Goal: Information Seeking & Learning: Check status

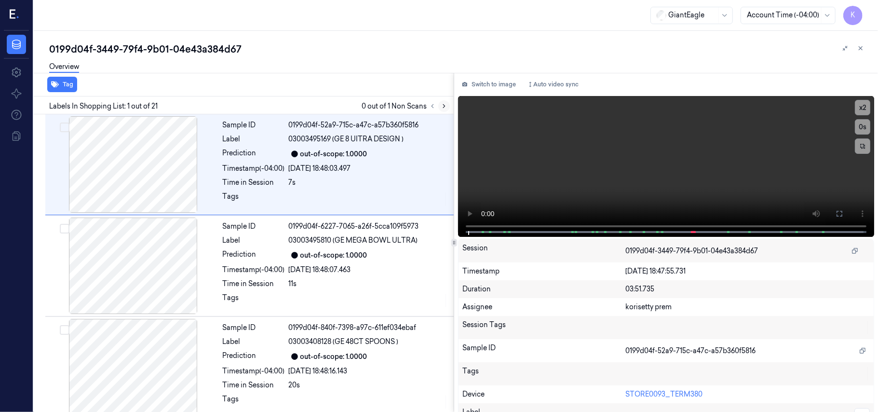
click at [443, 105] on icon at bounding box center [444, 106] width 2 height 3
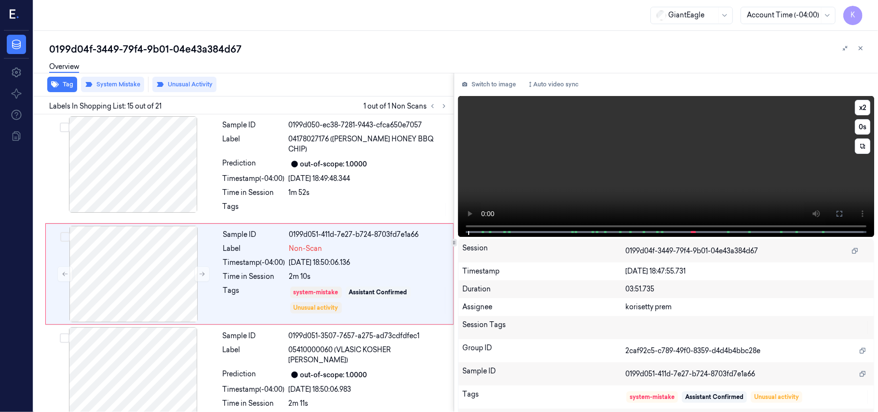
scroll to position [1322, 0]
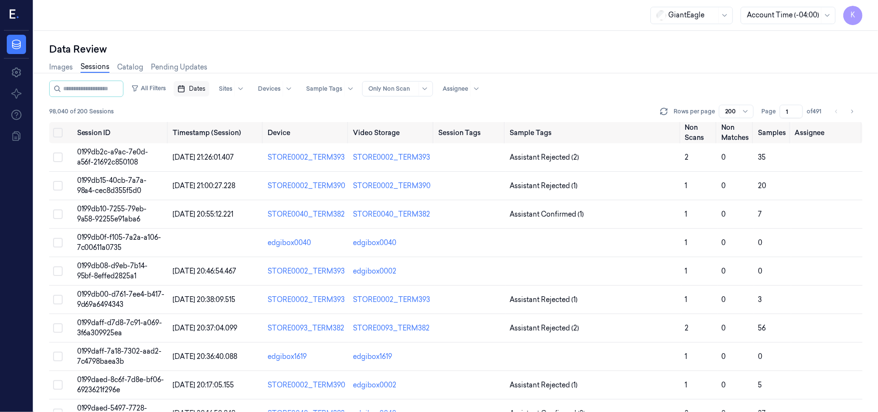
click at [205, 90] on span "Dates" at bounding box center [197, 88] width 16 height 9
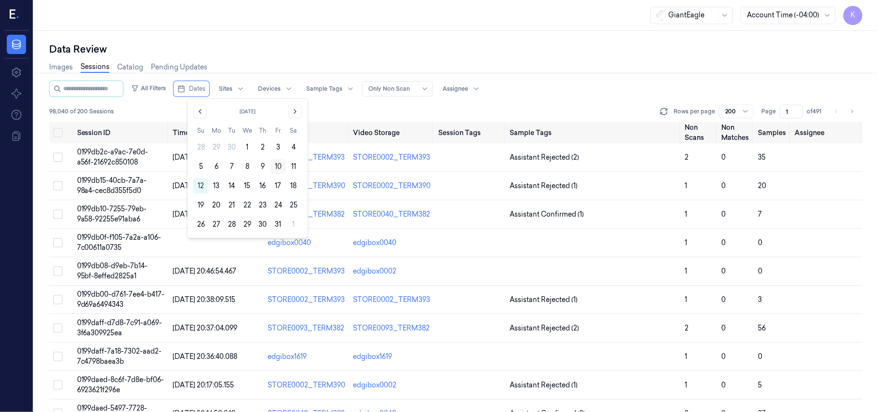
click at [278, 167] on button "10" at bounding box center [277, 166] width 15 height 15
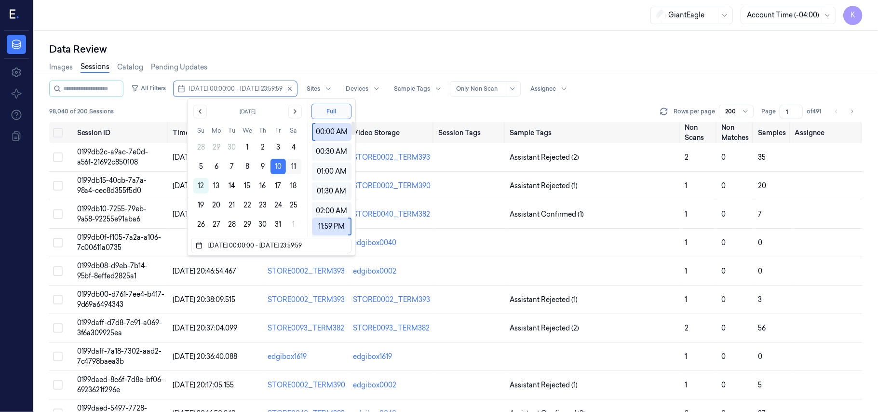
click at [292, 168] on button "11" at bounding box center [293, 166] width 15 height 15
click at [276, 166] on button "10" at bounding box center [277, 166] width 15 height 15
type input "10/10/2025 00:00:00 - 10/10/2025 23:59:59"
click at [282, 170] on button "10" at bounding box center [277, 166] width 15 height 15
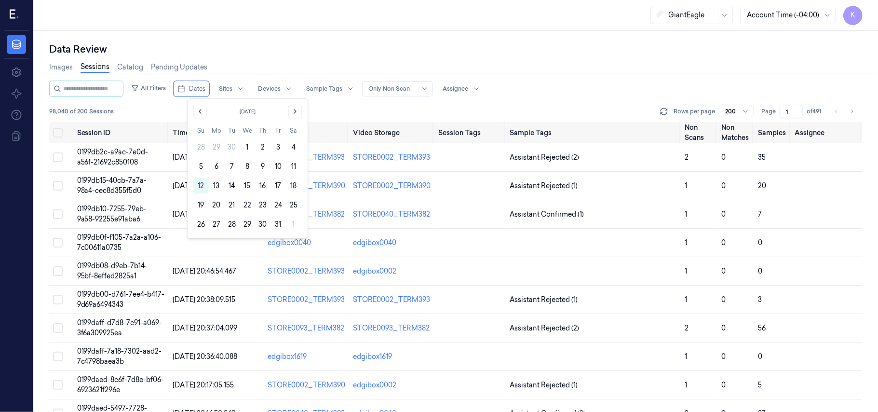
click at [292, 166] on button "11" at bounding box center [293, 166] width 15 height 15
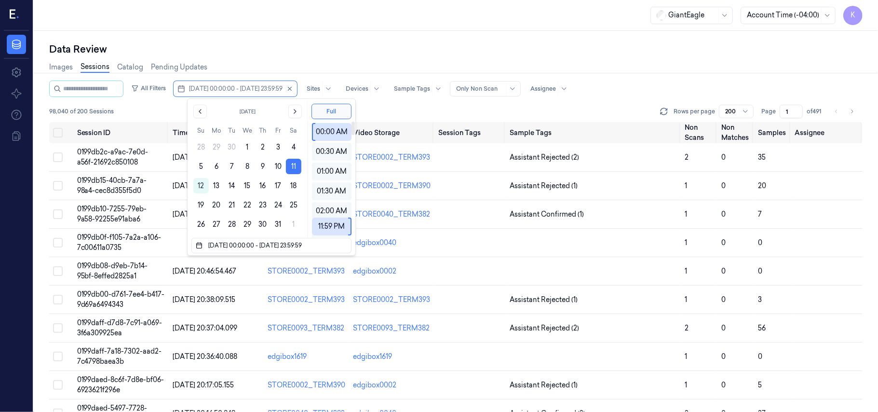
click at [559, 53] on div "Data Review" at bounding box center [455, 48] width 813 height 13
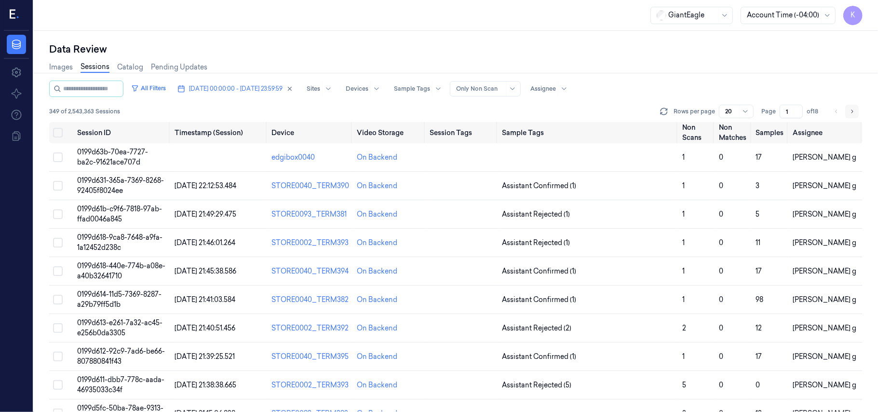
click at [849, 110] on icon "Go to next page" at bounding box center [852, 111] width 6 height 8
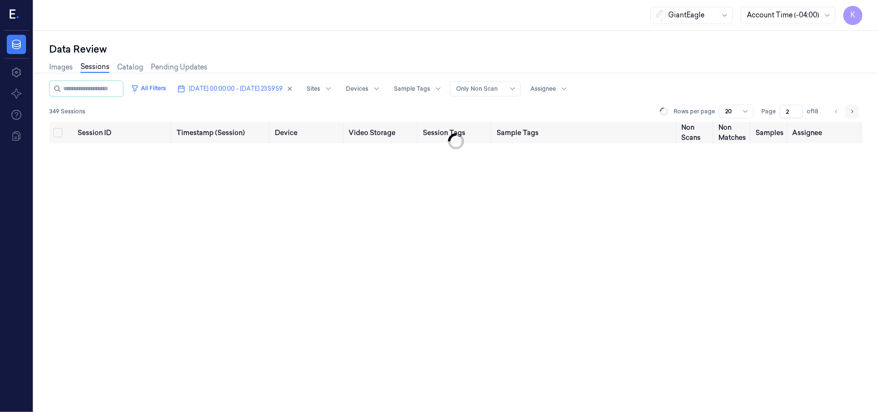
click at [849, 110] on icon "Go to next page" at bounding box center [852, 111] width 6 height 8
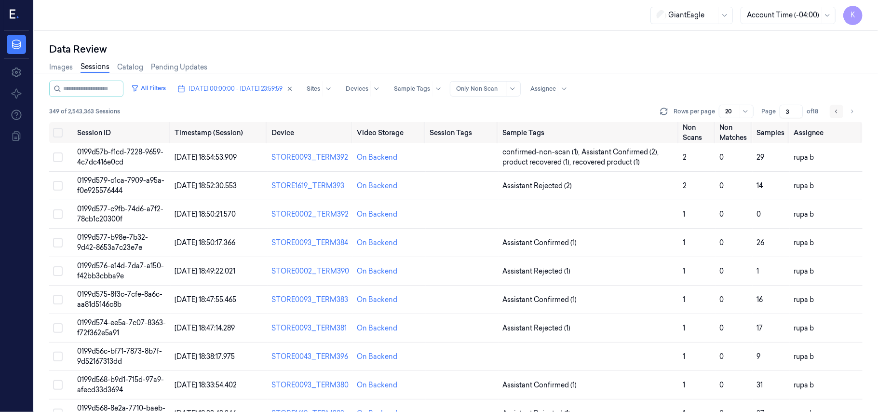
click at [838, 110] on icon "Go to previous page" at bounding box center [836, 111] width 6 height 8
type input "2"
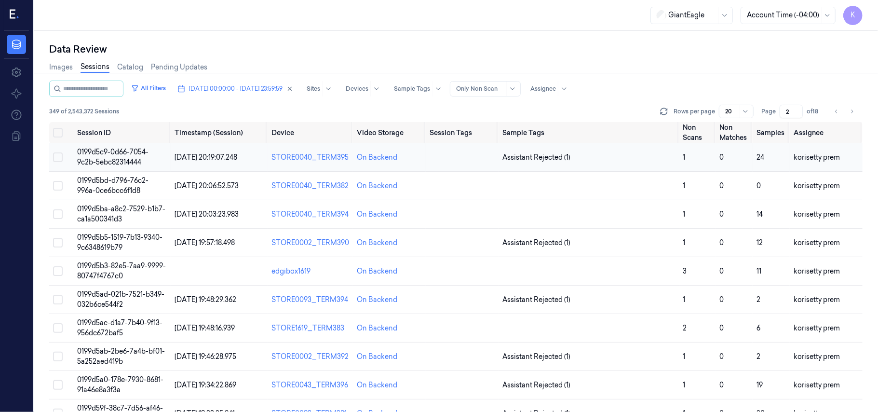
click at [164, 148] on td "0199d5c9-0d66-7054-9c2b-5ebc82314444" at bounding box center [121, 157] width 97 height 28
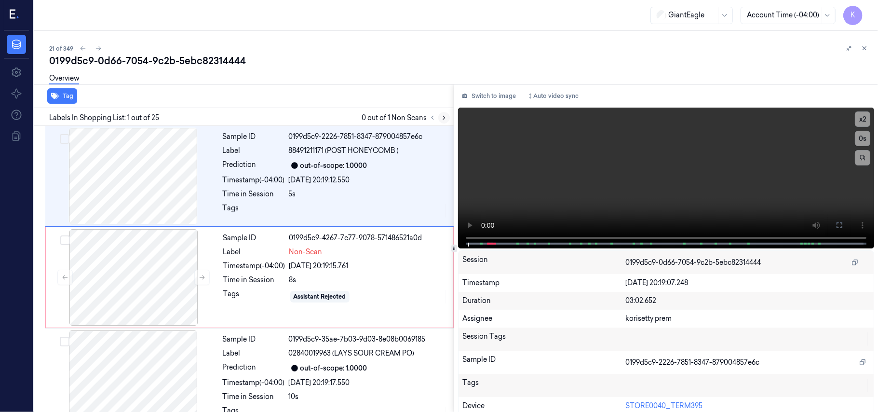
click at [442, 118] on icon at bounding box center [443, 117] width 7 height 7
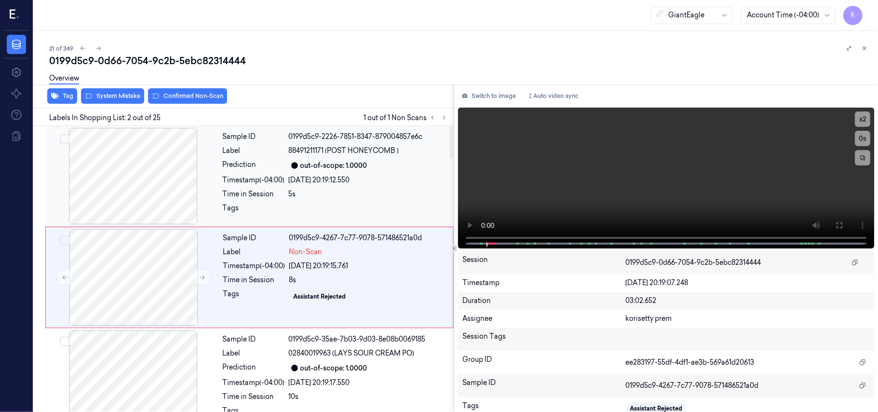
click at [315, 177] on div "[DATE] 20:19:12.550" at bounding box center [368, 180] width 159 height 10
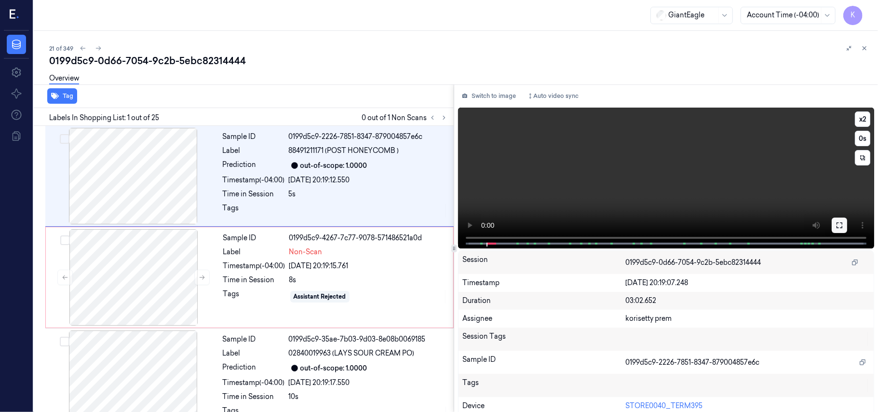
click at [835, 221] on icon at bounding box center [839, 225] width 8 height 8
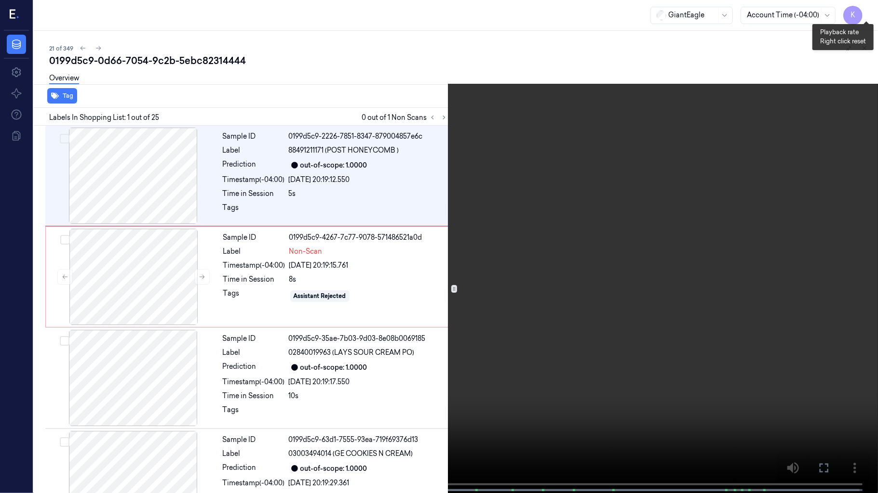
click at [870, 4] on button "x 2" at bounding box center [865, 11] width 15 height 15
click at [870, 4] on button "x 4" at bounding box center [865, 11] width 15 height 15
click at [611, 241] on video at bounding box center [439, 247] width 878 height 495
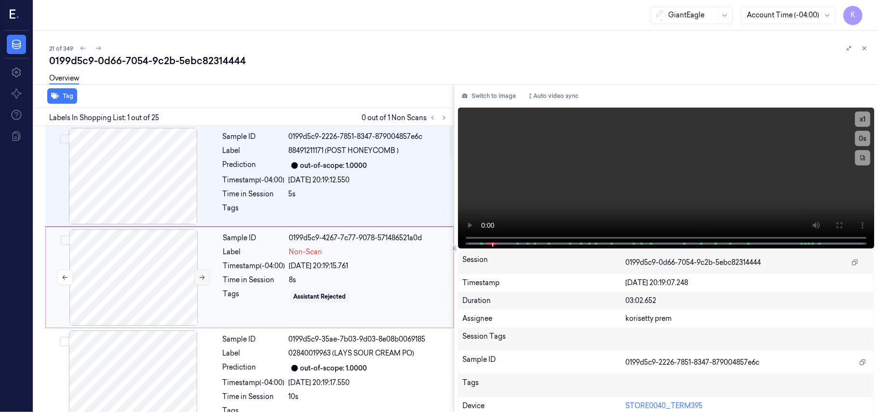
click at [209, 273] on button at bounding box center [201, 276] width 15 height 15
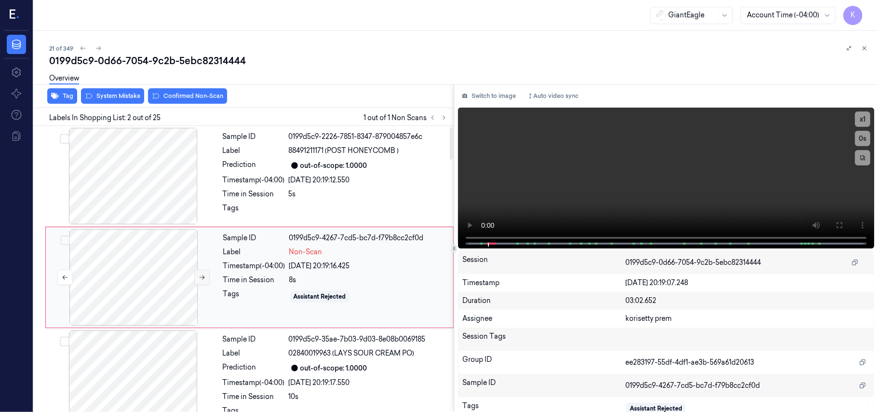
scroll to position [8, 0]
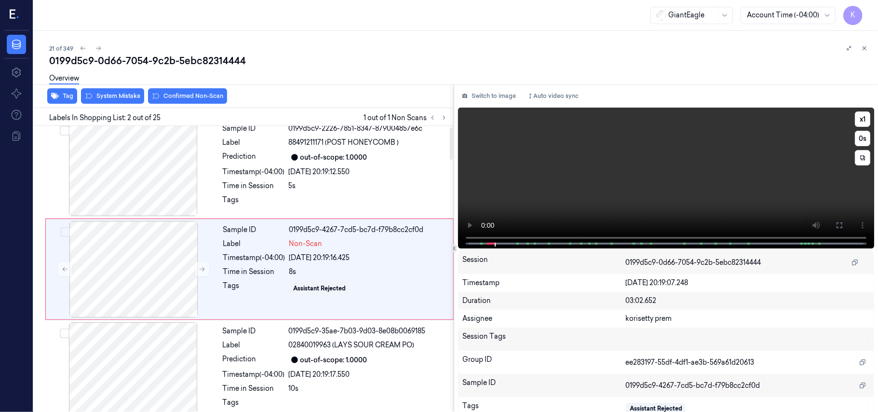
click at [624, 184] on video at bounding box center [666, 177] width 416 height 141
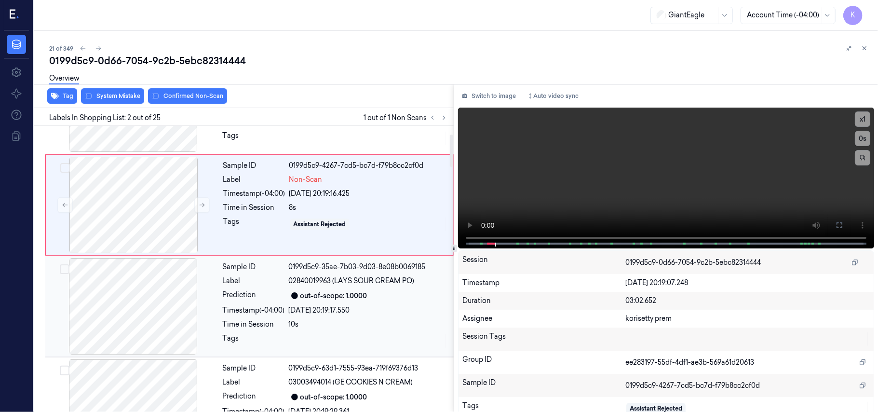
click at [293, 211] on div "8s" at bounding box center [368, 207] width 158 height 10
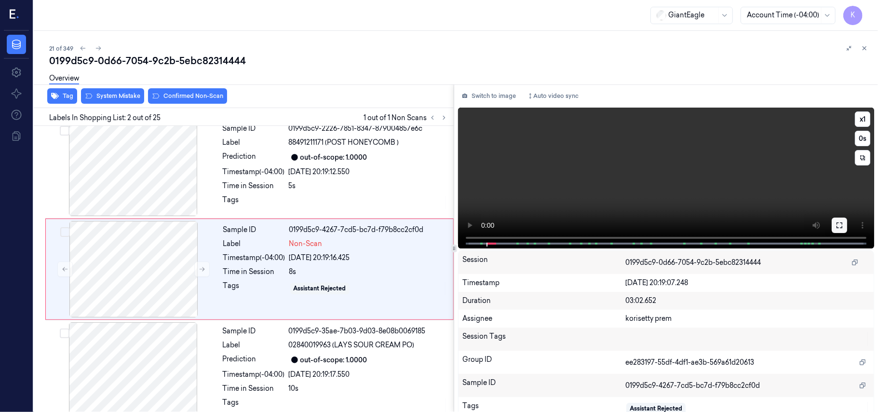
click at [837, 228] on icon at bounding box center [839, 225] width 8 height 8
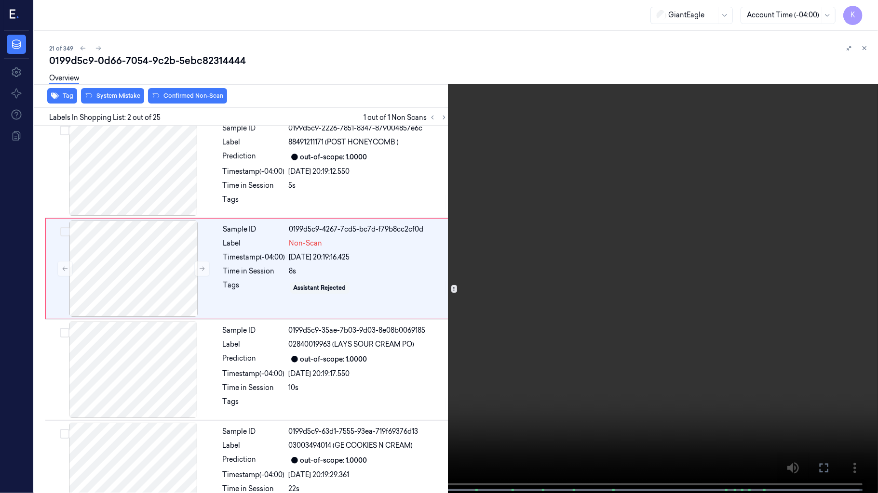
click at [519, 384] on video at bounding box center [439, 247] width 878 height 495
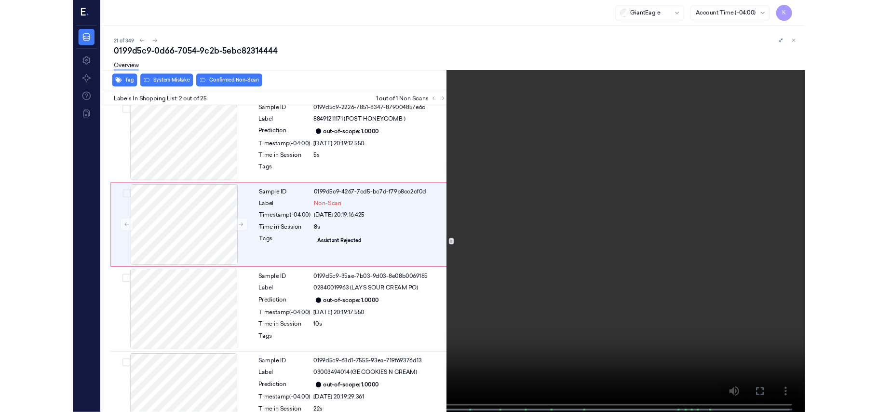
scroll to position [0, 0]
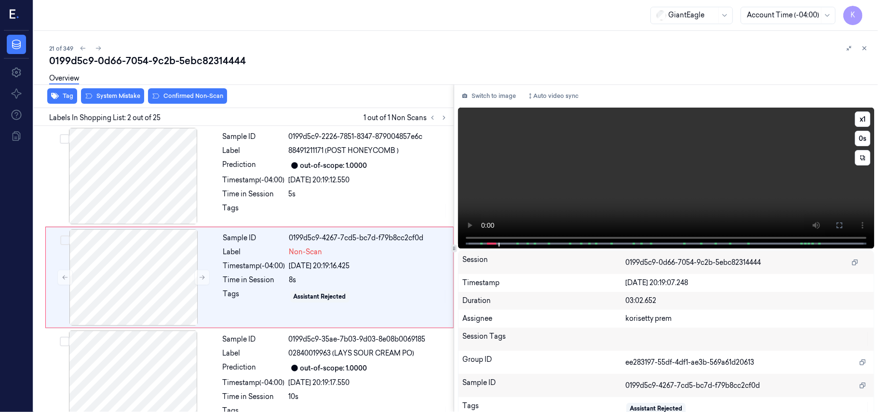
click at [541, 197] on video at bounding box center [666, 177] width 416 height 141
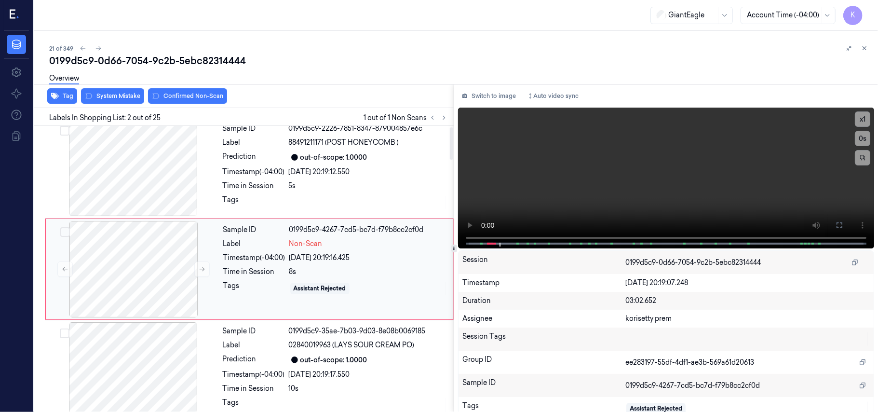
click at [334, 284] on div "Assistant Rejected" at bounding box center [368, 287] width 158 height 15
click at [133, 91] on div "Overview" at bounding box center [459, 79] width 821 height 25
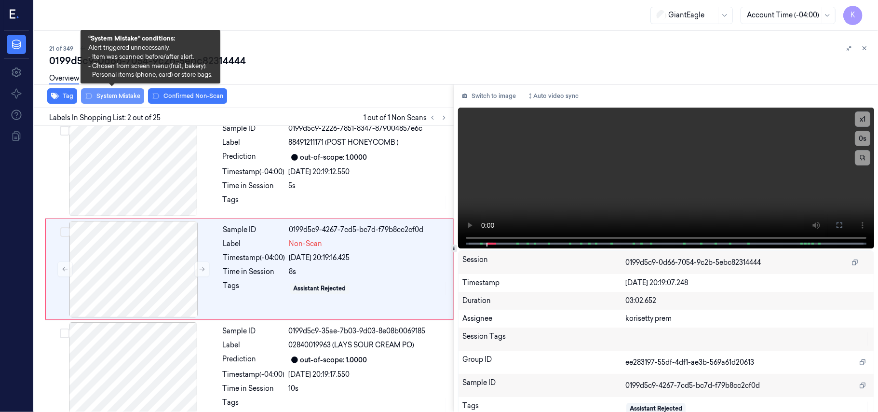
click at [133, 93] on button "System Mistake" at bounding box center [112, 95] width 63 height 15
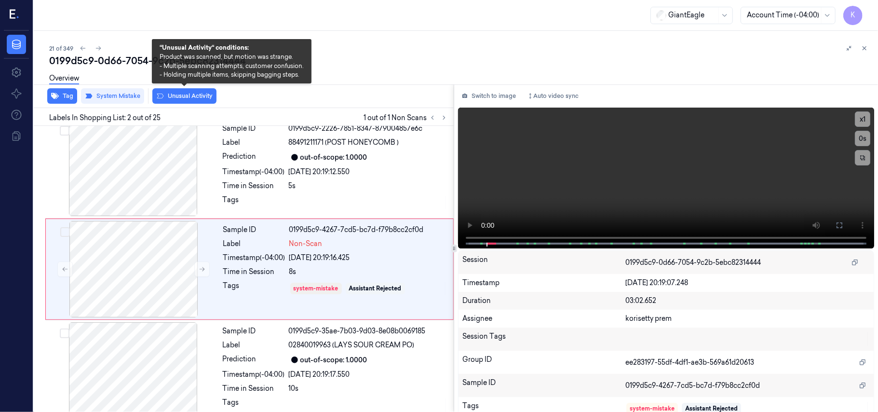
click at [170, 95] on button "Unusual Activity" at bounding box center [184, 95] width 64 height 15
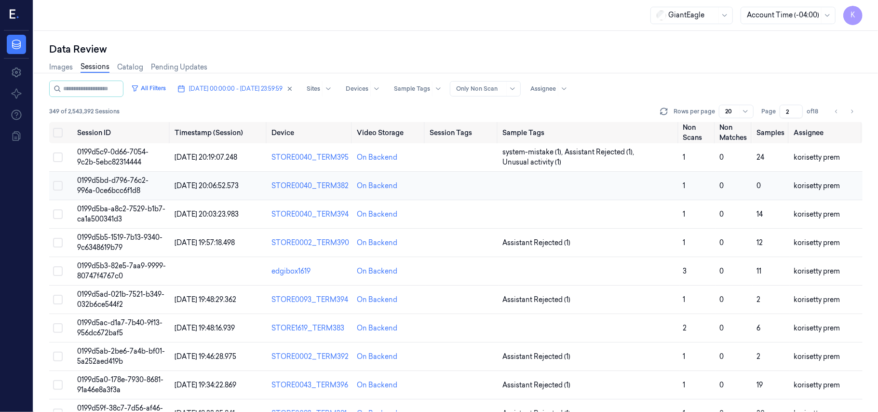
click at [523, 190] on td at bounding box center [588, 186] width 181 height 28
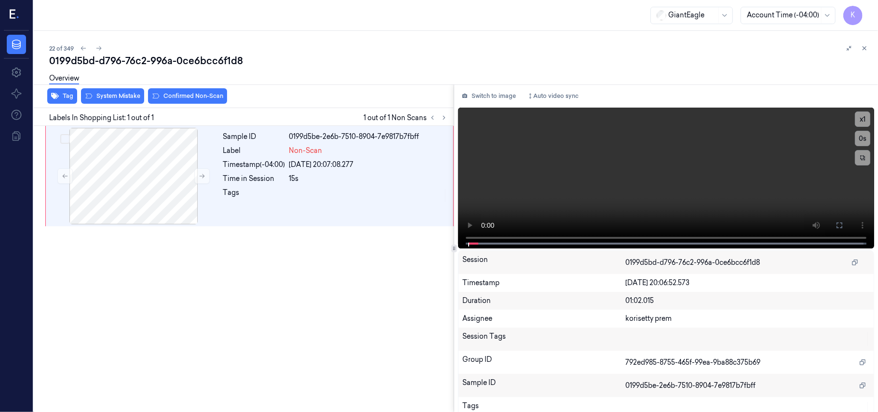
click at [383, 51] on div "22 of 349" at bounding box center [459, 48] width 821 height 12
click at [841, 223] on button at bounding box center [838, 224] width 15 height 15
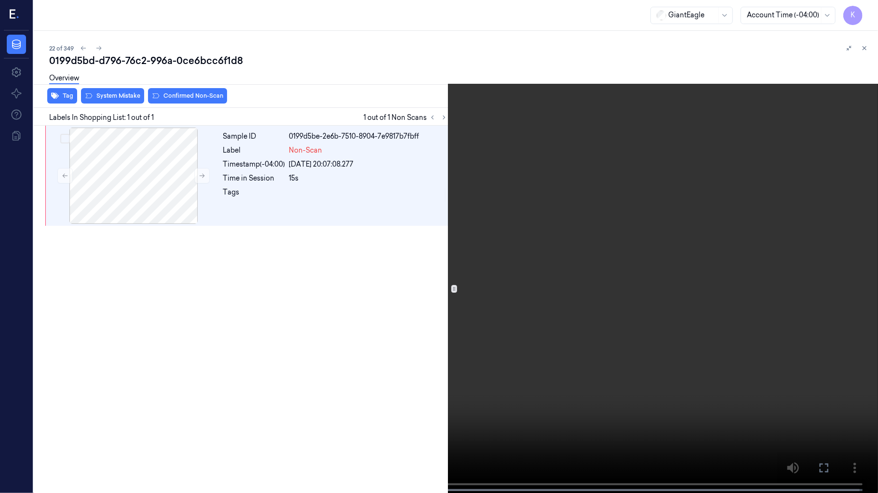
click at [827, 276] on video at bounding box center [439, 247] width 878 height 495
click at [867, 8] on button "x 1" at bounding box center [865, 11] width 15 height 15
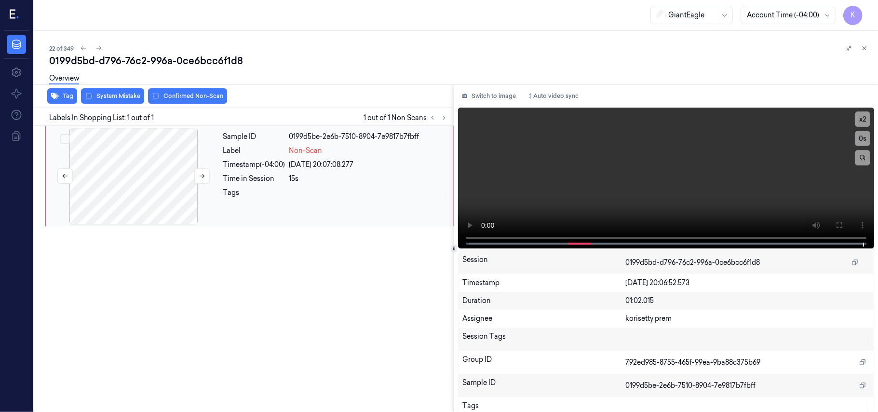
click at [172, 157] on div at bounding box center [134, 176] width 172 height 96
click at [191, 174] on div at bounding box center [134, 176] width 172 height 96
click at [203, 174] on icon at bounding box center [201, 176] width 5 height 4
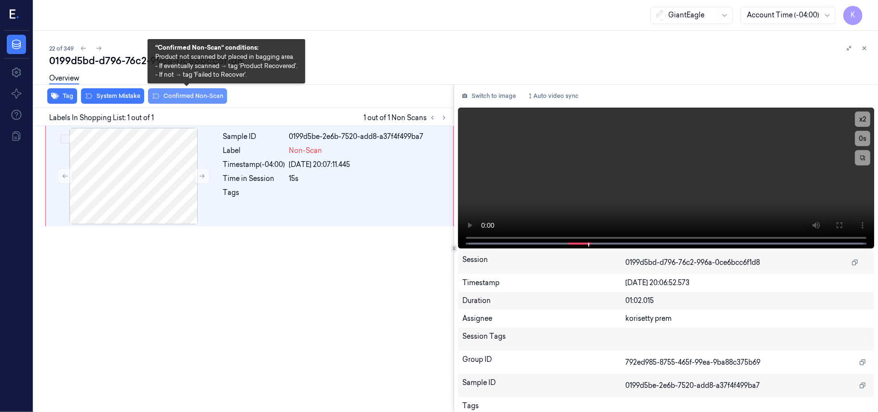
click at [173, 97] on button "Confirmed Non-Scan" at bounding box center [187, 95] width 79 height 15
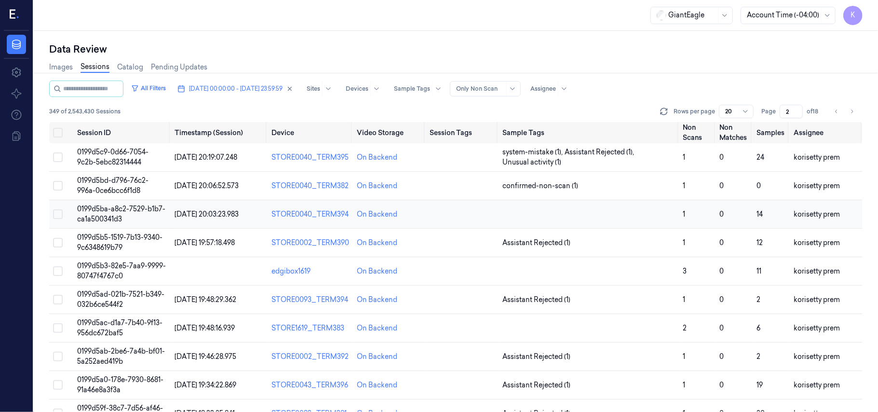
click at [546, 213] on td at bounding box center [588, 214] width 181 height 28
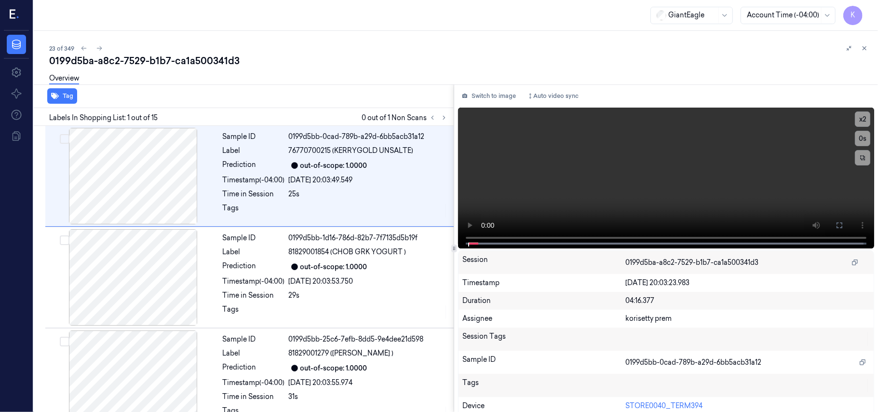
click at [344, 72] on div "Overview" at bounding box center [459, 79] width 821 height 25
click at [443, 120] on icon at bounding box center [443, 117] width 7 height 7
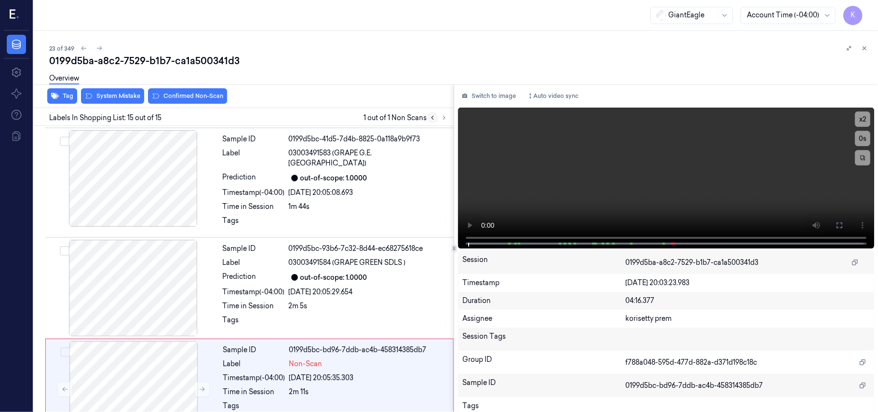
scroll to position [1239, 0]
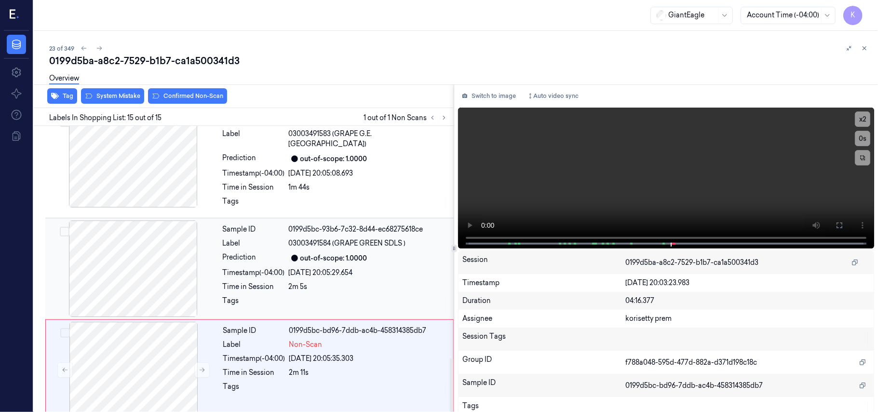
click at [351, 253] on div "out-of-scope: 1.0000" at bounding box center [333, 258] width 67 height 10
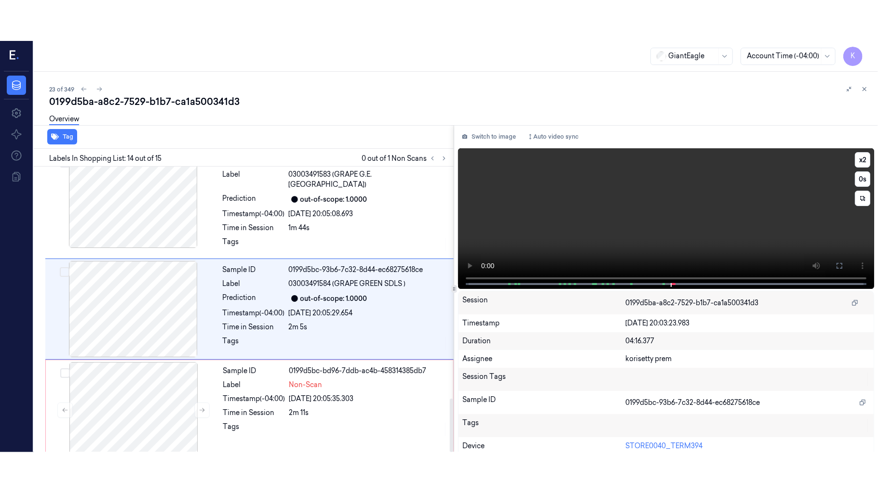
scroll to position [1226, 0]
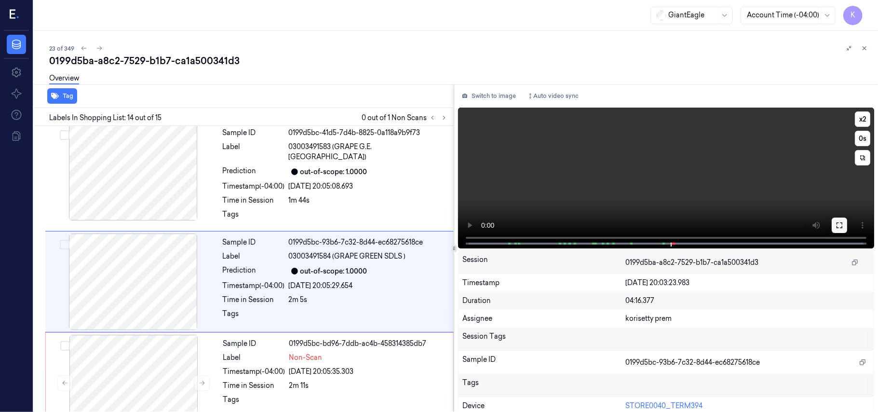
click at [835, 226] on icon at bounding box center [839, 225] width 8 height 8
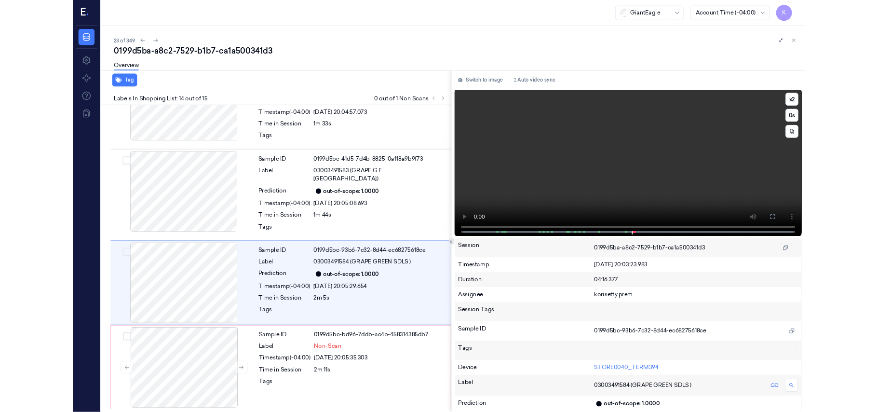
scroll to position [1157, 0]
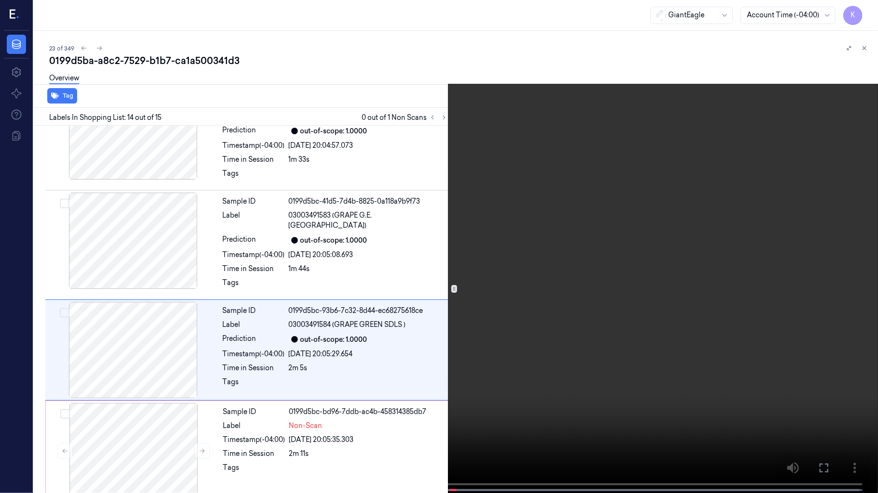
click at [531, 338] on video at bounding box center [439, 247] width 878 height 495
click at [866, 13] on button "x 2" at bounding box center [865, 11] width 15 height 15
click at [866, 13] on button "x 4" at bounding box center [865, 11] width 15 height 15
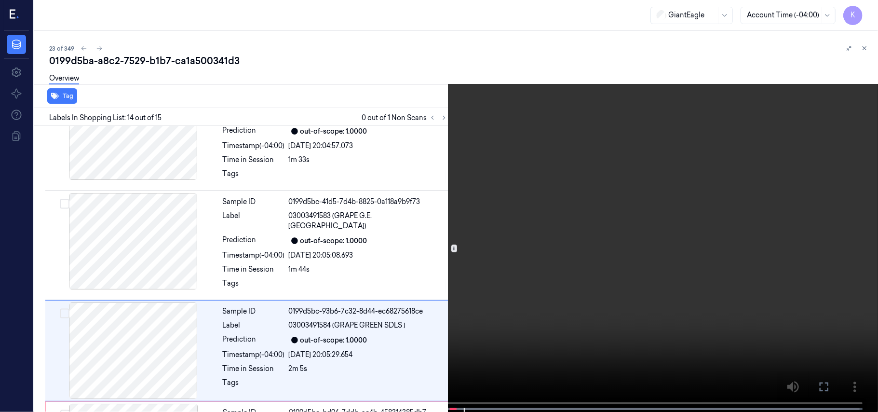
scroll to position [1226, 0]
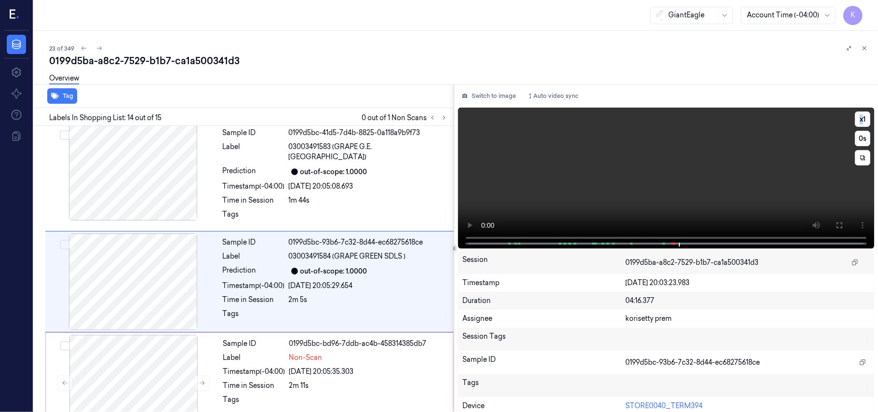
click at [534, 179] on video at bounding box center [666, 177] width 416 height 141
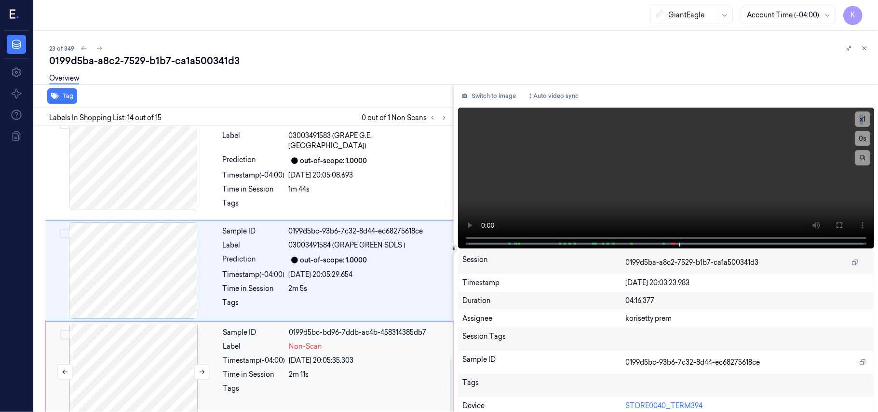
scroll to position [1239, 0]
click at [307, 339] on span "Non-Scan" at bounding box center [305, 344] width 33 height 10
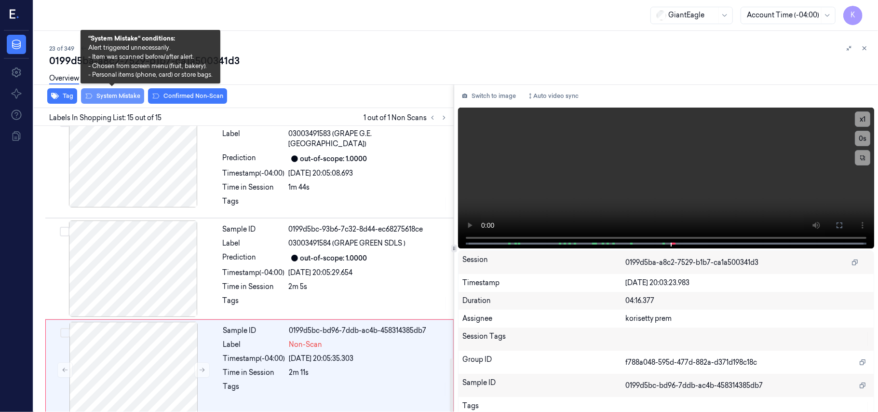
click at [127, 95] on button "System Mistake" at bounding box center [112, 95] width 63 height 15
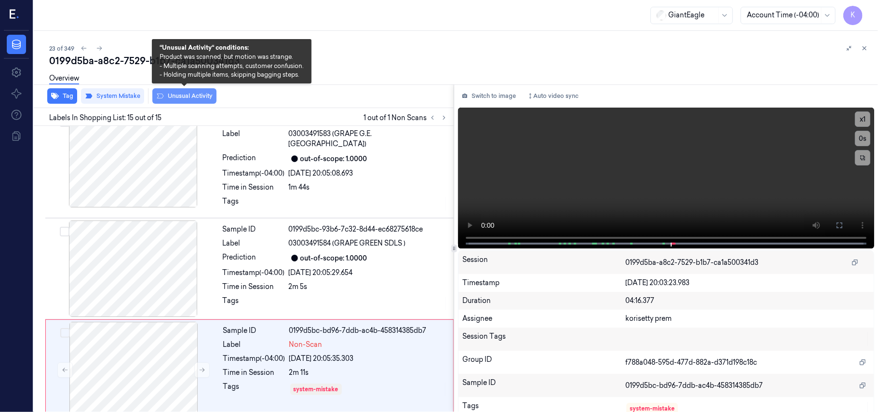
click at [184, 94] on button "Unusual Activity" at bounding box center [184, 95] width 64 height 15
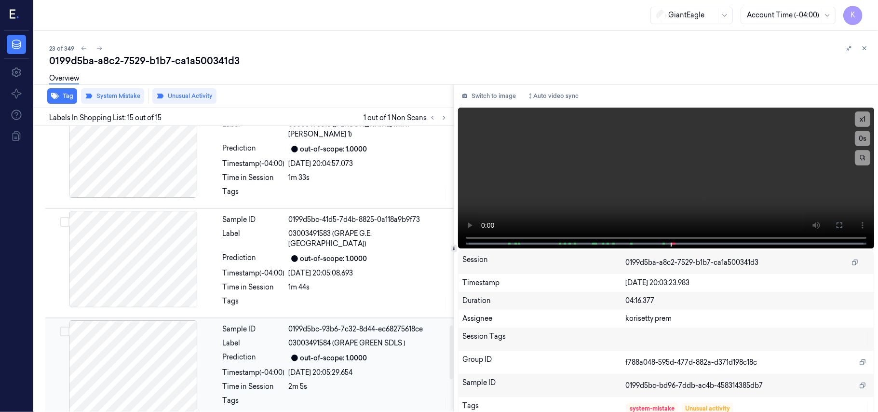
scroll to position [1047, 0]
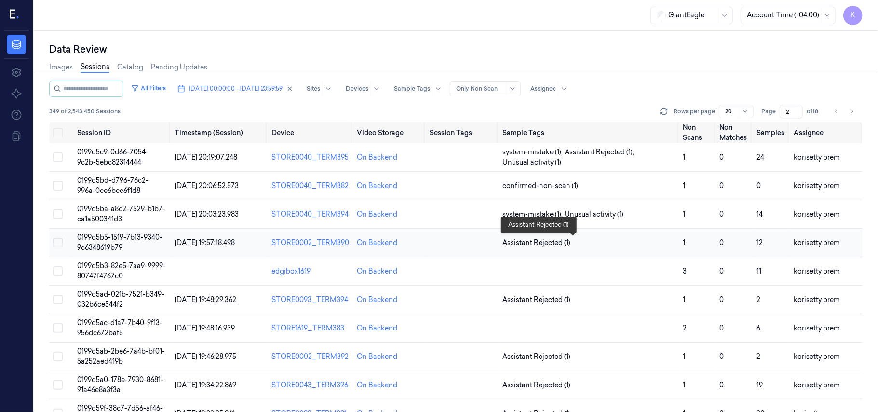
click at [578, 243] on span "Assistant Rejected (1)" at bounding box center [588, 243] width 173 height 10
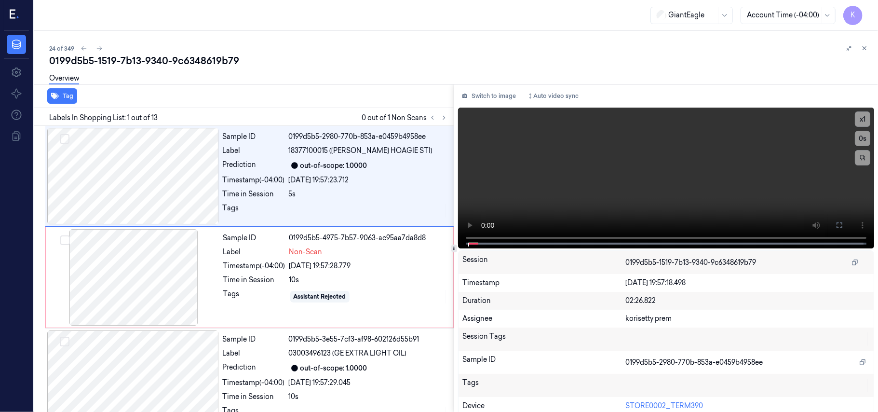
click at [374, 63] on div "0199d5b5-1519-7b13-9340-9c6348619b79" at bounding box center [459, 60] width 821 height 13
click at [565, 163] on video at bounding box center [666, 177] width 416 height 141
click at [529, 165] on video at bounding box center [666, 177] width 416 height 141
click at [529, 164] on video at bounding box center [666, 177] width 416 height 141
click at [658, 126] on video at bounding box center [666, 177] width 416 height 141
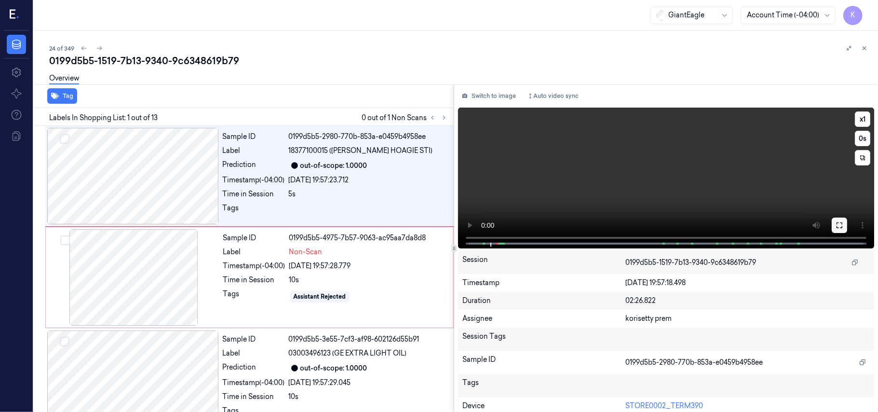
click at [837, 226] on icon at bounding box center [839, 225] width 8 height 8
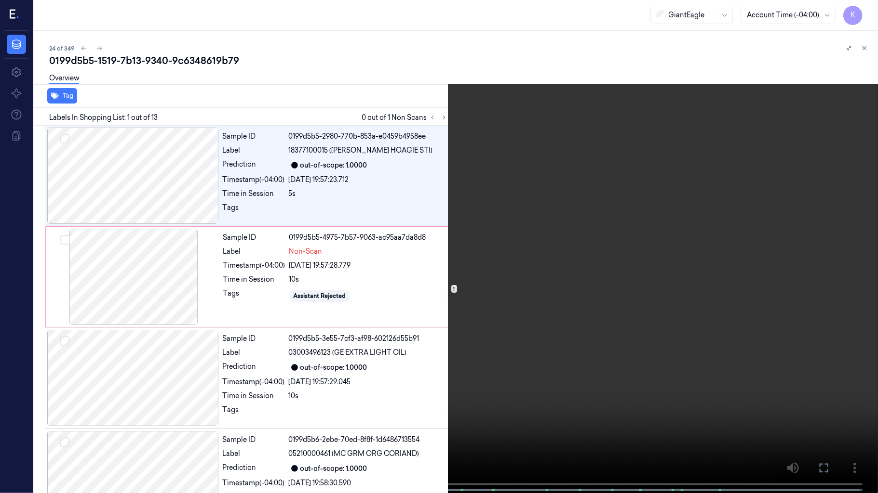
click at [365, 265] on video at bounding box center [439, 247] width 878 height 495
click at [534, 106] on video at bounding box center [439, 247] width 878 height 495
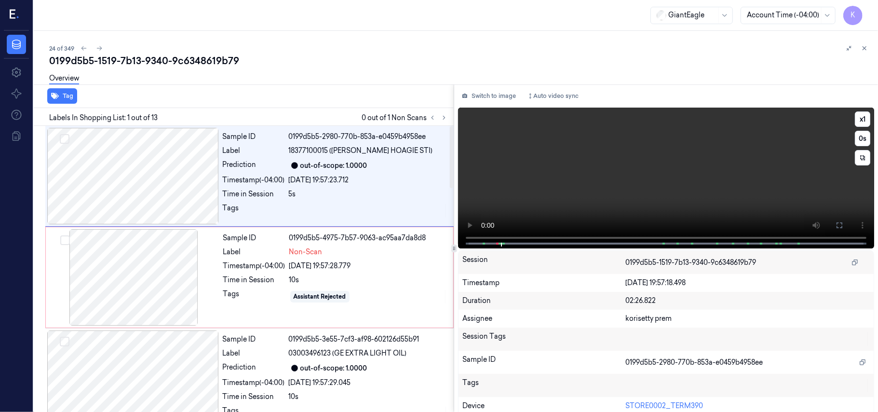
click at [711, 170] on video at bounding box center [666, 177] width 416 height 141
click at [327, 282] on div "10s" at bounding box center [368, 280] width 158 height 10
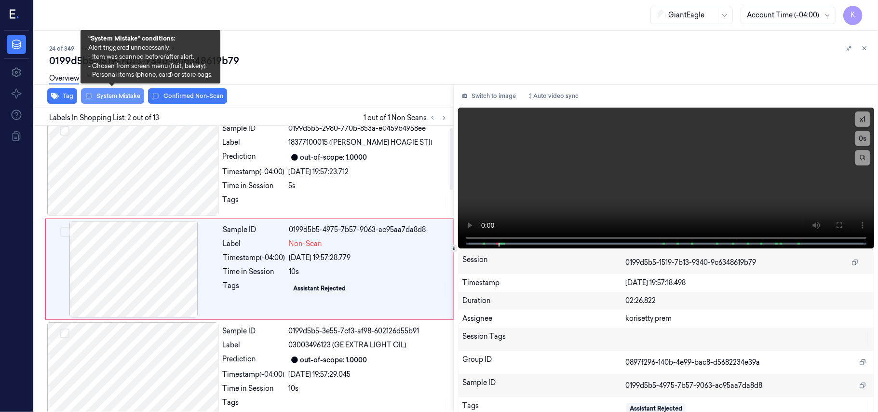
click at [105, 93] on button "System Mistake" at bounding box center [112, 95] width 63 height 15
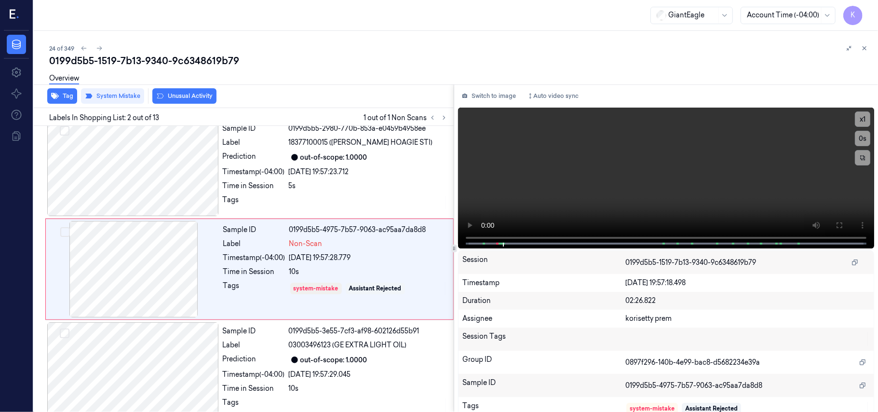
click at [205, 98] on button "Unusual Activity" at bounding box center [184, 95] width 64 height 15
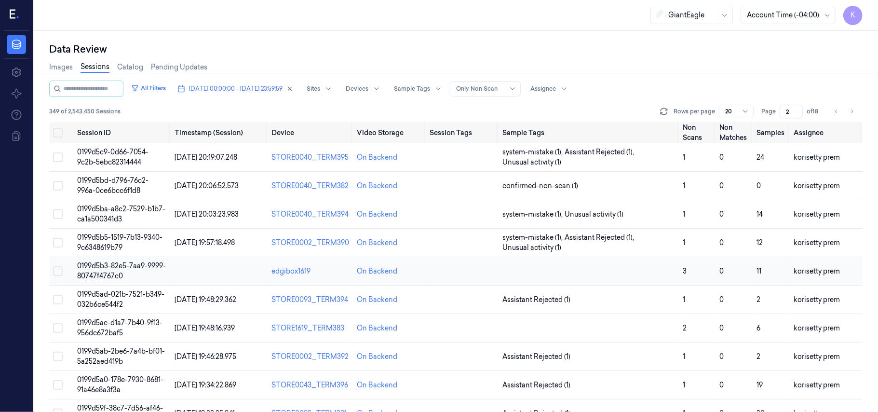
click at [540, 269] on td at bounding box center [588, 271] width 181 height 28
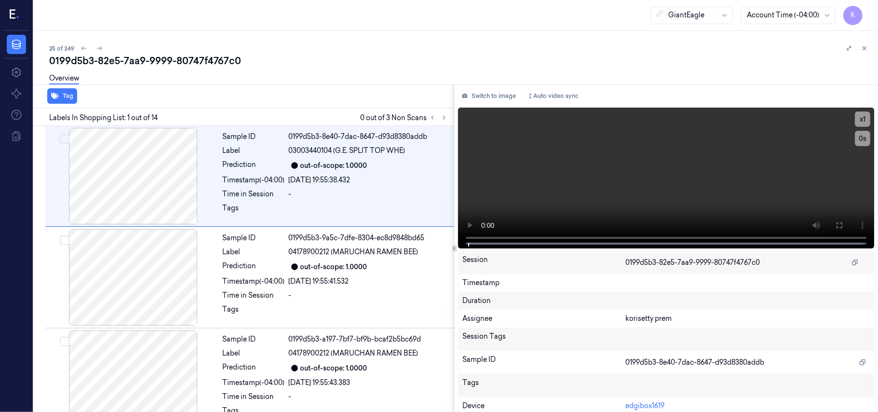
click at [280, 74] on div "Overview" at bounding box center [459, 79] width 821 height 25
click at [440, 120] on button at bounding box center [444, 118] width 12 height 12
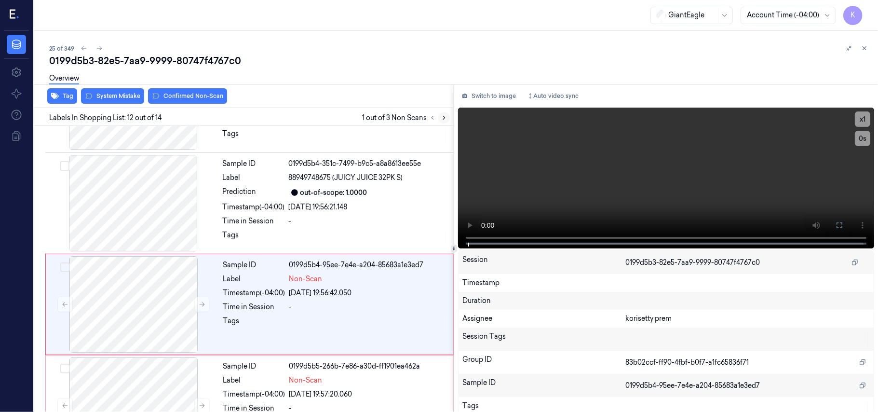
scroll to position [1024, 0]
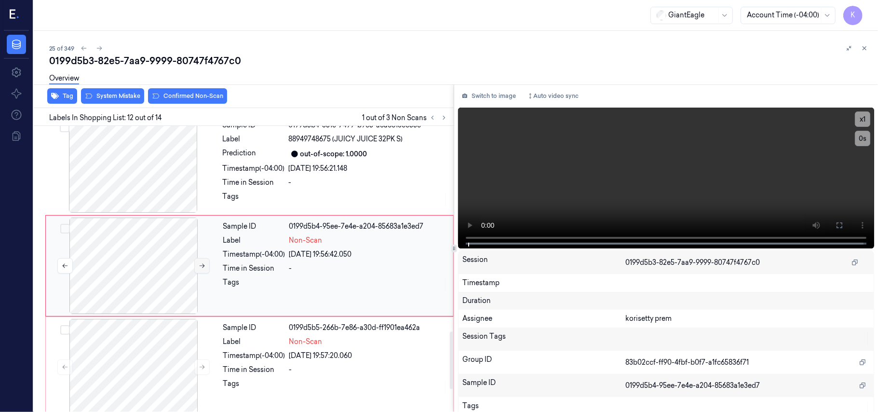
click at [204, 268] on icon at bounding box center [202, 265] width 7 height 7
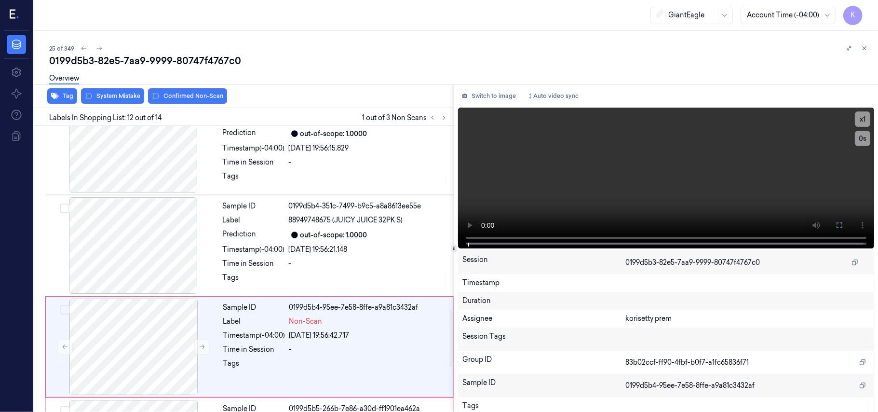
scroll to position [945, 0]
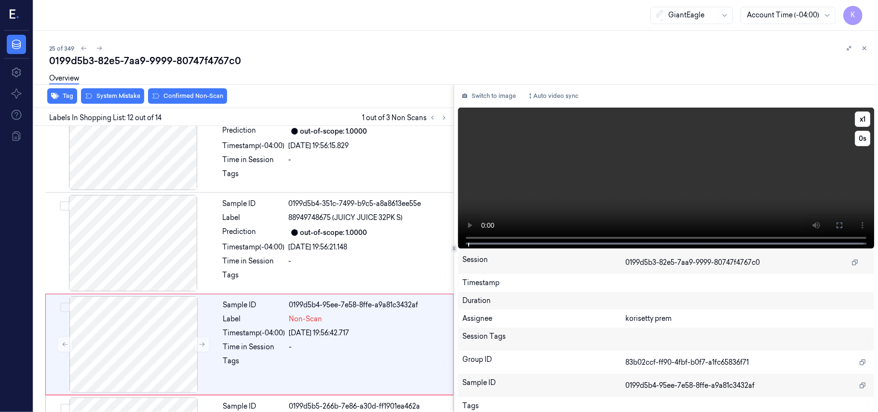
click at [579, 189] on video at bounding box center [666, 177] width 416 height 141
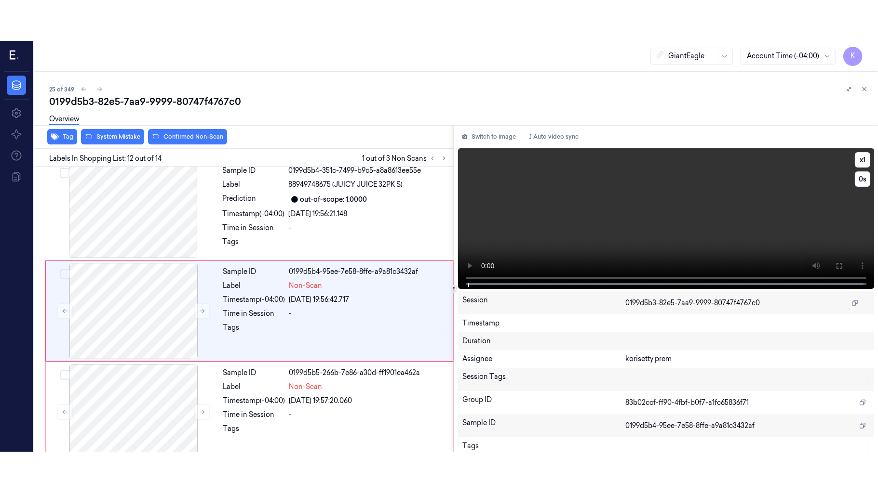
scroll to position [1024, 0]
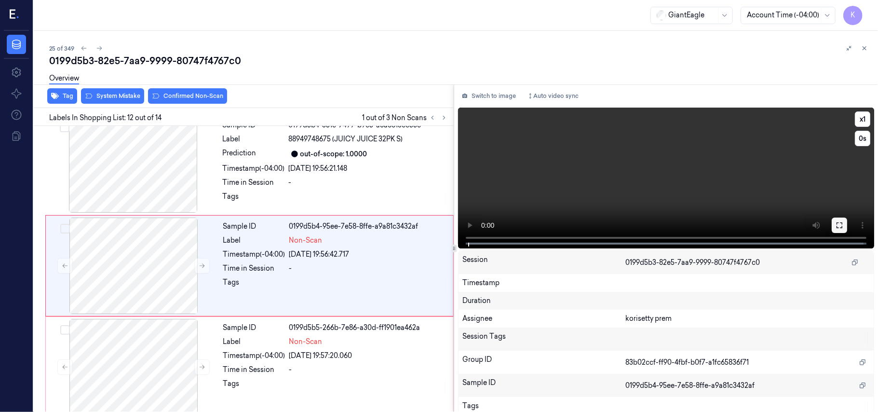
click at [837, 229] on button at bounding box center [838, 224] width 15 height 15
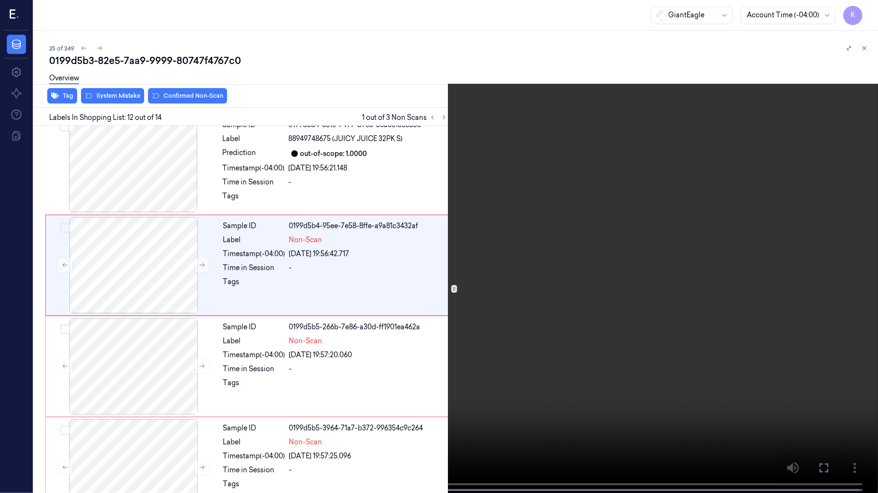
click at [189, 302] on video at bounding box center [439, 247] width 878 height 495
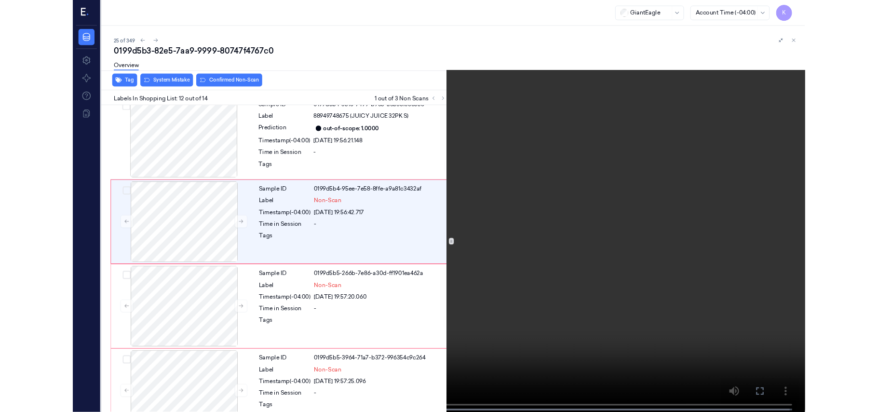
scroll to position [983, 0]
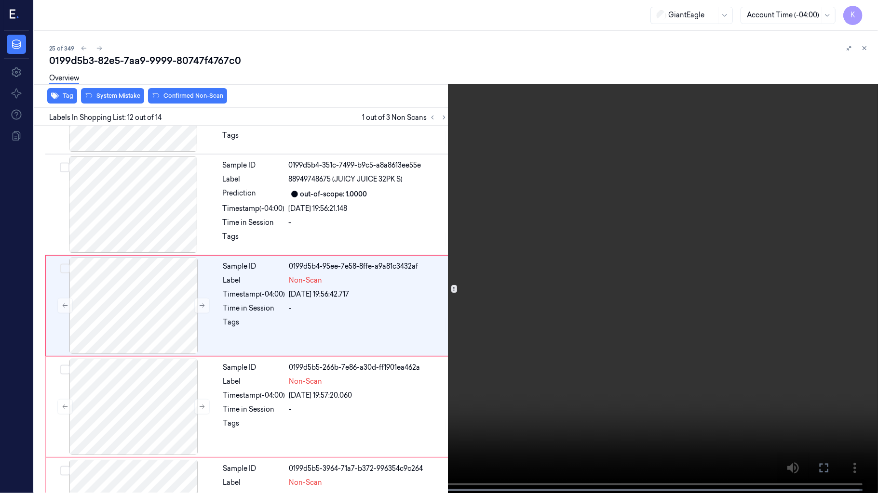
click at [365, 282] on video at bounding box center [439, 247] width 878 height 495
click at [862, 8] on button "x 1" at bounding box center [865, 11] width 15 height 15
click at [810, 201] on video at bounding box center [439, 247] width 878 height 495
click at [624, 130] on video at bounding box center [439, 247] width 878 height 495
click at [627, 197] on video at bounding box center [439, 247] width 878 height 495
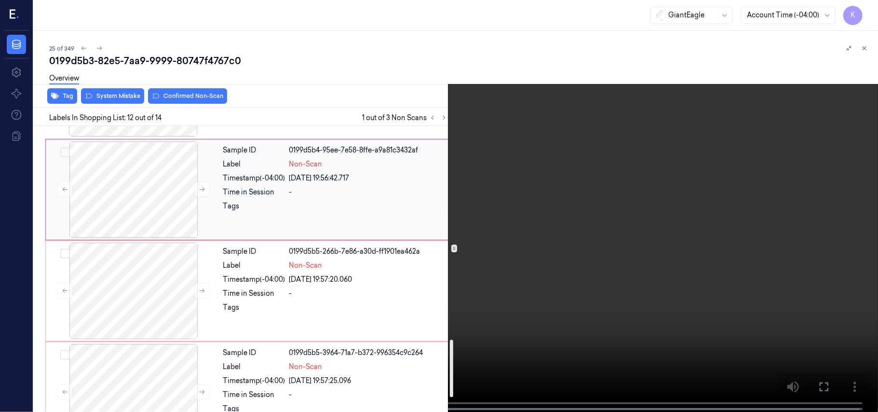
scroll to position [1111, 0]
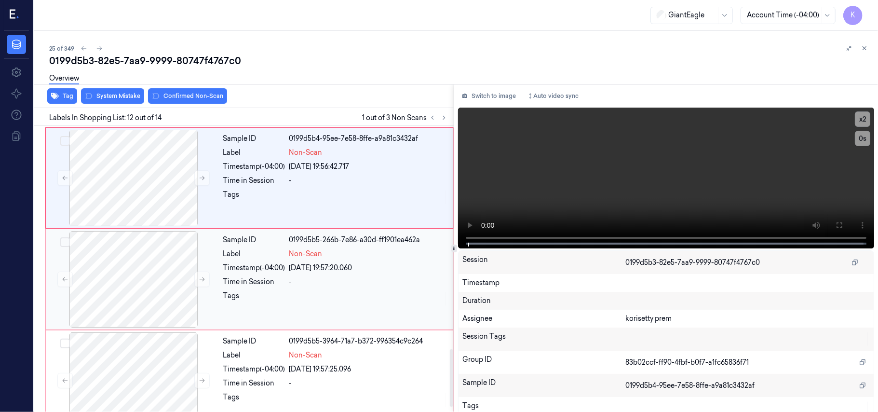
click at [236, 273] on div "Timestamp (-04:00)" at bounding box center [254, 268] width 62 height 10
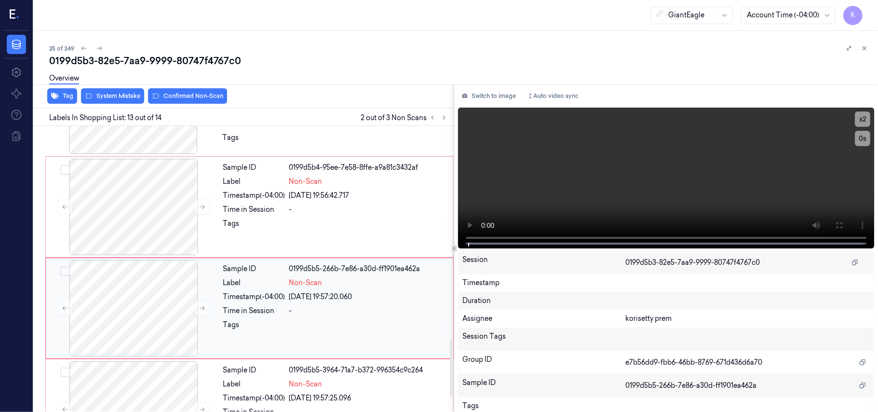
scroll to position [1061, 0]
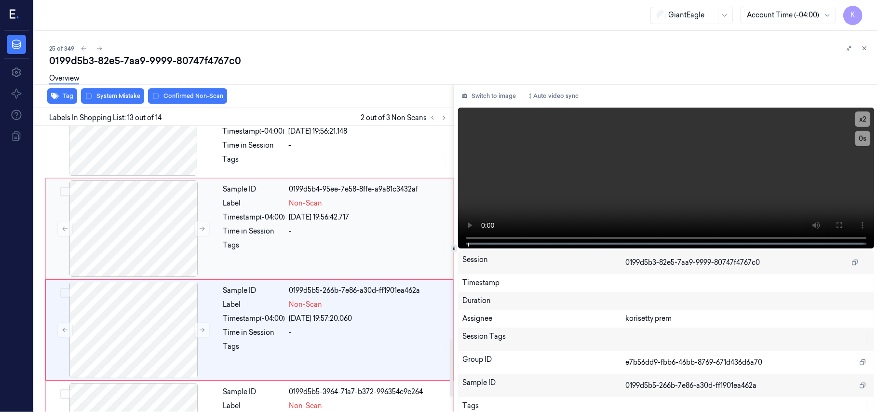
click at [313, 222] on div "[DATE] 19:56:42.717" at bounding box center [368, 217] width 158 height 10
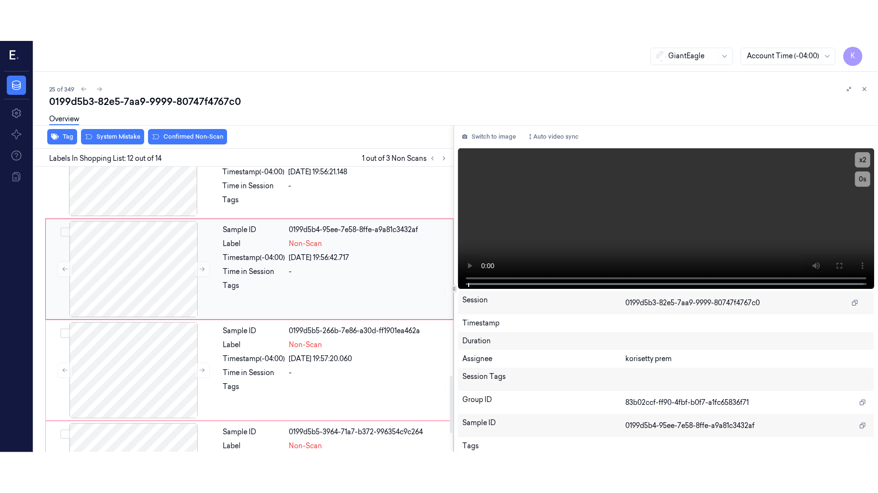
scroll to position [1024, 0]
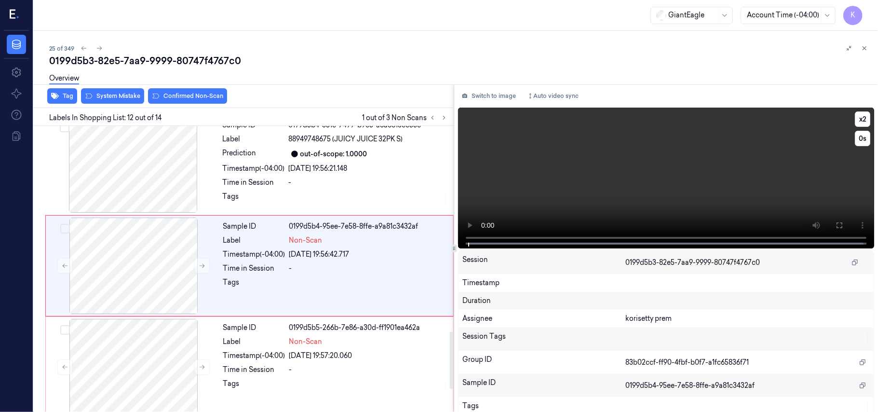
click at [735, 168] on video at bounding box center [666, 177] width 416 height 141
click at [835, 226] on icon at bounding box center [839, 225] width 8 height 8
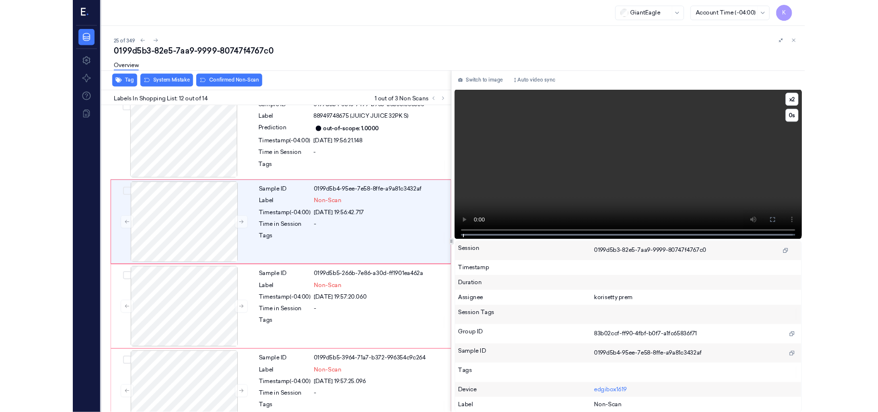
scroll to position [983, 0]
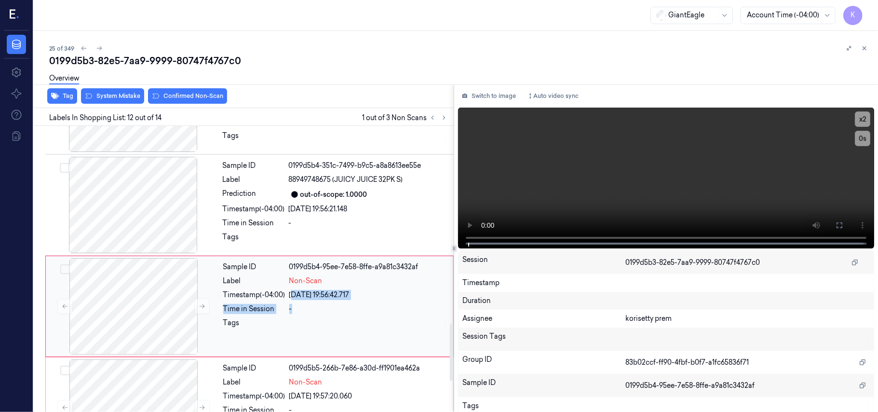
click at [292, 305] on div "Sample ID 0199d5b4-95ee-7e58-8ffe-a9a81c3432af Label Non-Scan Timestamp (-04:00…" at bounding box center [335, 306] width 232 height 96
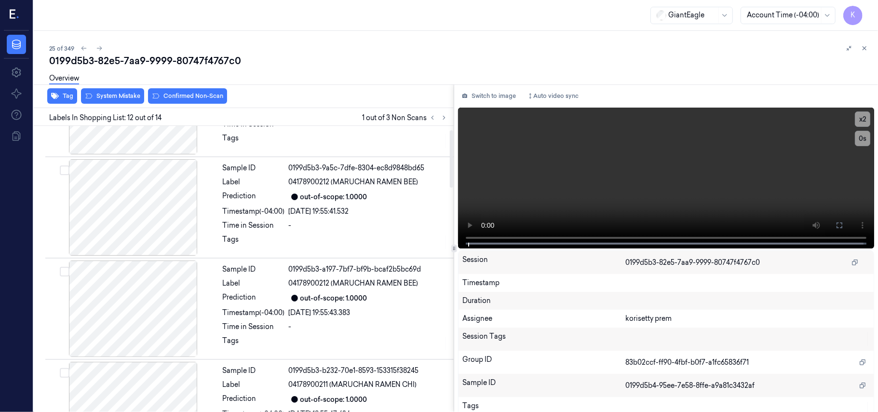
scroll to position [0, 0]
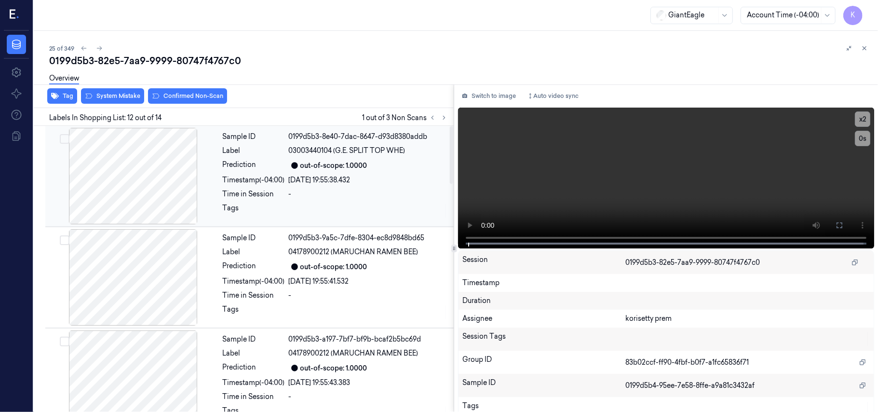
click at [326, 151] on span "03003440104 (G.E. SPLIT TOP WHE)" at bounding box center [347, 151] width 117 height 10
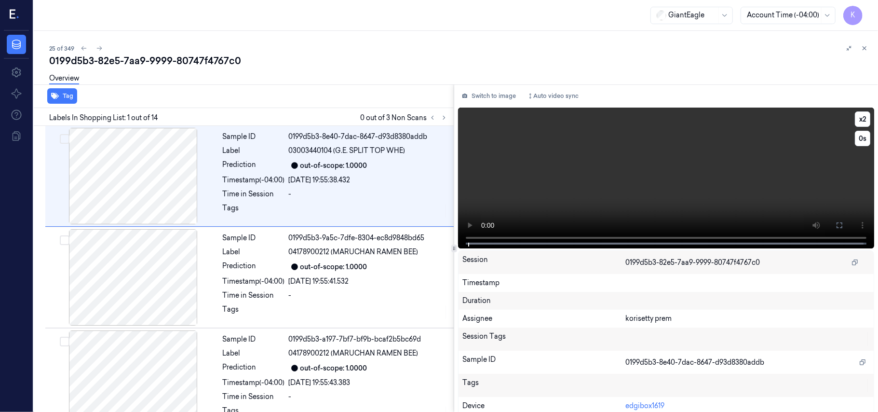
click at [676, 166] on video at bounding box center [666, 177] width 416 height 141
click at [837, 226] on icon at bounding box center [839, 225] width 8 height 8
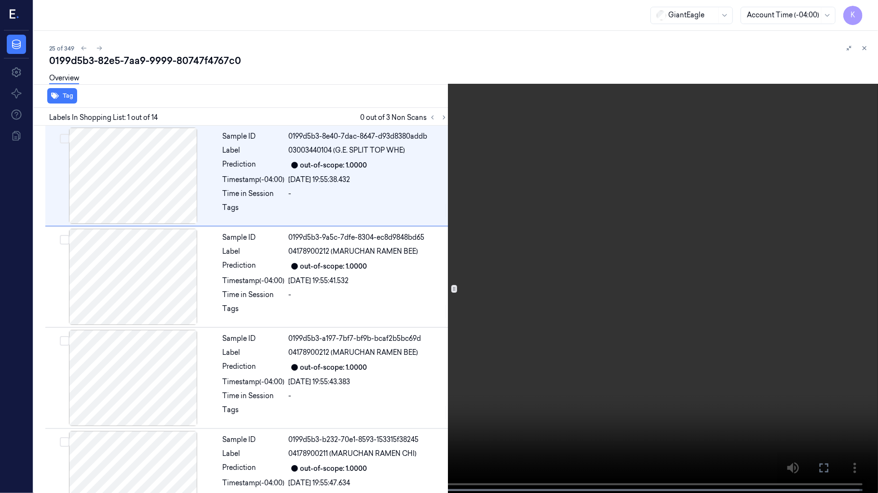
click at [643, 149] on video at bounding box center [439, 247] width 878 height 495
click at [862, 11] on button "x 2" at bounding box center [865, 11] width 15 height 15
click at [601, 290] on video at bounding box center [439, 247] width 878 height 495
click at [778, 264] on video at bounding box center [439, 247] width 878 height 495
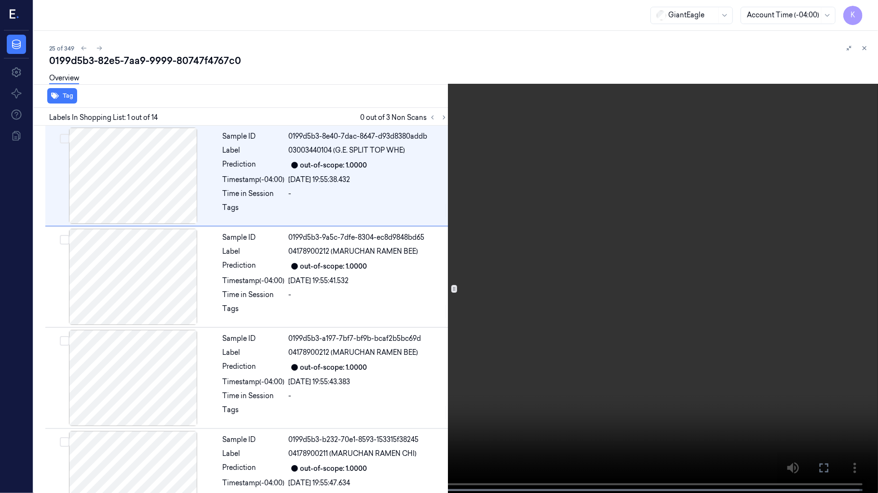
click at [735, 212] on video at bounding box center [439, 247] width 878 height 495
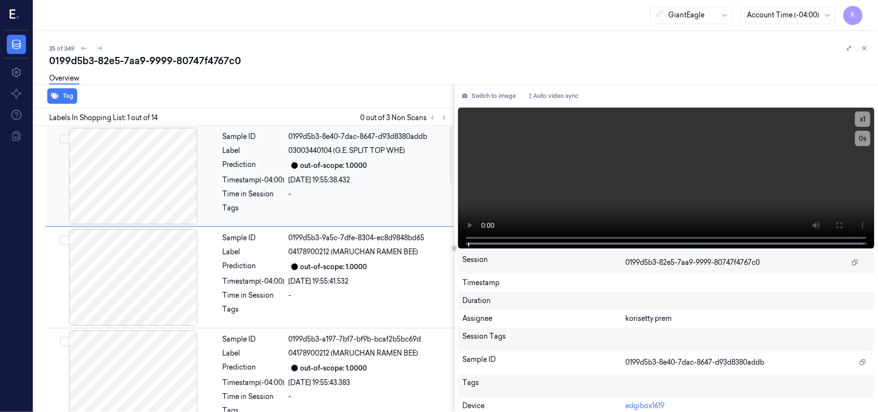
click at [144, 172] on div at bounding box center [133, 176] width 172 height 96
click at [736, 169] on video at bounding box center [666, 177] width 416 height 141
click at [135, 221] on div at bounding box center [133, 176] width 172 height 96
click at [147, 197] on div at bounding box center [133, 176] width 172 height 96
click at [153, 184] on div at bounding box center [133, 176] width 172 height 96
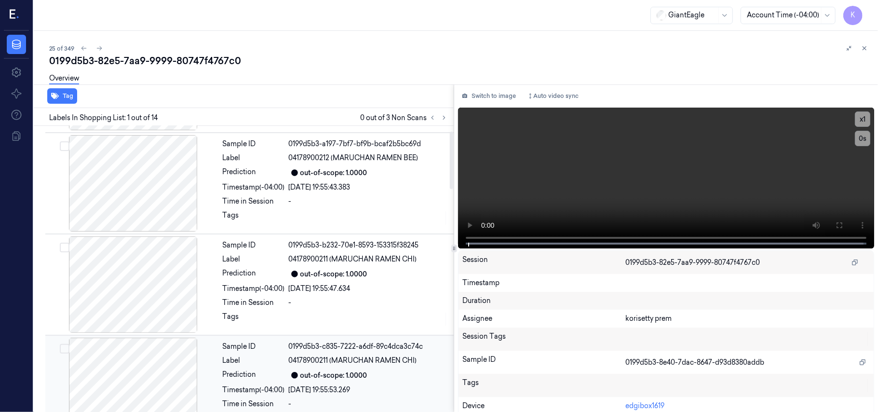
scroll to position [386, 0]
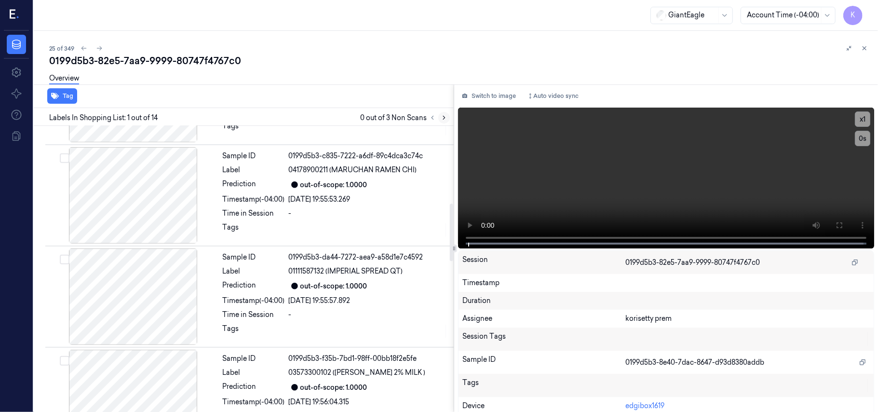
click at [443, 121] on button at bounding box center [444, 118] width 12 height 12
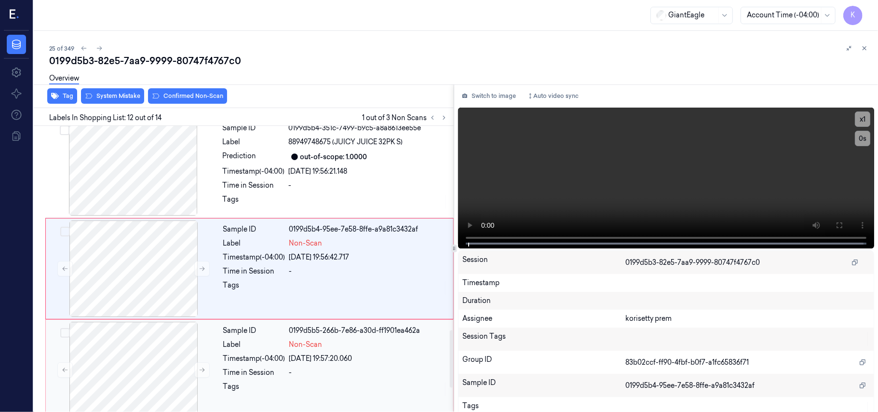
scroll to position [1024, 0]
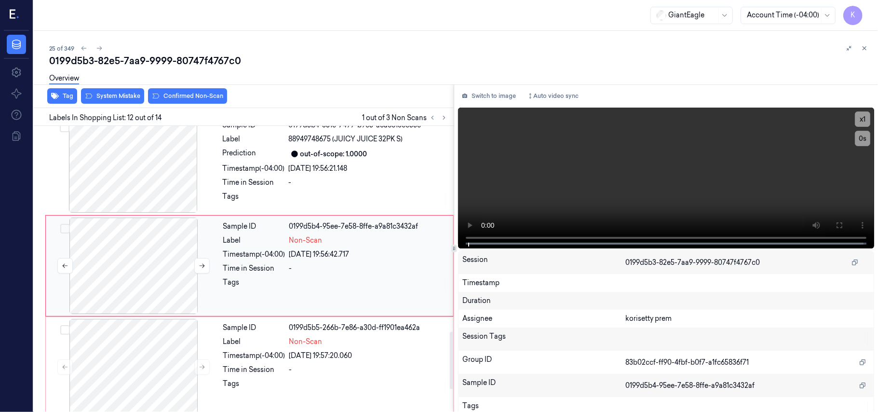
click at [104, 300] on div at bounding box center [134, 265] width 172 height 96
click at [123, 91] on div "Overview" at bounding box center [459, 79] width 821 height 25
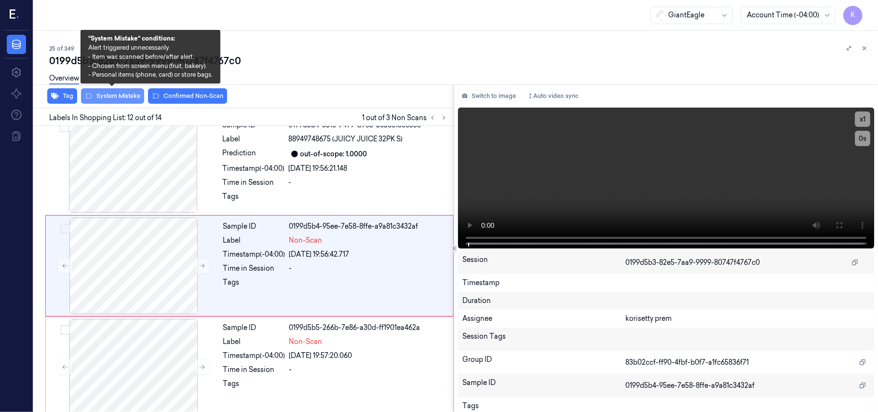
click at [123, 99] on button "System Mistake" at bounding box center [112, 95] width 63 height 15
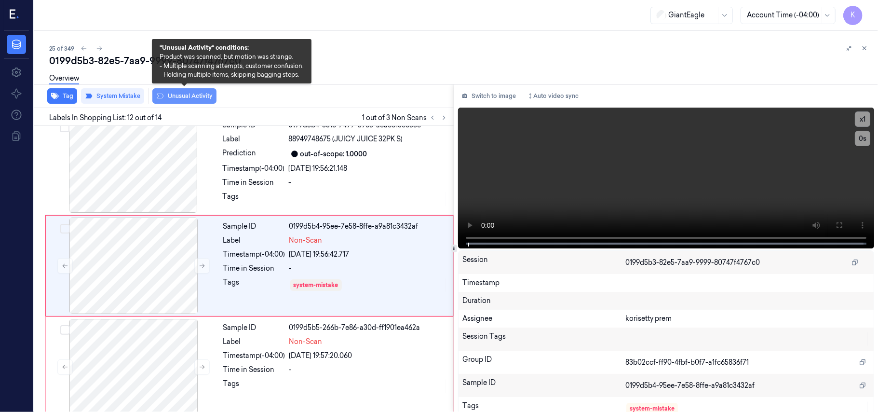
click at [186, 97] on button "Unusual Activity" at bounding box center [184, 95] width 64 height 15
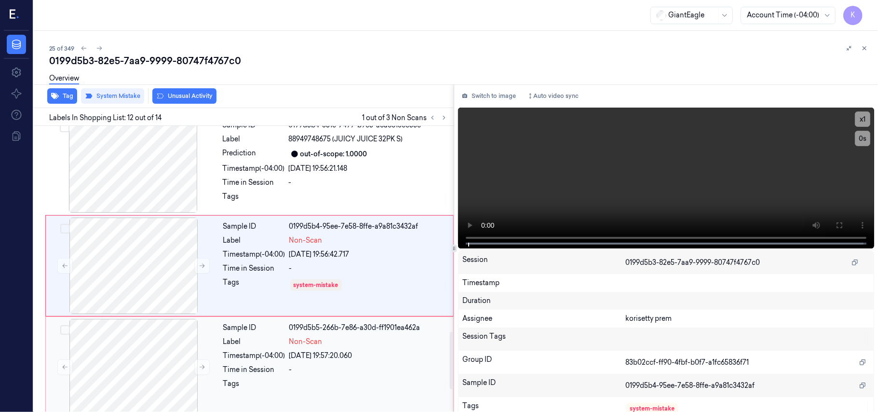
click at [264, 346] on div "Label" at bounding box center [254, 341] width 62 height 10
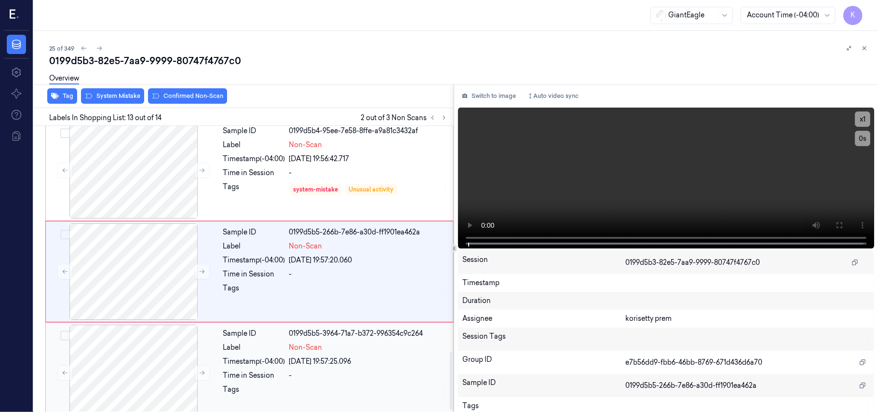
scroll to position [1125, 0]
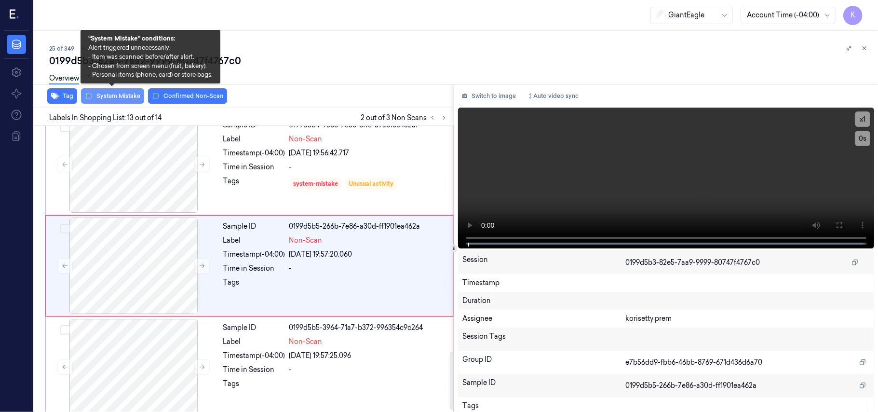
click at [125, 97] on button "System Mistake" at bounding box center [112, 95] width 63 height 15
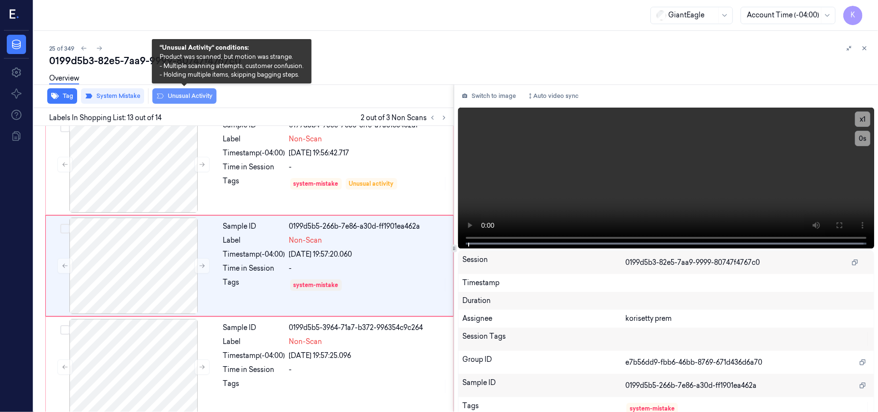
click at [208, 93] on button "Unusual Activity" at bounding box center [184, 95] width 64 height 15
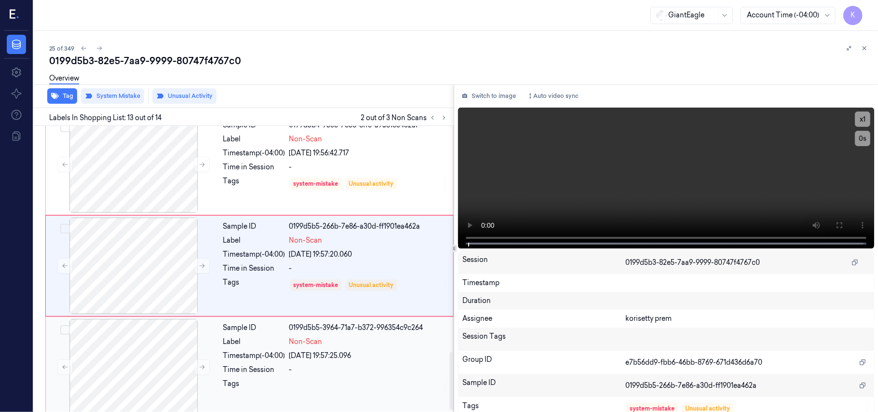
click at [264, 360] on div "Timestamp (-04:00)" at bounding box center [254, 355] width 62 height 10
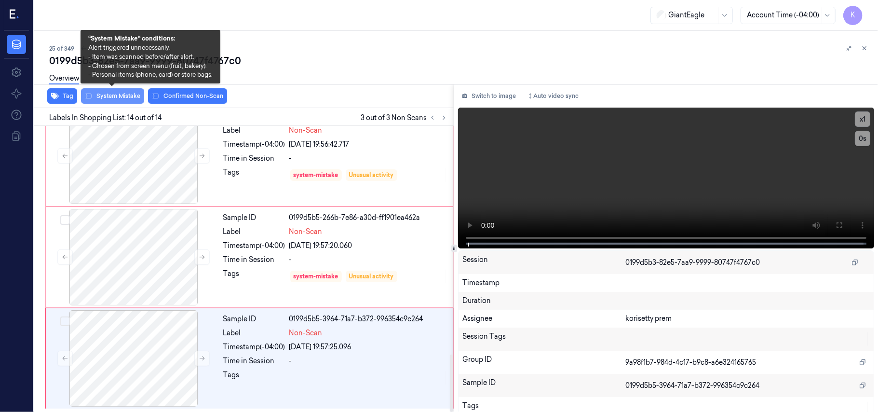
click at [114, 97] on button "System Mistake" at bounding box center [112, 95] width 63 height 15
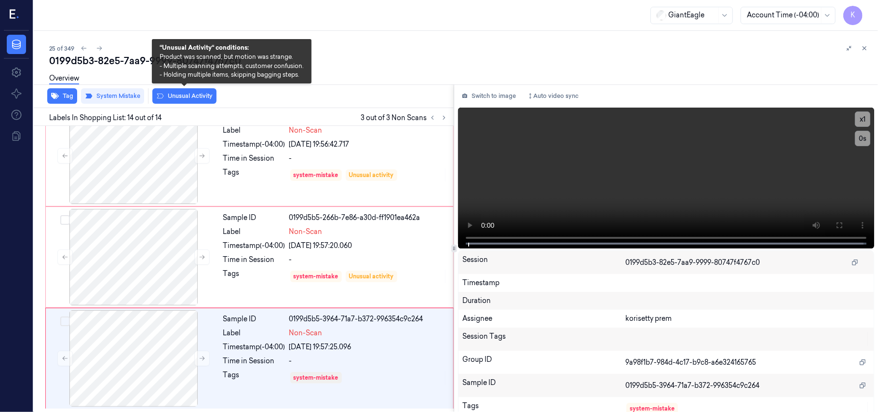
click at [187, 94] on button "Unusual Activity" at bounding box center [184, 95] width 64 height 15
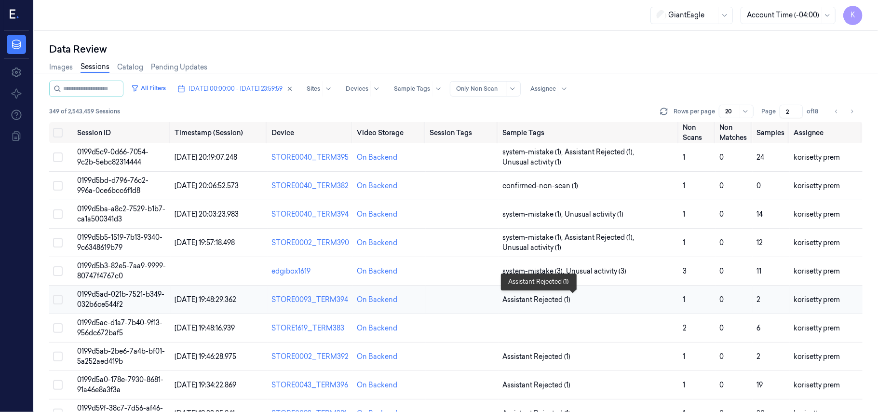
click at [579, 298] on span "Assistant Rejected (1)" at bounding box center [588, 299] width 173 height 10
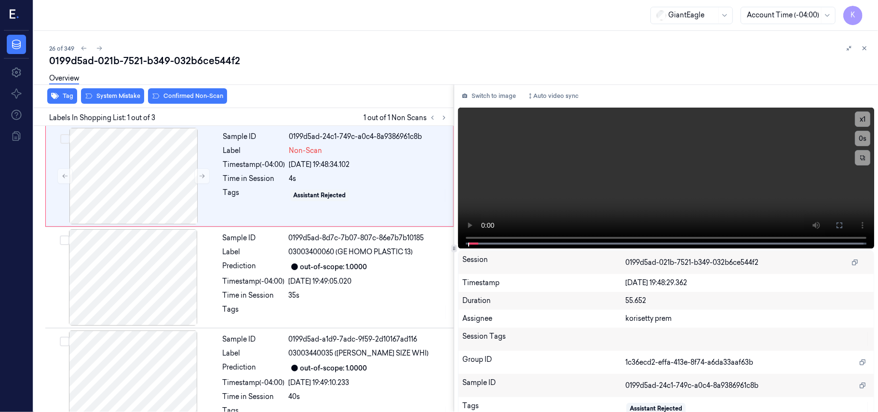
click at [329, 42] on div "26 of 349" at bounding box center [459, 48] width 821 height 12
click at [494, 186] on video at bounding box center [666, 177] width 416 height 141
click at [533, 164] on video at bounding box center [666, 177] width 416 height 141
click at [124, 187] on div at bounding box center [134, 176] width 172 height 96
click at [832, 230] on button at bounding box center [838, 224] width 15 height 15
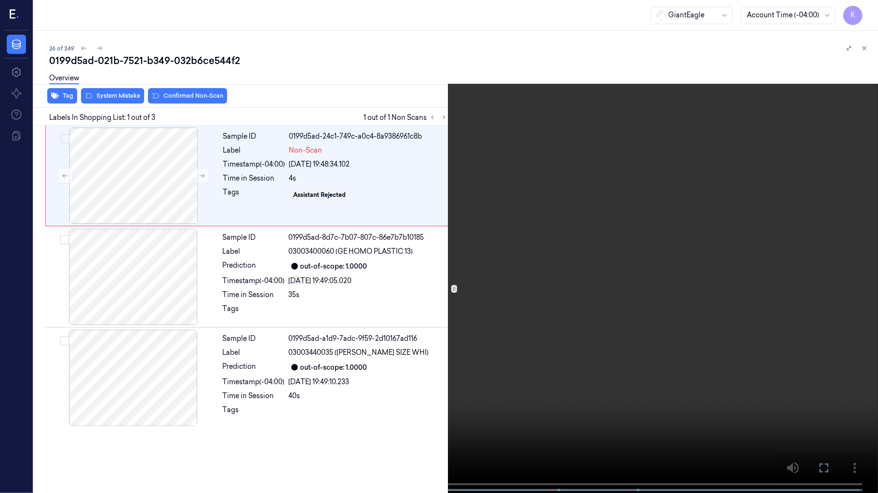
click at [328, 341] on video at bounding box center [439, 247] width 878 height 495
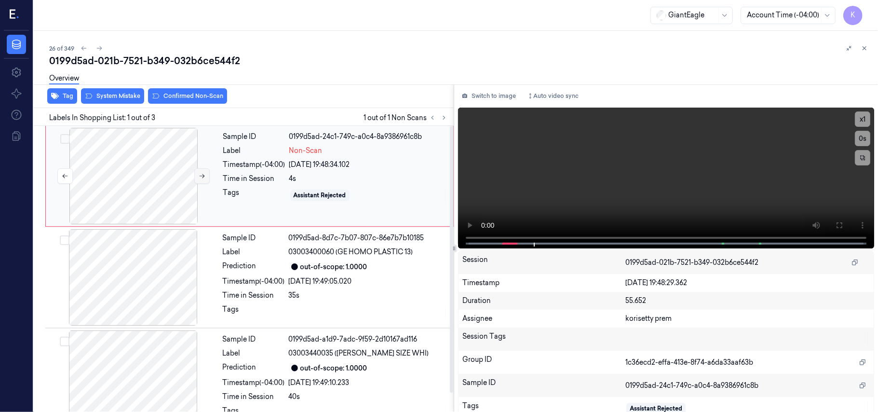
click at [199, 178] on icon at bounding box center [202, 176] width 7 height 7
click at [532, 155] on video at bounding box center [666, 177] width 416 height 141
click at [195, 178] on button at bounding box center [201, 175] width 15 height 15
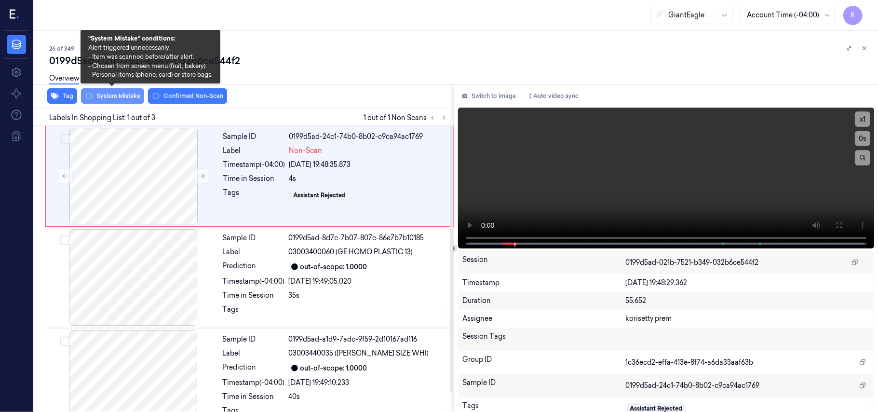
click at [103, 93] on button "System Mistake" at bounding box center [112, 95] width 63 height 15
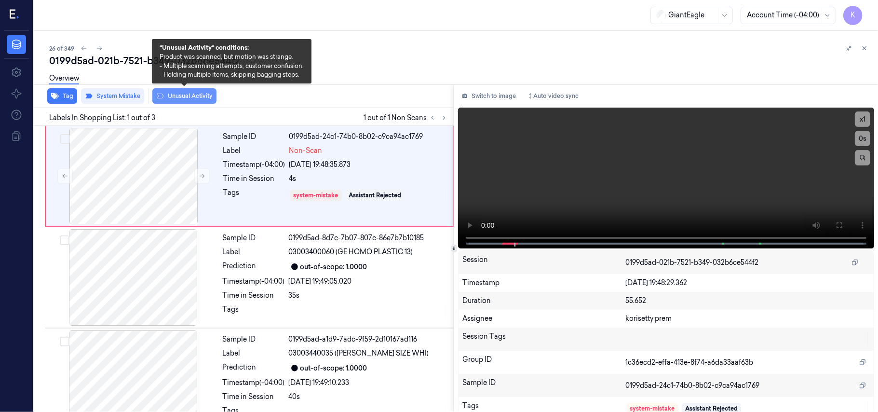
click at [191, 98] on button "Unusual Activity" at bounding box center [184, 95] width 64 height 15
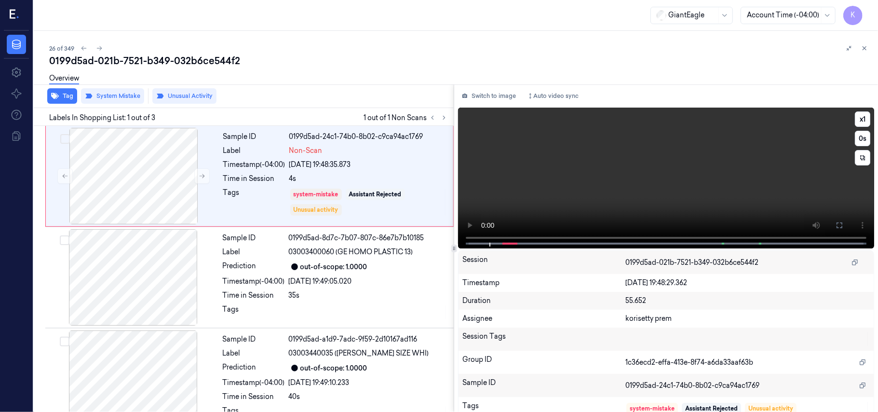
click at [723, 203] on video at bounding box center [666, 177] width 416 height 141
click at [665, 186] on video at bounding box center [666, 177] width 416 height 141
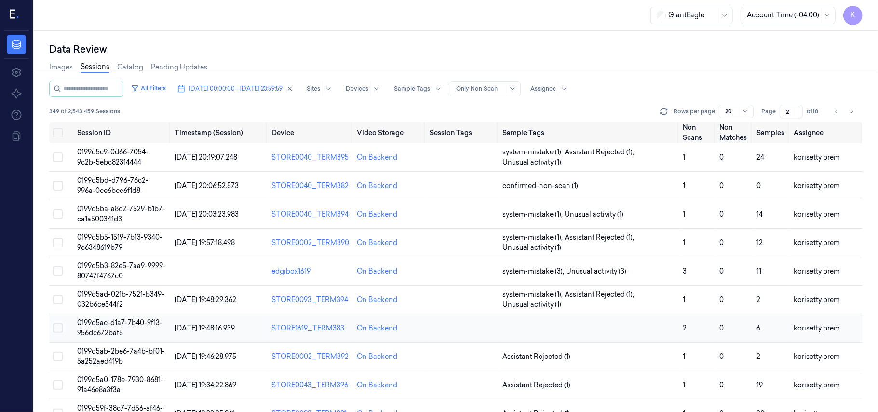
click at [556, 334] on td at bounding box center [588, 328] width 181 height 28
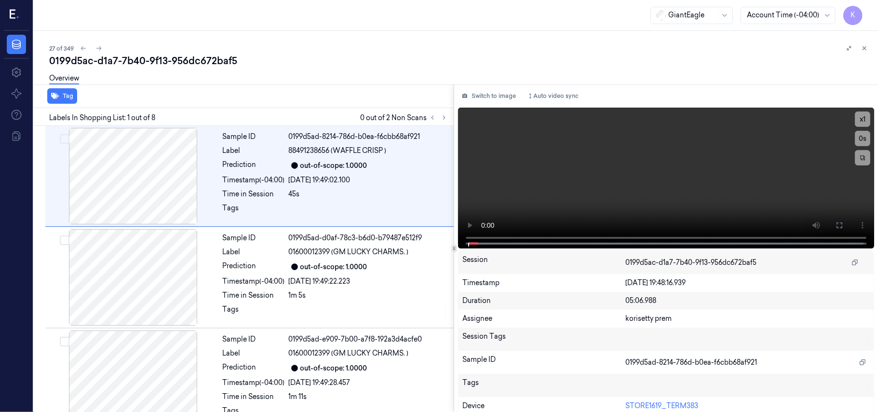
click at [395, 65] on div "0199d5ac-d1a7-7b40-9f13-956dc672baf5" at bounding box center [459, 60] width 821 height 13
click at [444, 118] on icon at bounding box center [443, 117] width 7 height 7
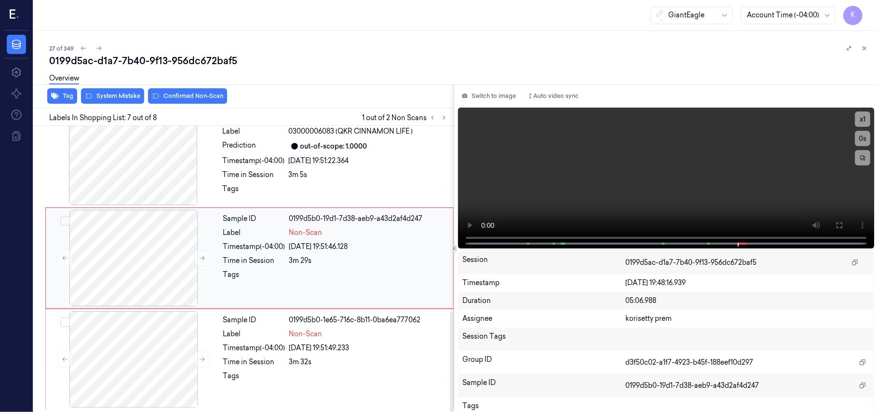
scroll to position [529, 0]
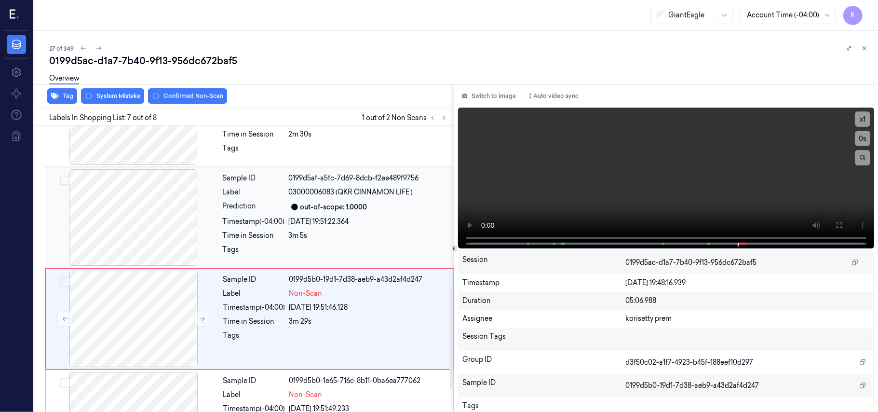
click at [258, 195] on div "Label" at bounding box center [254, 192] width 62 height 10
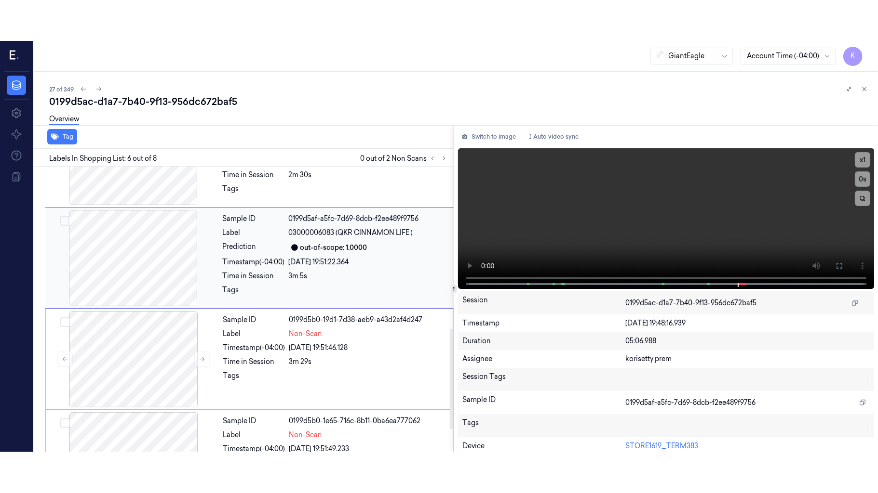
scroll to position [414, 0]
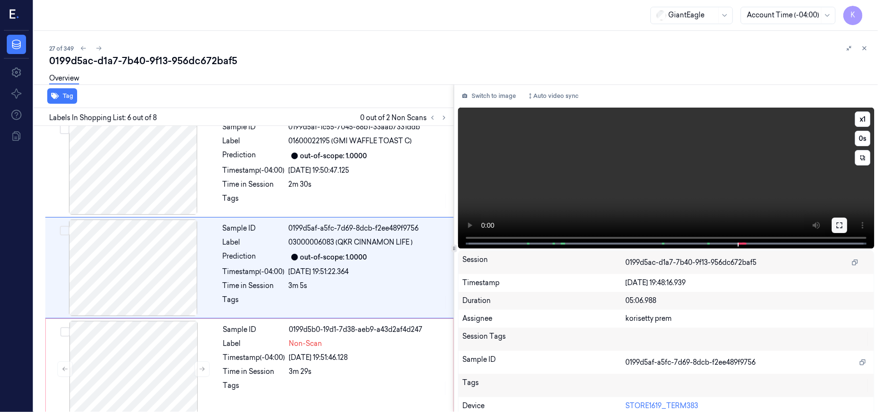
click at [835, 221] on icon at bounding box center [839, 225] width 8 height 8
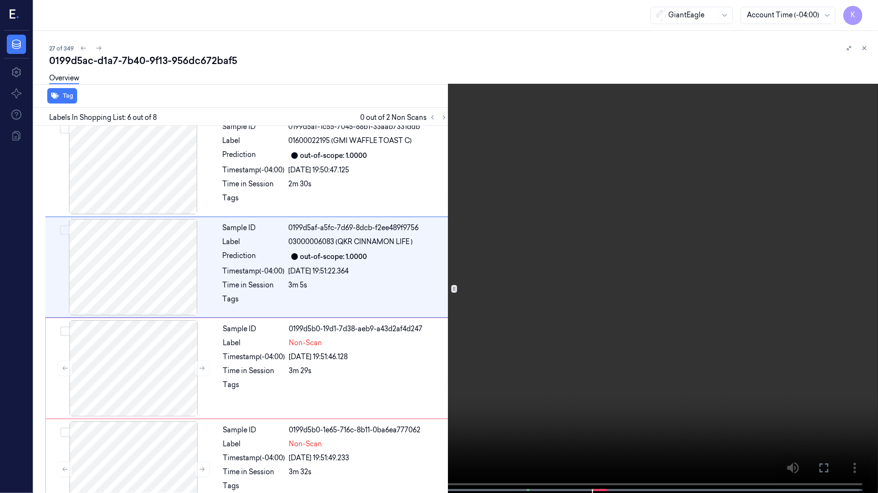
click at [324, 364] on video at bounding box center [439, 247] width 878 height 495
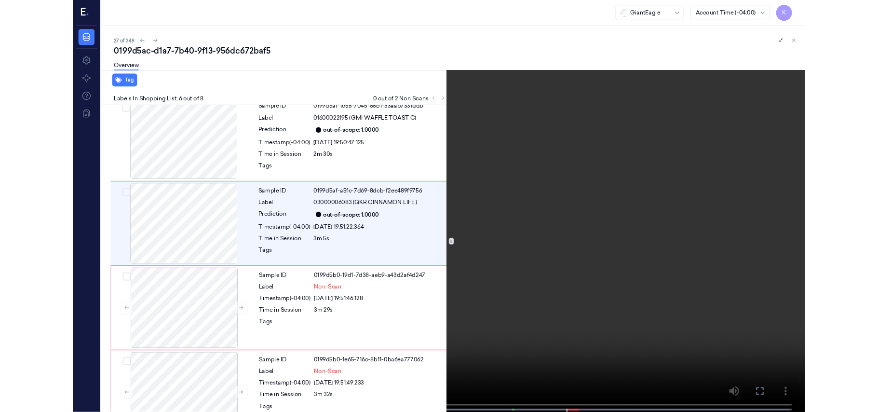
scroll to position [374, 0]
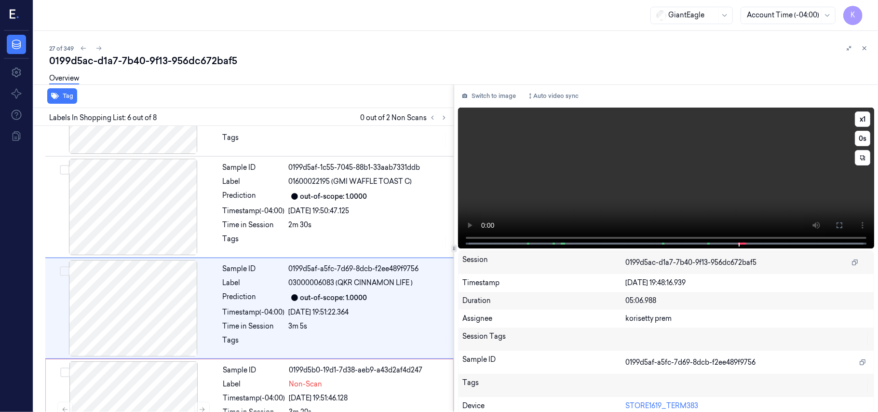
click at [593, 172] on video at bounding box center [666, 177] width 416 height 141
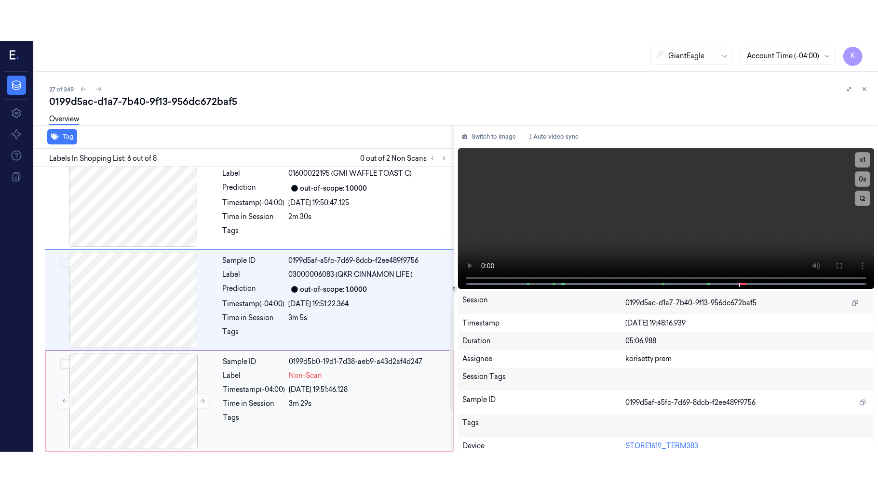
scroll to position [400, 0]
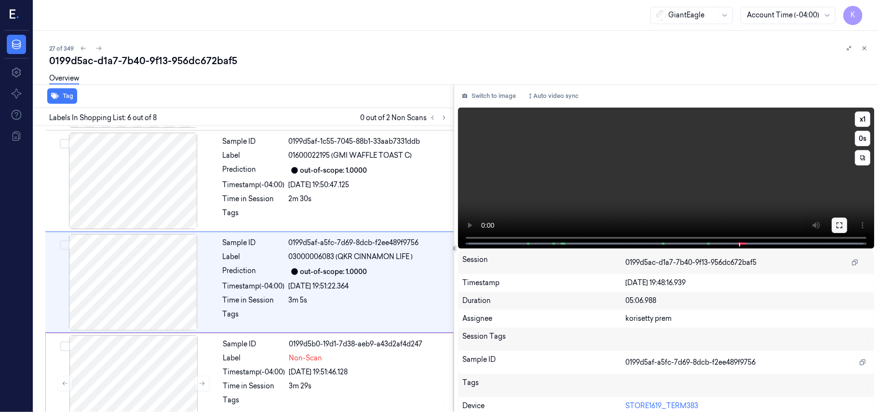
click at [836, 222] on icon at bounding box center [839, 225] width 8 height 8
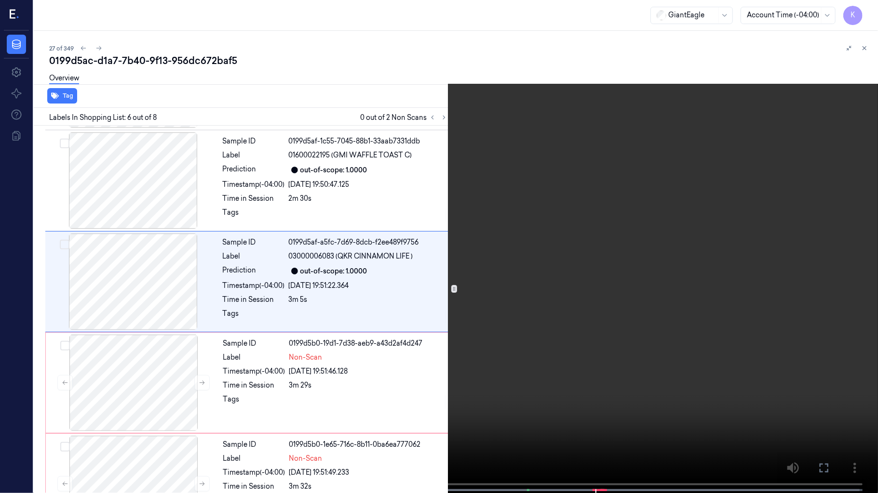
click at [559, 293] on video at bounding box center [439, 247] width 878 height 495
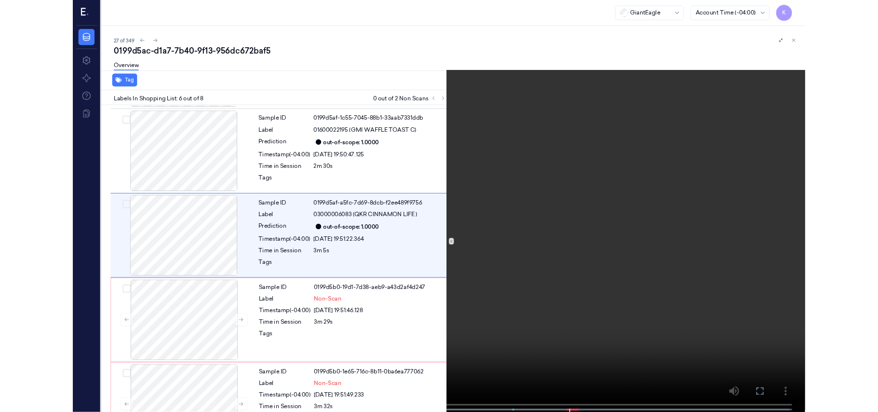
scroll to position [374, 0]
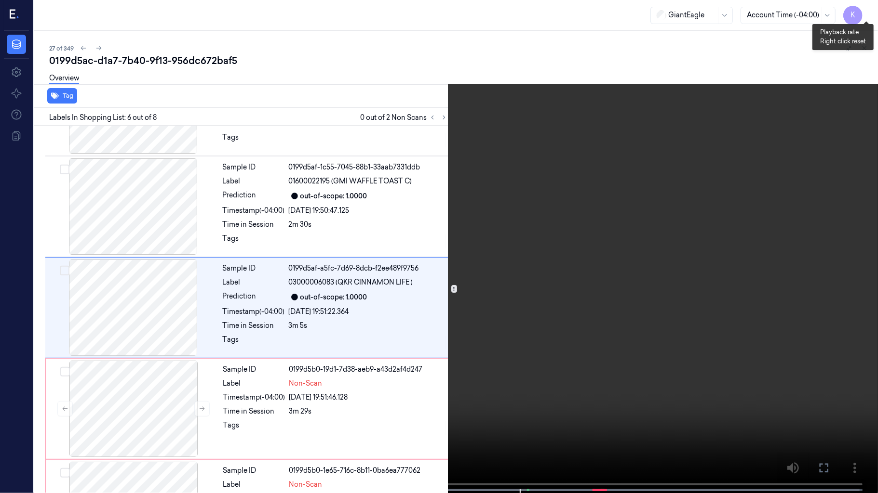
click at [858, 13] on button "x 1" at bounding box center [865, 11] width 15 height 15
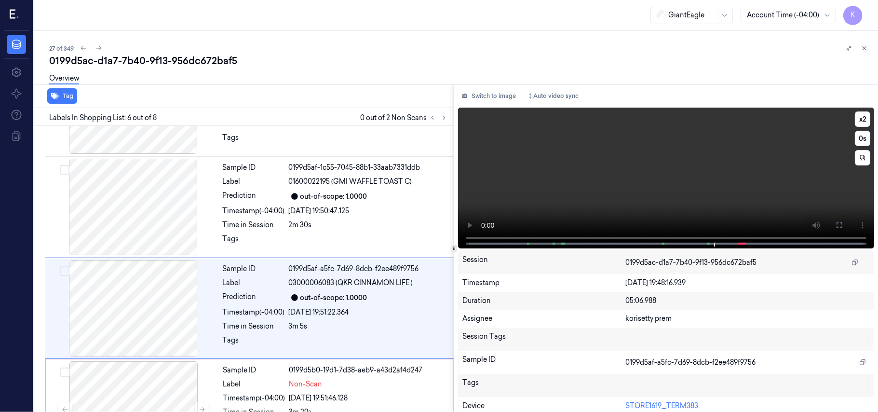
click at [550, 176] on video at bounding box center [666, 177] width 416 height 141
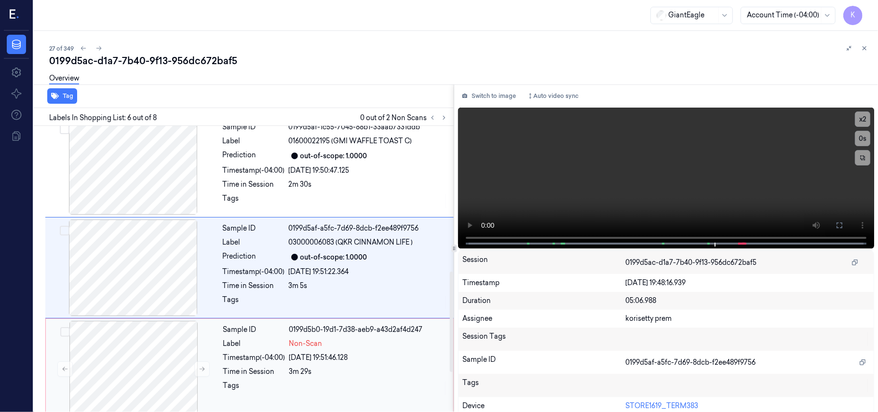
click at [302, 340] on span "Non-Scan" at bounding box center [305, 343] width 33 height 10
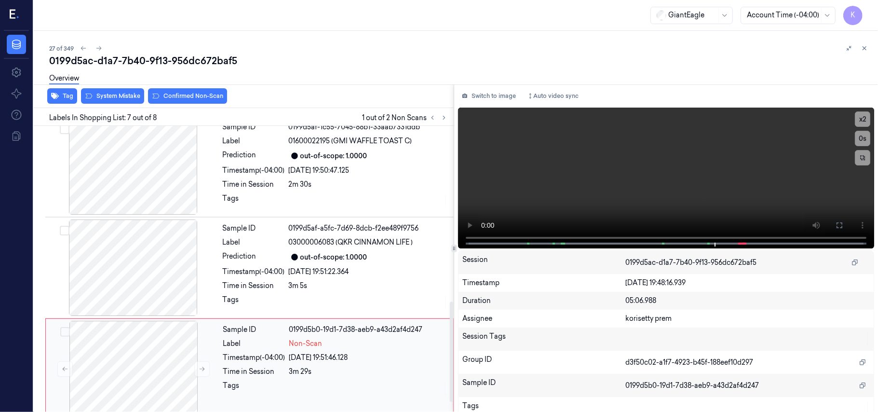
scroll to position [516, 0]
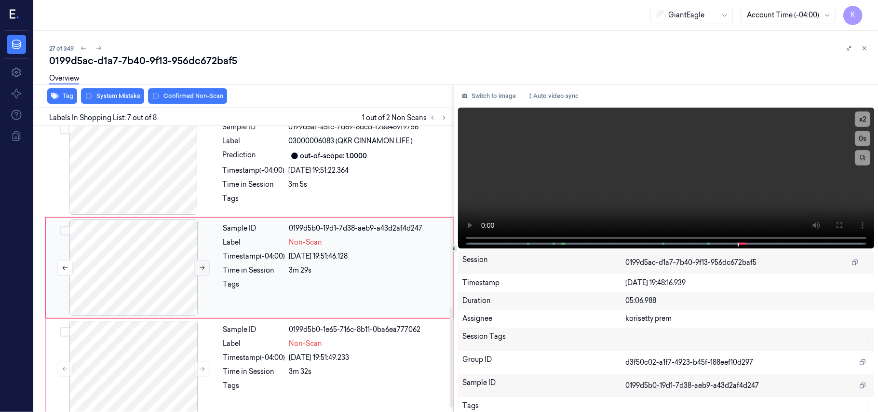
click at [199, 268] on icon at bounding box center [202, 267] width 7 height 7
click at [743, 187] on video at bounding box center [666, 177] width 416 height 141
click at [647, 189] on video at bounding box center [666, 177] width 416 height 141
click at [303, 290] on div at bounding box center [368, 286] width 158 height 15
click at [646, 206] on video at bounding box center [666, 177] width 416 height 141
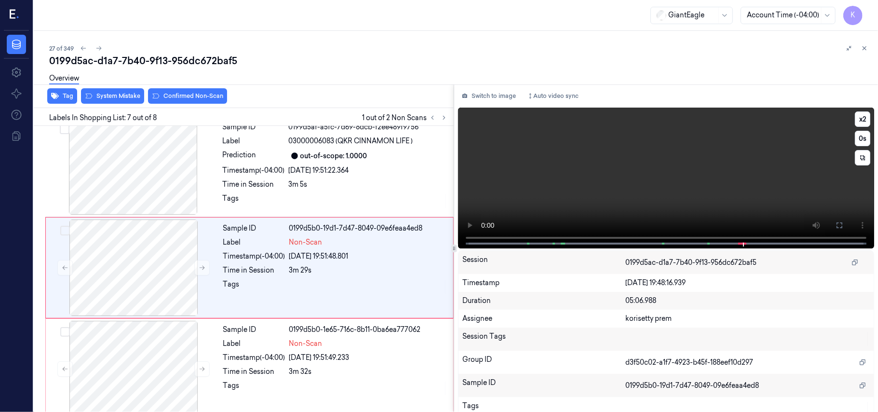
click at [648, 199] on video at bounding box center [666, 177] width 416 height 141
click at [363, 267] on div "3m 29s" at bounding box center [368, 270] width 158 height 10
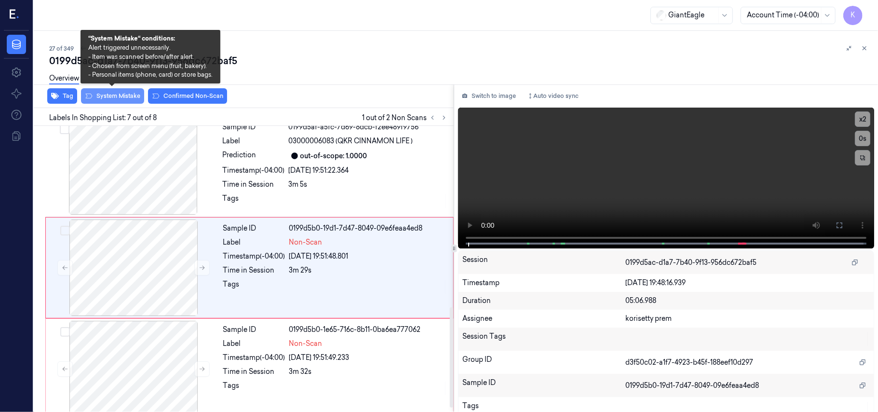
click at [129, 103] on button "System Mistake" at bounding box center [112, 95] width 63 height 15
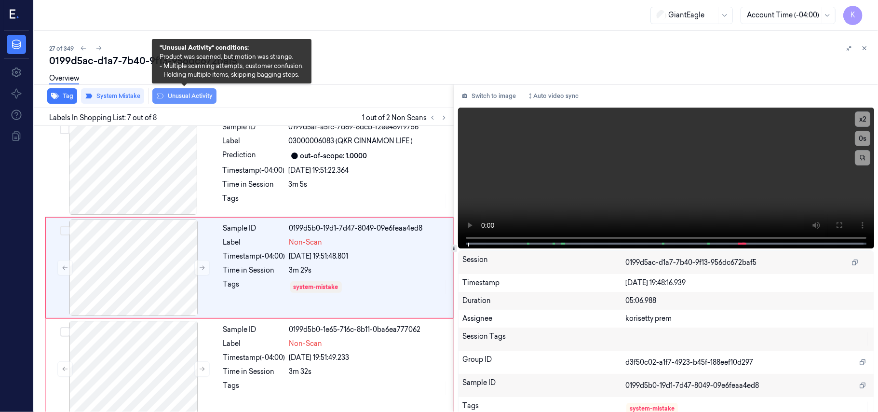
click at [183, 95] on button "Unusual Activity" at bounding box center [184, 95] width 64 height 15
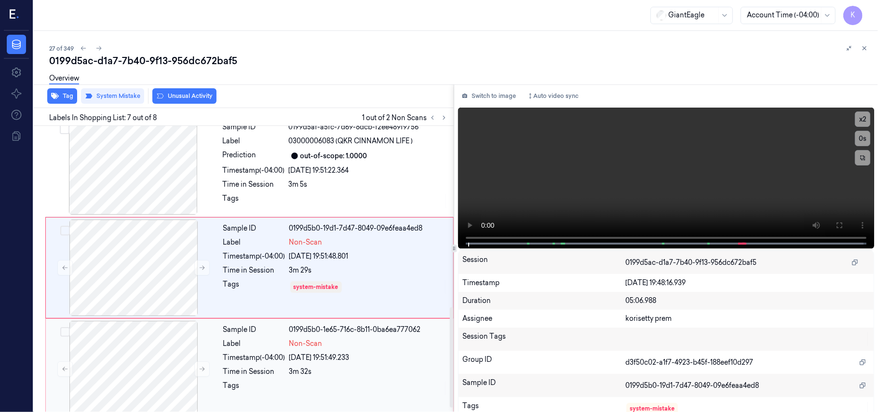
click at [266, 355] on div "Timestamp (-04:00)" at bounding box center [254, 357] width 62 height 10
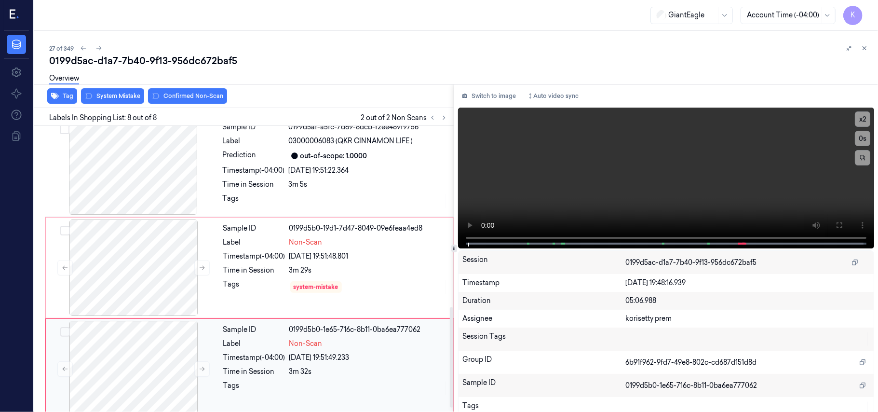
scroll to position [529, 0]
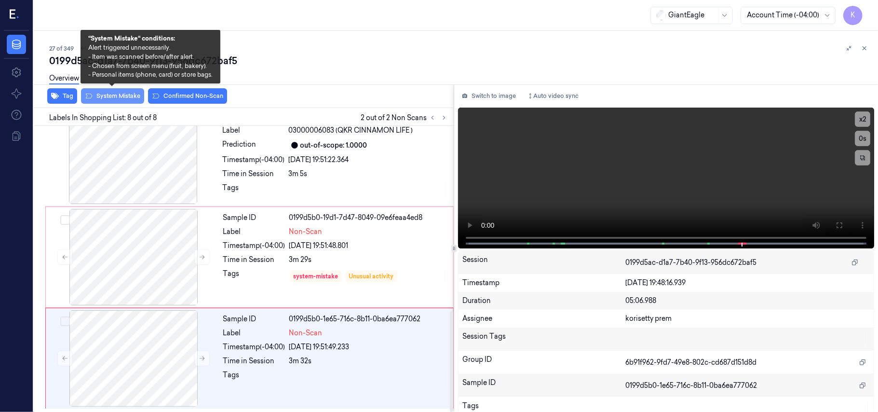
click at [115, 95] on button "System Mistake" at bounding box center [112, 95] width 63 height 15
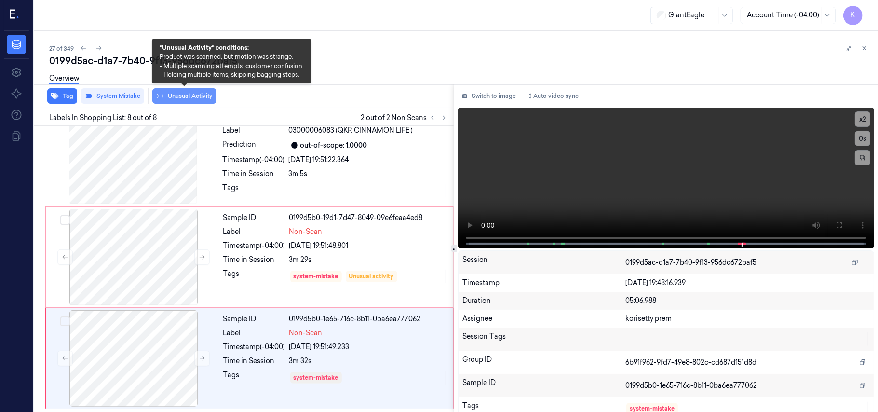
click at [180, 95] on button "Unusual Activity" at bounding box center [184, 95] width 64 height 15
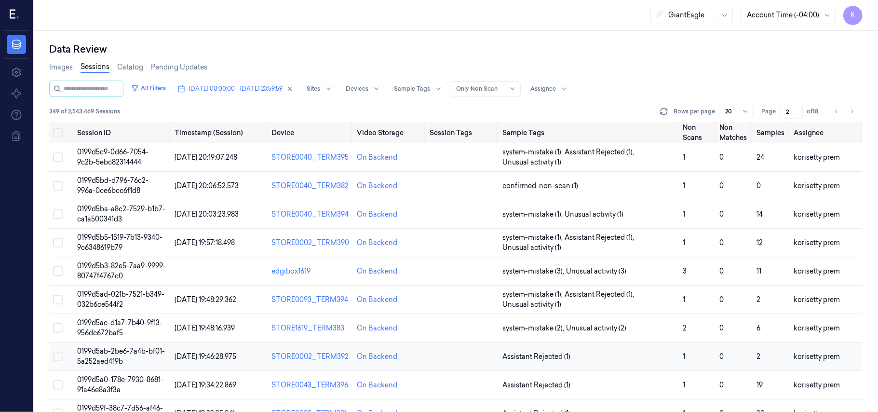
click at [581, 351] on td "Assistant Rejected (1)" at bounding box center [588, 356] width 181 height 28
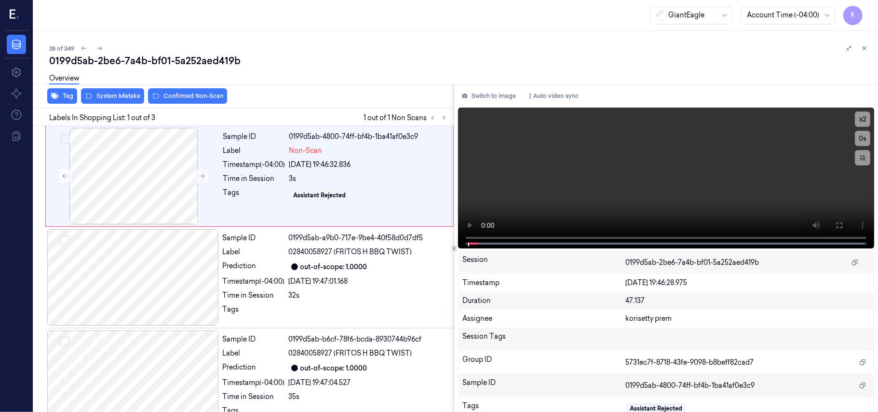
click at [371, 72] on div "Overview" at bounding box center [459, 79] width 821 height 25
click at [600, 145] on video at bounding box center [666, 177] width 416 height 141
click at [861, 116] on button "x 2" at bounding box center [861, 118] width 15 height 15
click at [860, 116] on button "x 4" at bounding box center [861, 118] width 15 height 15
click at [841, 223] on button at bounding box center [838, 224] width 15 height 15
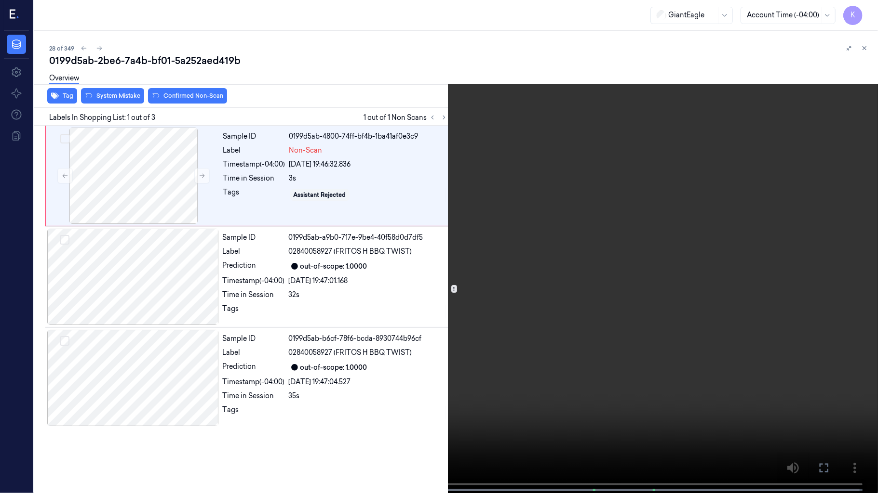
drag, startPoint x: 743, startPoint y: 125, endPoint x: 764, endPoint y: 149, distance: 32.1
click at [750, 133] on video at bounding box center [439, 247] width 878 height 495
click at [645, 185] on video at bounding box center [439, 247] width 878 height 495
click at [314, 328] on video at bounding box center [439, 247] width 878 height 495
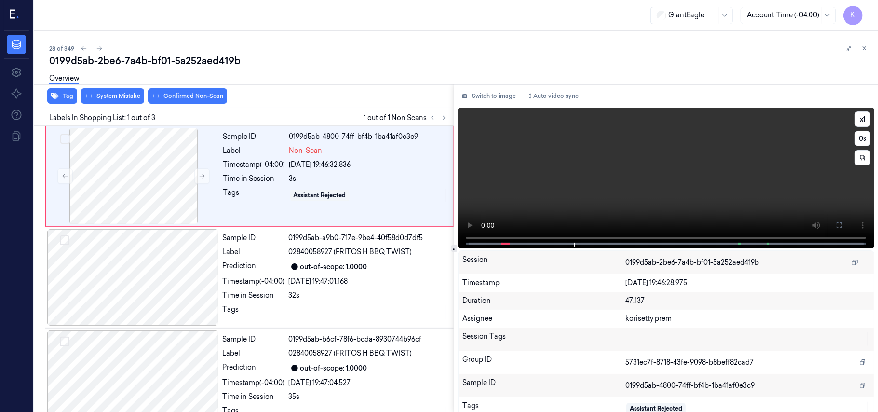
click at [565, 128] on video at bounding box center [666, 177] width 416 height 141
click at [673, 188] on video at bounding box center [666, 177] width 416 height 141
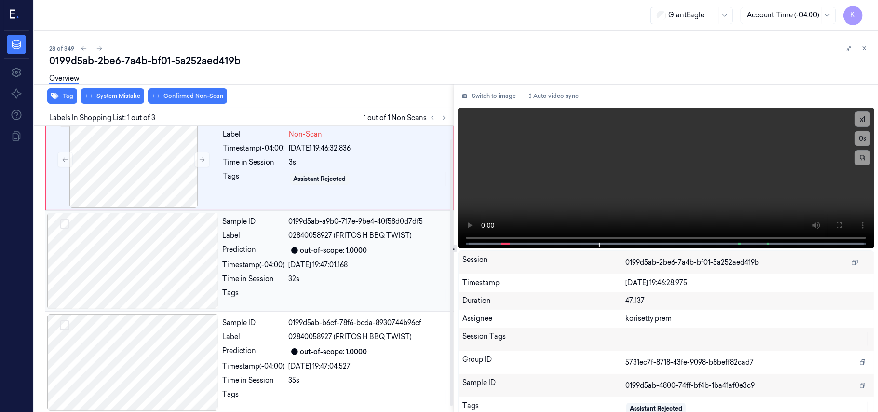
scroll to position [21, 0]
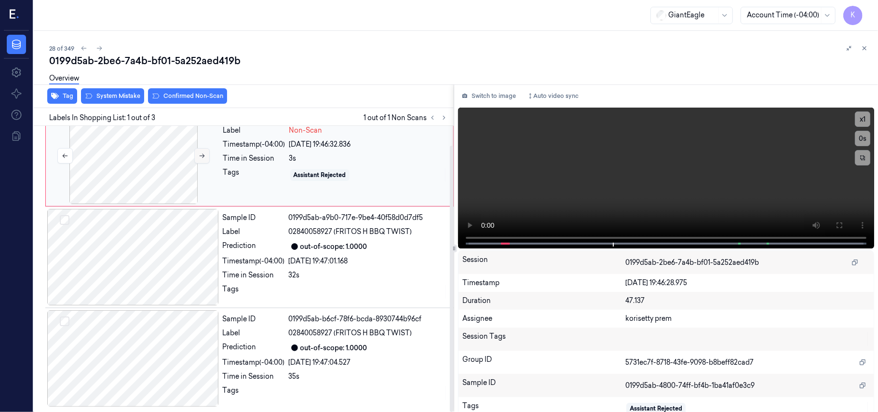
click at [203, 159] on button at bounding box center [201, 155] width 15 height 15
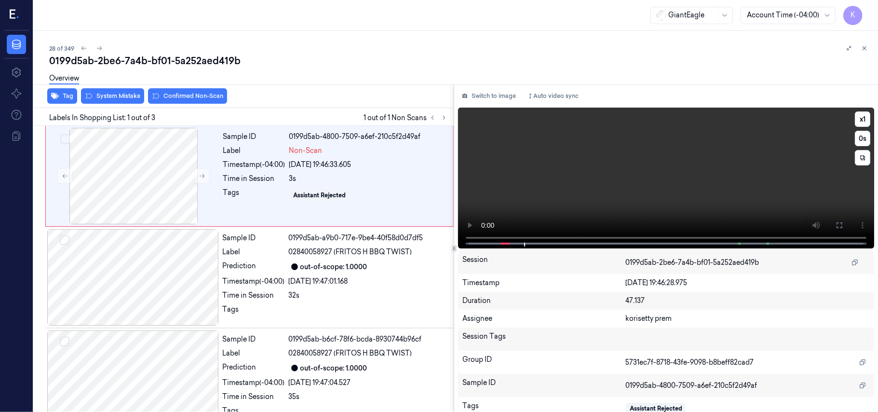
click at [689, 180] on video at bounding box center [666, 177] width 416 height 141
drag, startPoint x: 838, startPoint y: 223, endPoint x: 838, endPoint y: 278, distance: 55.4
click at [838, 222] on icon at bounding box center [839, 225] width 8 height 8
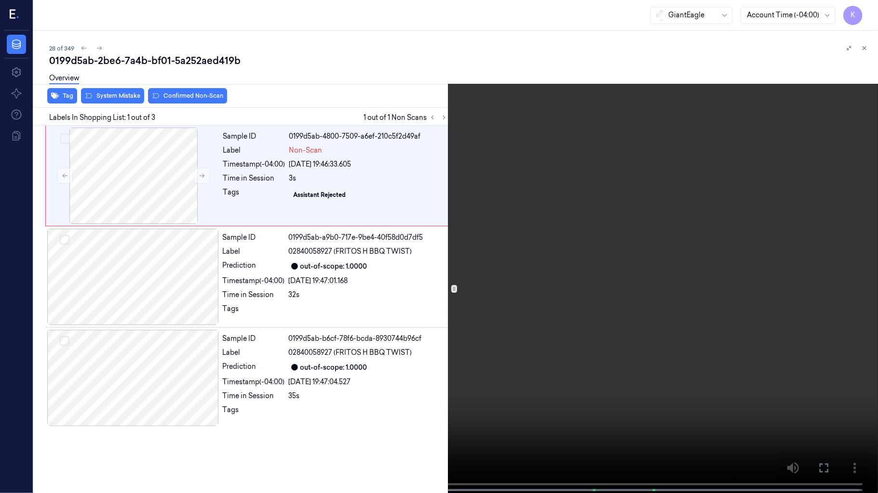
click at [654, 306] on video at bounding box center [439, 247] width 878 height 495
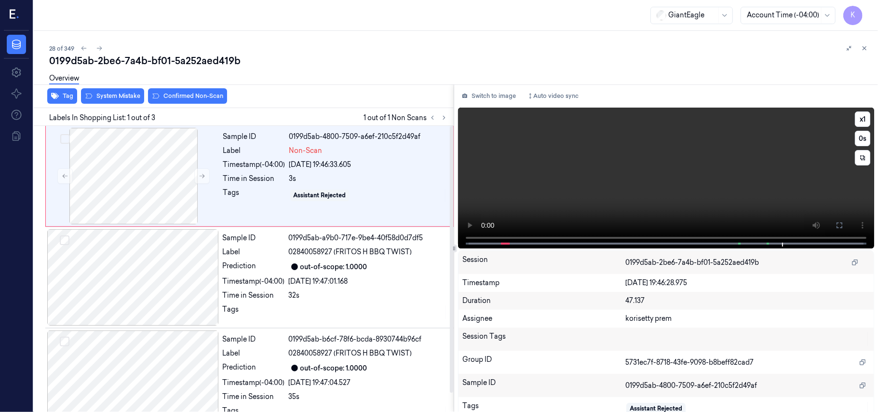
click at [689, 193] on video at bounding box center [666, 177] width 416 height 141
click at [187, 182] on div at bounding box center [134, 176] width 172 height 96
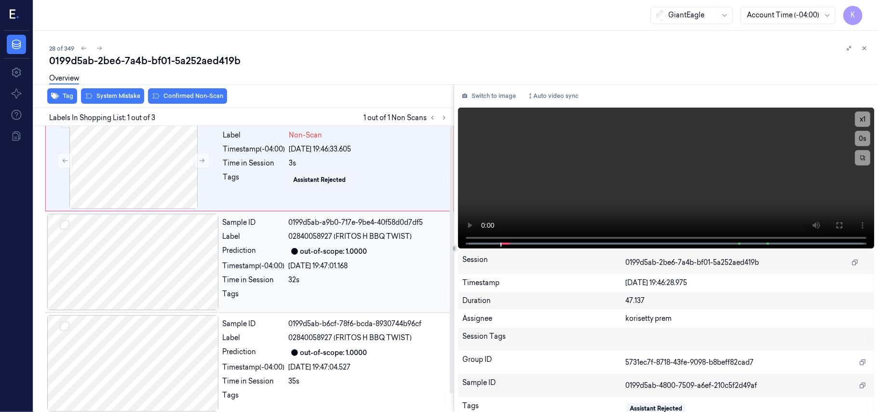
scroll to position [21, 0]
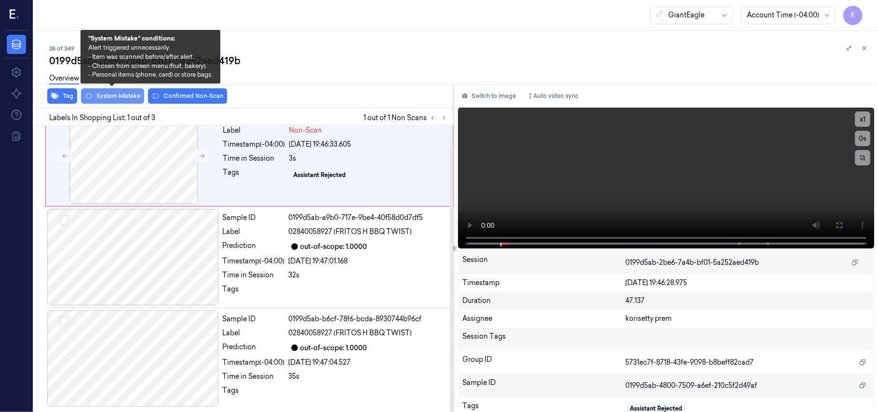
click at [126, 101] on button "System Mistake" at bounding box center [112, 95] width 63 height 15
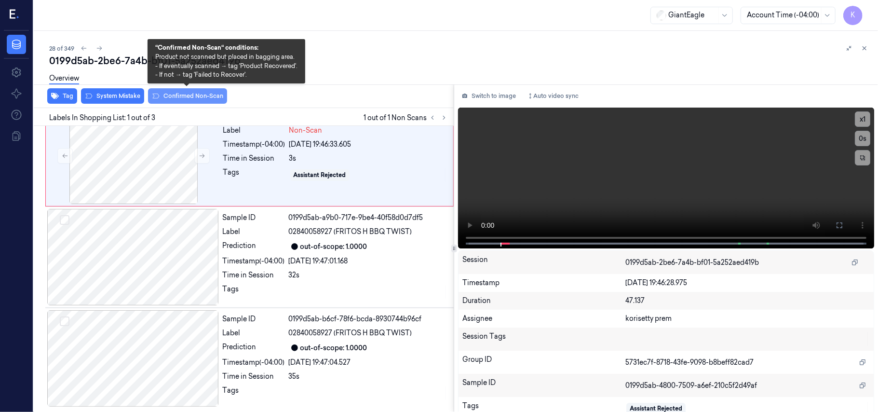
scroll to position [0, 0]
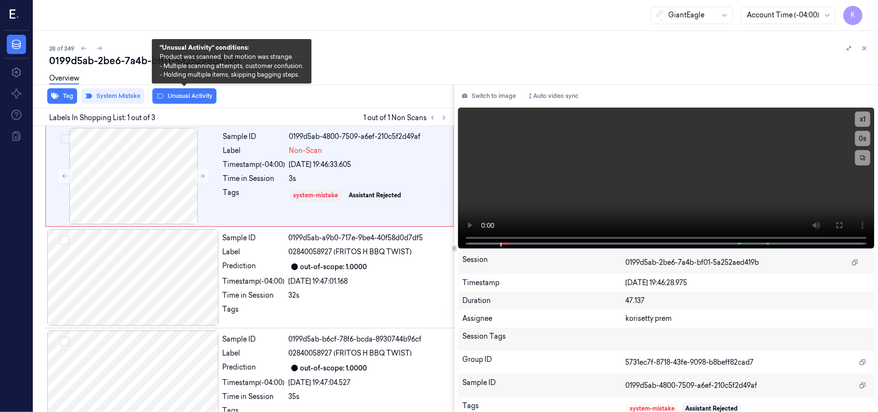
click at [179, 95] on button "Unusual Activity" at bounding box center [184, 95] width 64 height 15
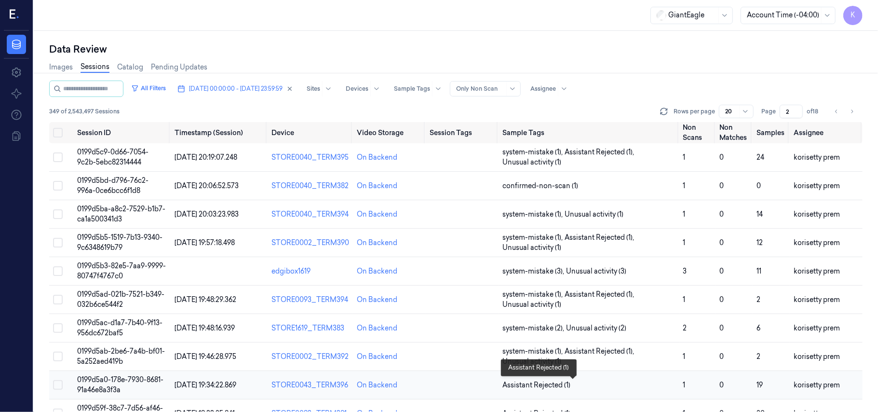
click at [662, 389] on span "Assistant Rejected (1)" at bounding box center [588, 385] width 173 height 10
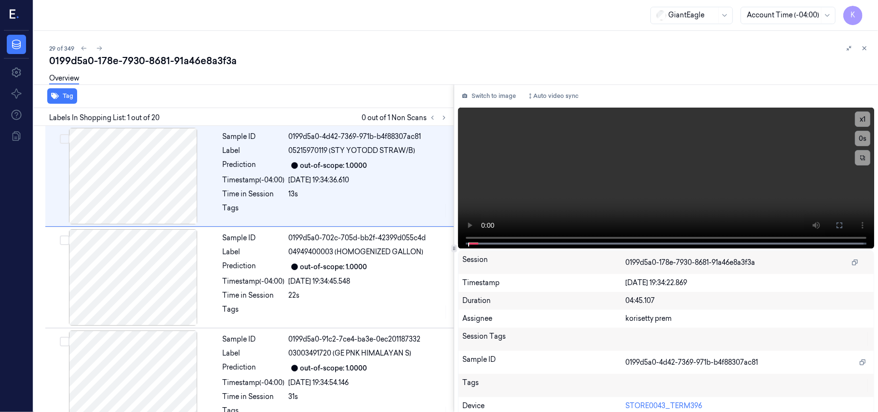
click at [376, 64] on div "0199d5a0-178e-7930-8681-91a46e8a3f3a" at bounding box center [459, 60] width 821 height 13
click at [444, 116] on icon at bounding box center [443, 117] width 7 height 7
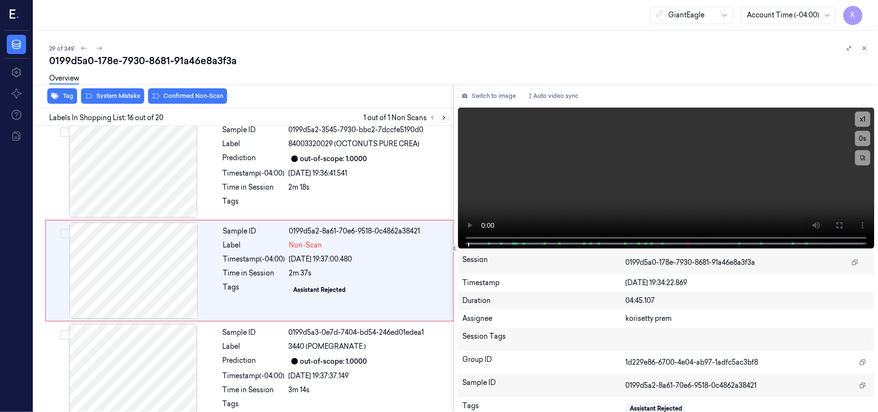
scroll to position [1429, 0]
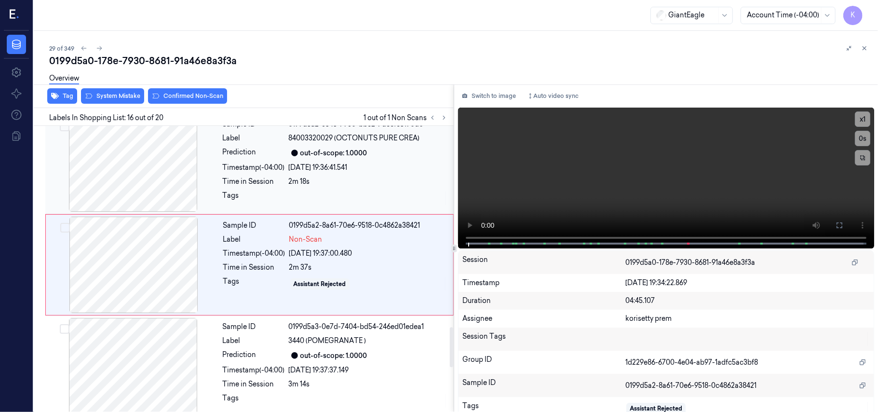
click at [316, 158] on div "out-of-scope: 1.0000" at bounding box center [333, 153] width 67 height 10
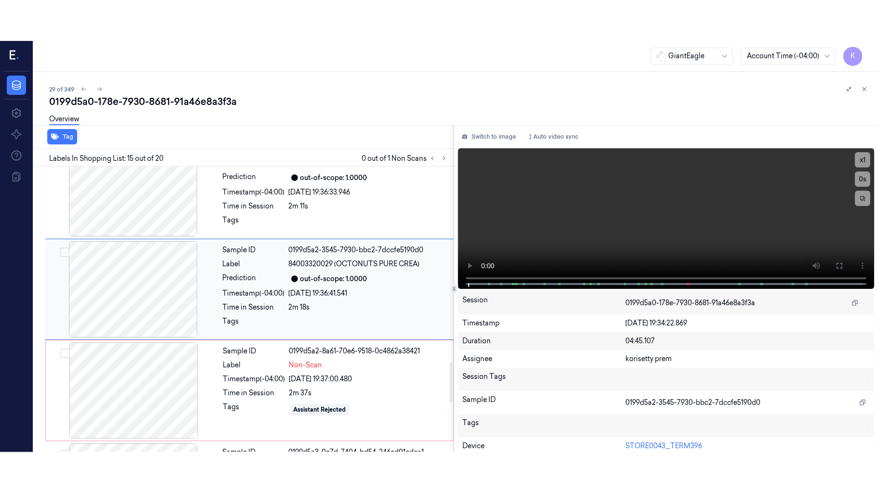
scroll to position [1328, 0]
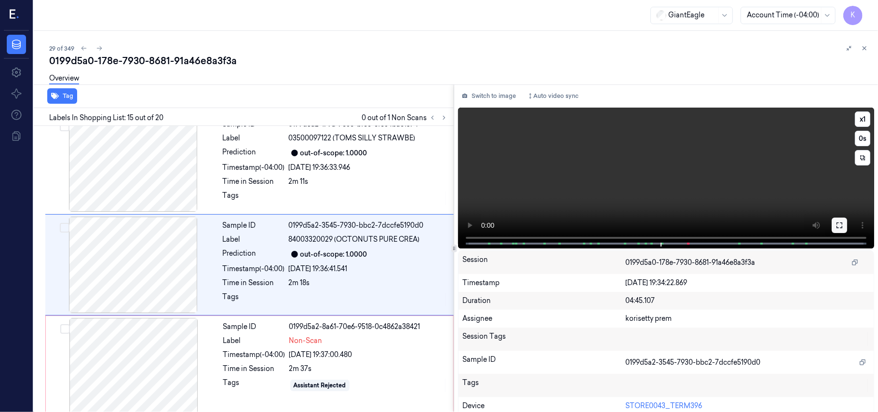
click at [836, 227] on icon at bounding box center [839, 225] width 6 height 6
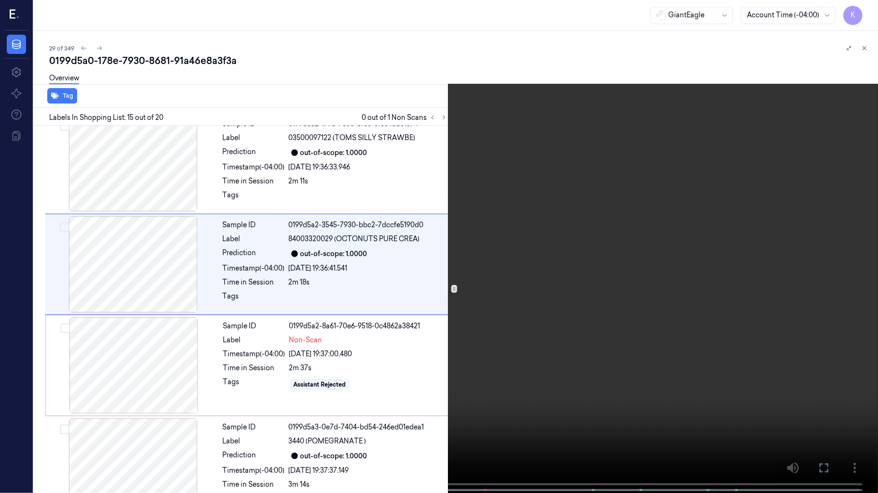
click at [502, 311] on video at bounding box center [439, 247] width 878 height 495
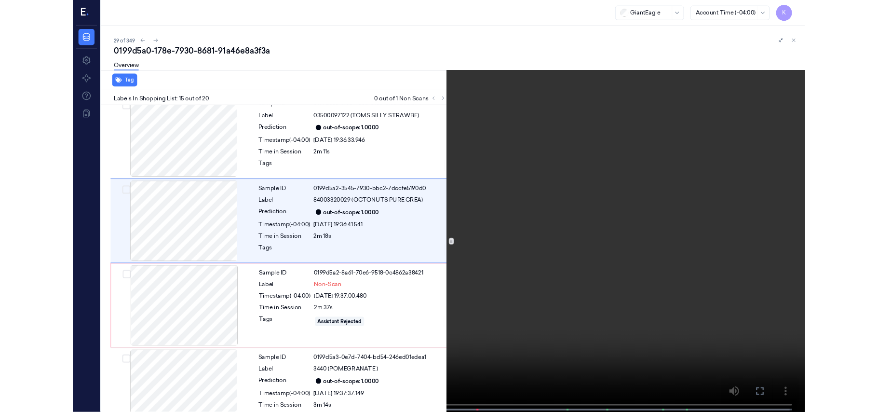
scroll to position [1288, 0]
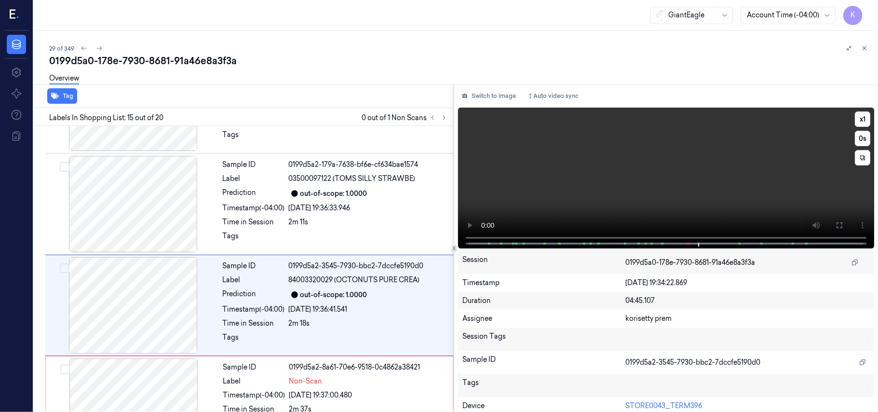
click at [659, 163] on video at bounding box center [666, 177] width 416 height 141
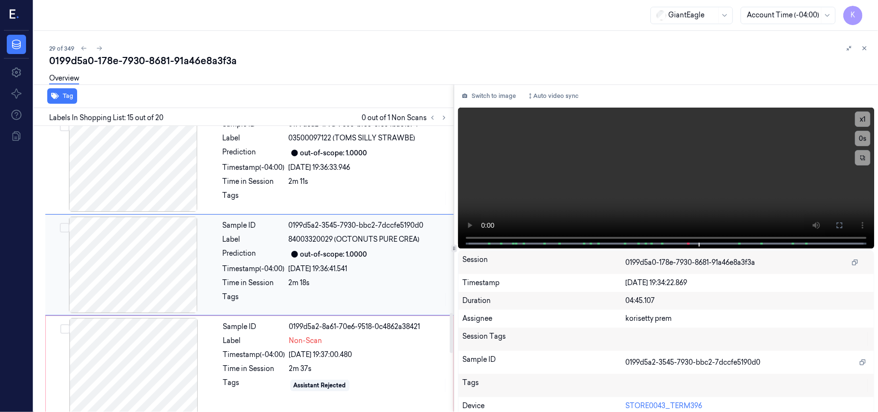
click at [252, 265] on div "Sample ID 0199d5a2-3545-7930-bbc2-7dccfe5190d0 Label 84003320029 (OCTONUTS PURE…" at bounding box center [335, 264] width 233 height 96
click at [664, 162] on video at bounding box center [666, 177] width 416 height 141
click at [366, 371] on div "2m 37s" at bounding box center [368, 368] width 158 height 10
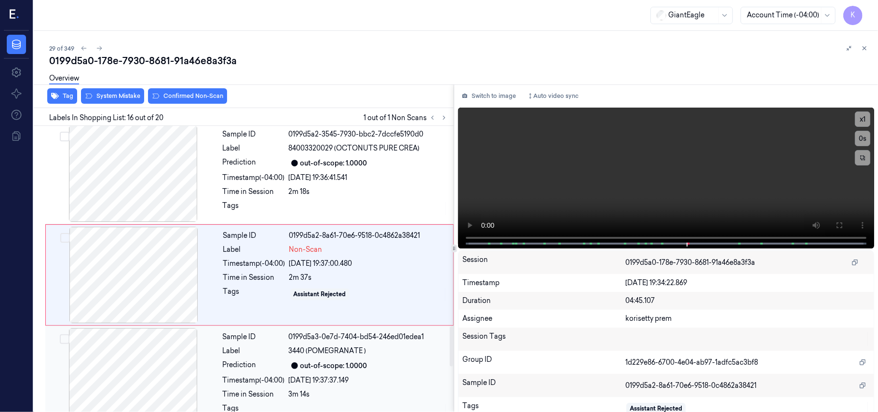
scroll to position [1429, 0]
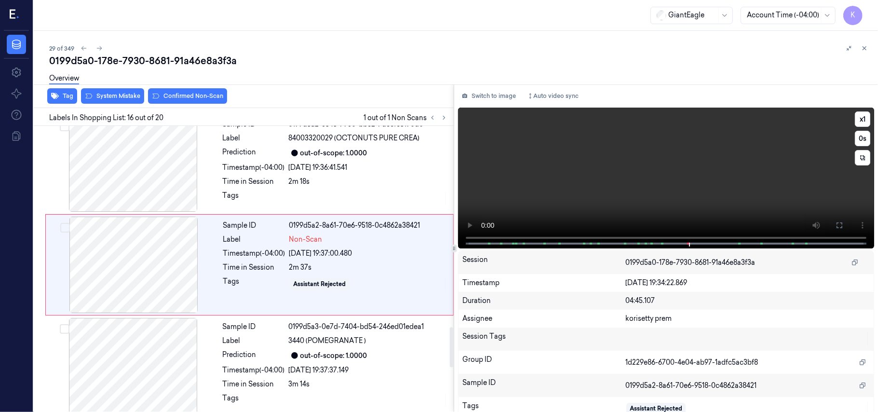
click at [631, 165] on video at bounding box center [666, 177] width 416 height 141
click at [539, 195] on video at bounding box center [666, 177] width 416 height 141
click at [864, 114] on button "x 1" at bounding box center [861, 118] width 15 height 15
click at [636, 186] on video at bounding box center [666, 177] width 416 height 141
click at [282, 244] on div "Label" at bounding box center [254, 239] width 62 height 10
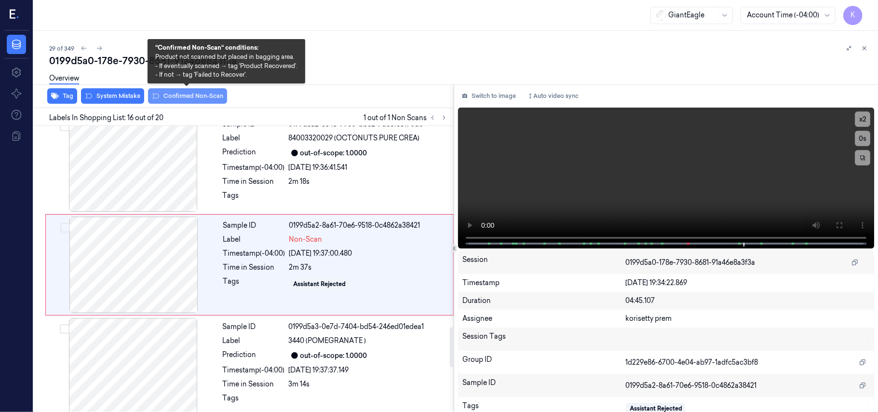
click at [186, 95] on button "Confirmed Non-Scan" at bounding box center [187, 95] width 79 height 15
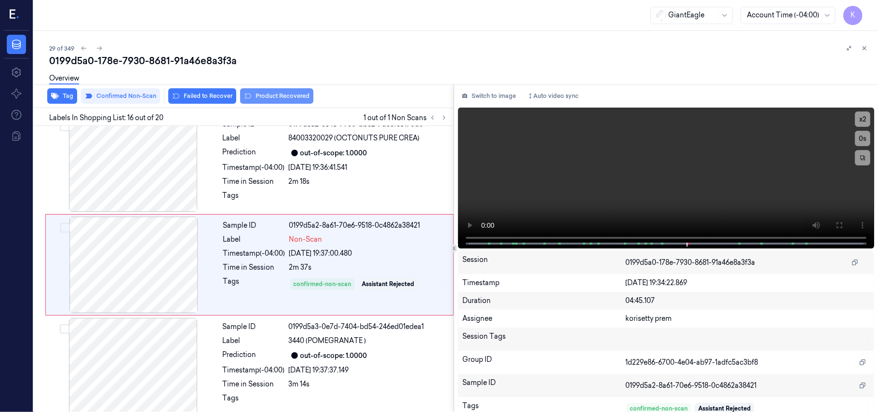
click at [273, 94] on button "Product Recovered" at bounding box center [276, 95] width 73 height 15
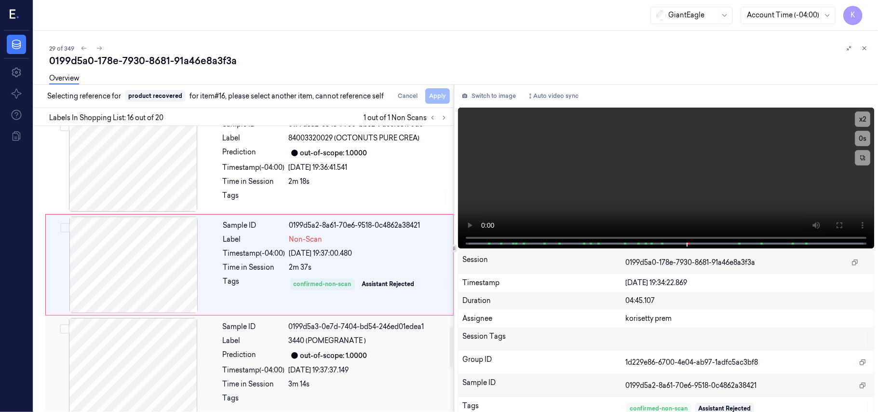
click at [340, 346] on span "3440 (POMEGRANATE )" at bounding box center [328, 340] width 78 height 10
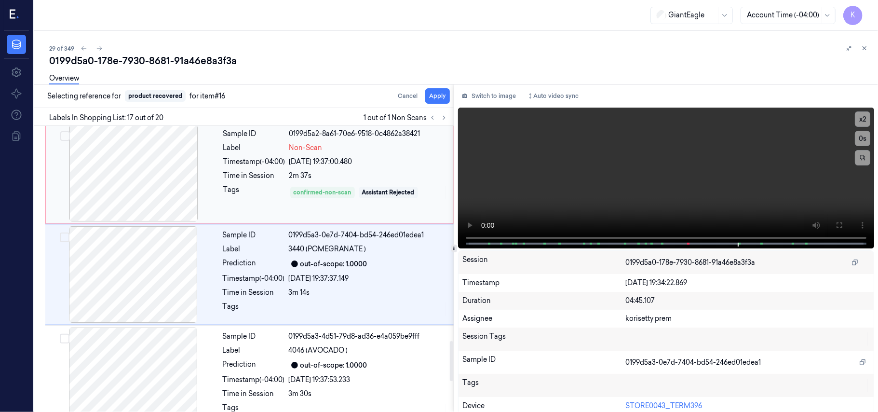
scroll to position [1531, 0]
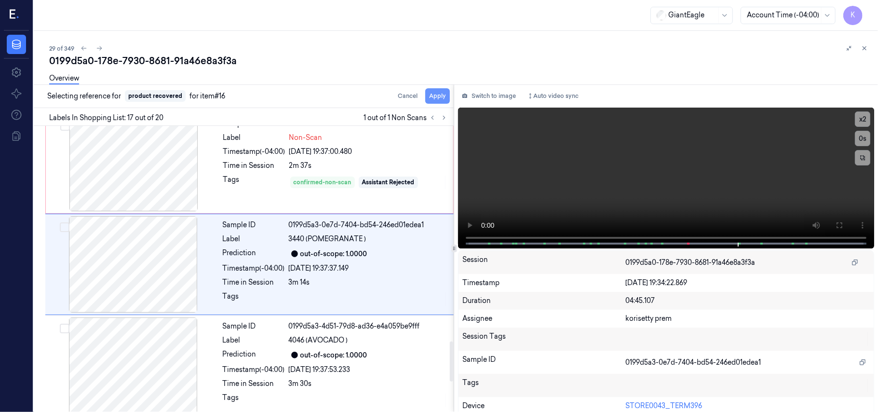
click at [435, 96] on button "Apply" at bounding box center [437, 95] width 25 height 15
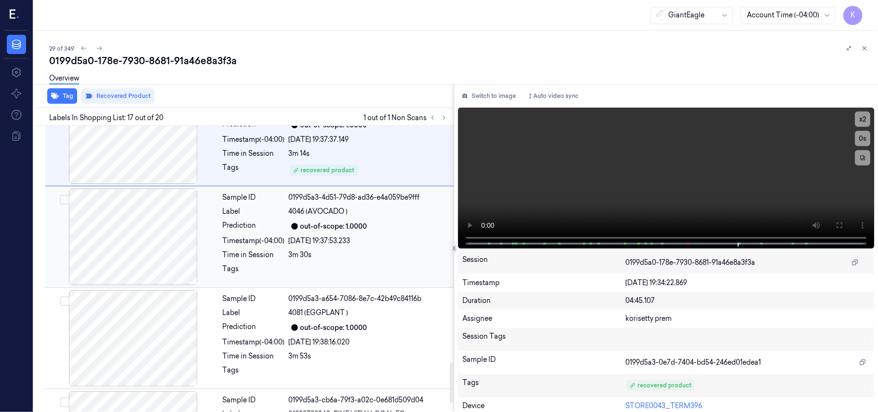
scroll to position [1747, 0]
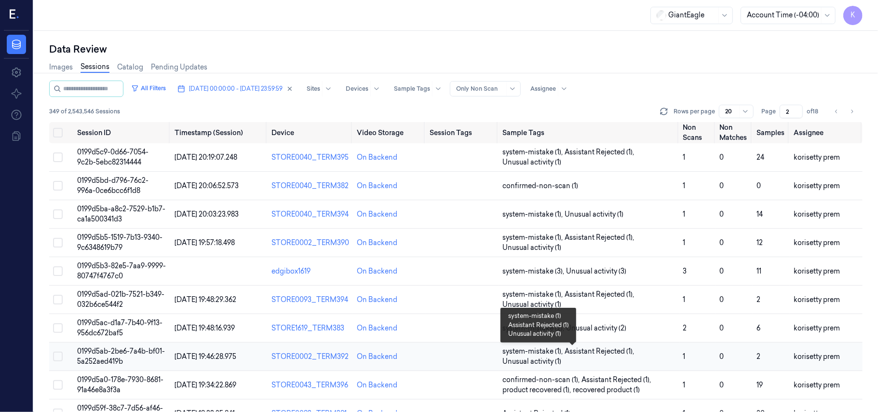
scroll to position [128, 0]
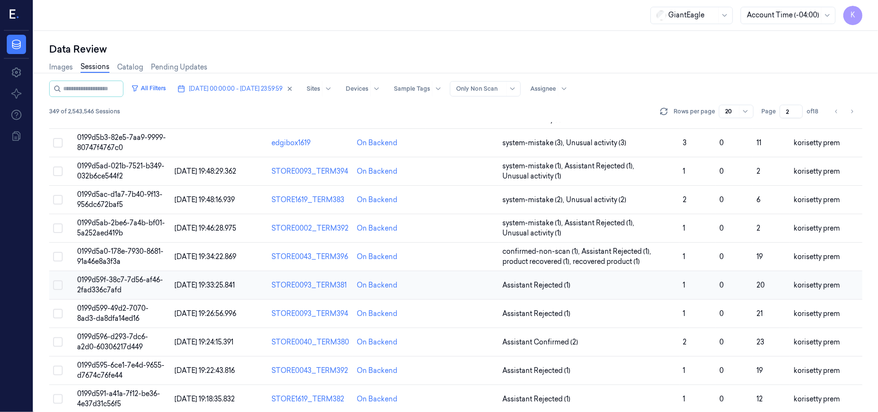
click at [667, 279] on td "Assistant Rejected (1)" at bounding box center [588, 285] width 181 height 28
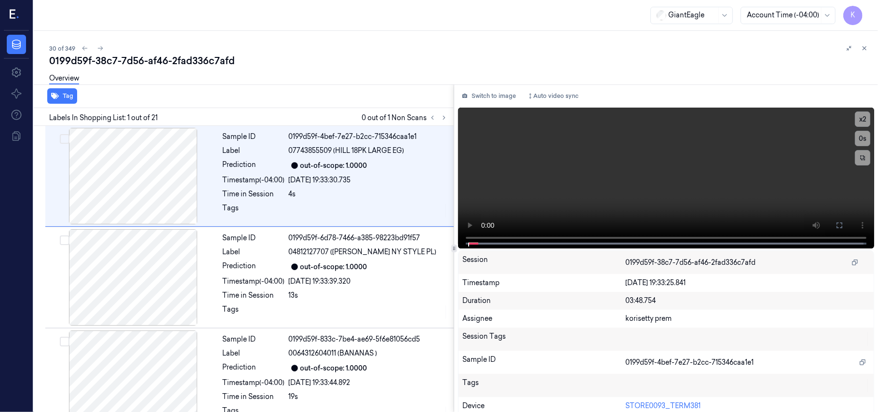
click at [385, 76] on div "Overview" at bounding box center [459, 79] width 821 height 25
click at [282, 56] on div "0199d59f-38c7-7d56-af46-2fad336c7afd" at bounding box center [459, 60] width 821 height 13
click at [444, 116] on icon at bounding box center [443, 117] width 7 height 7
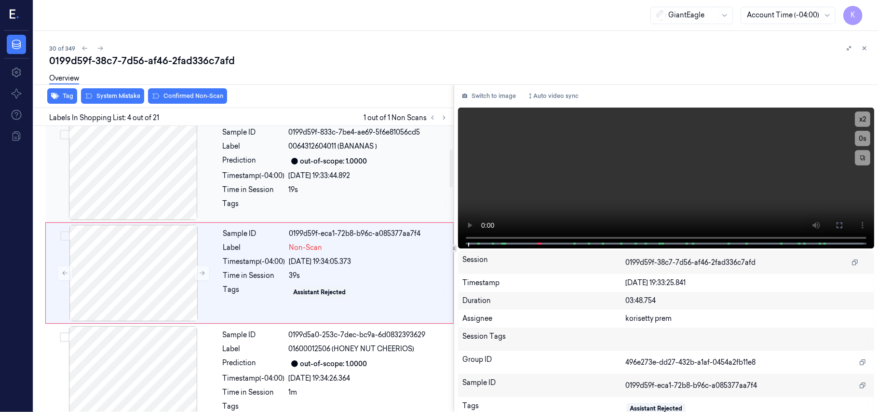
scroll to position [211, 0]
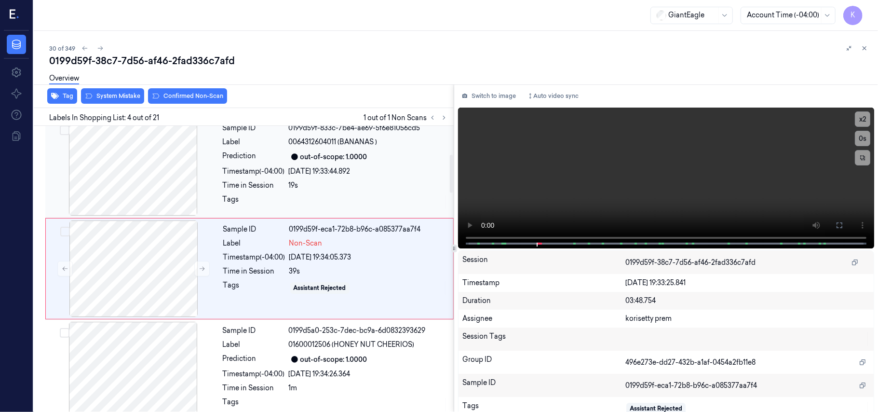
click at [367, 155] on div "out-of-scope: 1.0000" at bounding box center [333, 157] width 67 height 10
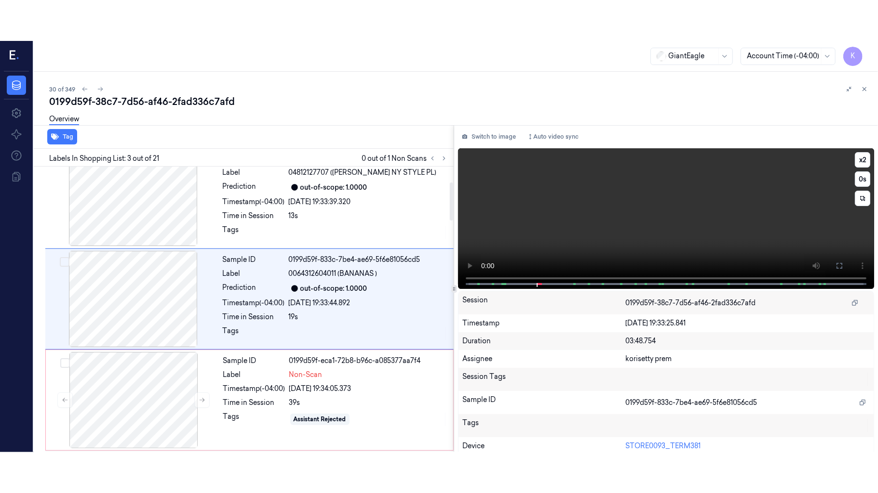
scroll to position [110, 0]
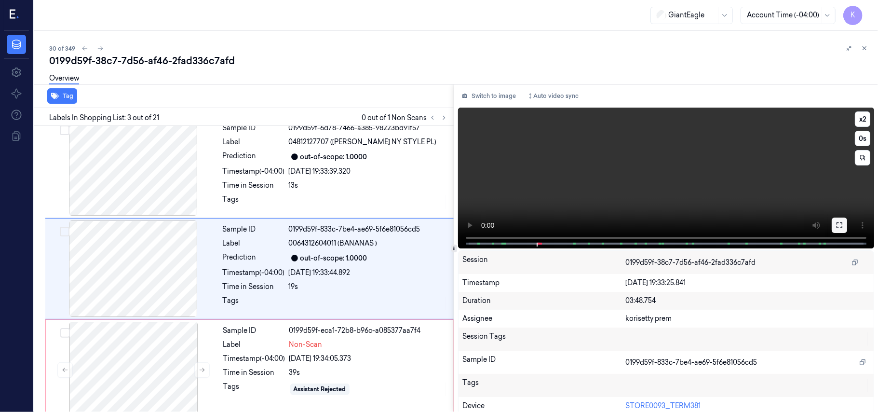
click at [835, 223] on icon at bounding box center [839, 225] width 8 height 8
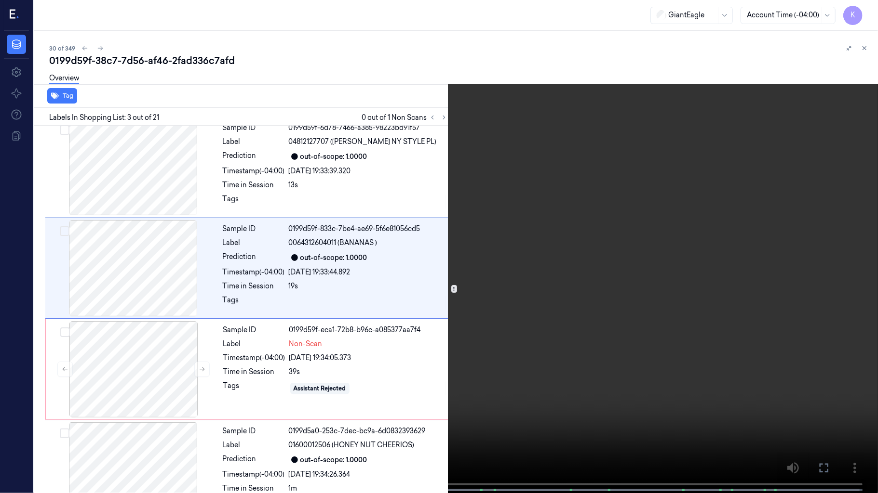
click at [648, 261] on video at bounding box center [439, 247] width 878 height 495
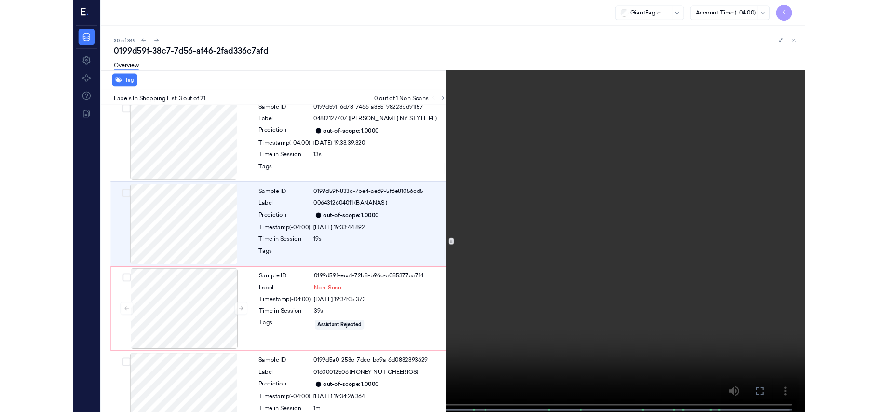
scroll to position [69, 0]
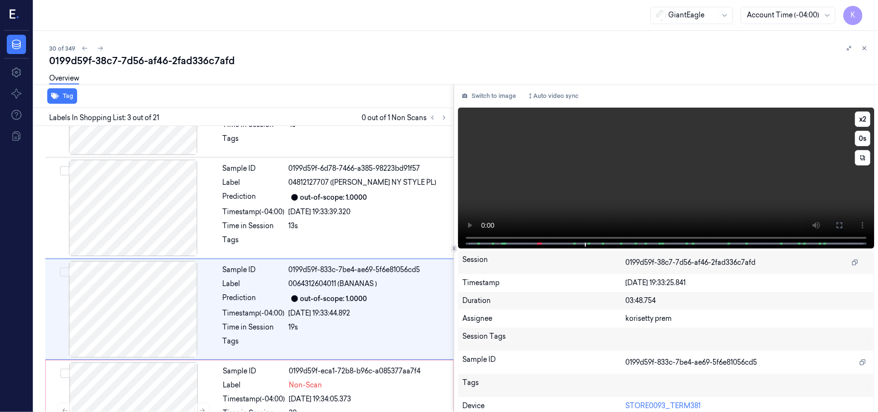
click at [658, 161] on video at bounding box center [666, 177] width 416 height 141
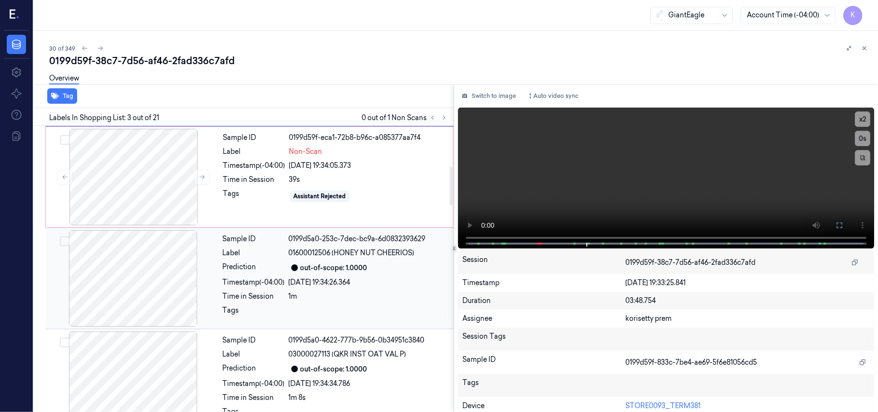
click at [306, 242] on div "0199d5a0-253c-7dec-bc9a-6d0832393629" at bounding box center [368, 239] width 159 height 10
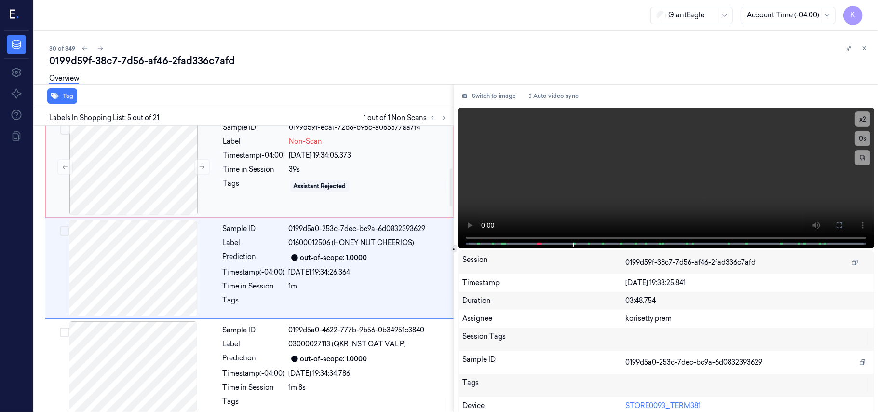
click at [314, 161] on div "Sample ID 0199d59f-eca1-72b8-b96c-a085377aa7f4 Label Non-Scan Timestamp (-04:00…" at bounding box center [335, 167] width 232 height 96
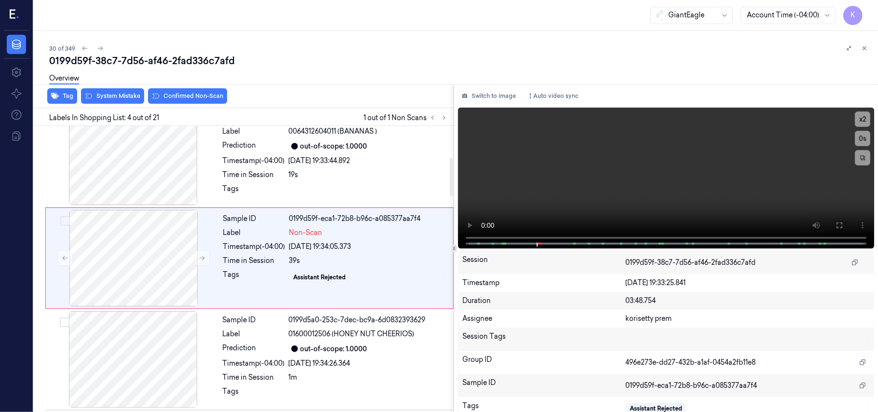
scroll to position [211, 0]
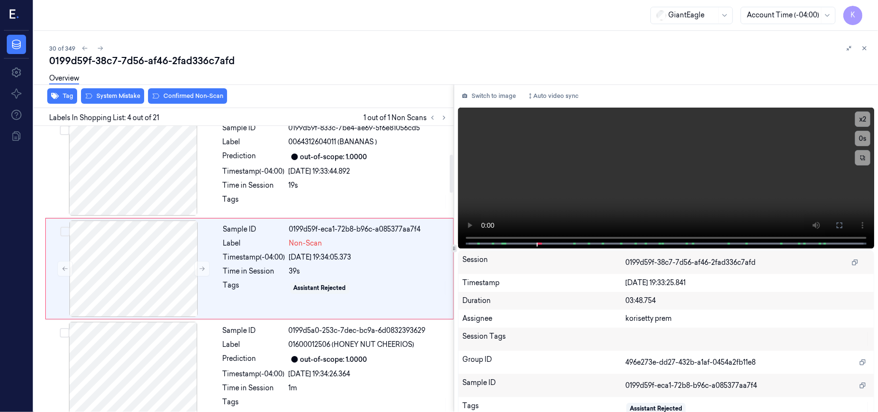
click at [120, 103] on div "Tag System Mistake Confirmed Non-Scan" at bounding box center [242, 96] width 424 height 24
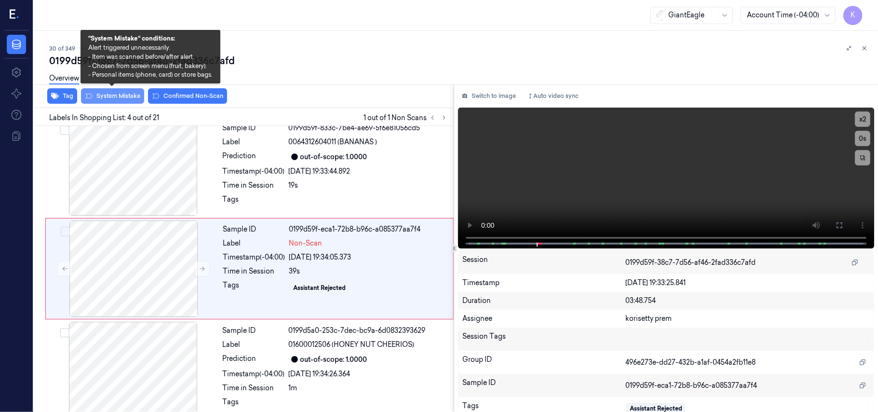
click at [118, 97] on button "System Mistake" at bounding box center [112, 95] width 63 height 15
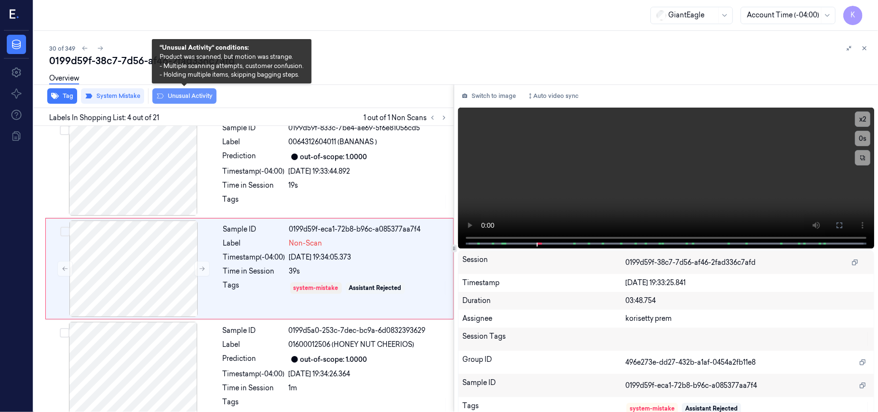
click at [174, 97] on button "Unusual Activity" at bounding box center [184, 95] width 64 height 15
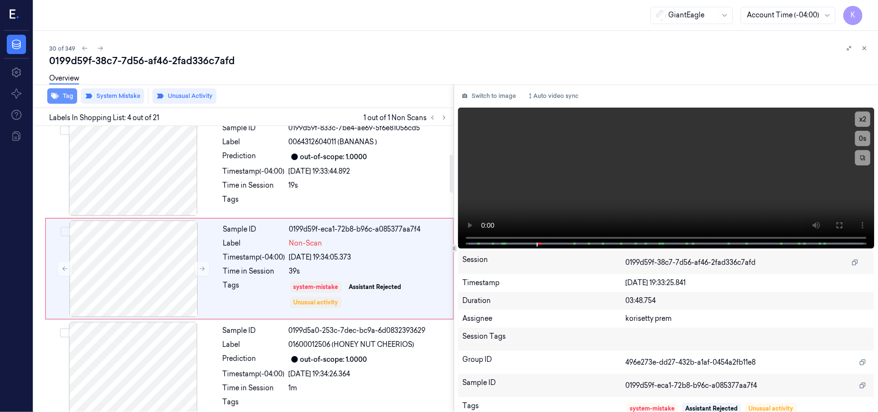
click at [72, 97] on button "Tag" at bounding box center [62, 95] width 30 height 15
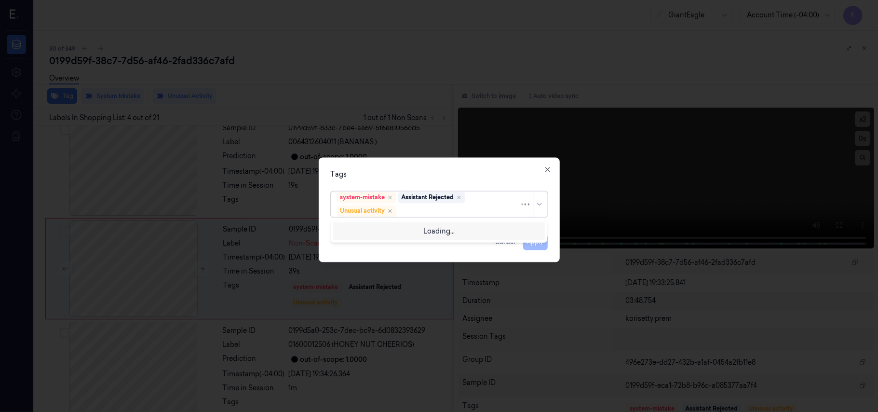
click at [455, 212] on div at bounding box center [458, 211] width 121 height 10
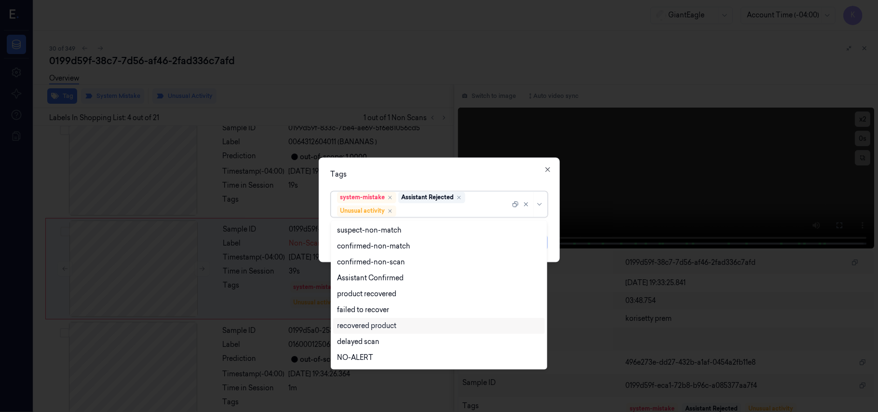
scroll to position [62, 0]
click at [347, 344] on div "Bag" at bounding box center [343, 343] width 13 height 10
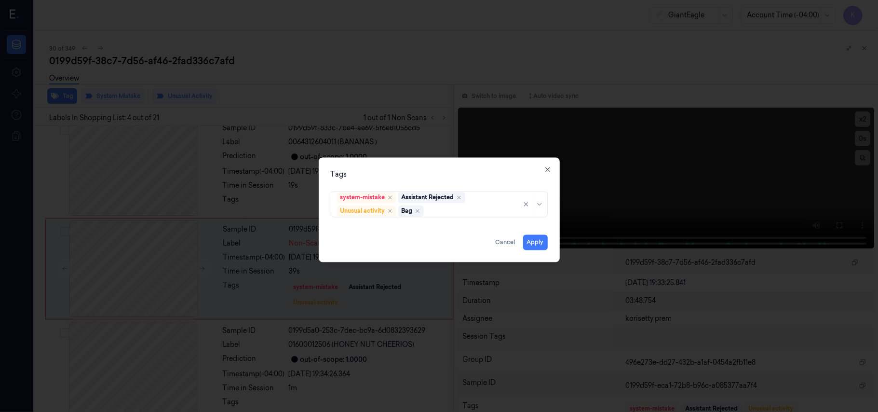
click at [453, 166] on div "Tags system-mistake Assistant Rejected Unusual activity Bag Apply Cancel Close" at bounding box center [439, 210] width 241 height 105
click at [536, 240] on button "Apply" at bounding box center [535, 242] width 25 height 15
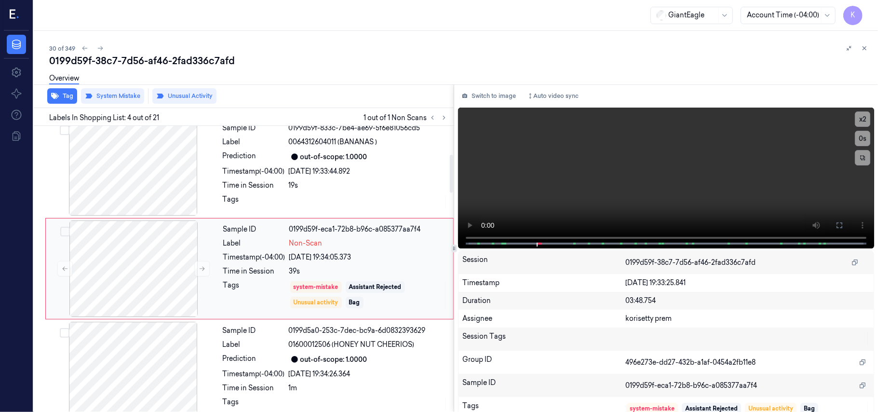
click at [231, 273] on div "Time in Session" at bounding box center [254, 271] width 62 height 10
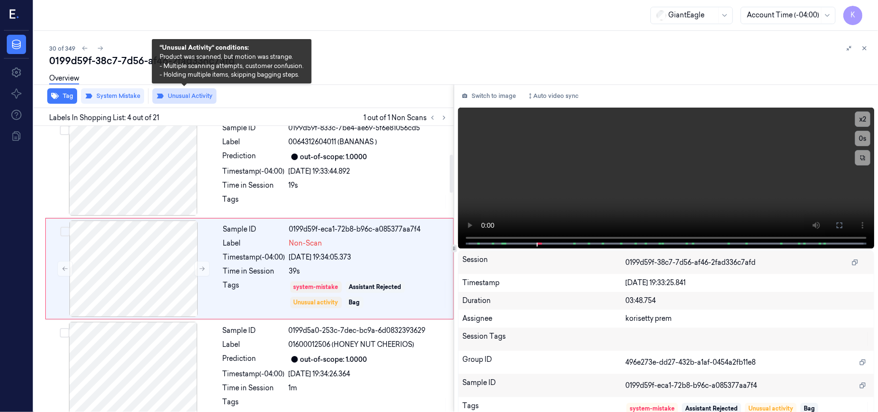
click at [191, 93] on button "Unusual Activity" at bounding box center [184, 95] width 64 height 15
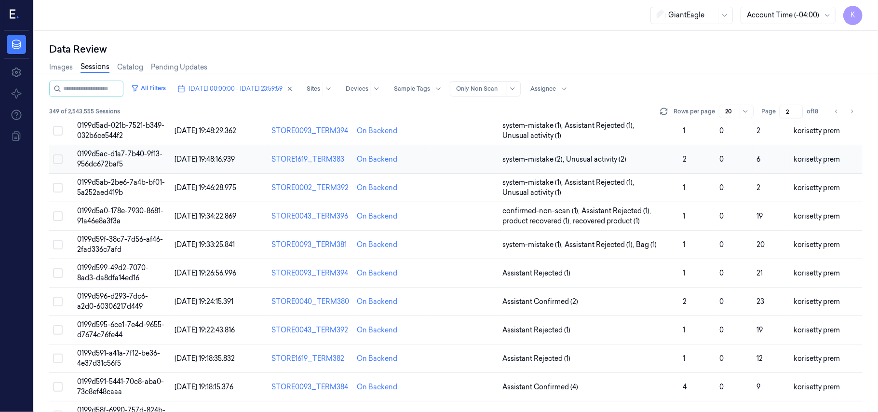
scroll to position [193, 0]
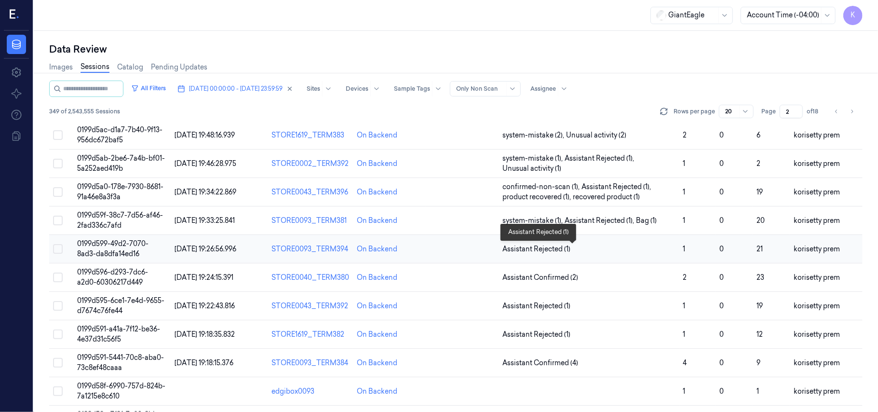
click at [576, 253] on span "Assistant Rejected (1)" at bounding box center [588, 249] width 173 height 10
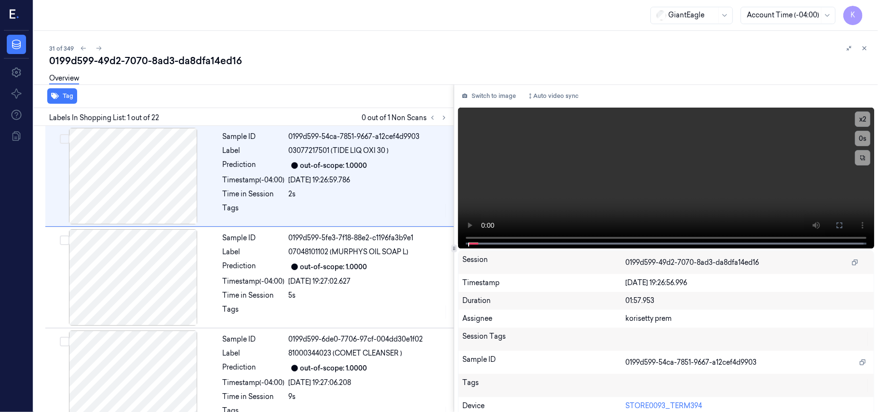
click at [290, 47] on div "31 of 349" at bounding box center [459, 48] width 821 height 12
click at [444, 116] on icon at bounding box center [443, 117] width 7 height 7
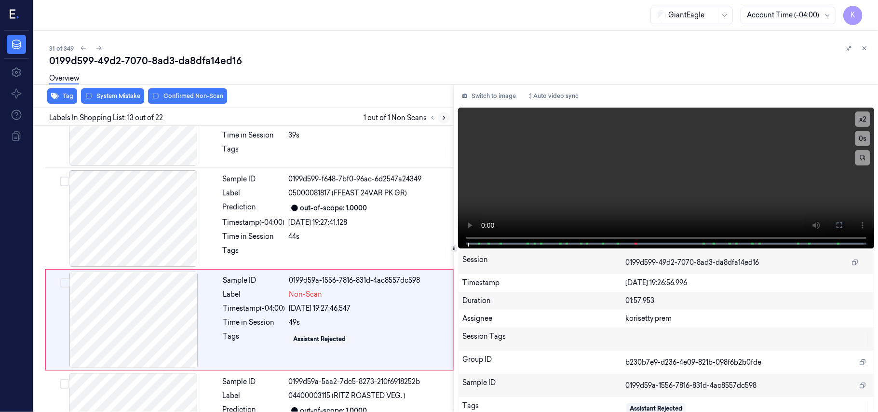
scroll to position [1125, 0]
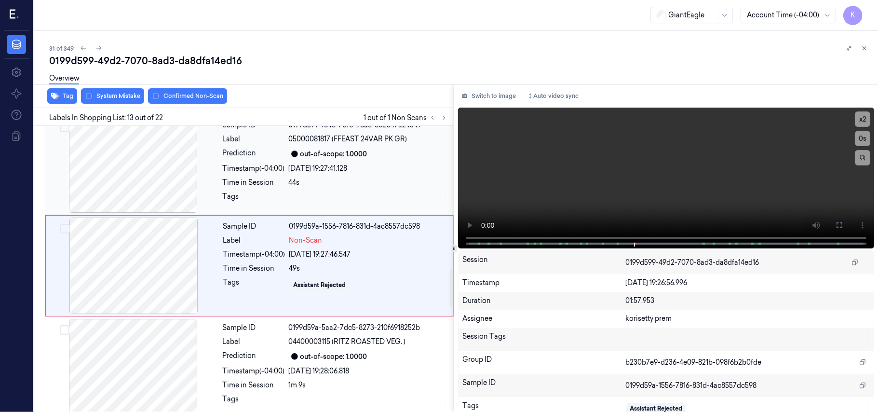
click at [349, 192] on div "Sample ID 0199d599-f648-7bf0-96ac-6d2547a24349 Label 05000081817 (FFEAST 24VAR …" at bounding box center [335, 164] width 233 height 96
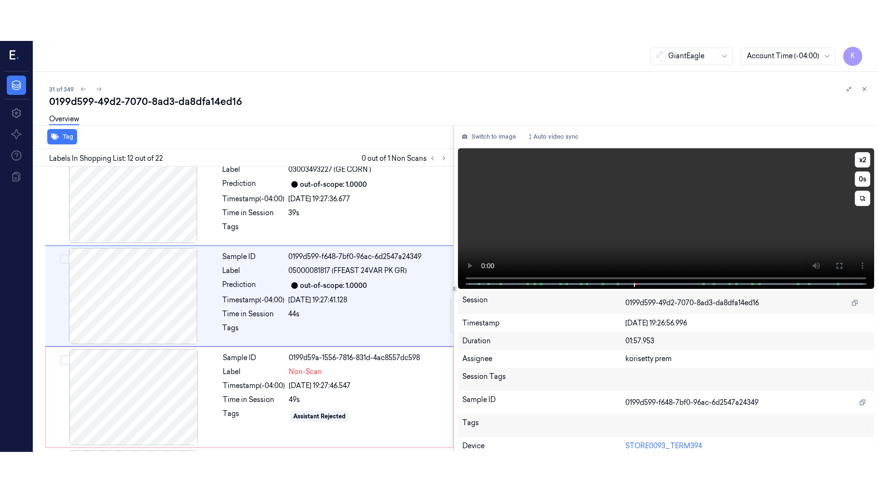
scroll to position [1024, 0]
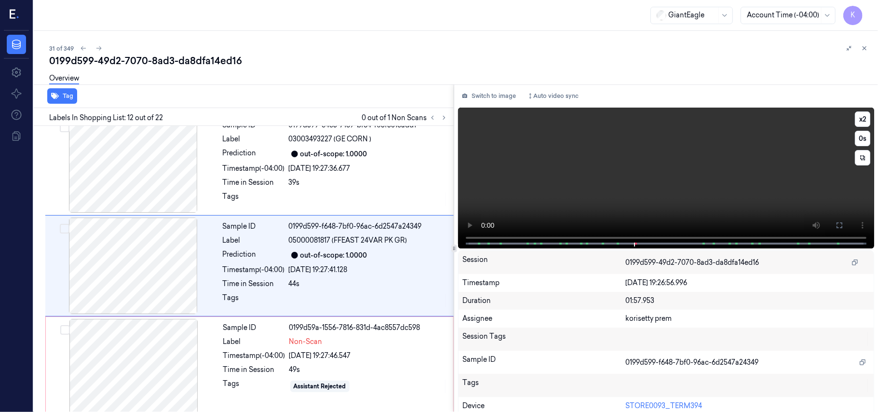
click at [795, 187] on video at bounding box center [666, 177] width 416 height 141
click at [837, 226] on icon at bounding box center [839, 225] width 8 height 8
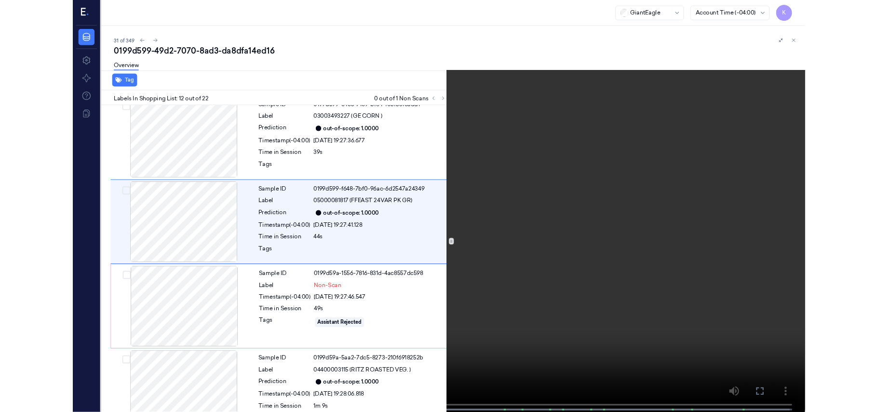
scroll to position [983, 0]
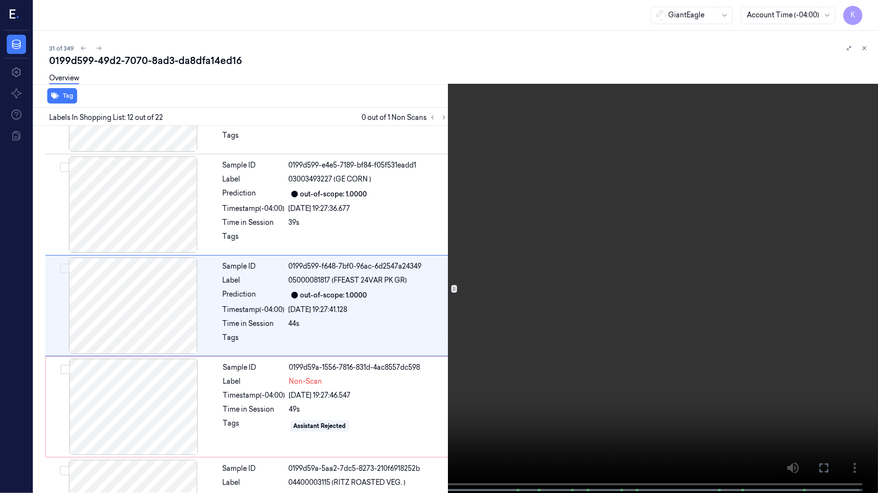
click at [368, 193] on video at bounding box center [439, 247] width 878 height 495
click at [618, 286] on video at bounding box center [439, 247] width 878 height 495
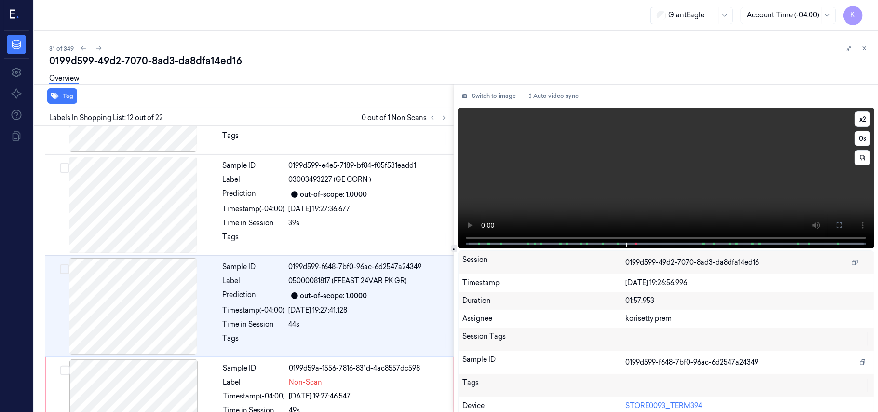
click at [530, 147] on video at bounding box center [666, 177] width 416 height 141
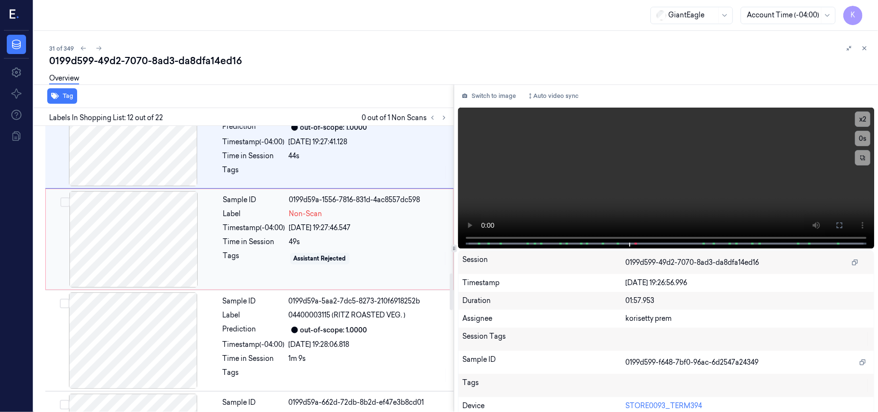
click at [216, 253] on div at bounding box center [134, 239] width 172 height 96
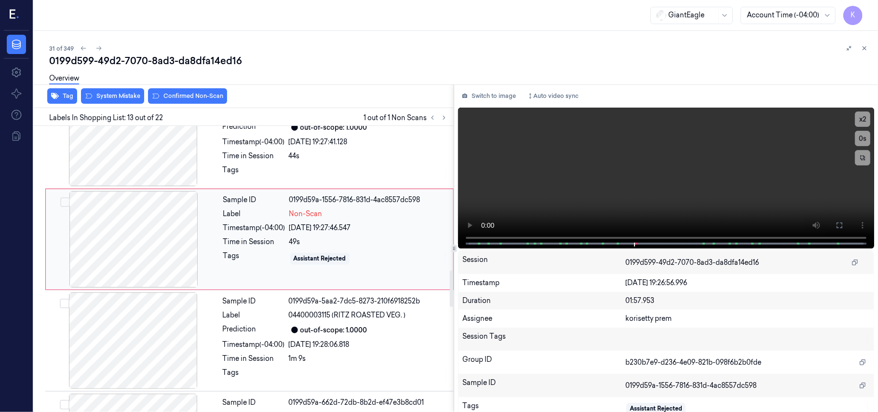
scroll to position [1125, 0]
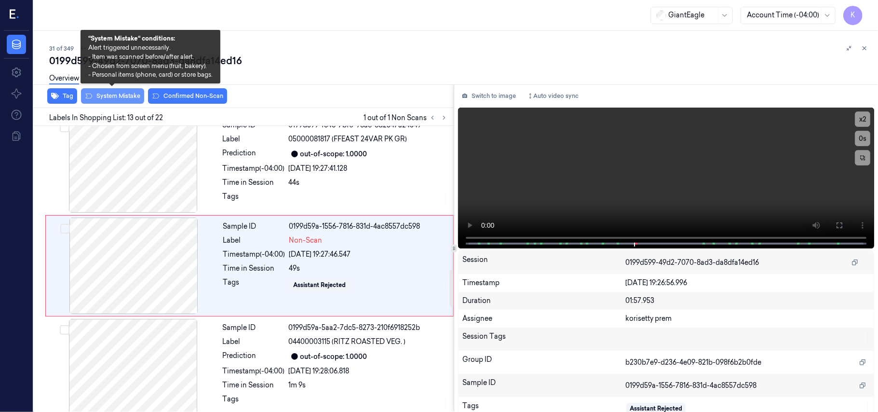
click at [106, 95] on button "System Mistake" at bounding box center [112, 95] width 63 height 15
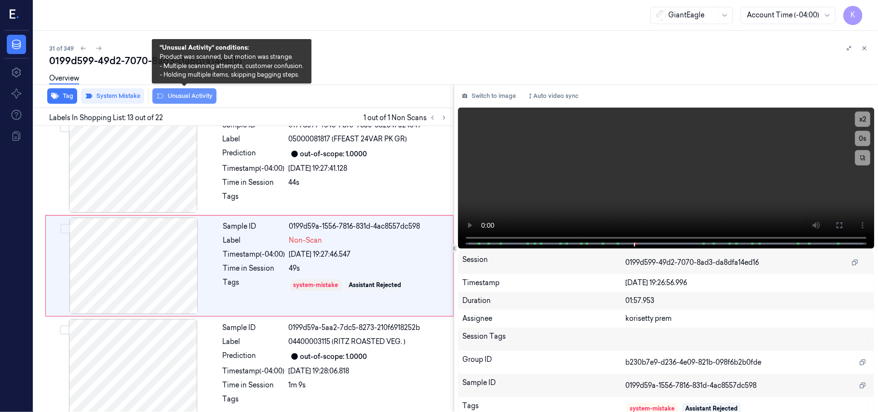
click at [191, 97] on button "Unusual Activity" at bounding box center [184, 95] width 64 height 15
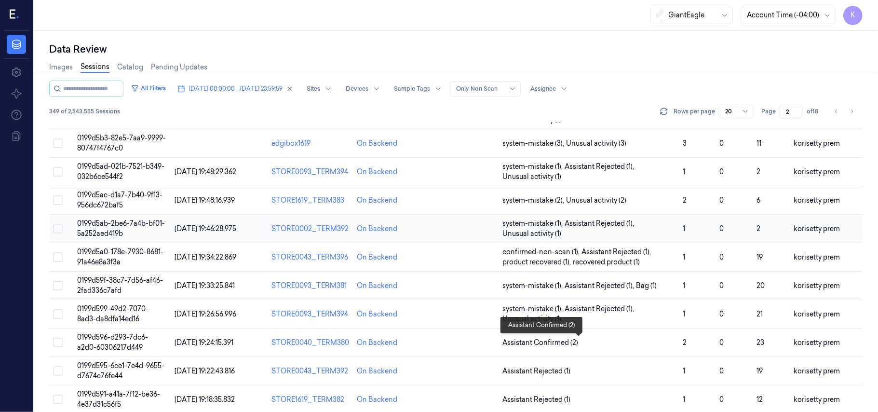
scroll to position [128, 0]
click at [579, 342] on span "Assistant Confirmed (2)" at bounding box center [588, 342] width 173 height 10
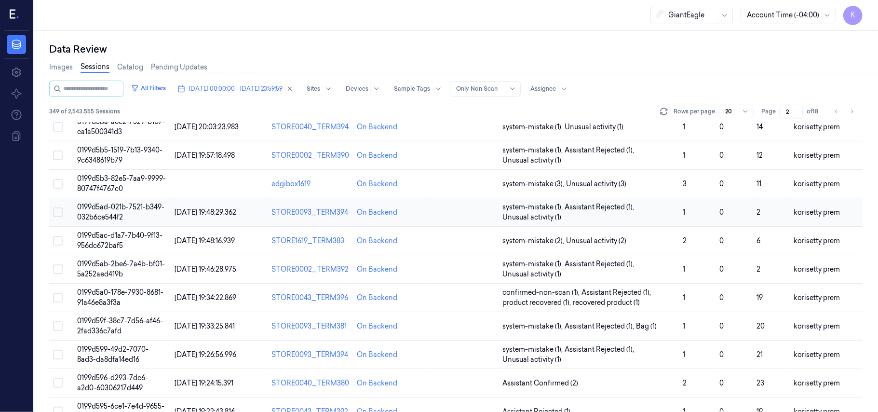
scroll to position [193, 0]
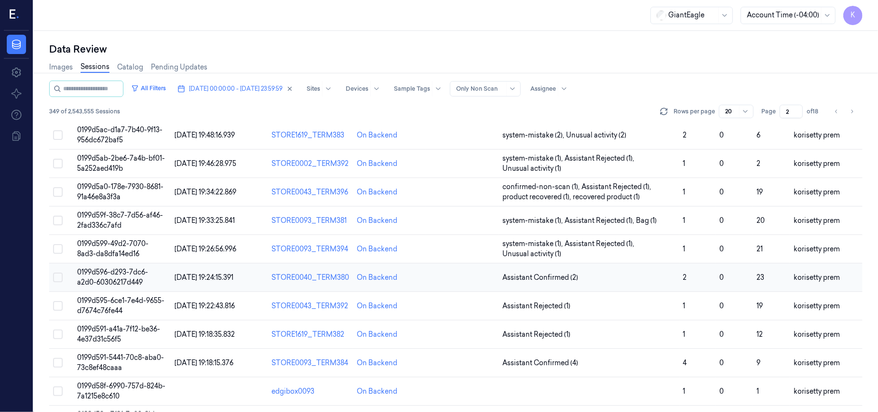
click at [563, 270] on td "Assistant Confirmed (2)" at bounding box center [588, 277] width 181 height 28
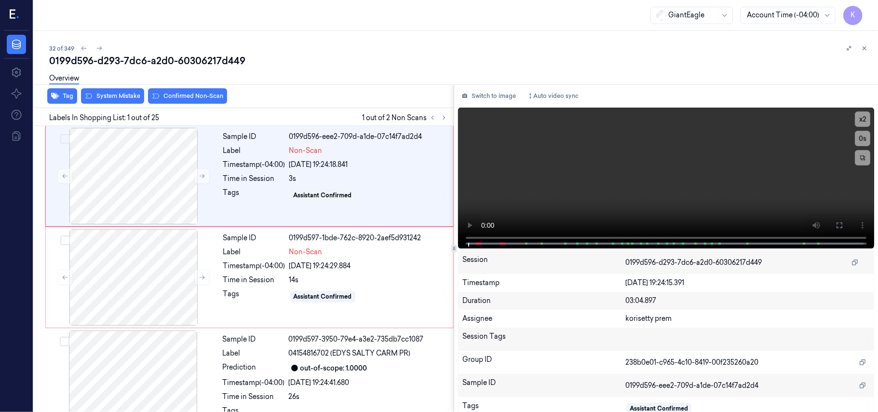
scroll to position [31, 0]
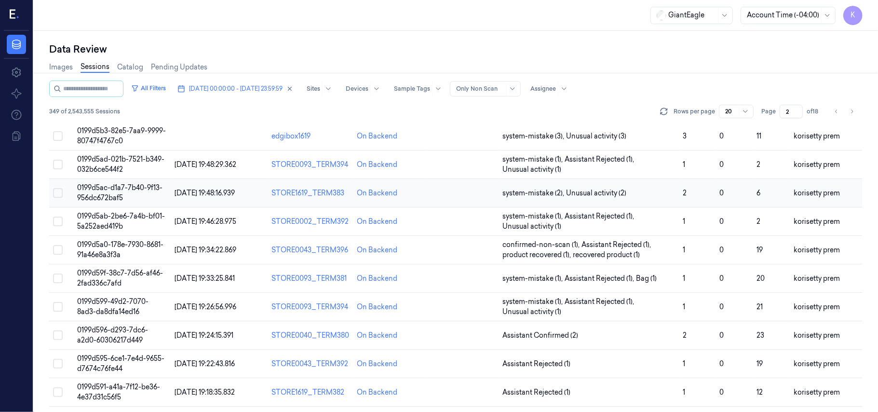
scroll to position [193, 0]
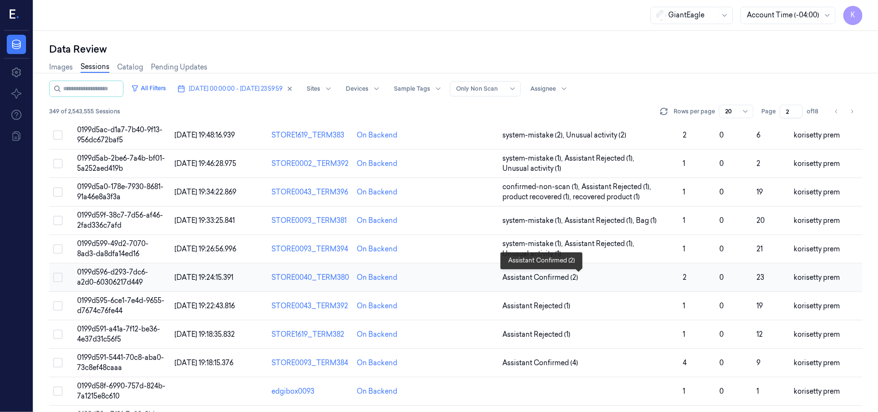
click at [590, 276] on span "Assistant Confirmed (2)" at bounding box center [588, 277] width 173 height 10
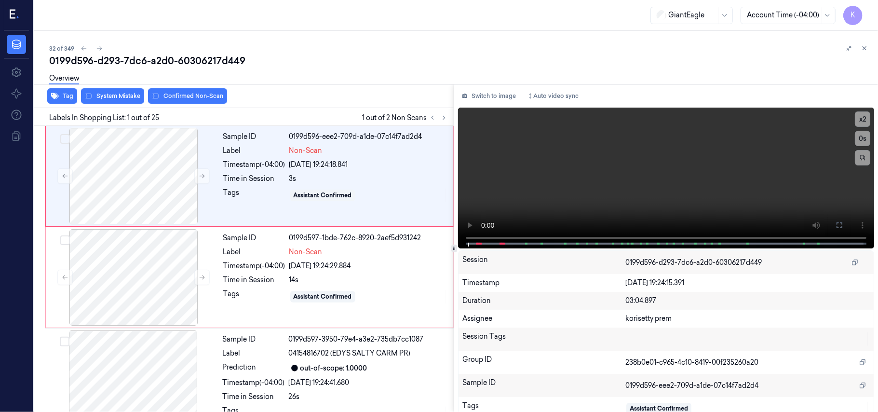
click at [363, 46] on div "32 of 349" at bounding box center [459, 48] width 821 height 12
click at [207, 176] on button at bounding box center [201, 175] width 15 height 15
click at [839, 224] on icon at bounding box center [839, 225] width 8 height 8
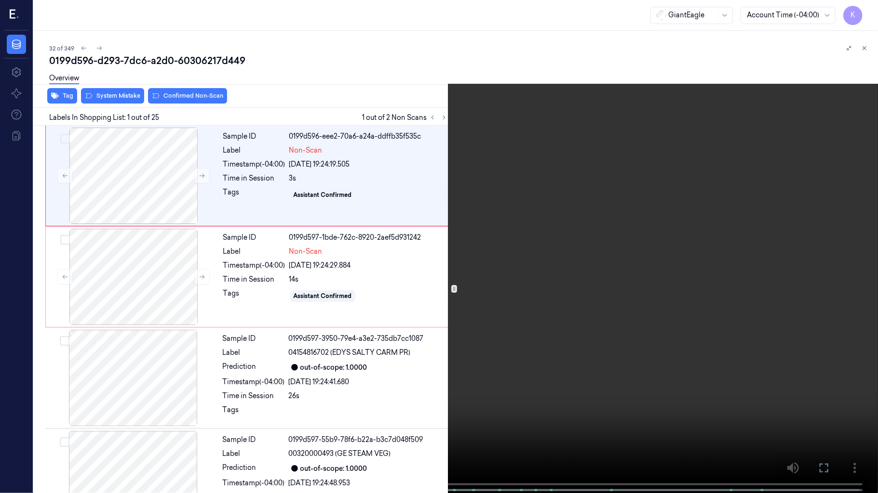
click at [463, 372] on video at bounding box center [439, 247] width 878 height 495
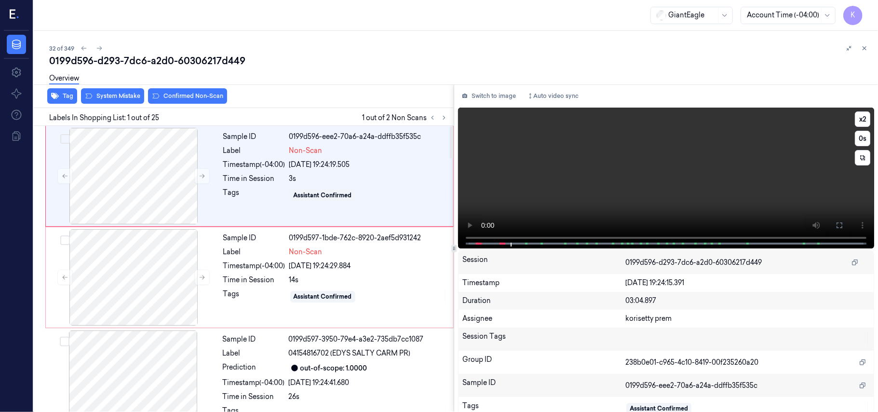
click at [663, 168] on video at bounding box center [666, 177] width 416 height 141
click at [265, 280] on div "Time in Session" at bounding box center [254, 280] width 62 height 10
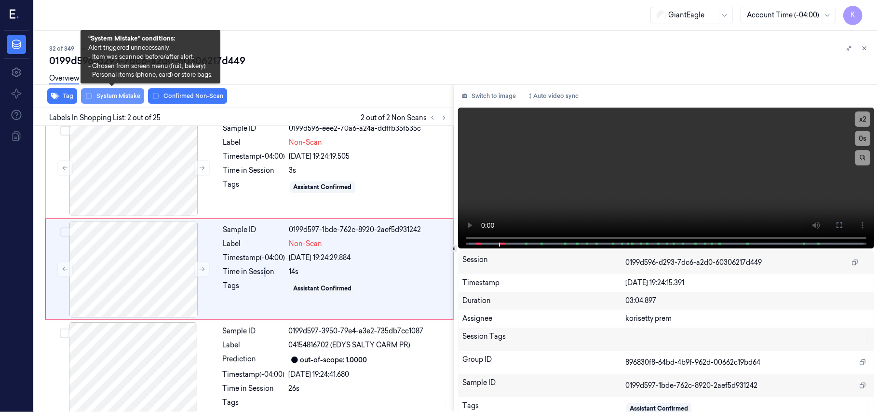
click at [133, 101] on button "System Mistake" at bounding box center [112, 95] width 63 height 15
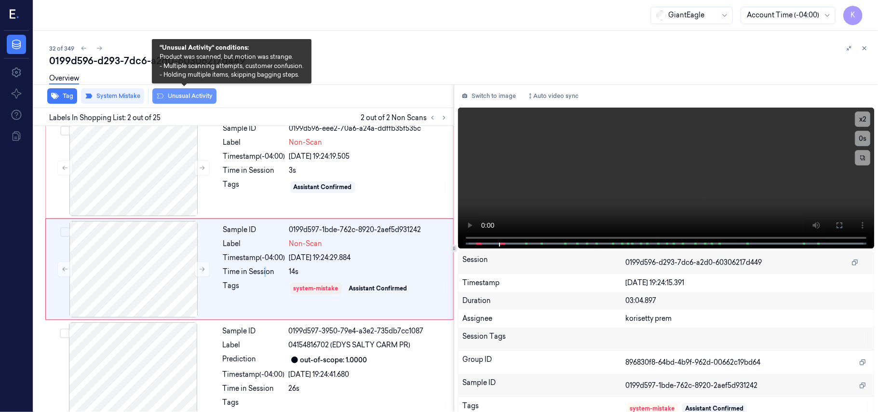
click at [181, 99] on button "Unusual Activity" at bounding box center [184, 95] width 64 height 15
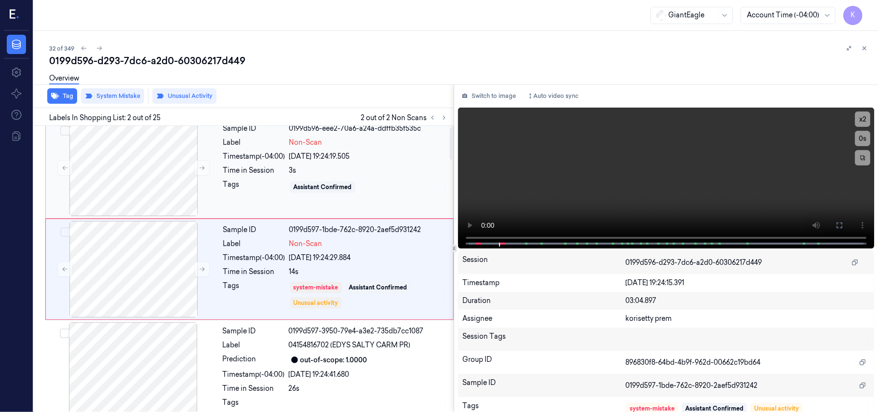
click at [292, 156] on div "[DATE] 19:24:19.505" at bounding box center [368, 156] width 158 height 10
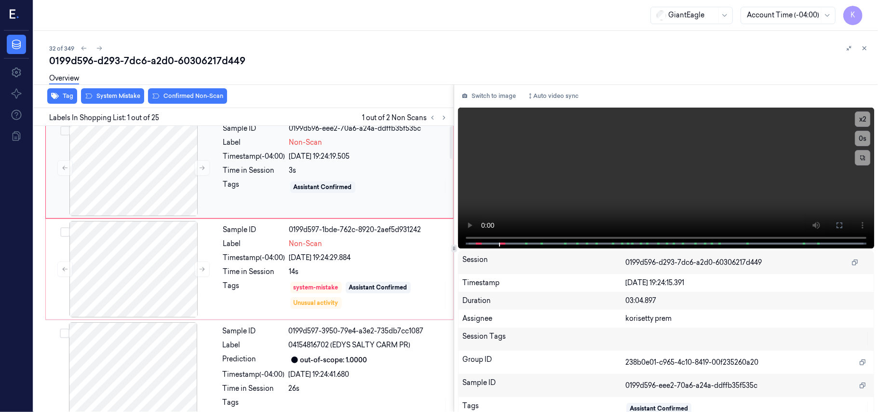
scroll to position [0, 0]
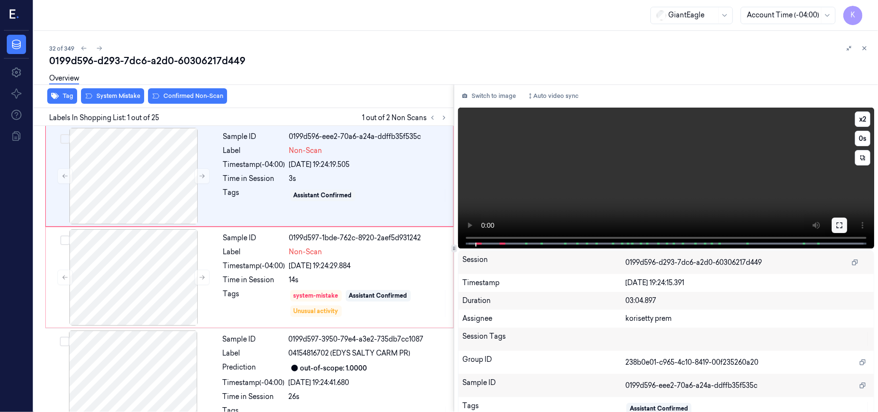
click at [831, 223] on button at bounding box center [838, 224] width 15 height 15
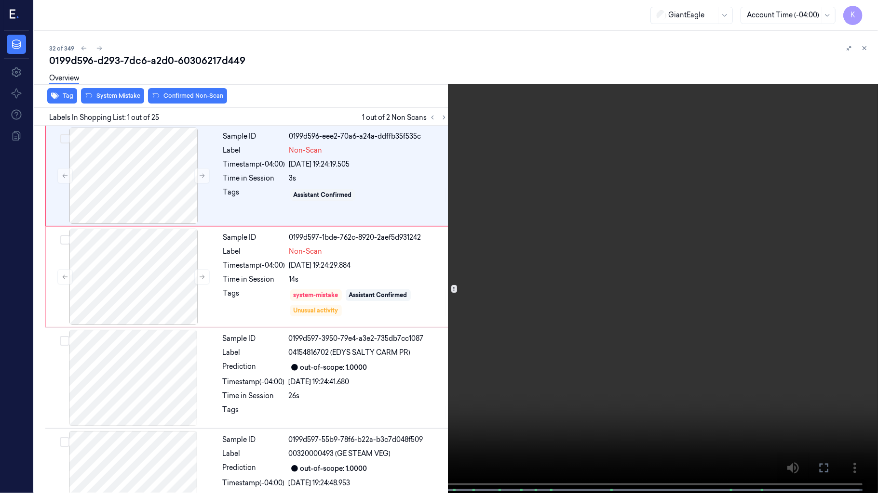
click at [511, 340] on video at bounding box center [439, 247] width 878 height 495
click at [0, 411] on div "x 2 0 s Non-Scan" at bounding box center [439, 246] width 878 height 493
click at [856, 18] on video at bounding box center [439, 247] width 878 height 495
click at [866, 12] on button "x 2" at bounding box center [865, 11] width 15 height 15
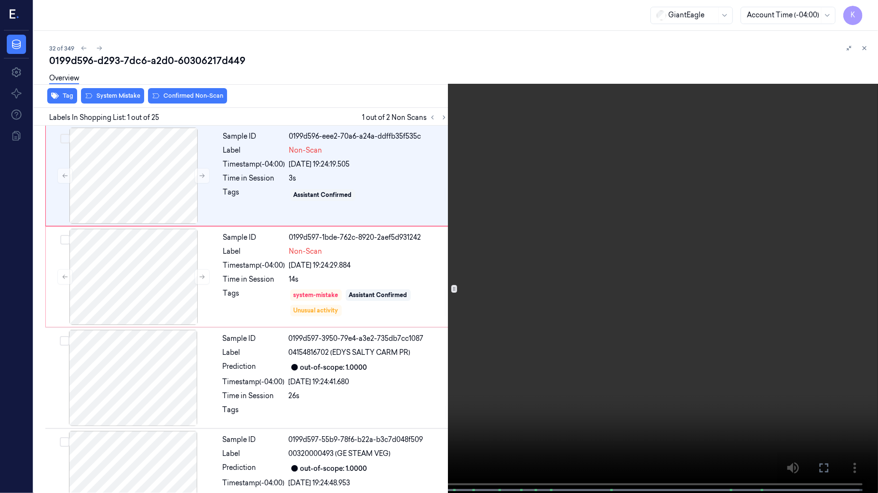
click at [0, 411] on div "x 1 0 s Non-Scan" at bounding box center [439, 246] width 878 height 493
click at [363, 344] on video at bounding box center [439, 247] width 878 height 495
click at [864, 12] on button "x 1" at bounding box center [865, 11] width 15 height 15
click at [872, 10] on button "x 2" at bounding box center [865, 11] width 15 height 15
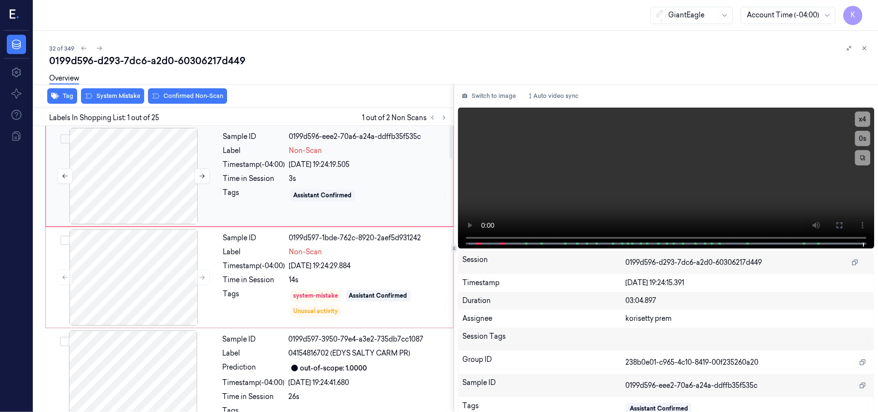
click at [149, 165] on div at bounding box center [134, 176] width 172 height 96
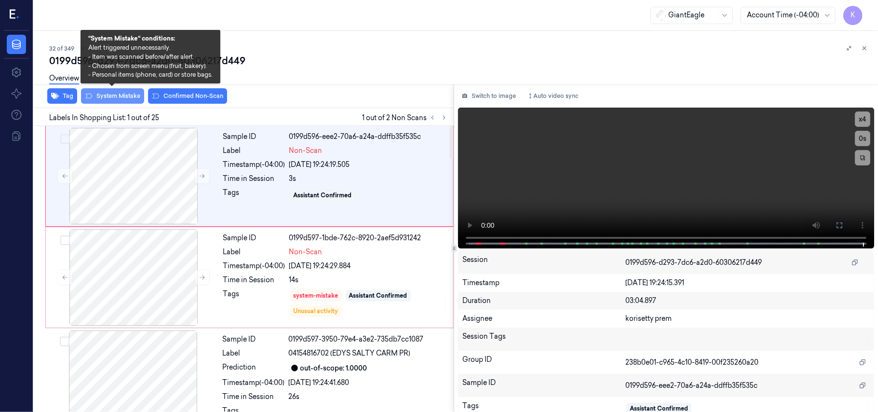
click at [119, 95] on button "System Mistake" at bounding box center [112, 95] width 63 height 15
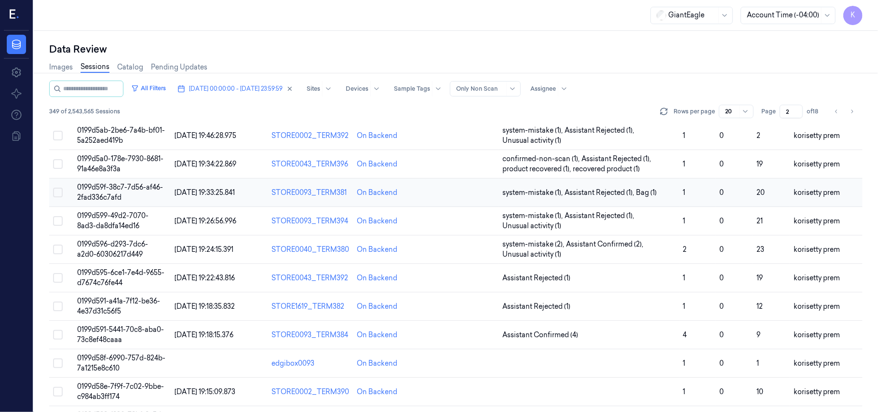
scroll to position [257, 0]
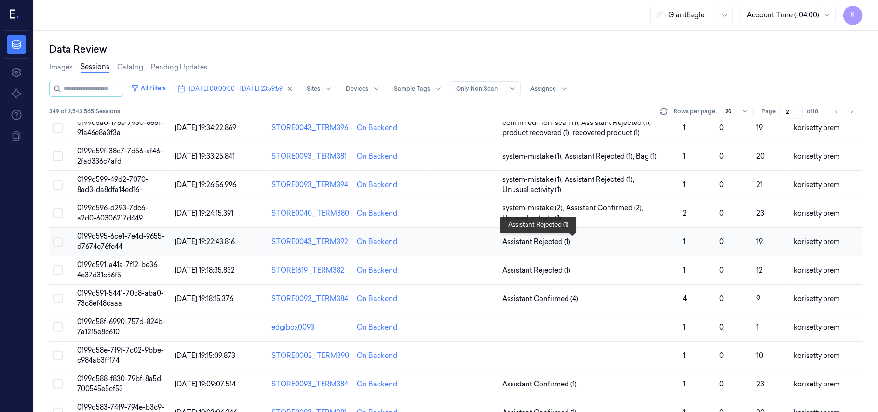
click at [610, 239] on span "Assistant Rejected (1)" at bounding box center [588, 242] width 173 height 10
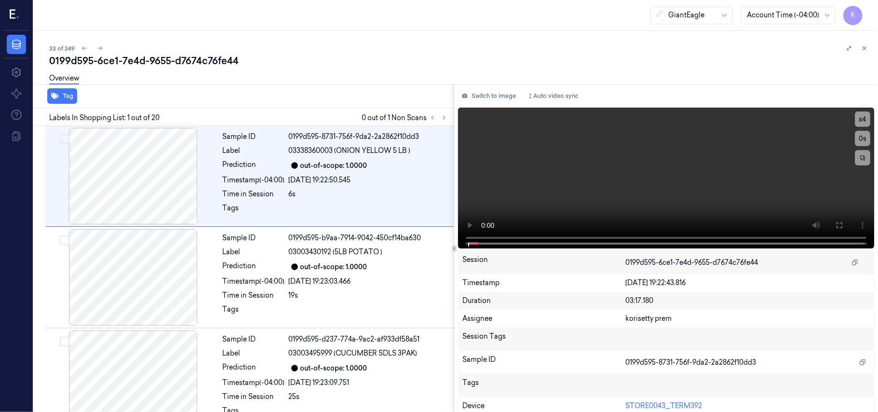
click at [363, 43] on div "33 of 349" at bounding box center [459, 48] width 821 height 12
click at [446, 116] on icon at bounding box center [443, 117] width 7 height 7
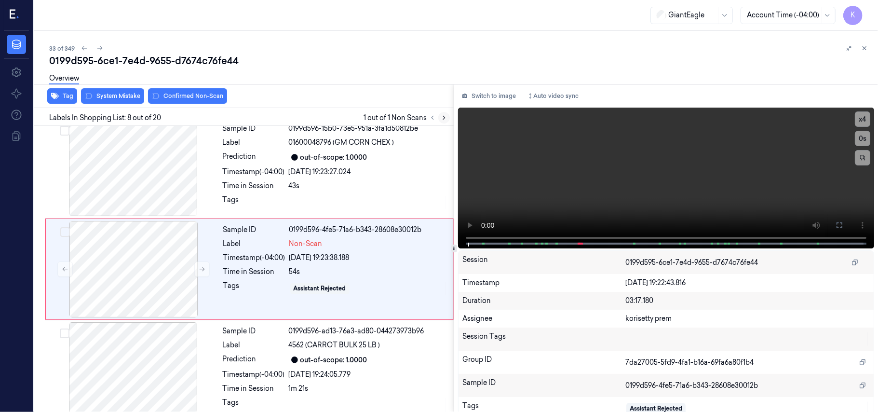
scroll to position [617, 0]
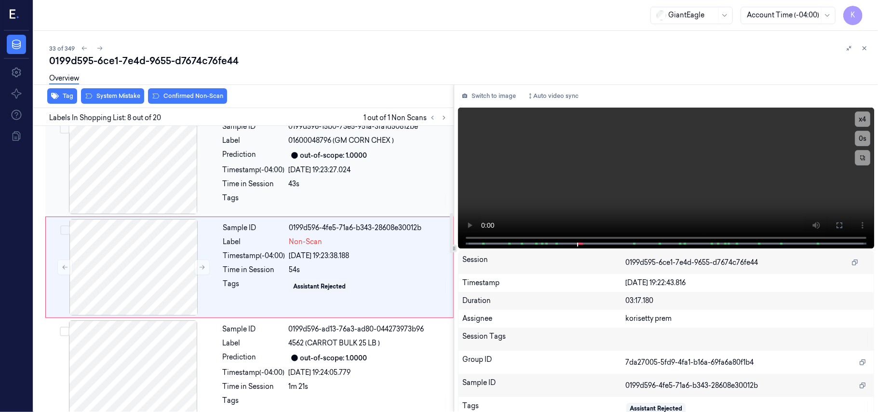
click at [148, 171] on div at bounding box center [133, 166] width 172 height 96
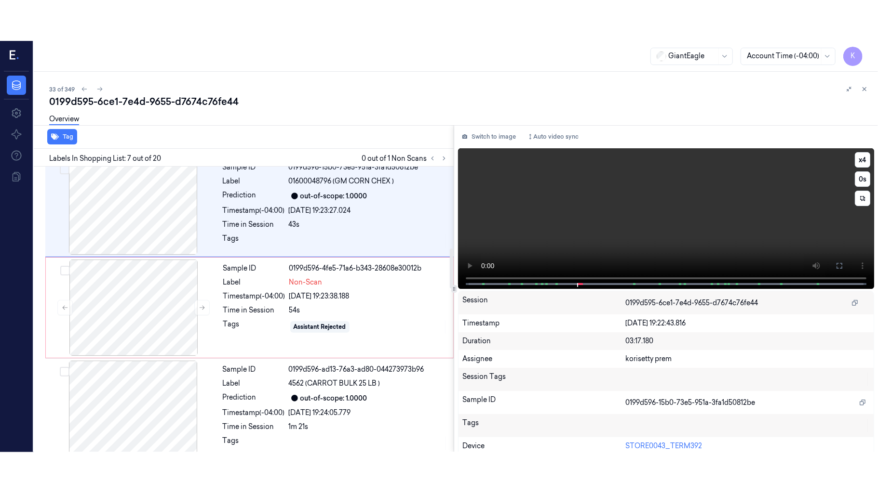
scroll to position [516, 0]
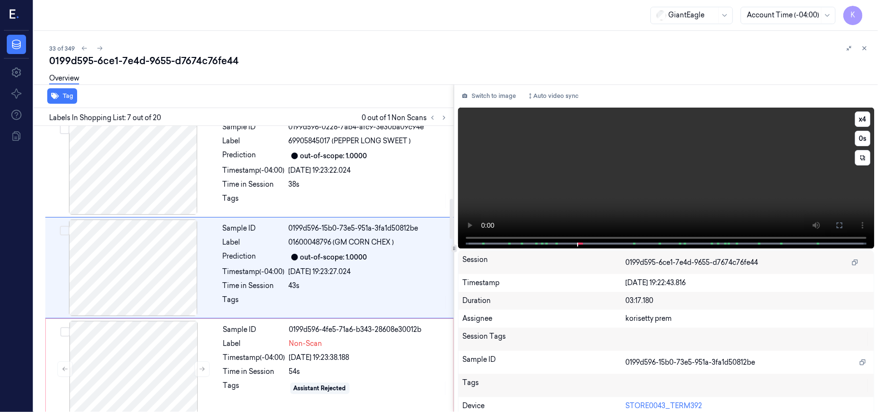
drag, startPoint x: 832, startPoint y: 226, endPoint x: 835, endPoint y: 281, distance: 56.0
click at [835, 226] on icon at bounding box center [839, 225] width 8 height 8
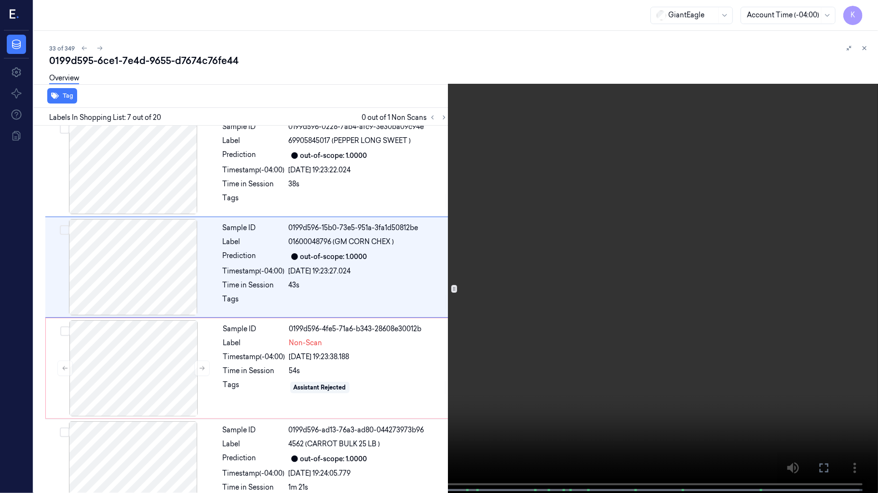
click at [355, 299] on video at bounding box center [439, 247] width 878 height 495
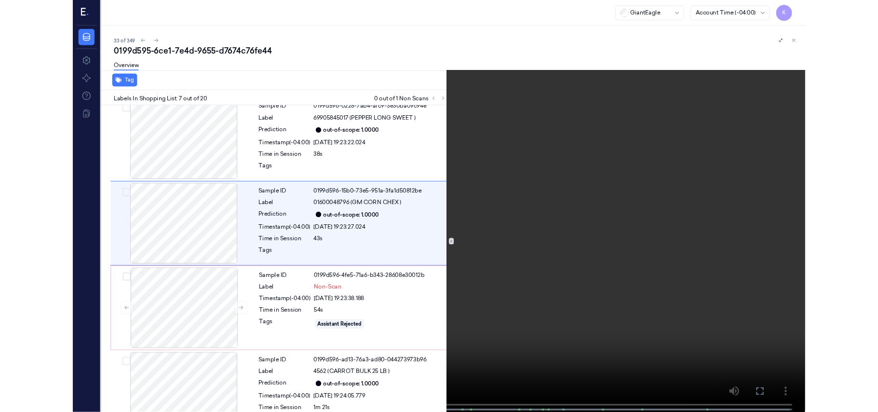
scroll to position [475, 0]
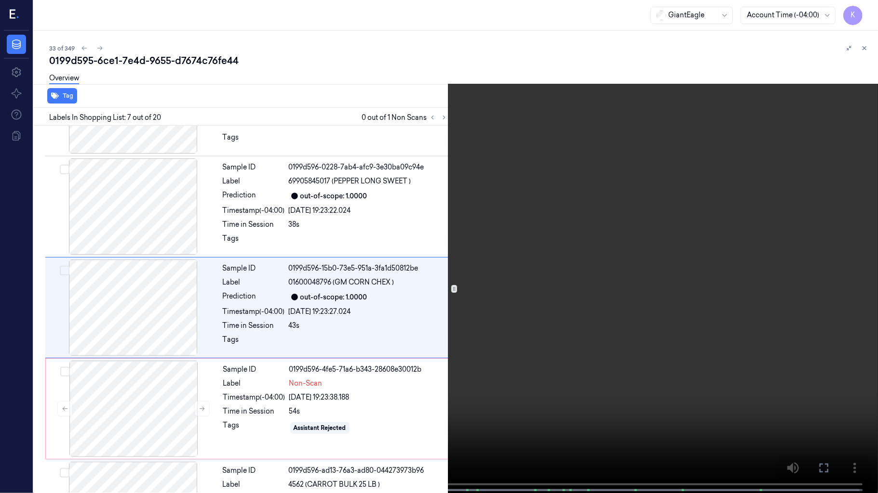
click at [860, 20] on div "x 4 0 s" at bounding box center [865, 31] width 15 height 54
click at [866, 15] on button "x 4" at bounding box center [865, 11] width 15 height 15
click at [591, 275] on video at bounding box center [439, 247] width 878 height 495
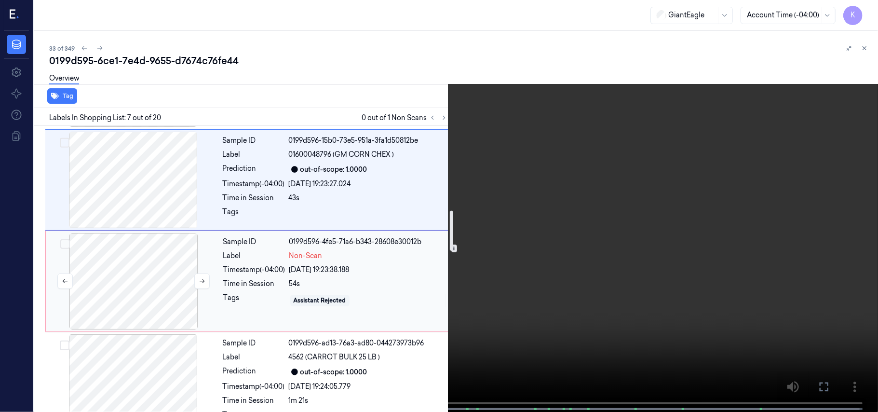
scroll to position [604, 0]
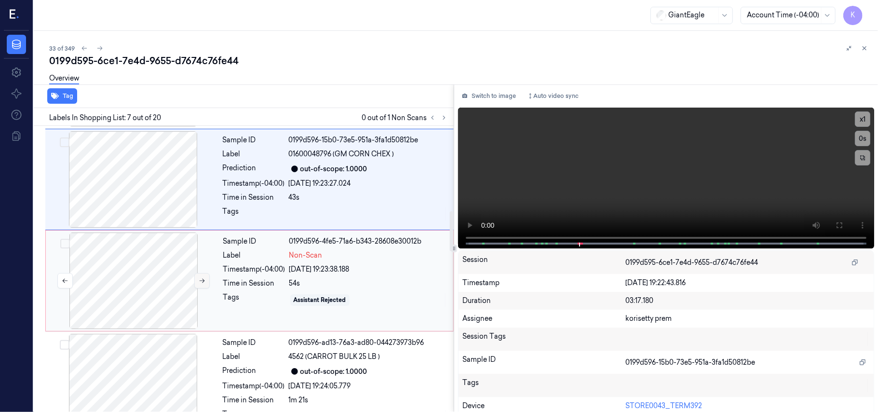
click at [199, 288] on button at bounding box center [201, 280] width 15 height 15
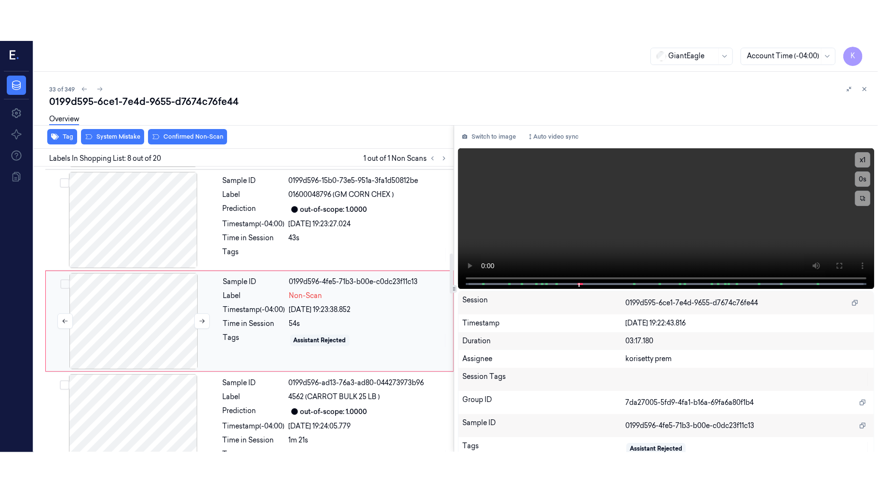
scroll to position [617, 0]
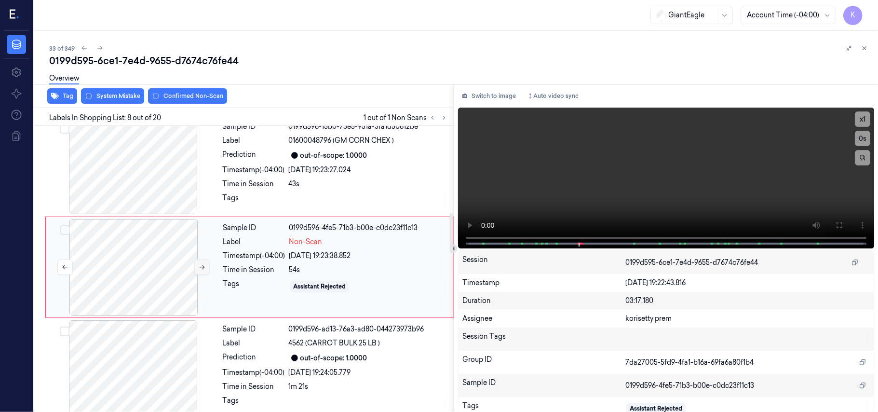
click at [203, 270] on icon at bounding box center [202, 267] width 7 height 7
drag, startPoint x: 829, startPoint y: 220, endPoint x: 829, endPoint y: 278, distance: 57.8
click at [831, 221] on button at bounding box center [838, 224] width 15 height 15
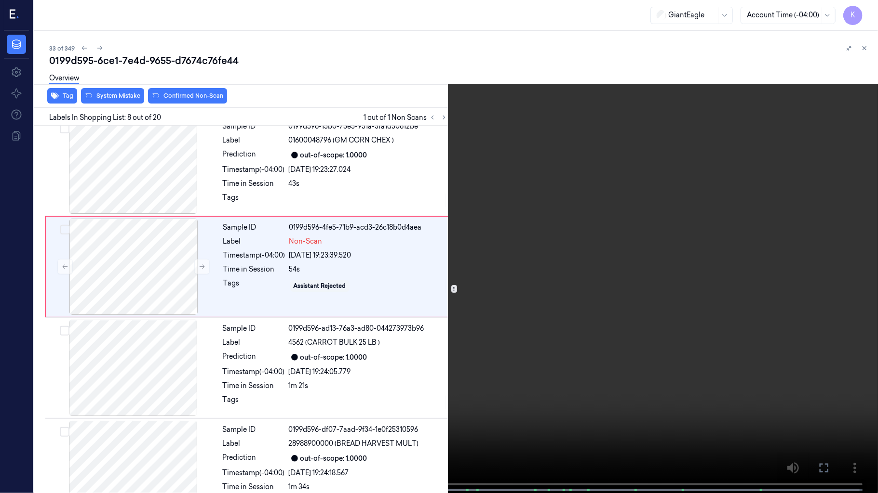
click at [456, 241] on video at bounding box center [439, 247] width 878 height 495
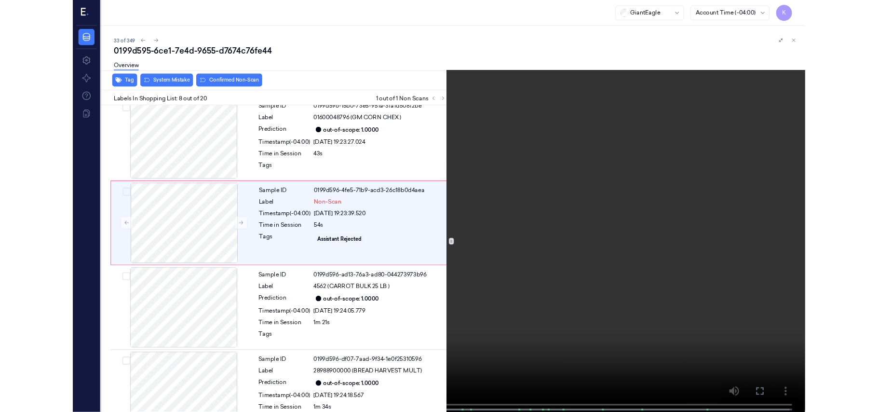
scroll to position [577, 0]
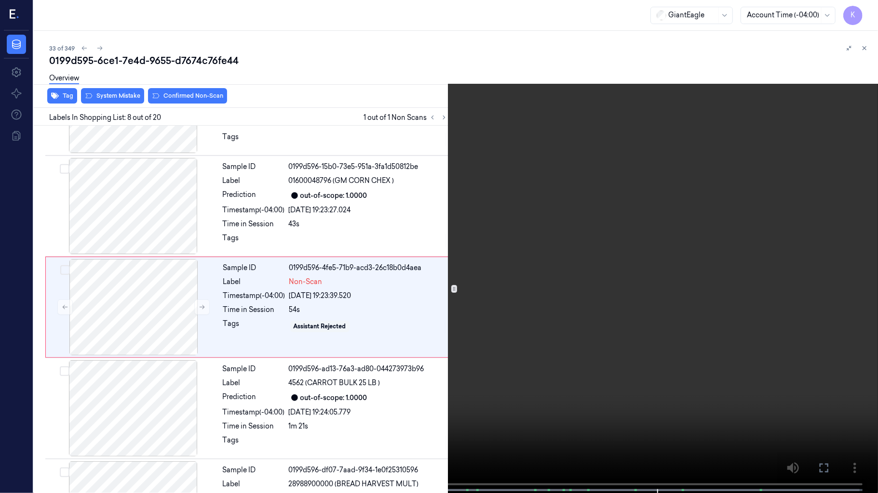
click at [392, 195] on video at bounding box center [439, 247] width 878 height 495
click at [407, 375] on video at bounding box center [439, 247] width 878 height 495
click at [862, 13] on button "x 1" at bounding box center [865, 11] width 15 height 15
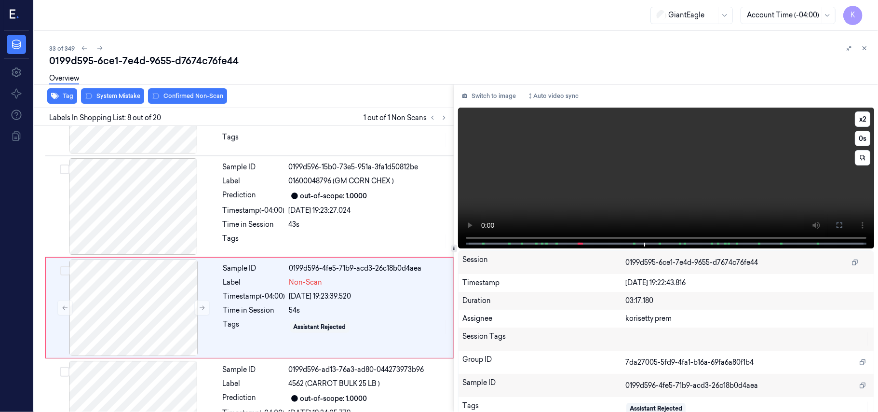
click at [590, 116] on video at bounding box center [666, 177] width 416 height 141
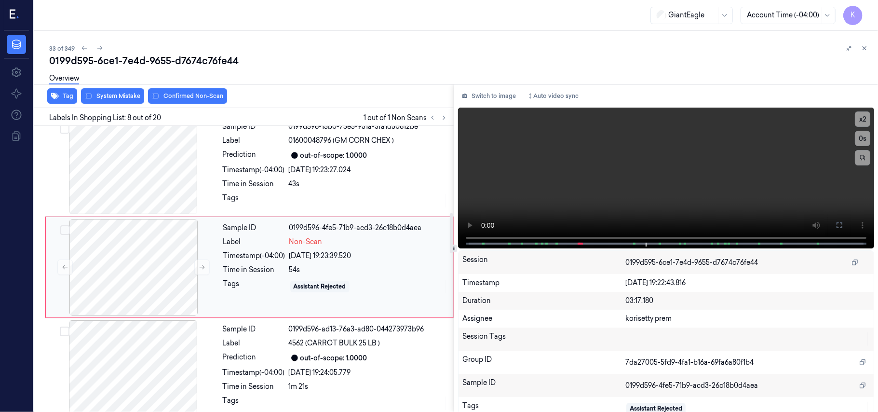
drag, startPoint x: 275, startPoint y: 280, endPoint x: 270, endPoint y: 284, distance: 5.5
click at [270, 284] on div "Tags" at bounding box center [254, 286] width 62 height 15
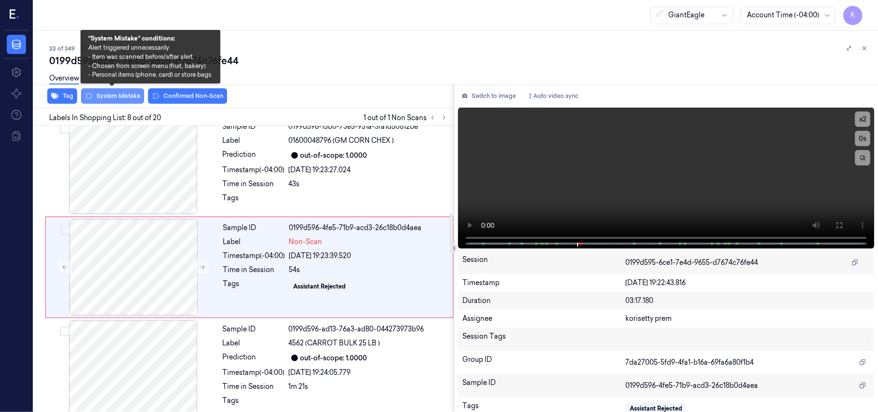
click at [126, 99] on button "System Mistake" at bounding box center [112, 95] width 63 height 15
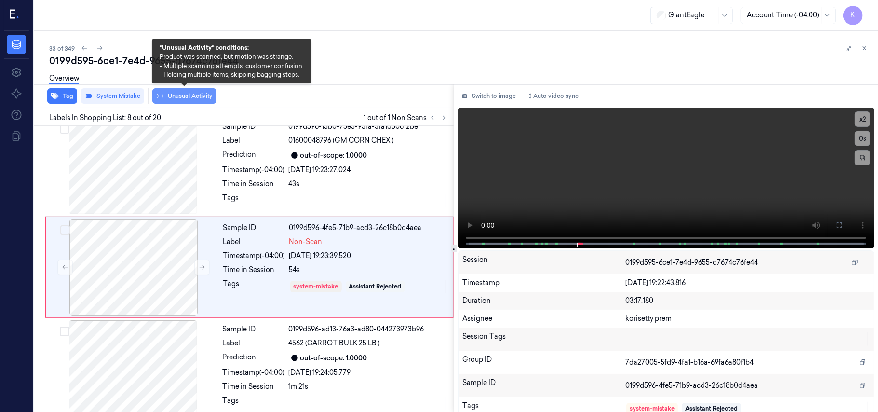
click at [169, 97] on button "Unusual Activity" at bounding box center [184, 95] width 64 height 15
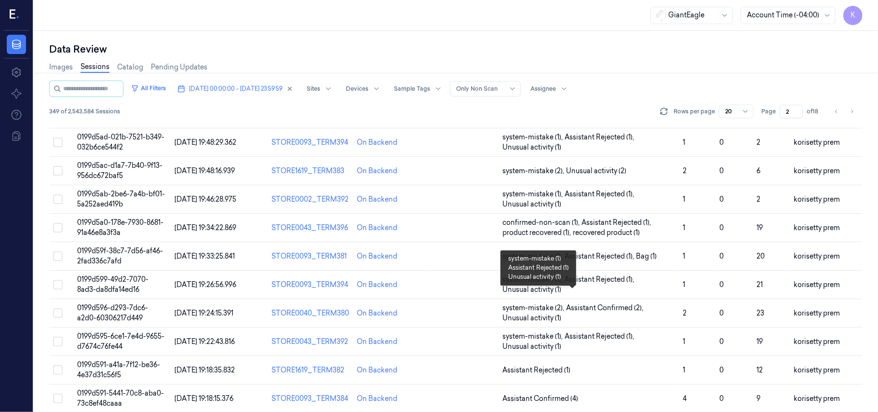
scroll to position [310, 0]
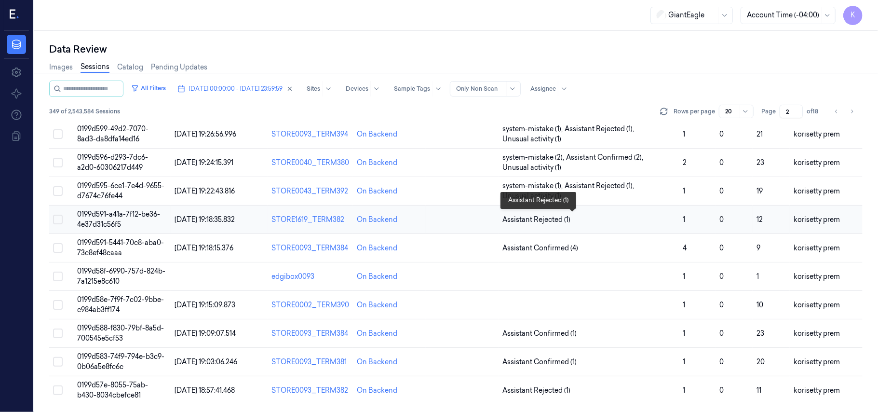
click at [578, 214] on span "Assistant Rejected (1)" at bounding box center [588, 219] width 173 height 10
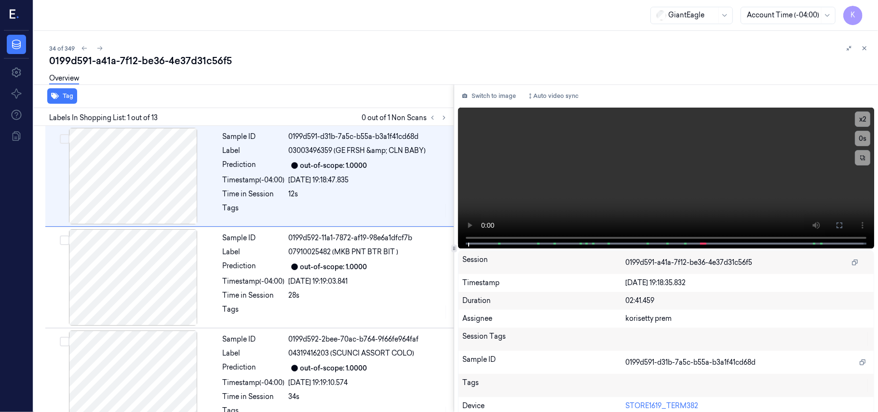
click at [404, 62] on div "0199d591-a41a-7f12-be36-4e37d31c56f5" at bounding box center [459, 60] width 821 height 13
click at [441, 123] on div "Labels In Shopping List: 1 out of 13 0 out of 1 Non Scans" at bounding box center [242, 117] width 424 height 18
click at [444, 118] on icon at bounding box center [444, 117] width 2 height 3
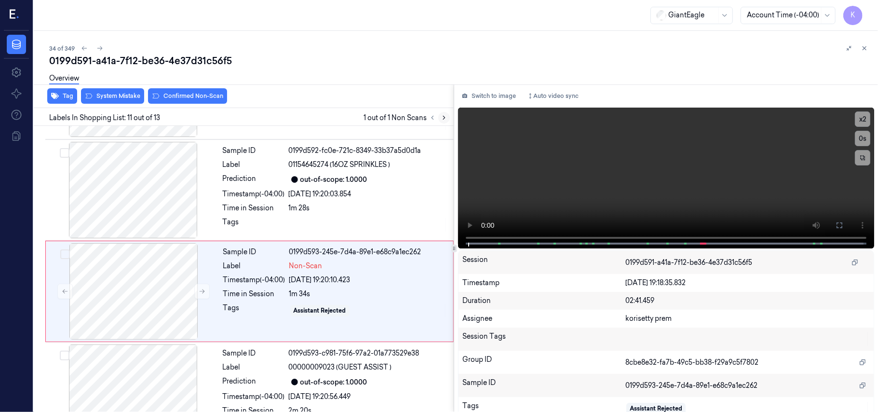
scroll to position [922, 0]
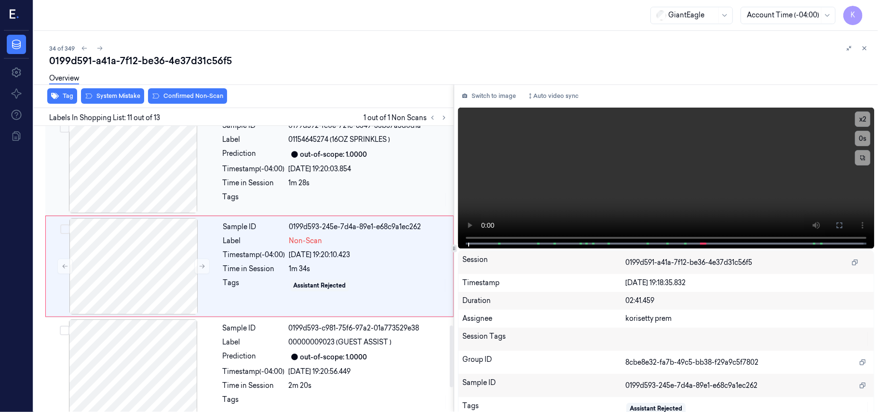
click at [365, 184] on div "1m 28s" at bounding box center [368, 183] width 159 height 10
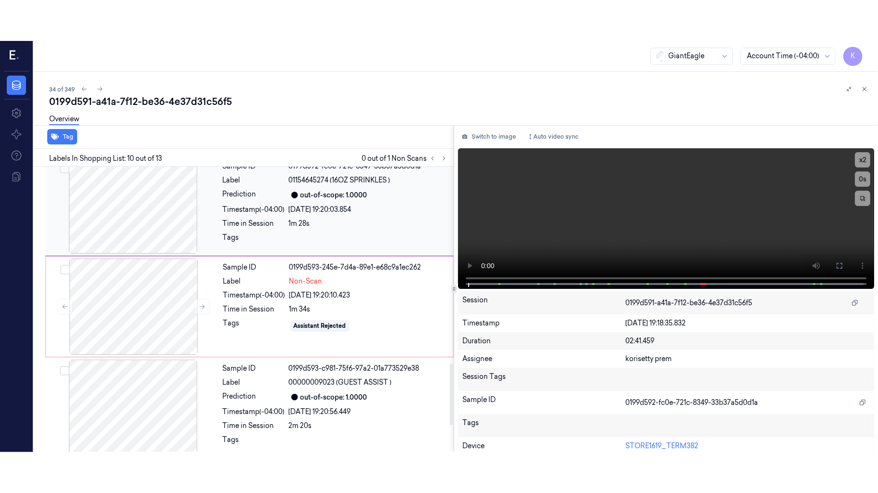
scroll to position [820, 0]
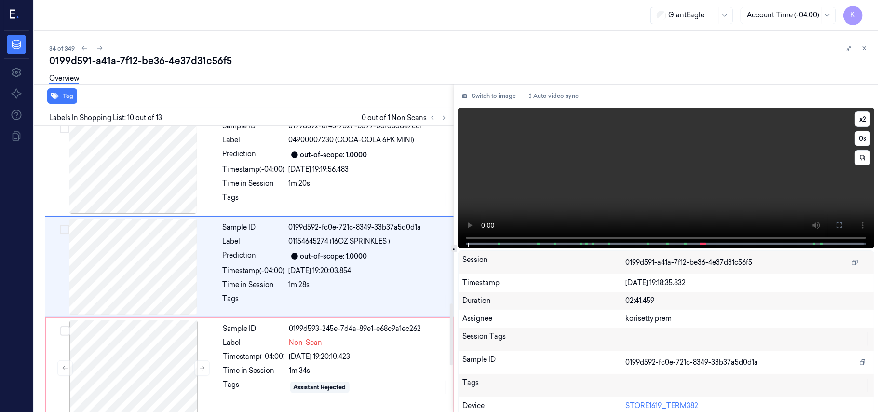
click at [839, 174] on video at bounding box center [666, 177] width 416 height 141
click at [839, 225] on button at bounding box center [838, 224] width 15 height 15
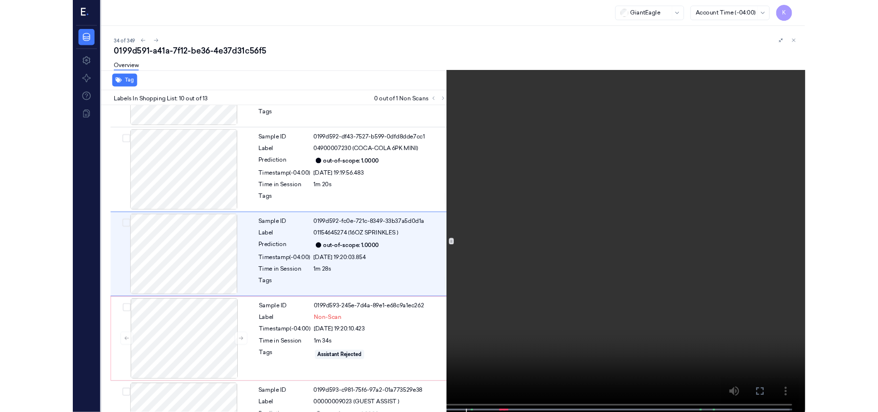
scroll to position [780, 0]
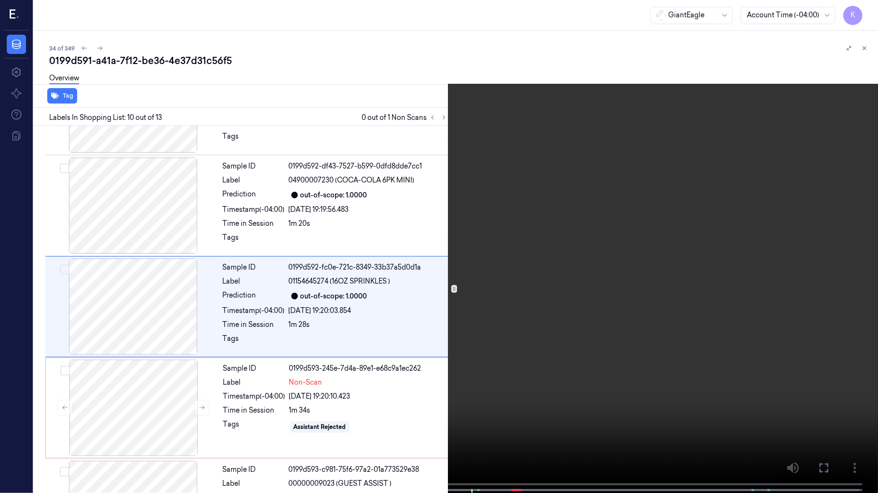
click at [523, 328] on video at bounding box center [439, 247] width 878 height 495
click at [411, 374] on video at bounding box center [439, 247] width 878 height 495
click at [545, 388] on video at bounding box center [439, 247] width 878 height 495
click at [584, 363] on video at bounding box center [439, 247] width 878 height 495
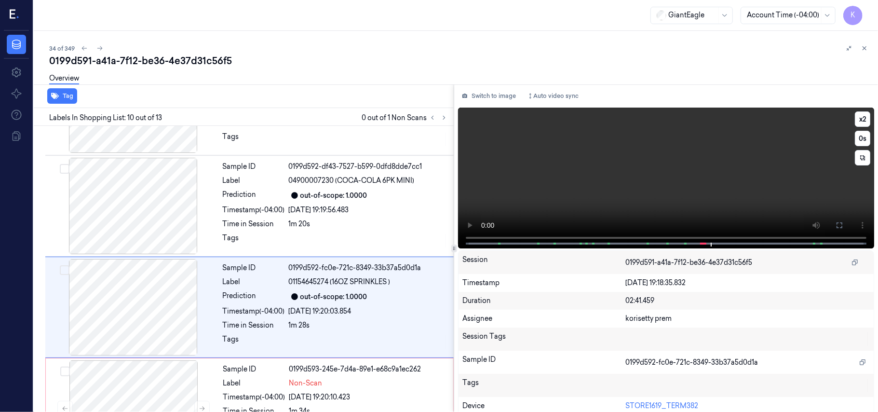
click at [558, 182] on video at bounding box center [666, 177] width 416 height 141
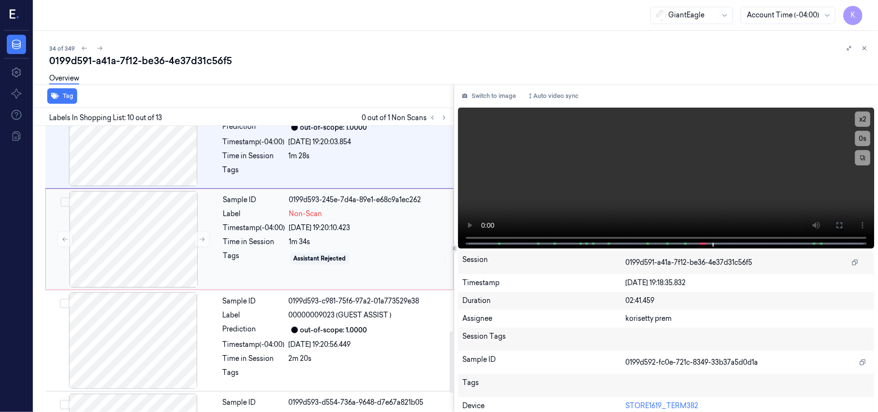
click at [241, 233] on div "Timestamp (-04:00)" at bounding box center [254, 228] width 62 height 10
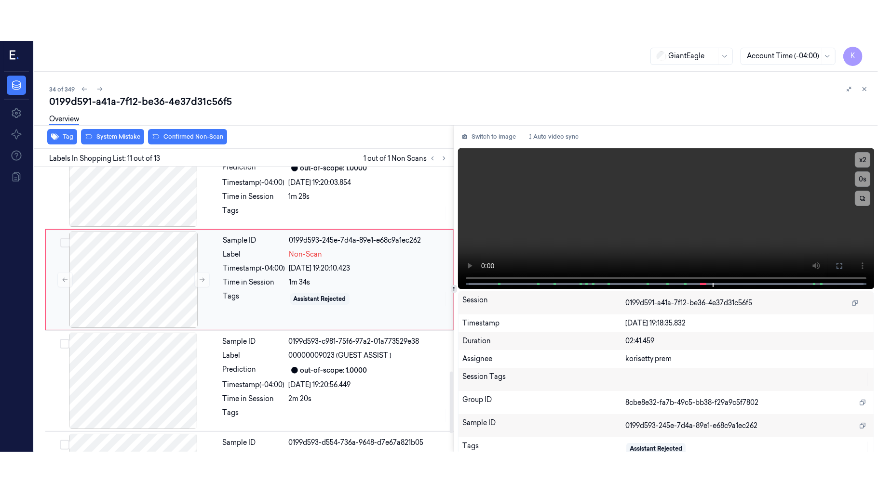
scroll to position [922, 0]
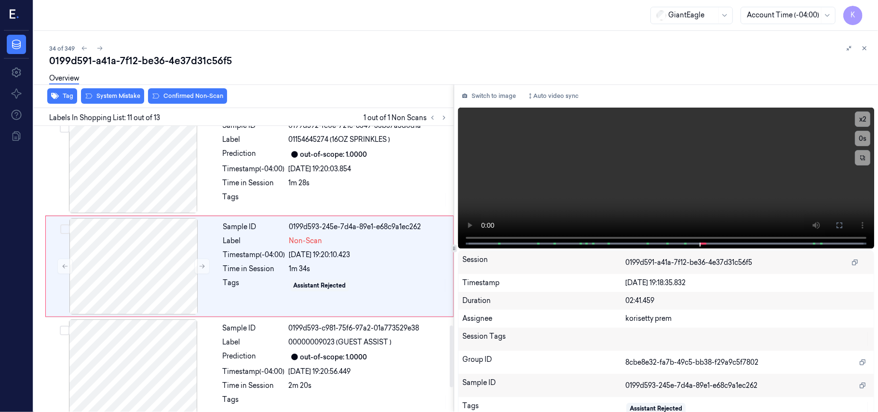
click at [103, 87] on div "Overview" at bounding box center [459, 79] width 821 height 25
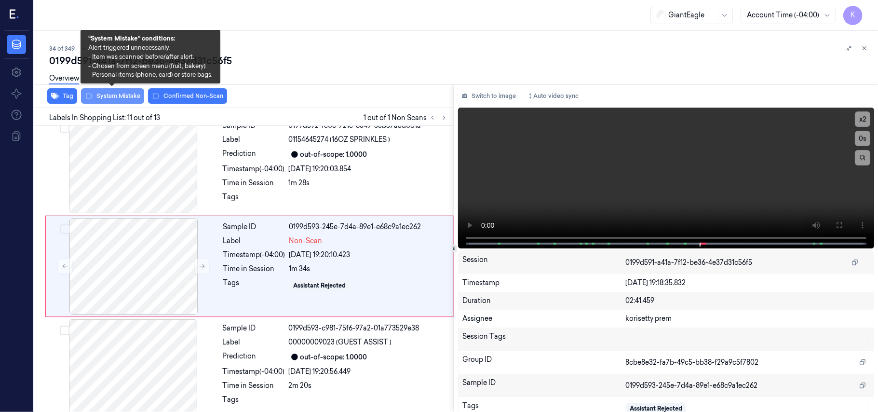
click at [107, 99] on button "System Mistake" at bounding box center [112, 95] width 63 height 15
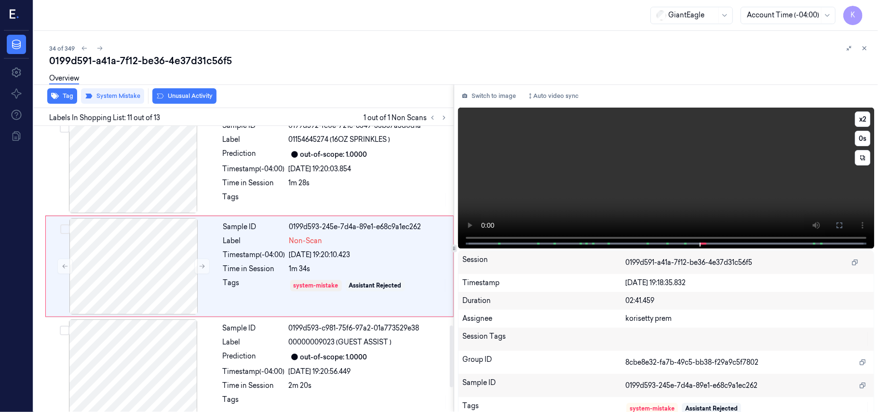
click at [617, 145] on video at bounding box center [666, 177] width 416 height 141
drag, startPoint x: 837, startPoint y: 222, endPoint x: 833, endPoint y: 278, distance: 56.1
click at [838, 222] on icon at bounding box center [839, 225] width 6 height 6
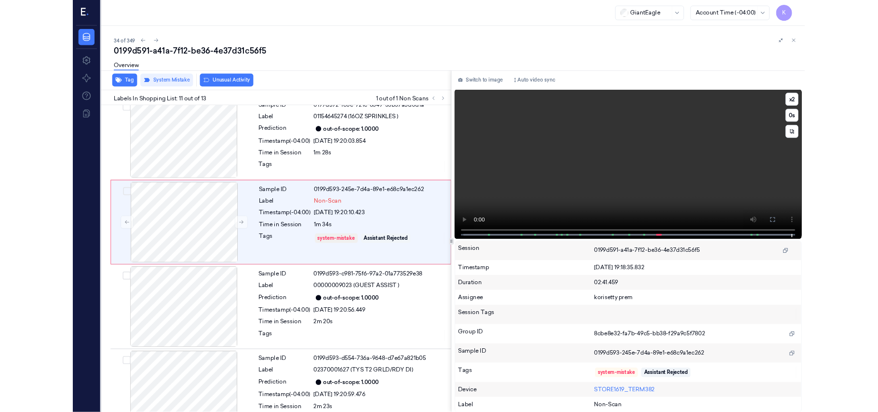
scroll to position [881, 0]
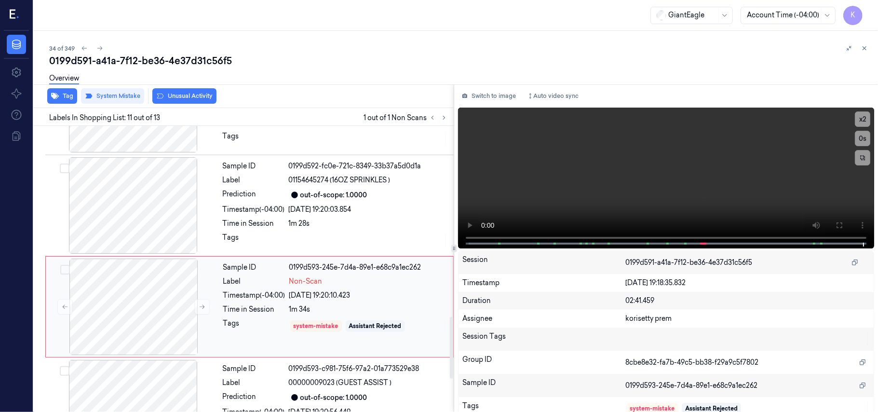
click at [231, 306] on div "Sample ID 0199d593-245e-7d4a-89e1-e68c9a1ec262 Label Non-Scan Timestamp (-04:00…" at bounding box center [335, 306] width 232 height 96
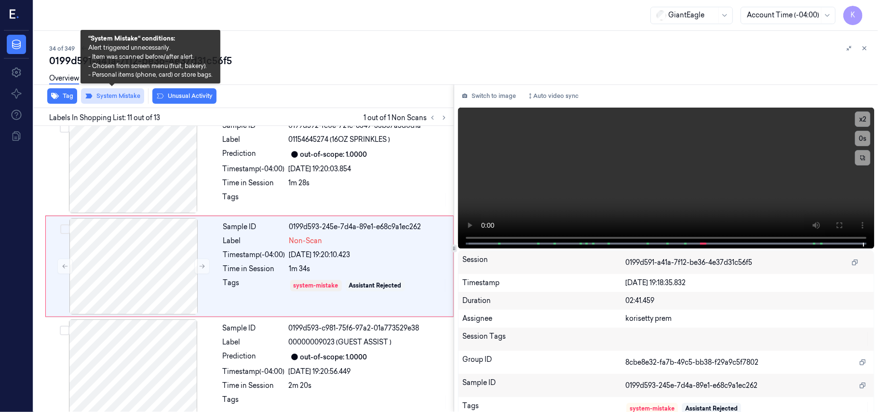
click at [106, 101] on button "System Mistake" at bounding box center [112, 95] width 63 height 15
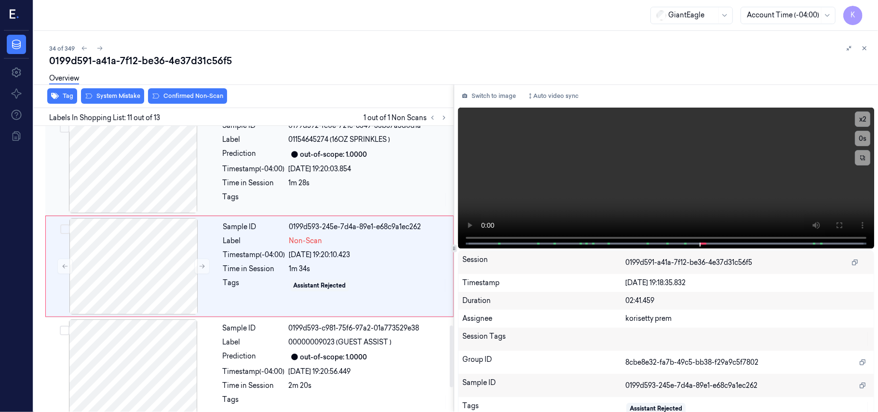
click at [347, 184] on div "1m 28s" at bounding box center [368, 183] width 159 height 10
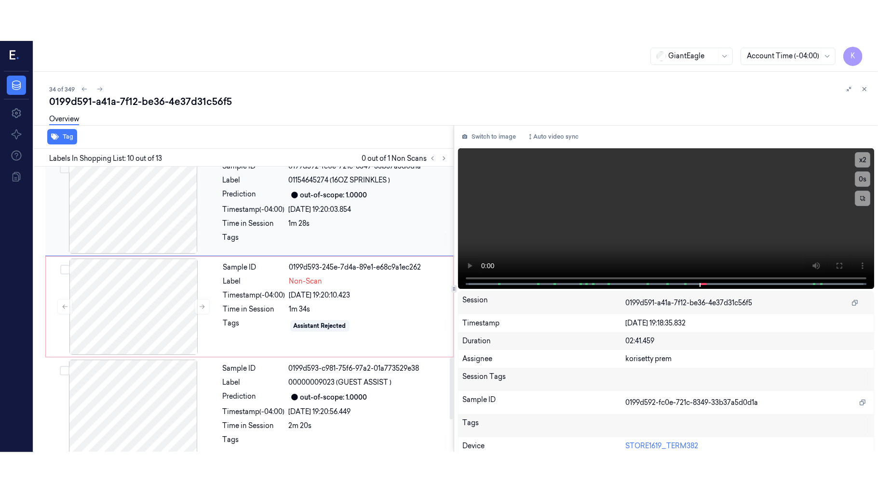
scroll to position [820, 0]
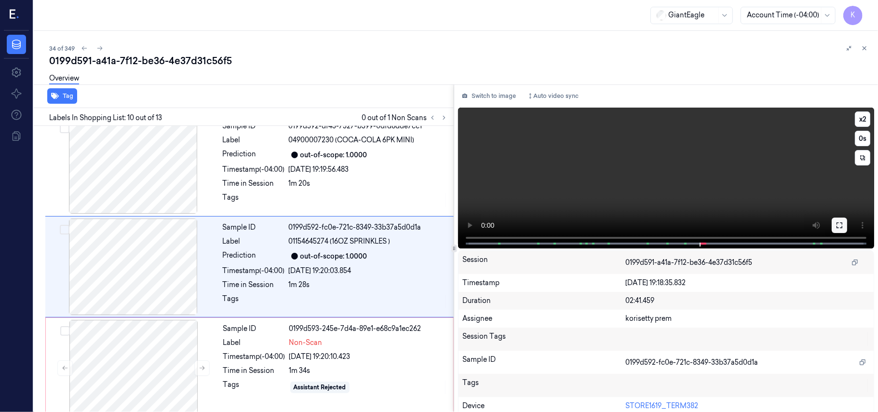
click at [837, 225] on icon at bounding box center [839, 225] width 8 height 8
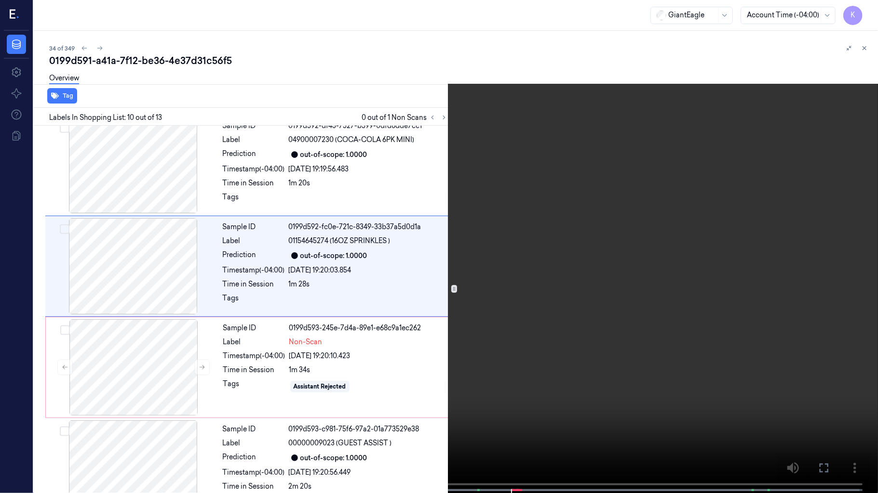
click at [554, 337] on video at bounding box center [439, 247] width 878 height 495
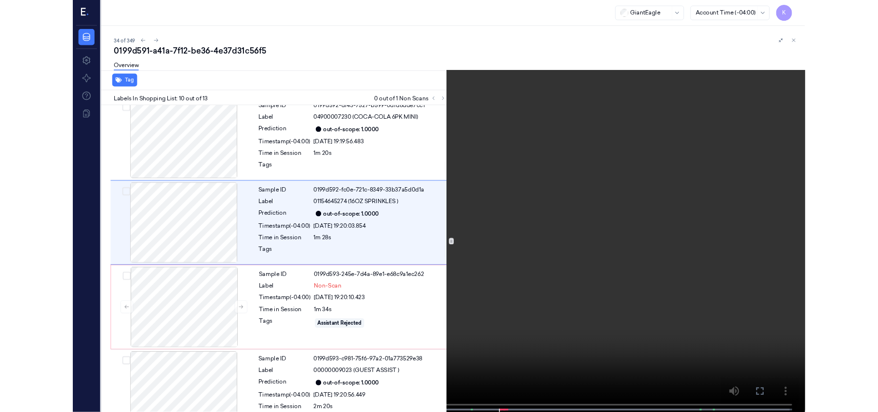
scroll to position [780, 0]
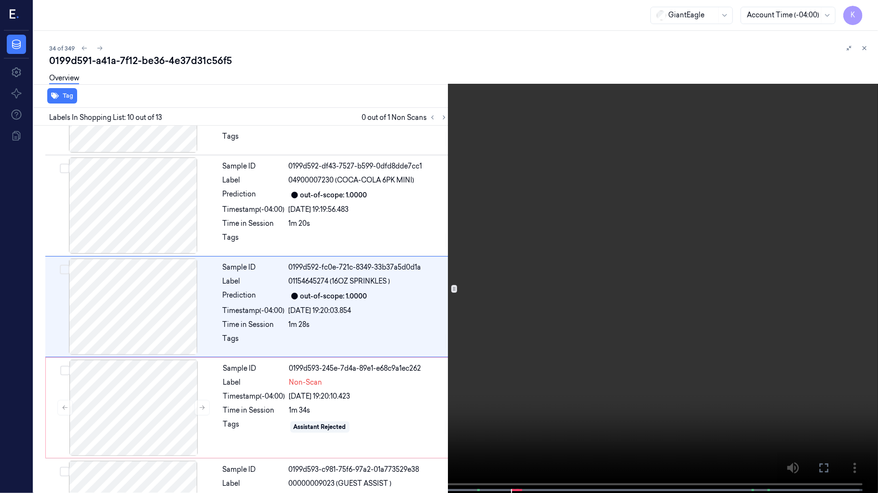
click at [492, 391] on video at bounding box center [439, 247] width 878 height 495
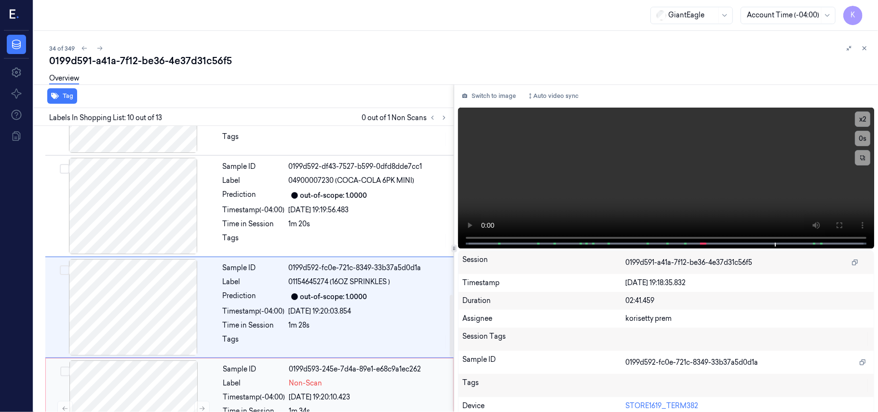
click at [355, 374] on div "0199d593-245e-7d4a-89e1-e68c9a1ec262" at bounding box center [368, 369] width 158 height 10
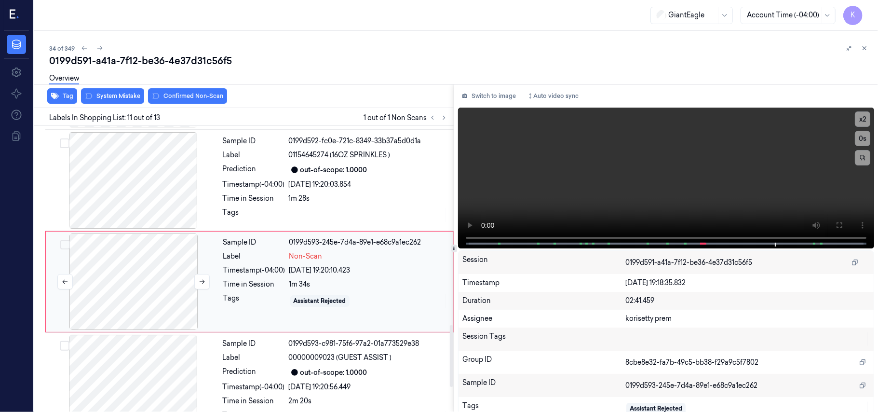
scroll to position [922, 0]
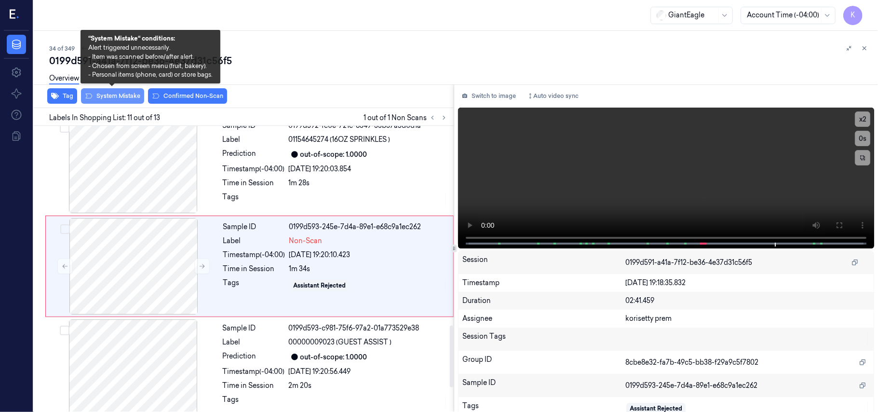
click at [116, 98] on button "System Mistake" at bounding box center [112, 95] width 63 height 15
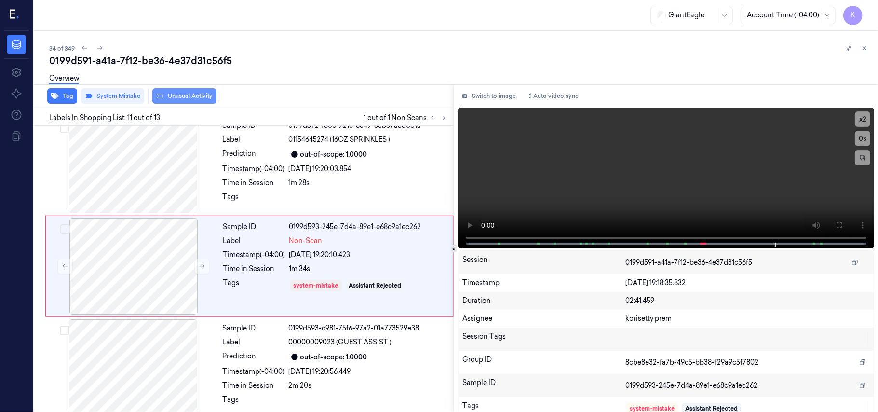
click at [189, 97] on button "Unusual Activity" at bounding box center [184, 95] width 64 height 15
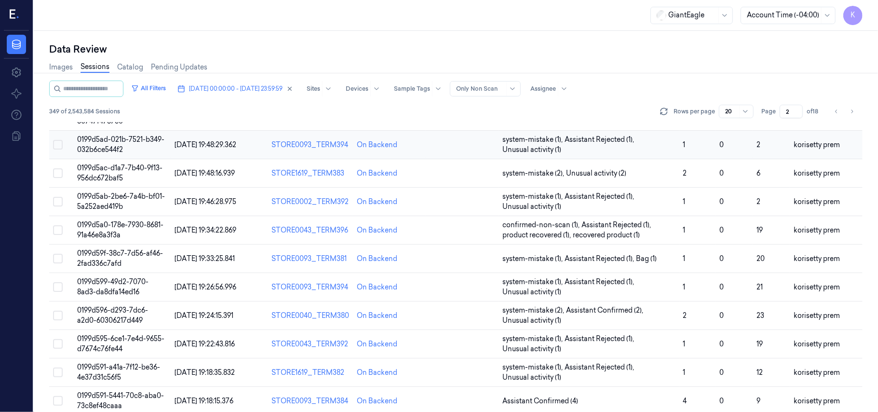
scroll to position [310, 0]
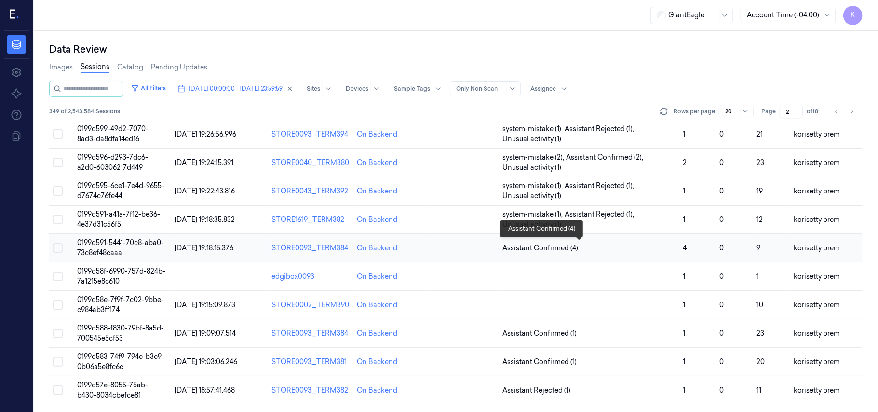
click at [598, 249] on span "Assistant Confirmed (4)" at bounding box center [588, 248] width 173 height 10
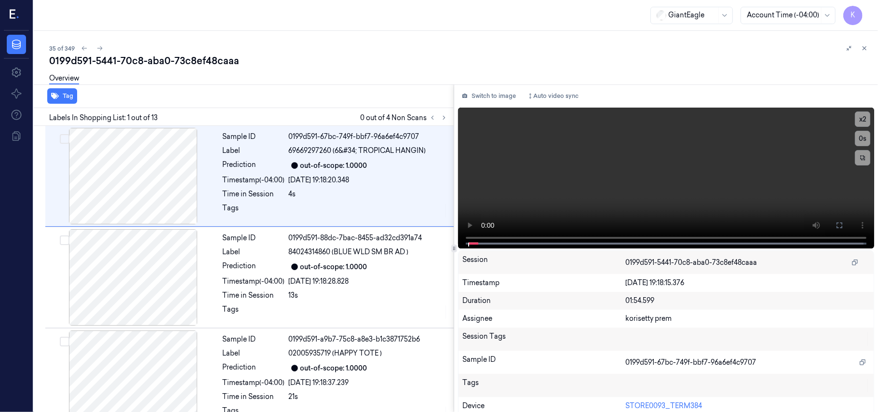
click at [388, 53] on div "35 of 349" at bounding box center [459, 48] width 821 height 12
click at [442, 118] on icon at bounding box center [443, 117] width 7 height 7
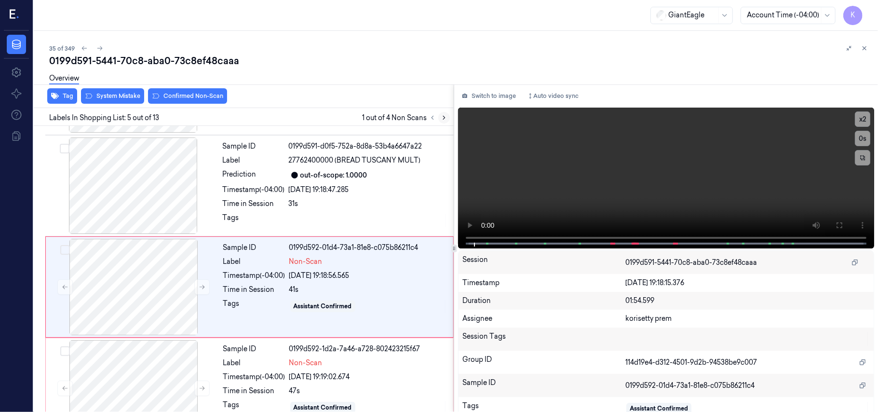
scroll to position [313, 0]
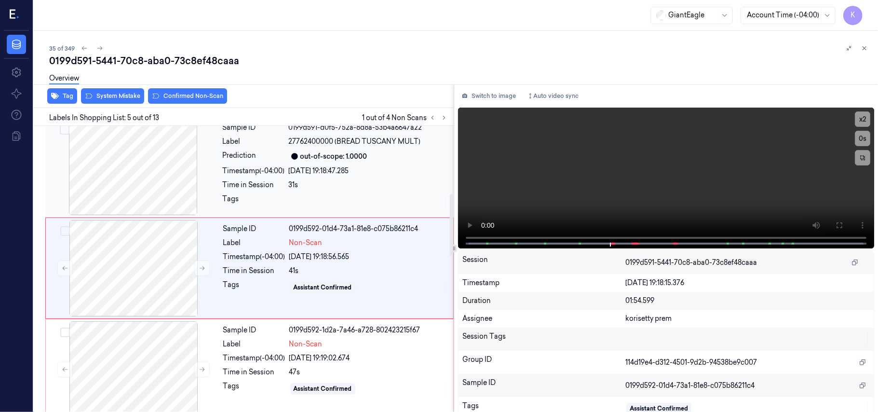
click at [330, 185] on div "31s" at bounding box center [368, 185] width 159 height 10
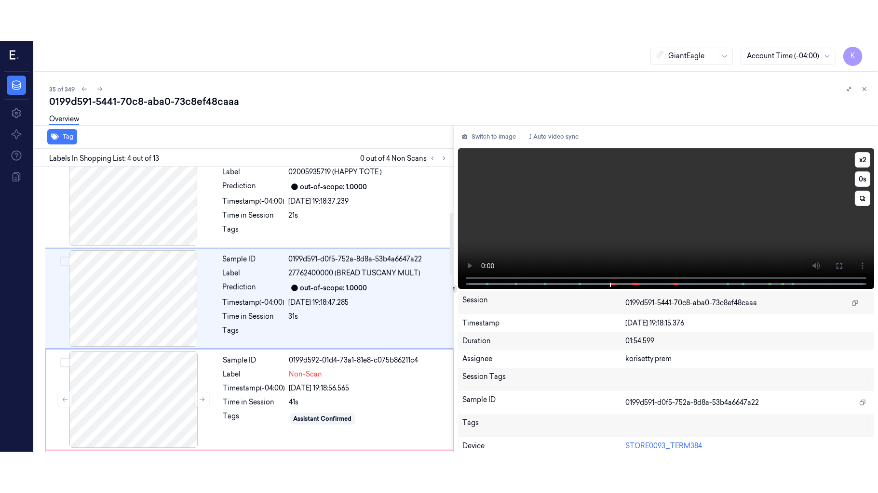
scroll to position [211, 0]
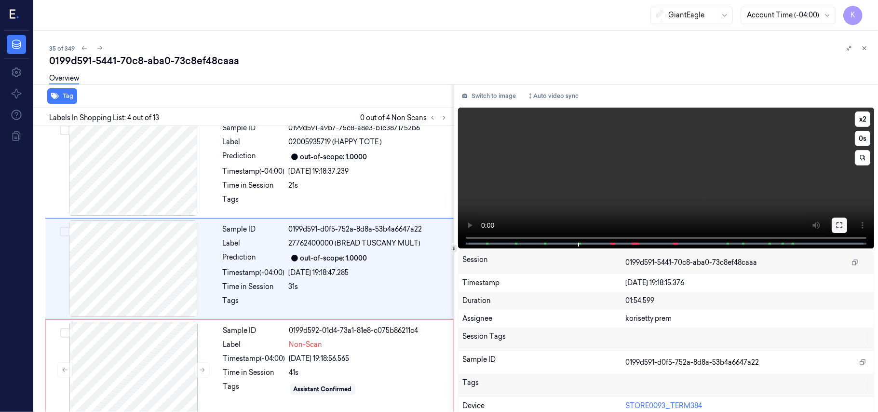
click at [837, 230] on button at bounding box center [838, 224] width 15 height 15
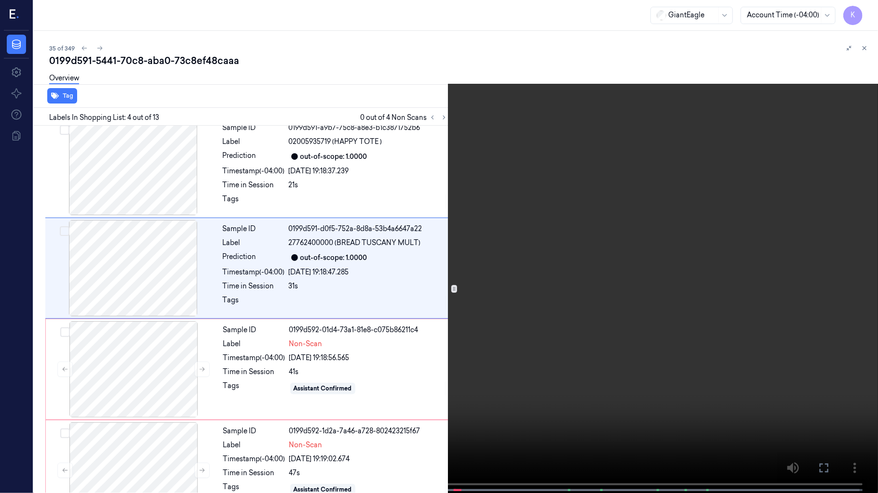
click at [326, 326] on video at bounding box center [439, 247] width 878 height 495
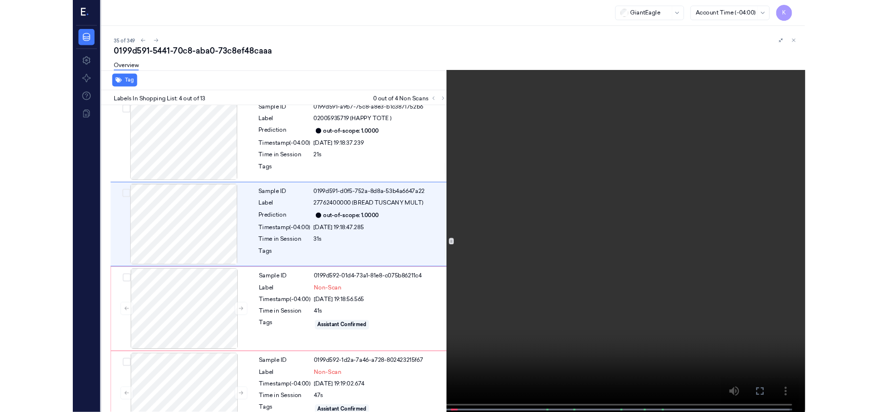
scroll to position [171, 0]
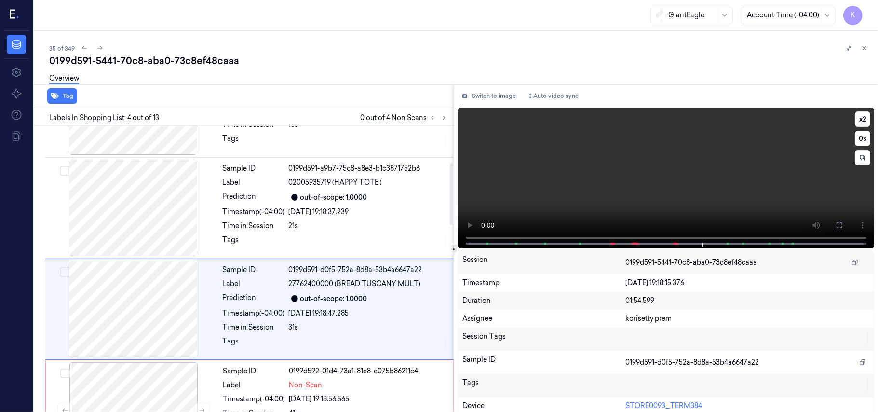
click at [513, 209] on video at bounding box center [666, 177] width 416 height 141
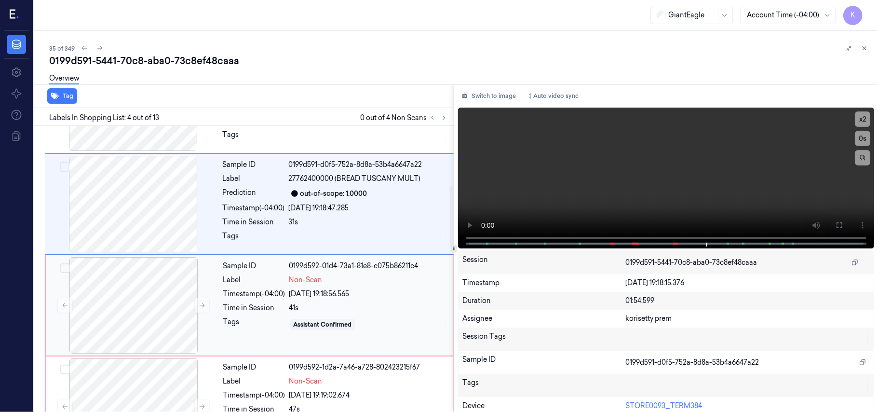
click at [313, 281] on span "Non-Scan" at bounding box center [305, 280] width 33 height 10
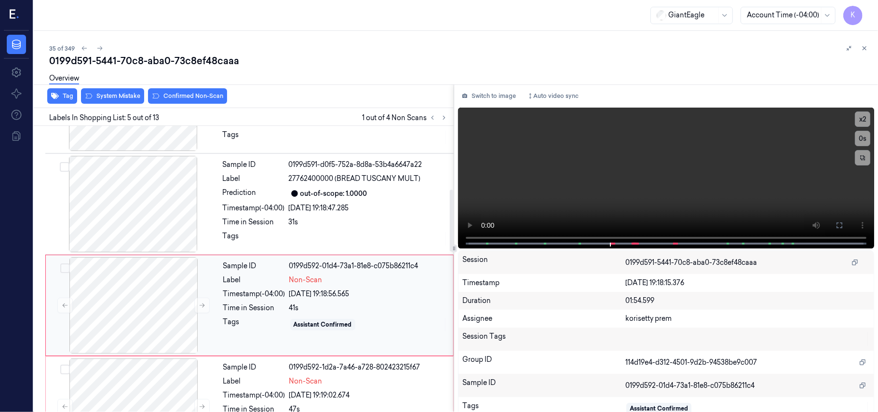
scroll to position [313, 0]
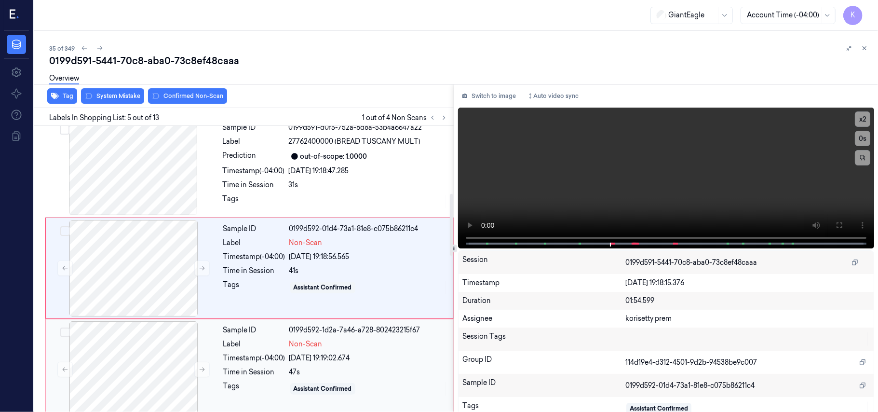
click at [344, 359] on div "[DATE] 19:19:02.674" at bounding box center [368, 358] width 158 height 10
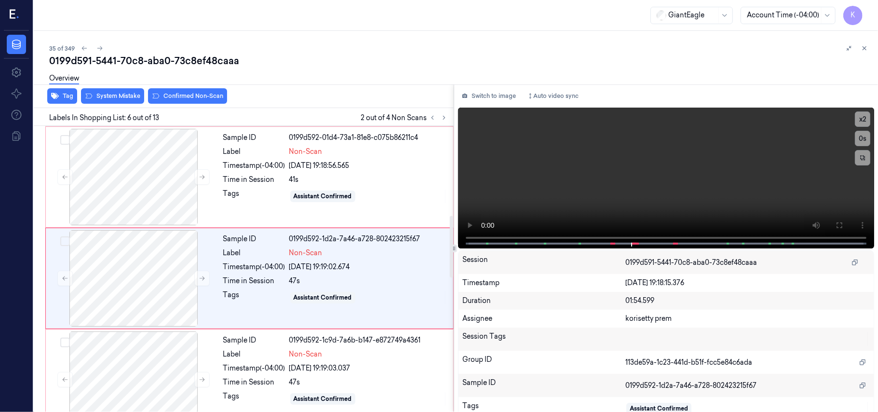
scroll to position [414, 0]
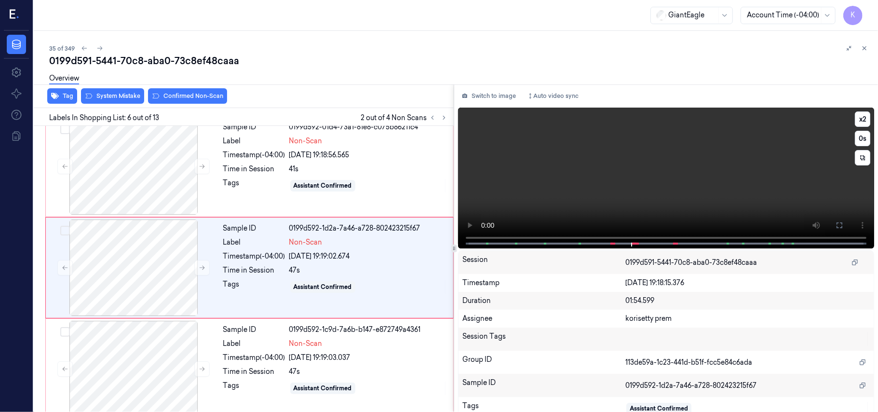
click at [678, 187] on video at bounding box center [666, 177] width 416 height 141
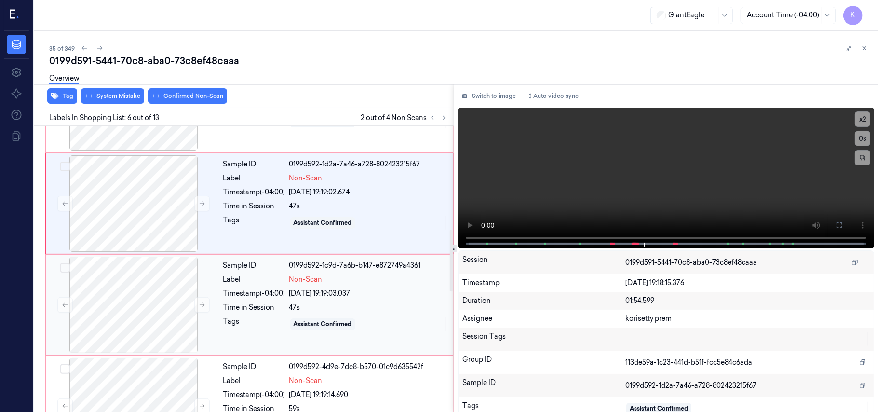
scroll to position [607, 0]
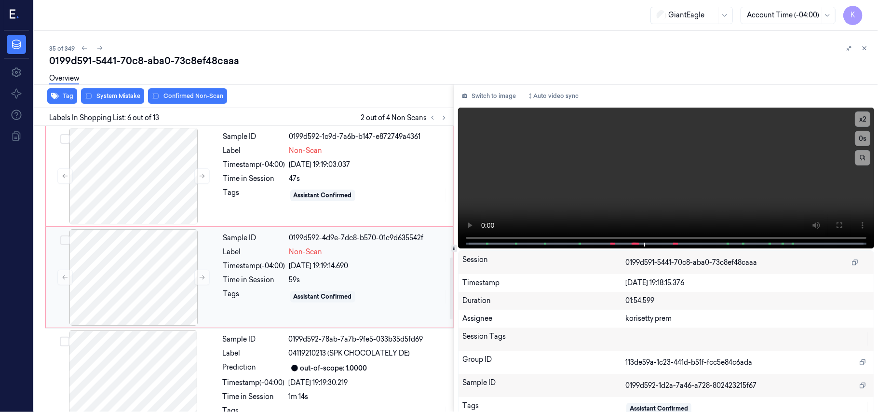
click at [332, 282] on div "59s" at bounding box center [368, 280] width 158 height 10
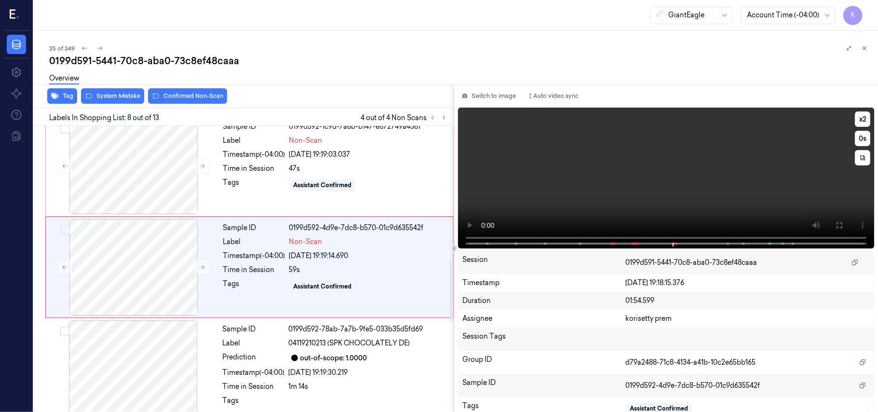
click at [584, 181] on video at bounding box center [666, 177] width 416 height 141
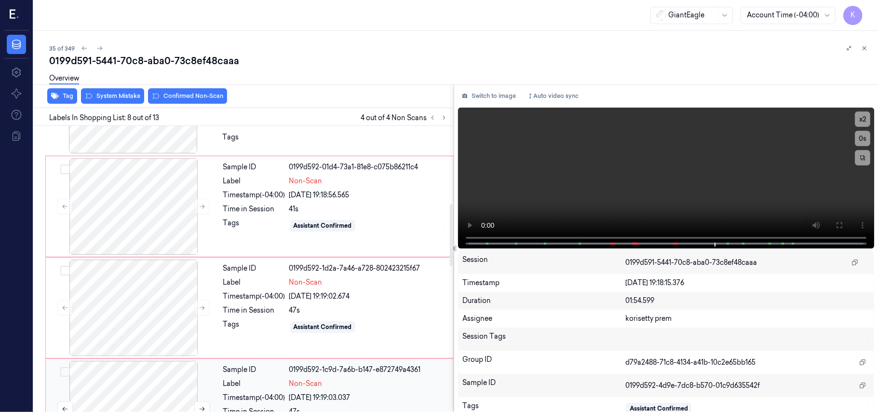
scroll to position [360, 0]
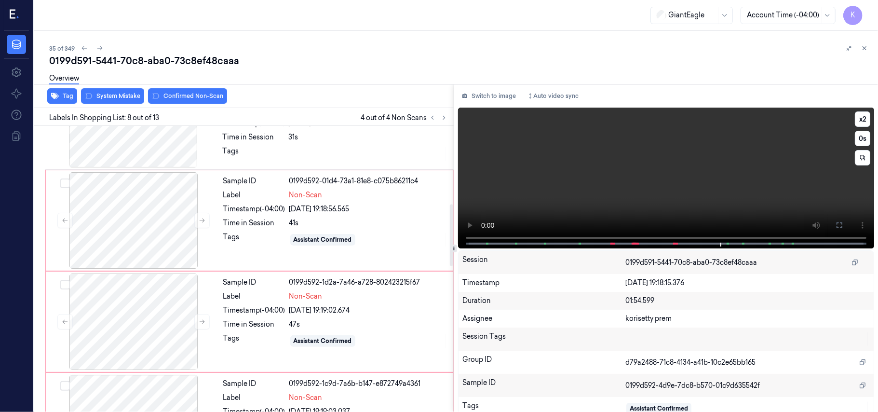
click at [710, 192] on video at bounding box center [666, 177] width 416 height 141
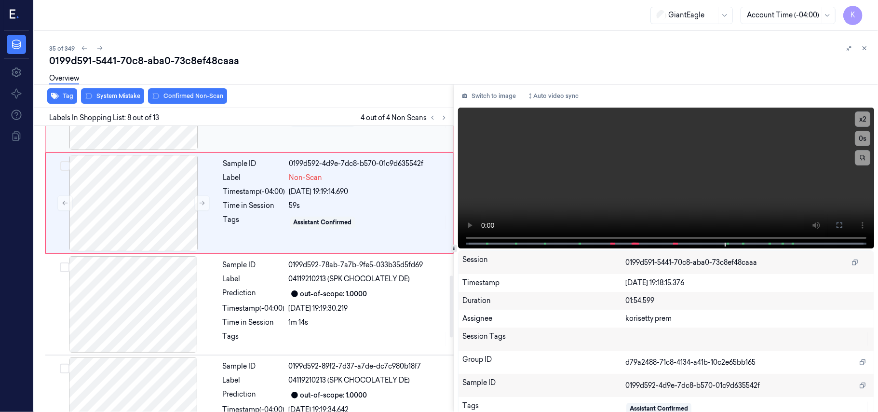
scroll to position [746, 0]
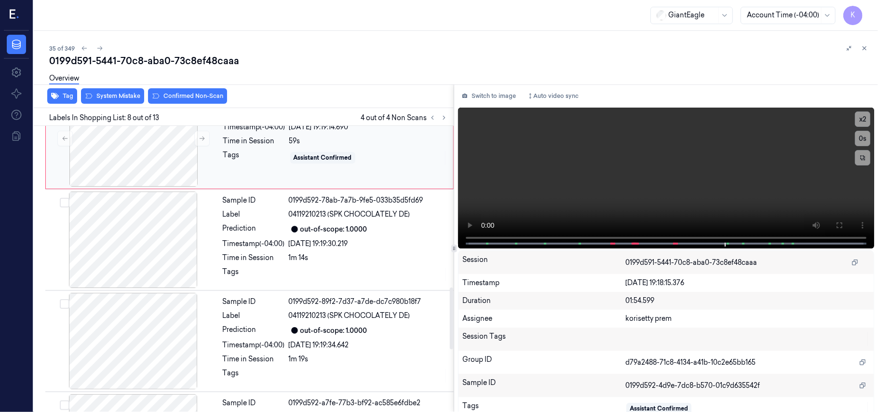
click at [367, 180] on div "Sample ID 0199d592-4d9e-7dc8-b570-01c9d635542f Label Non-Scan Timestamp (-04:00…" at bounding box center [335, 138] width 232 height 96
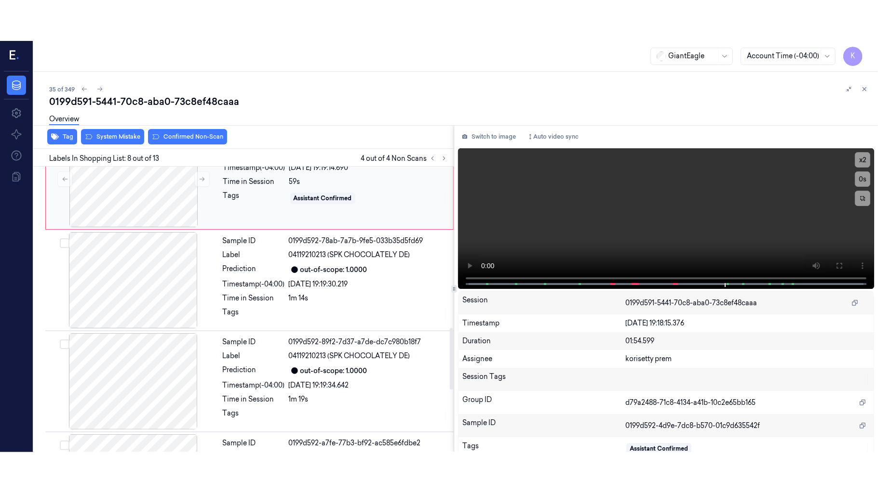
scroll to position [617, 0]
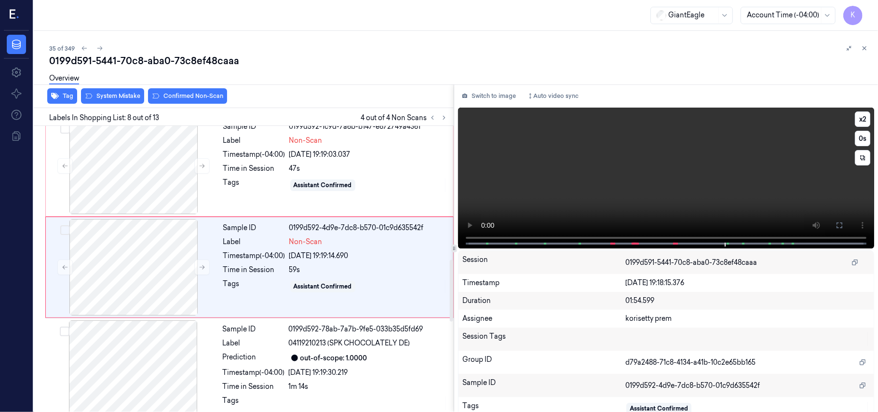
click at [766, 202] on video at bounding box center [666, 177] width 416 height 141
click at [836, 222] on icon at bounding box center [839, 225] width 6 height 6
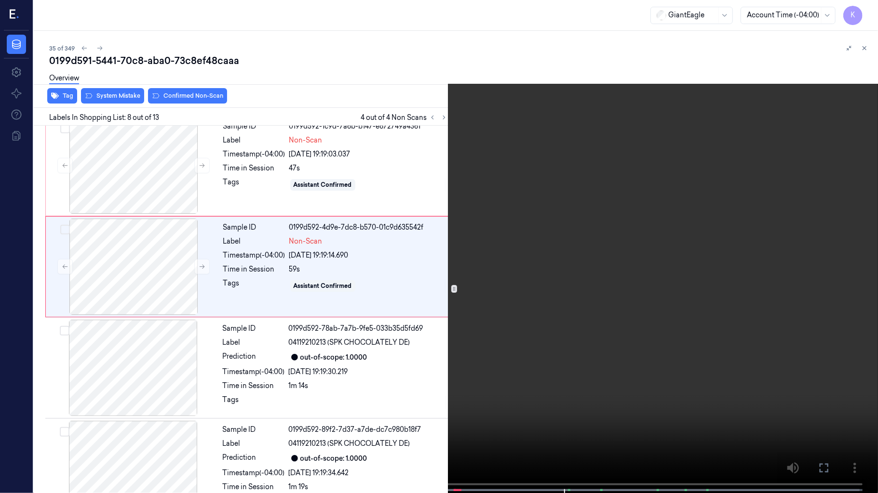
click at [493, 376] on video at bounding box center [439, 247] width 878 height 495
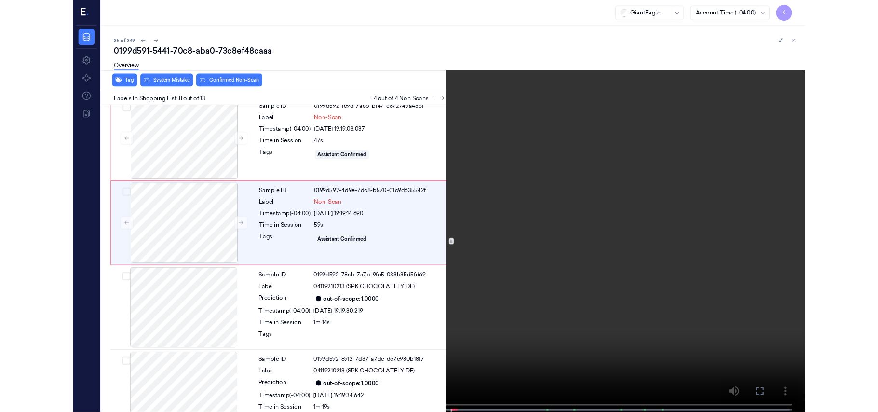
scroll to position [577, 0]
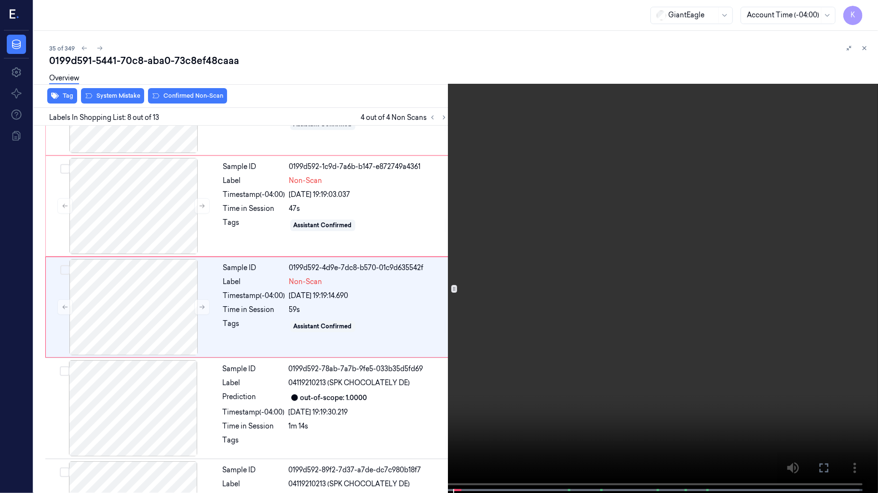
click at [419, 384] on video at bounding box center [439, 247] width 878 height 495
click at [259, 344] on video at bounding box center [439, 247] width 878 height 495
click at [173, 290] on video at bounding box center [439, 247] width 878 height 495
click at [864, 10] on button "x 2" at bounding box center [865, 11] width 15 height 15
click at [865, 11] on button "x 4" at bounding box center [865, 11] width 15 height 15
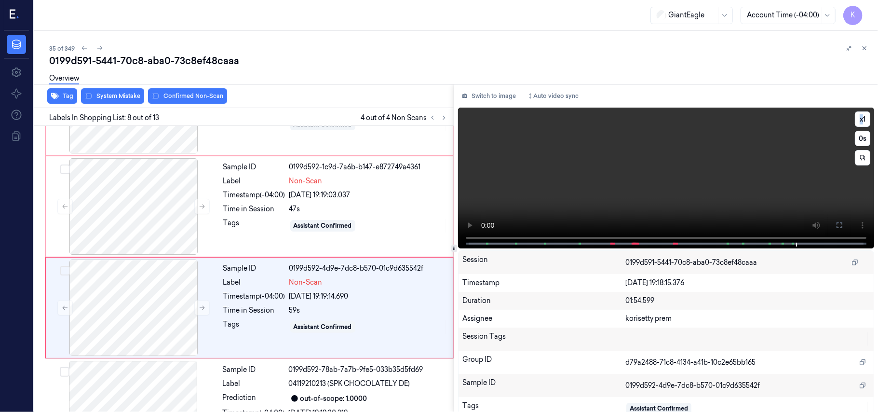
click at [707, 150] on video at bounding box center [666, 177] width 416 height 141
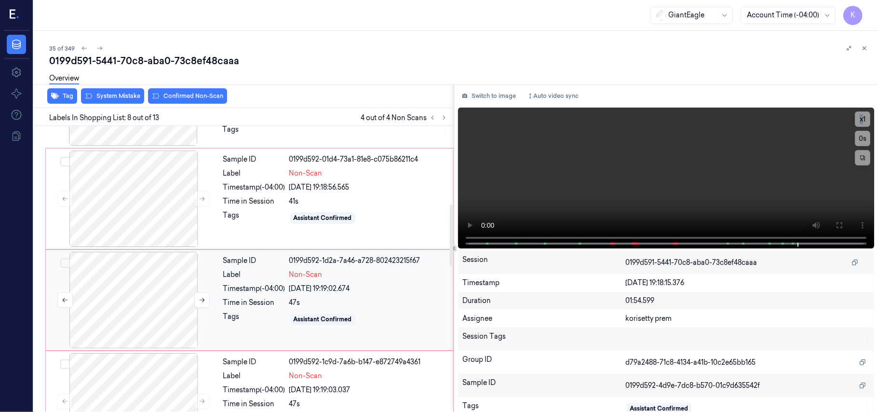
scroll to position [360, 0]
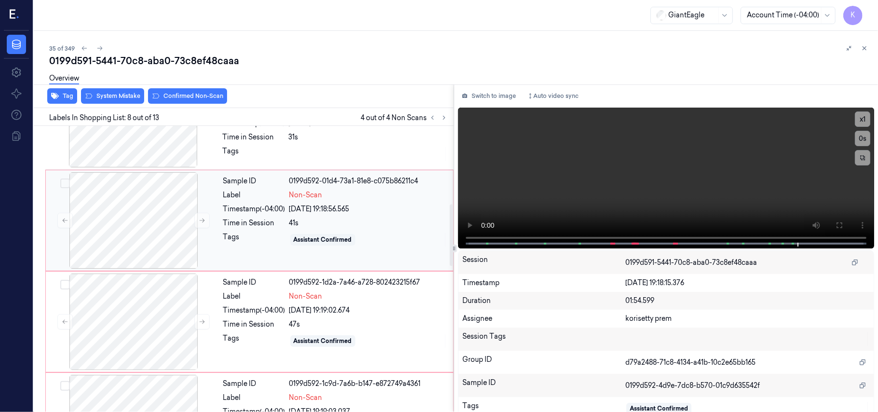
click at [392, 182] on div "0199d592-01d4-73a1-81e8-c075b86211c4" at bounding box center [368, 181] width 158 height 10
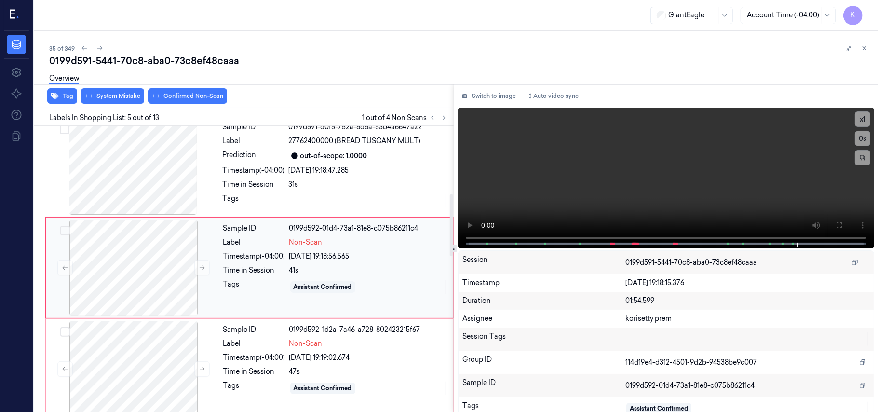
scroll to position [313, 0]
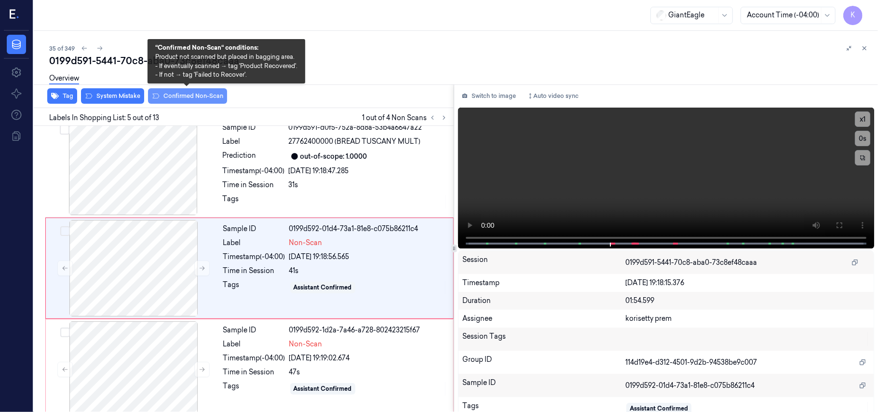
click at [170, 98] on button "Confirmed Non-Scan" at bounding box center [187, 95] width 79 height 15
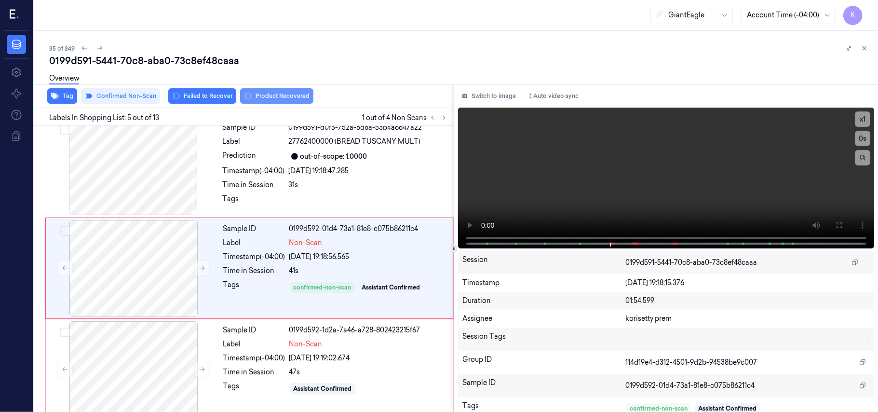
click at [268, 99] on button "Product Recovered" at bounding box center [276, 95] width 73 height 15
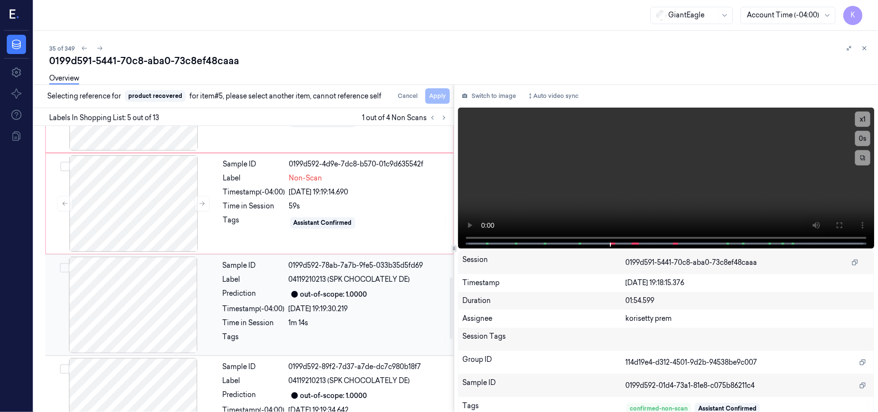
scroll to position [698, 0]
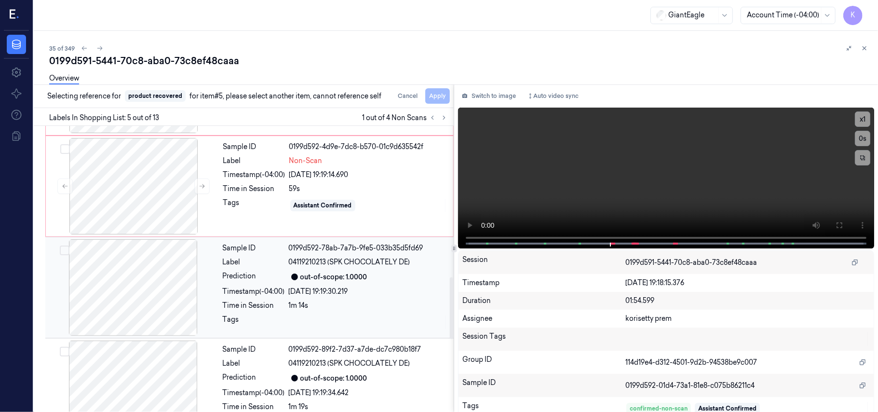
click at [386, 290] on div "[DATE] 19:19:30.219" at bounding box center [368, 291] width 159 height 10
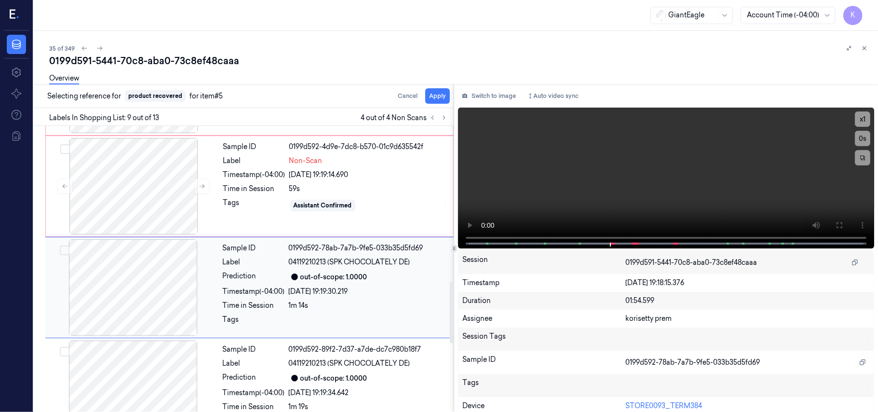
scroll to position [719, 0]
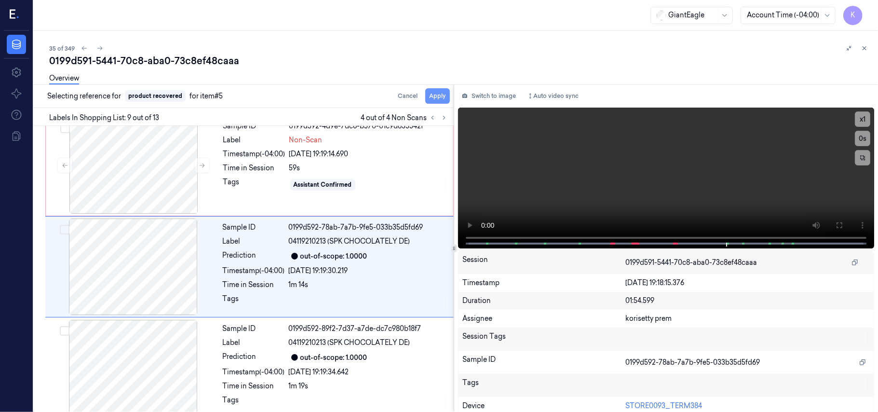
click at [444, 101] on button "Apply" at bounding box center [437, 95] width 25 height 15
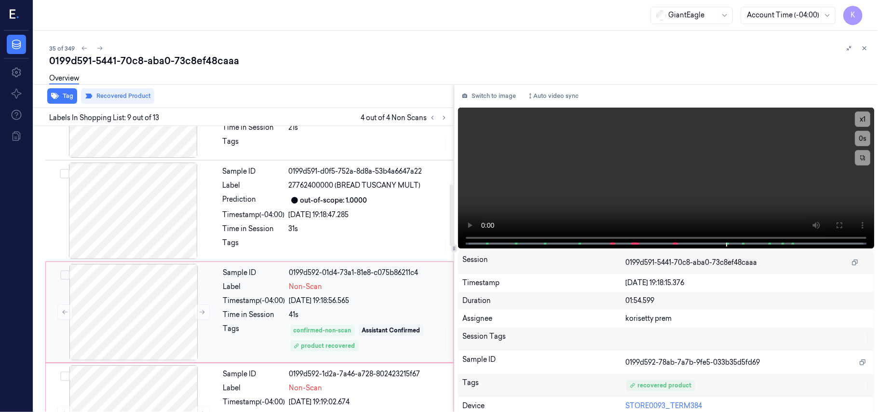
click at [332, 286] on div "Non-Scan" at bounding box center [368, 286] width 158 height 10
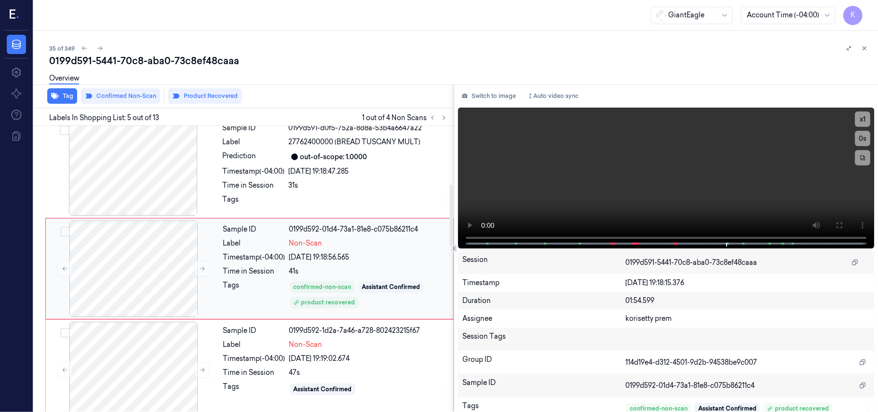
scroll to position [313, 0]
click at [222, 91] on div "Overview" at bounding box center [459, 79] width 821 height 25
click at [230, 99] on button "Product Recovered" at bounding box center [204, 95] width 73 height 15
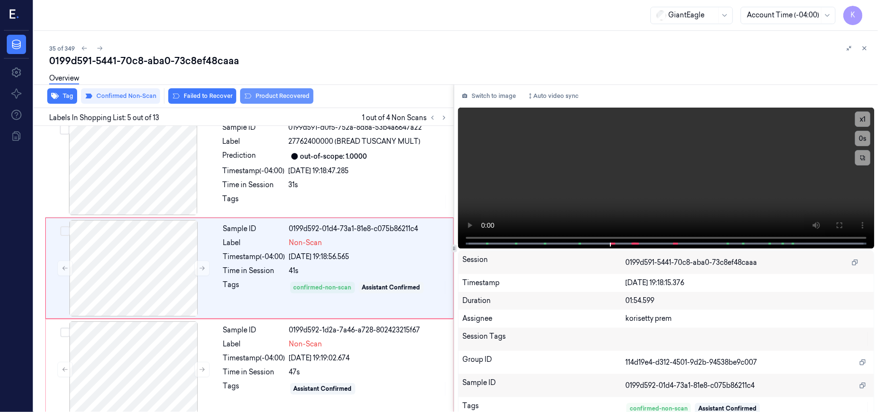
click at [294, 93] on button "Product Recovered" at bounding box center [276, 95] width 73 height 15
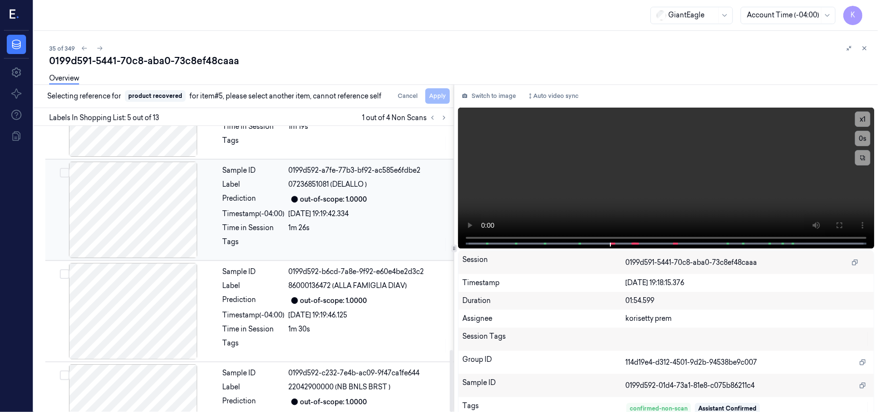
scroll to position [1036, 0]
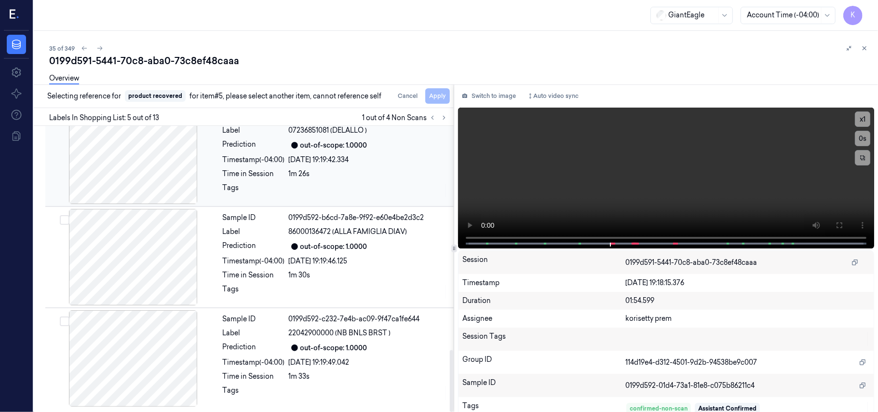
click at [307, 163] on div "[DATE] 19:19:42.334" at bounding box center [368, 160] width 159 height 10
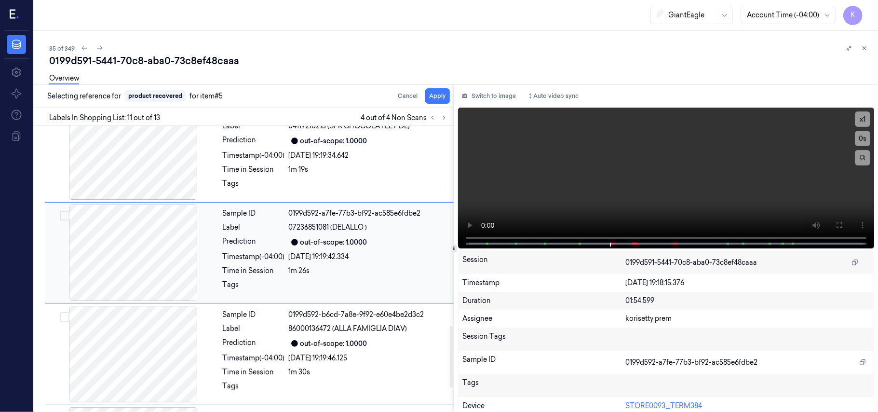
scroll to position [922, 0]
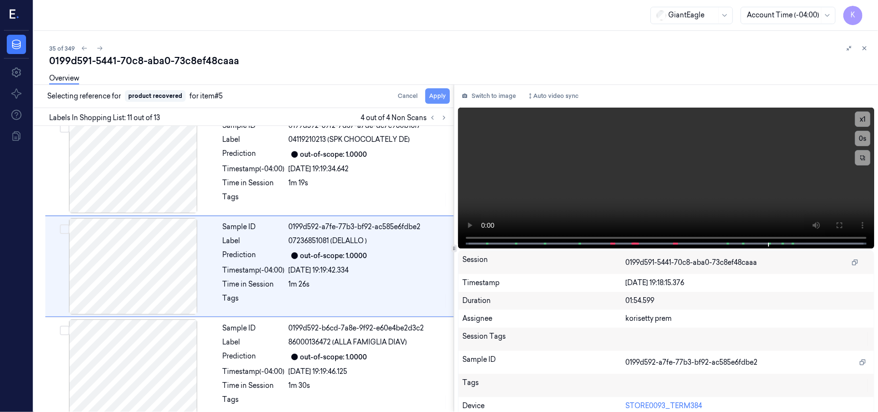
click at [440, 94] on button "Apply" at bounding box center [437, 95] width 25 height 15
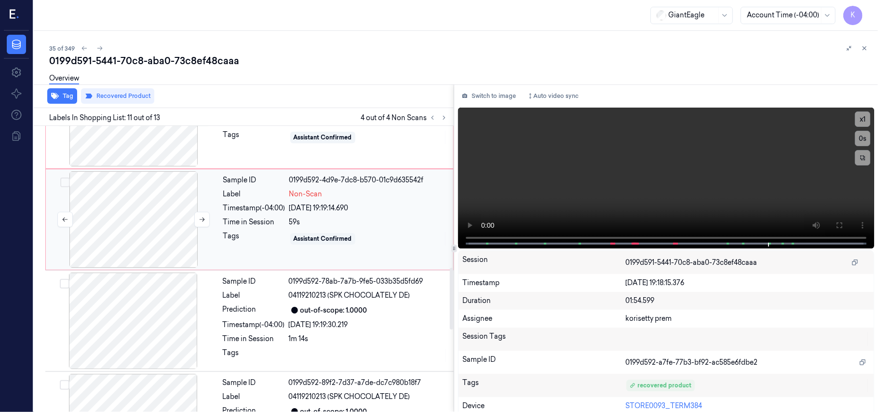
scroll to position [600, 0]
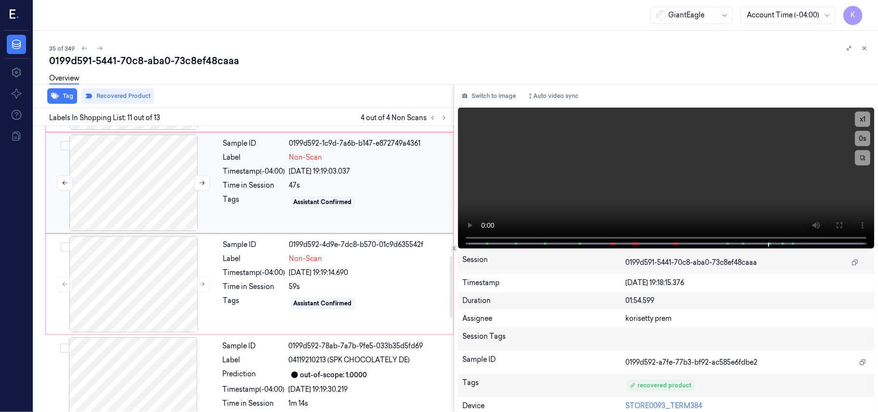
click at [126, 186] on div at bounding box center [134, 182] width 172 height 96
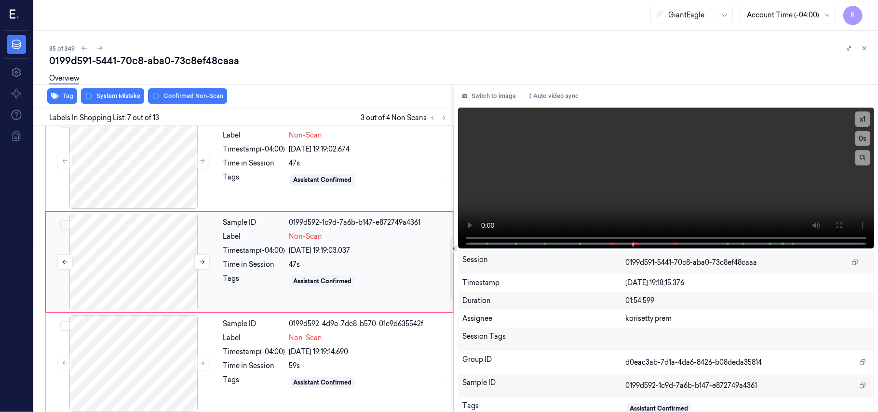
scroll to position [516, 0]
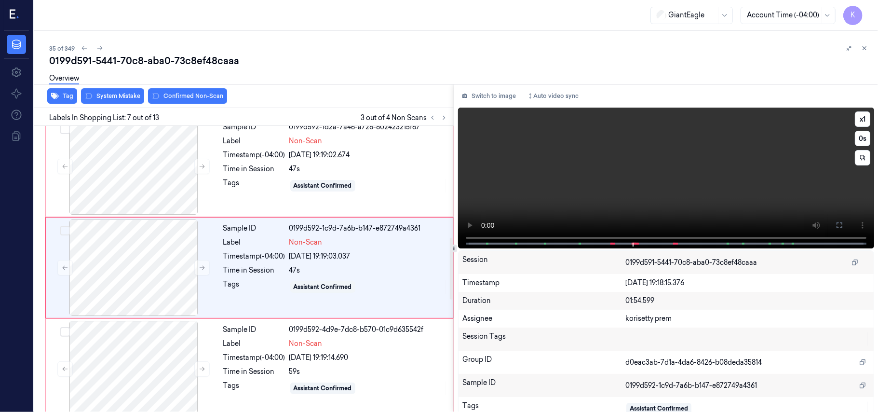
click at [632, 177] on video at bounding box center [666, 177] width 416 height 141
click at [711, 170] on video at bounding box center [666, 177] width 416 height 141
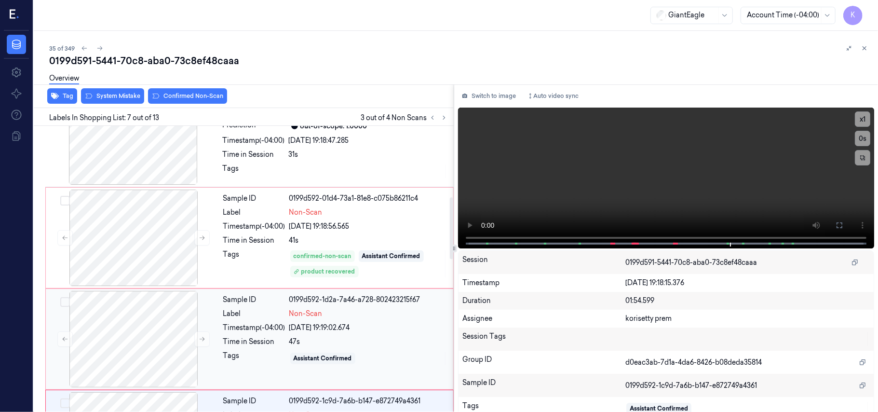
scroll to position [323, 0]
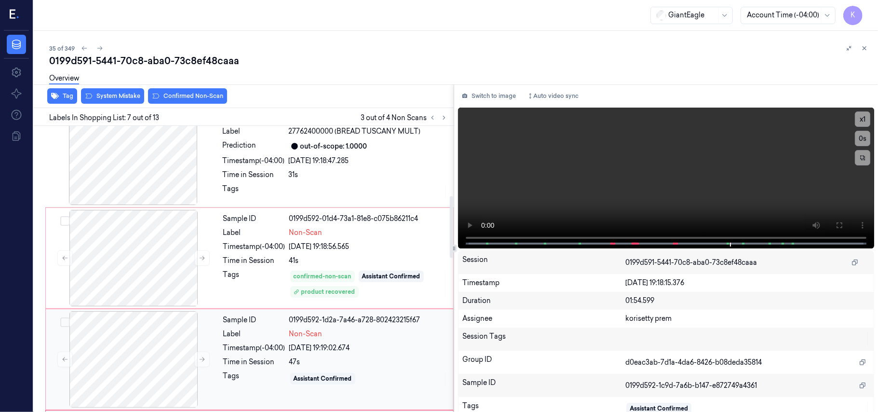
click at [234, 334] on div "Label" at bounding box center [254, 334] width 62 height 10
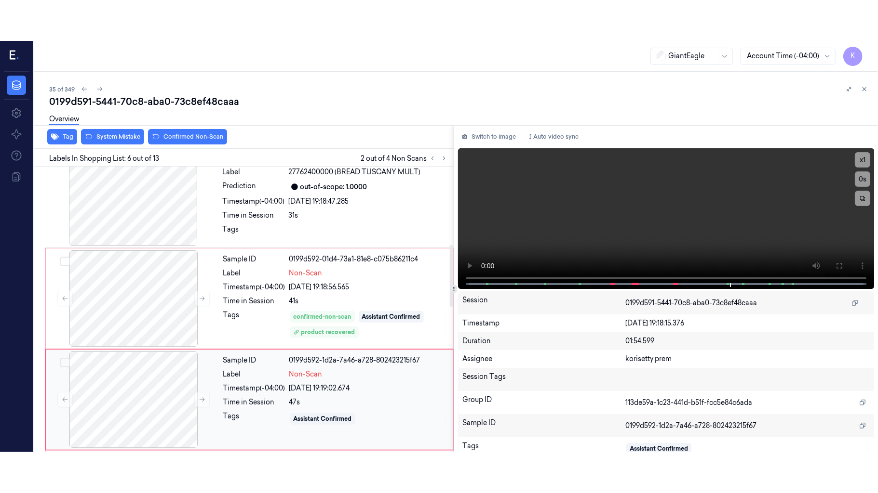
scroll to position [414, 0]
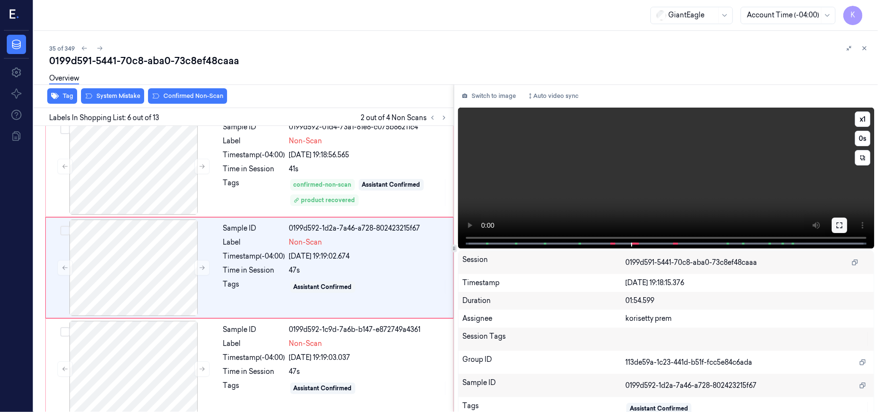
click at [835, 224] on icon at bounding box center [839, 225] width 8 height 8
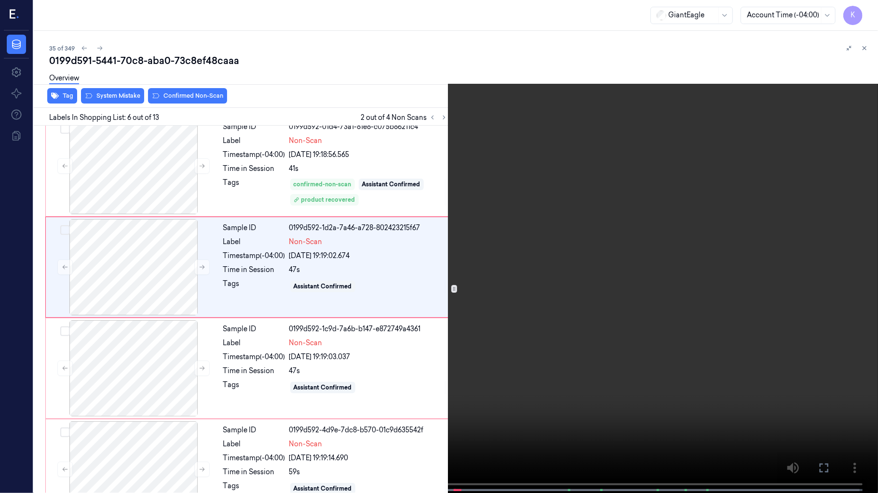
click at [593, 199] on video at bounding box center [439, 247] width 878 height 495
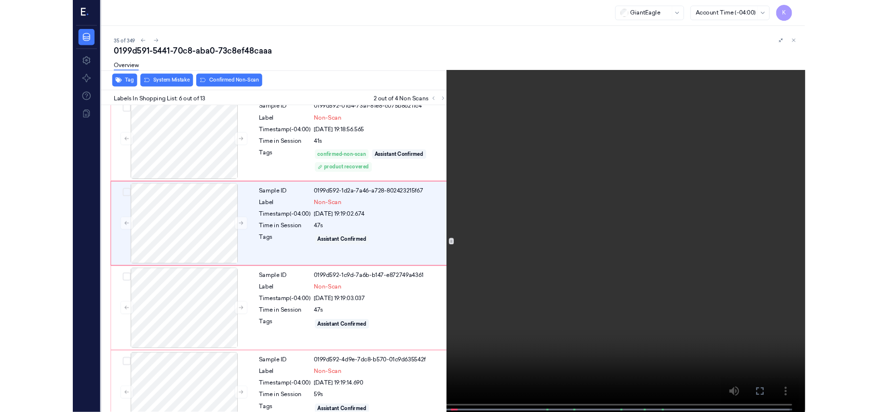
scroll to position [374, 0]
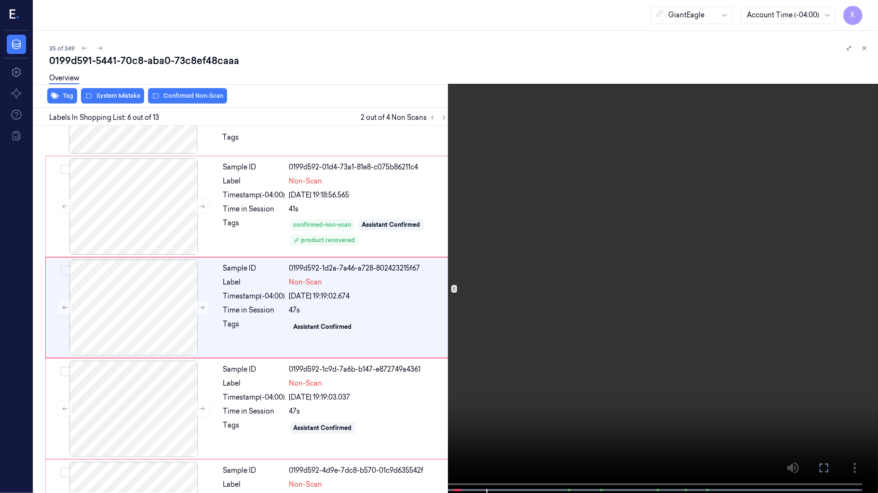
click at [482, 271] on video at bounding box center [439, 247] width 878 height 495
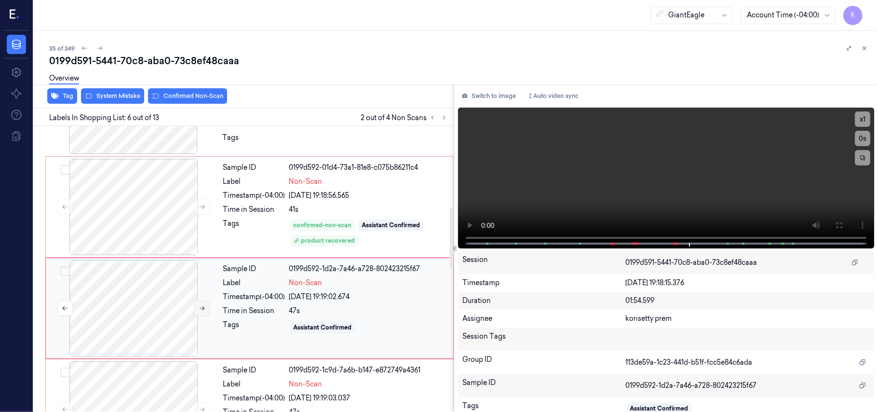
click at [196, 307] on button at bounding box center [201, 307] width 15 height 15
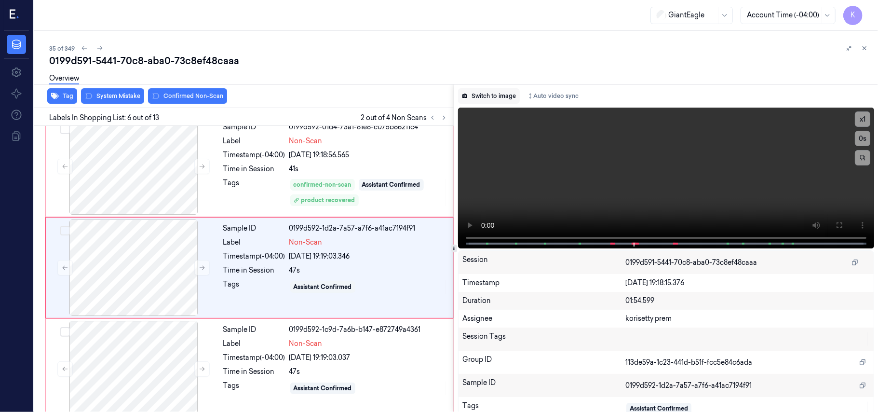
click at [483, 96] on button "Switch to image" at bounding box center [489, 95] width 62 height 15
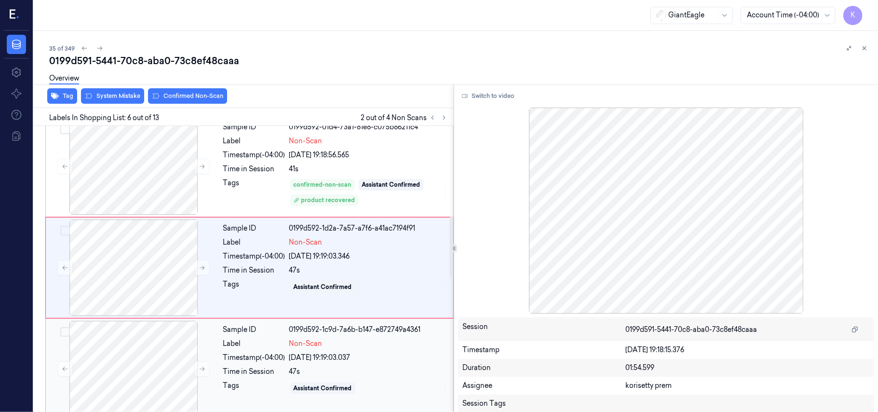
click at [325, 343] on div "Non-Scan" at bounding box center [368, 343] width 158 height 10
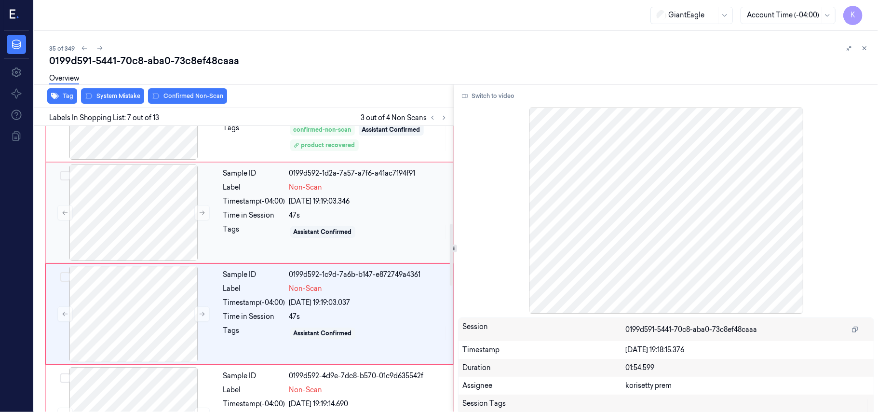
scroll to position [452, 0]
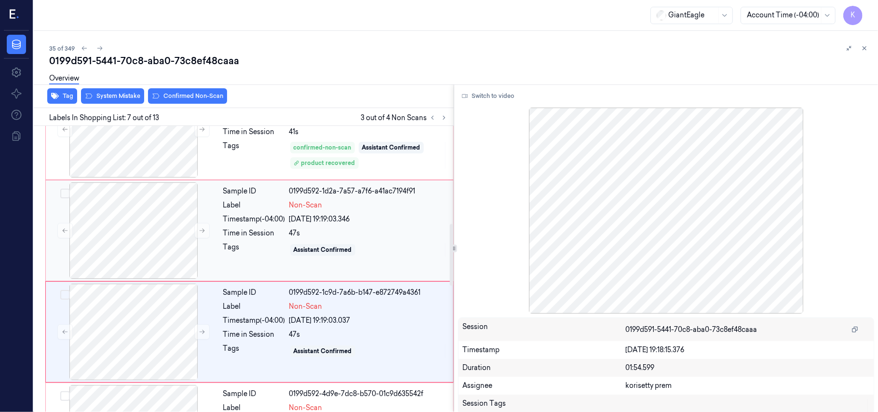
click at [317, 224] on div "[DATE] 19:19:03.346" at bounding box center [368, 219] width 158 height 10
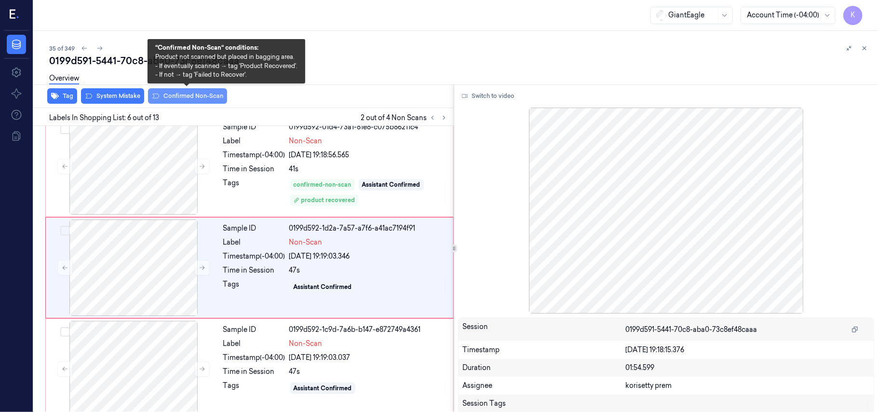
click at [182, 98] on button "Confirmed Non-Scan" at bounding box center [187, 95] width 79 height 15
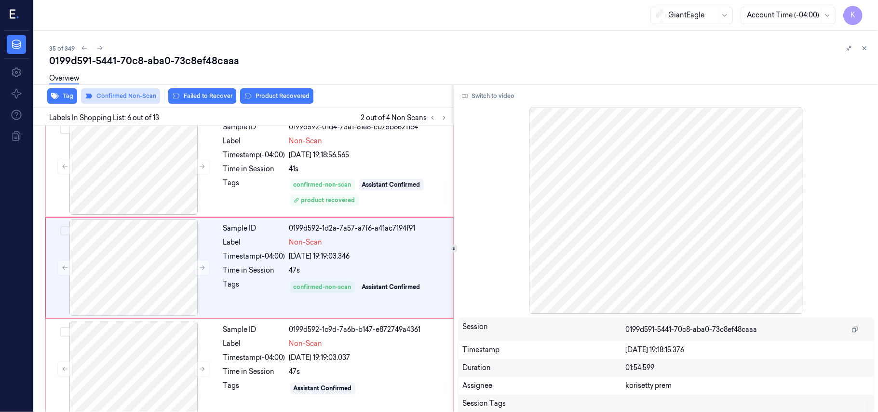
click at [182, 98] on button "Failed to Recover" at bounding box center [202, 95] width 68 height 15
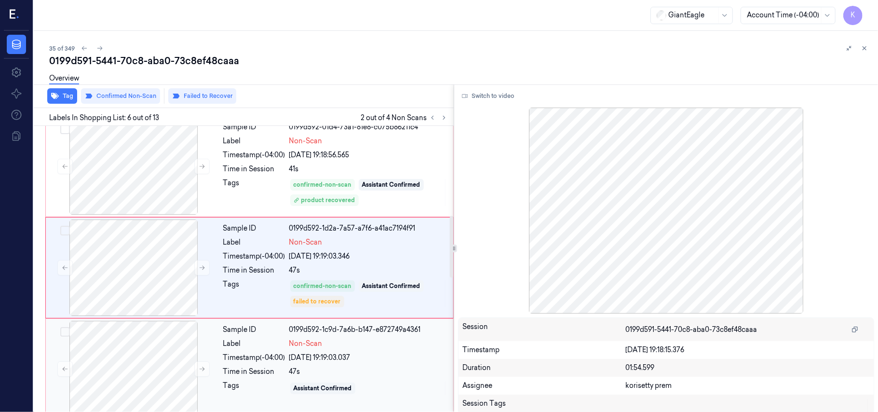
click at [298, 360] on div "[DATE] 19:19:03.037" at bounding box center [368, 357] width 158 height 10
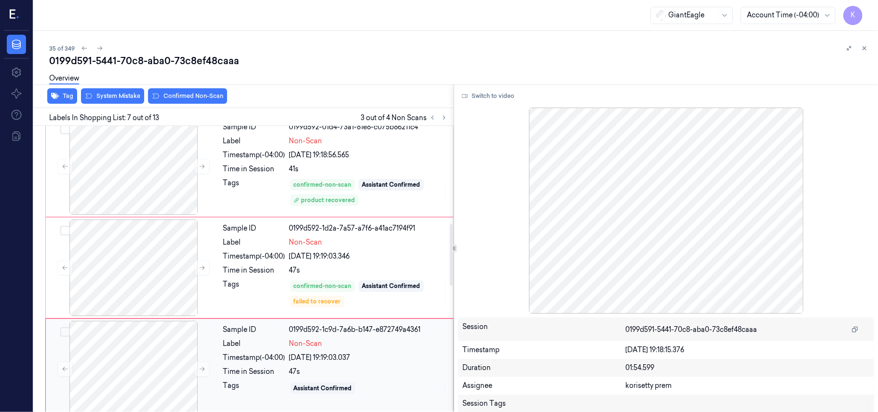
scroll to position [516, 0]
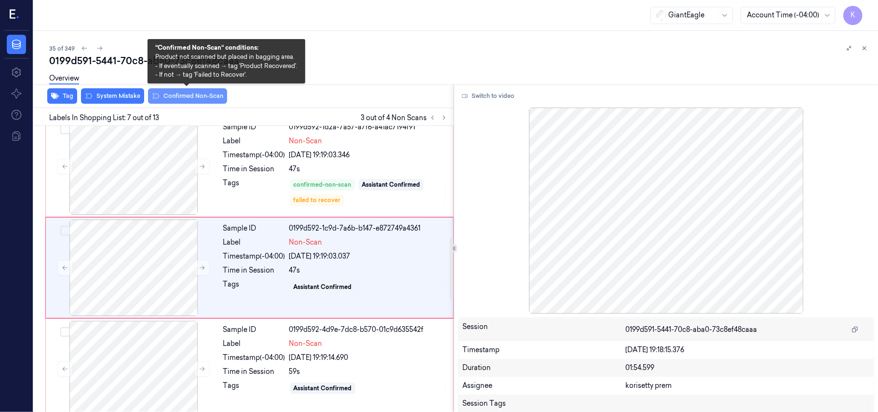
click at [216, 97] on button "Confirmed Non-Scan" at bounding box center [187, 95] width 79 height 15
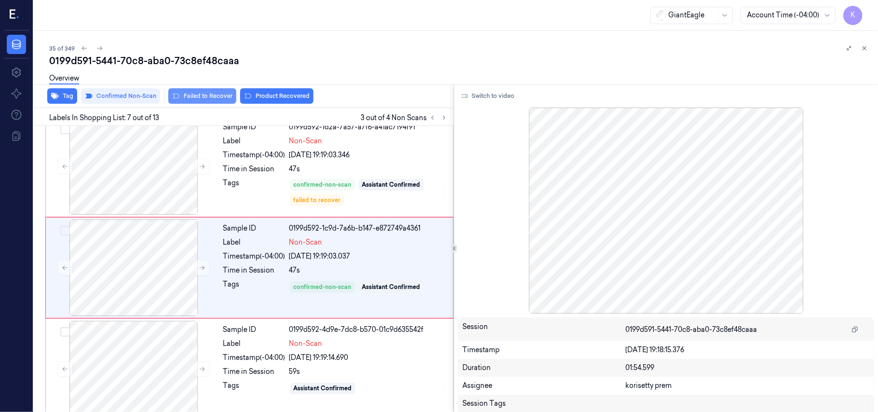
click at [216, 98] on button "Failed to Recover" at bounding box center [202, 95] width 68 height 15
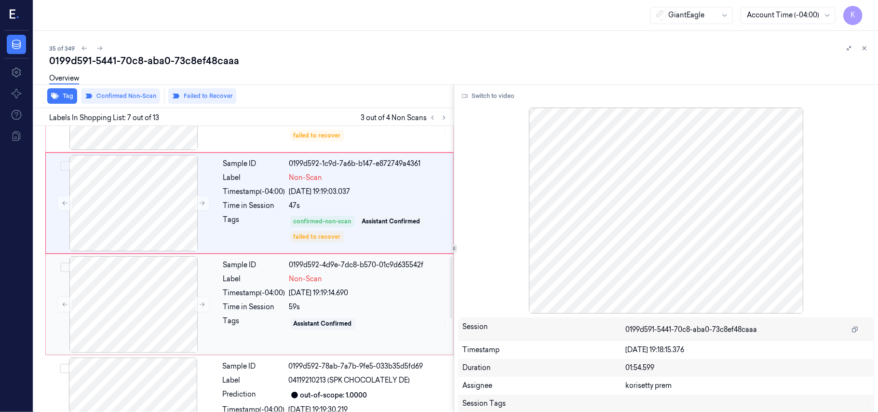
scroll to position [644, 0]
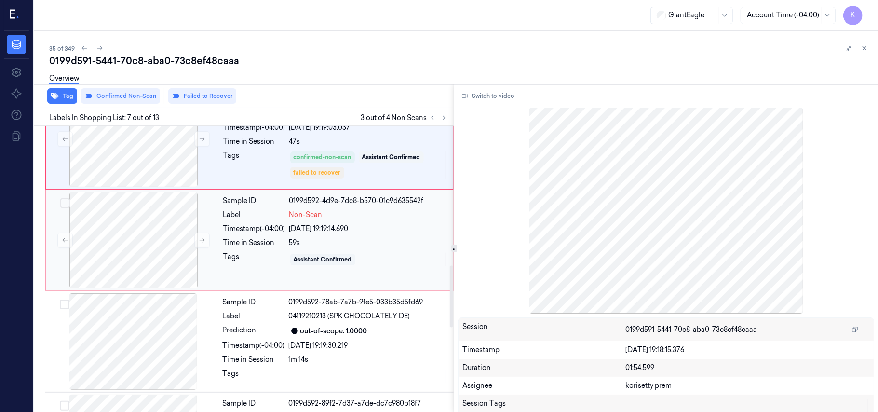
click at [385, 218] on div "Non-Scan" at bounding box center [368, 215] width 158 height 10
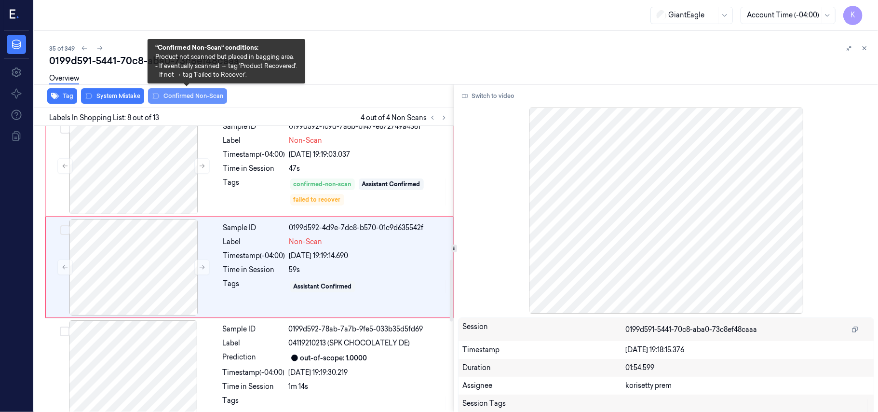
click at [179, 99] on button "Confirmed Non-Scan" at bounding box center [187, 95] width 79 height 15
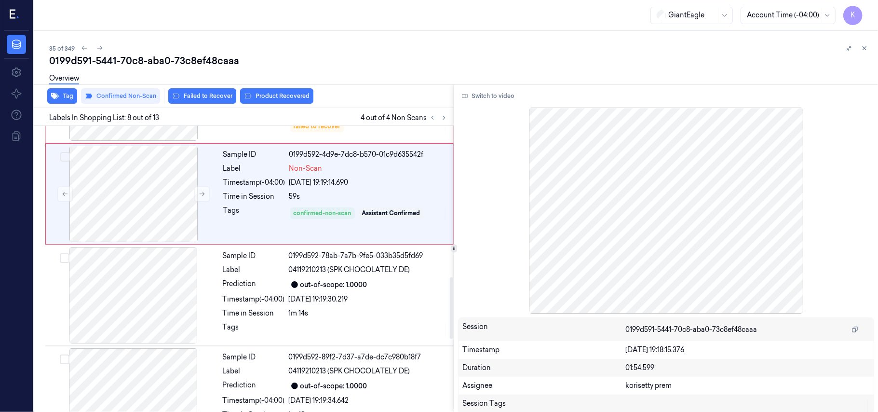
scroll to position [681, 0]
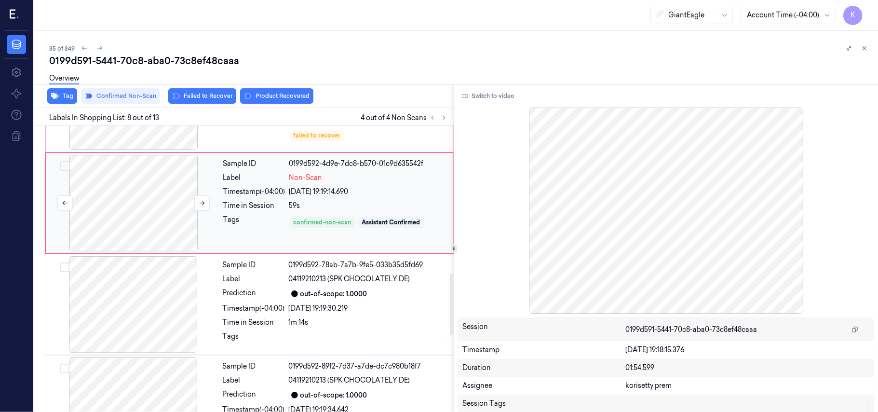
click at [199, 192] on div at bounding box center [134, 203] width 172 height 96
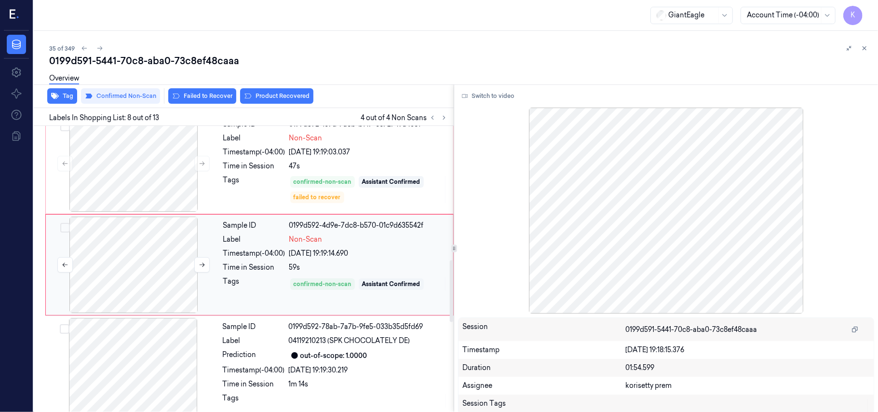
scroll to position [617, 0]
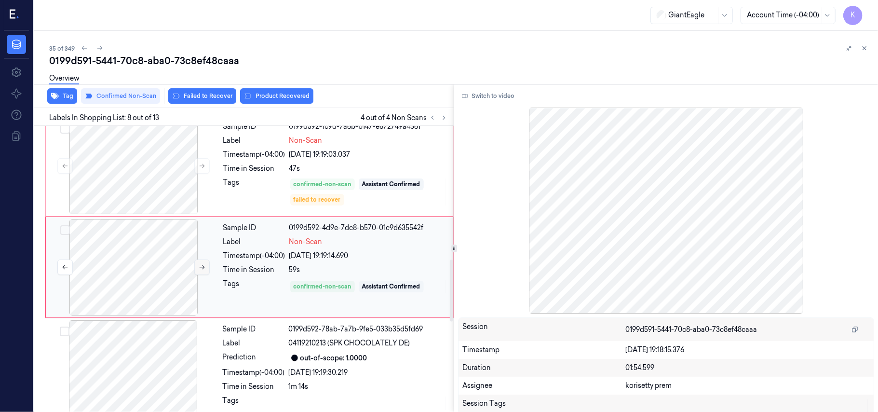
click at [201, 270] on icon at bounding box center [202, 267] width 7 height 7
click at [200, 270] on icon at bounding box center [202, 267] width 7 height 7
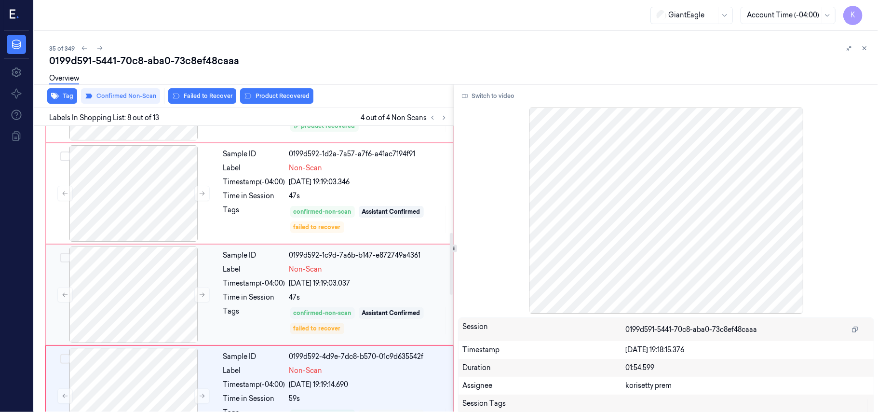
scroll to position [553, 0]
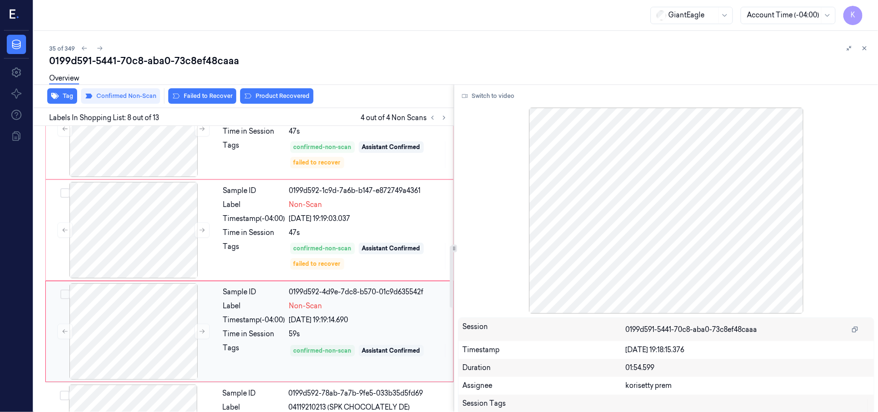
click at [353, 329] on div "Sample ID 0199d592-4d9e-7dc8-b570-01c9d635542f Label Non-Scan Timestamp (-04:00…" at bounding box center [335, 331] width 232 height 96
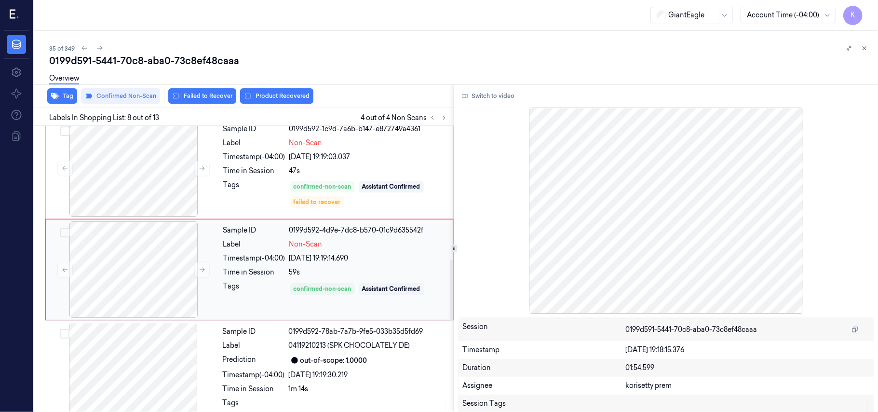
scroll to position [617, 0]
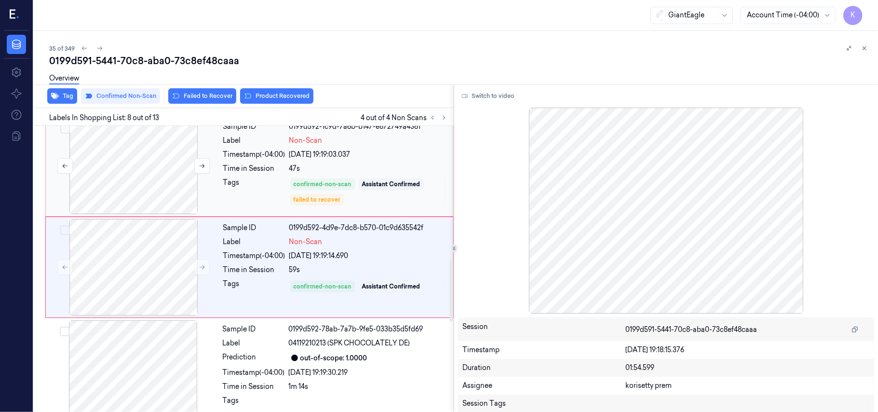
click at [172, 143] on div at bounding box center [134, 166] width 172 height 96
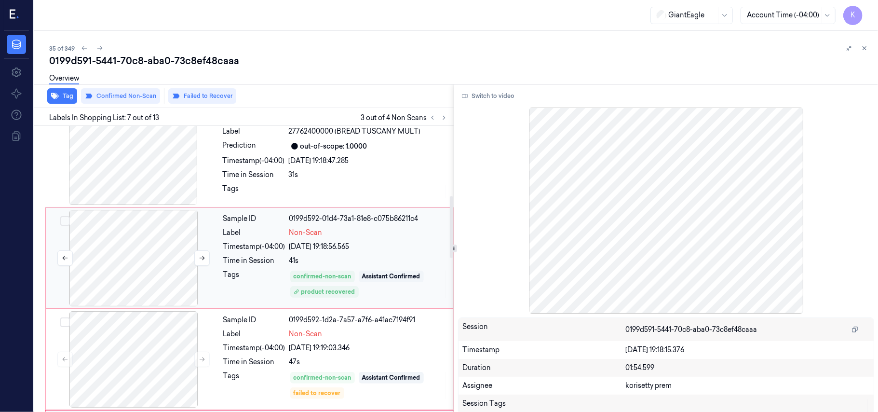
click at [143, 261] on div at bounding box center [134, 258] width 172 height 96
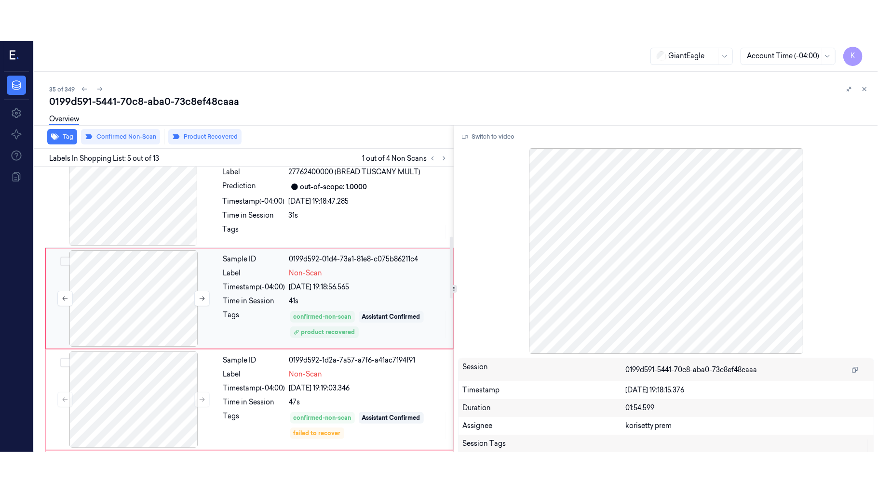
scroll to position [313, 0]
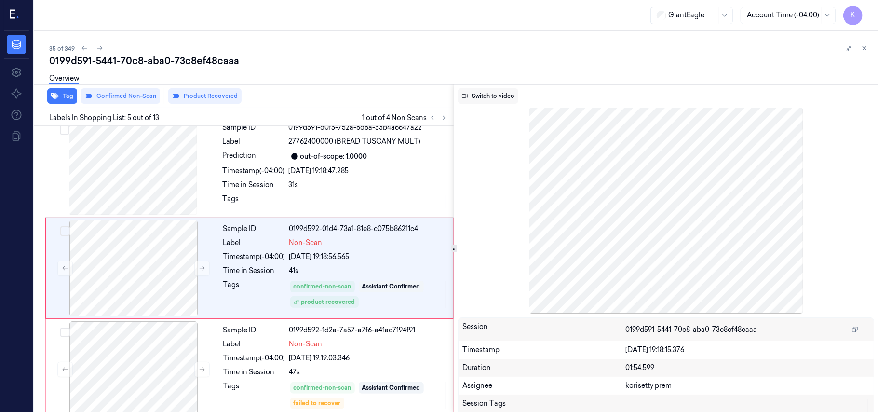
click at [507, 100] on button "Switch to video" at bounding box center [488, 95] width 60 height 15
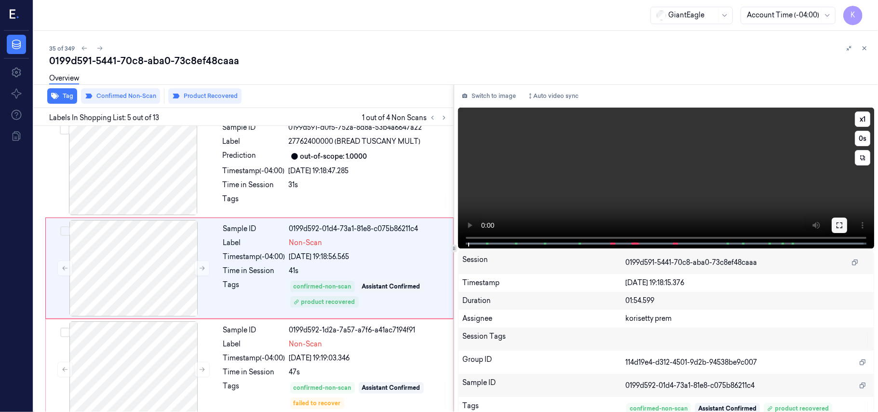
click at [836, 224] on icon at bounding box center [839, 225] width 8 height 8
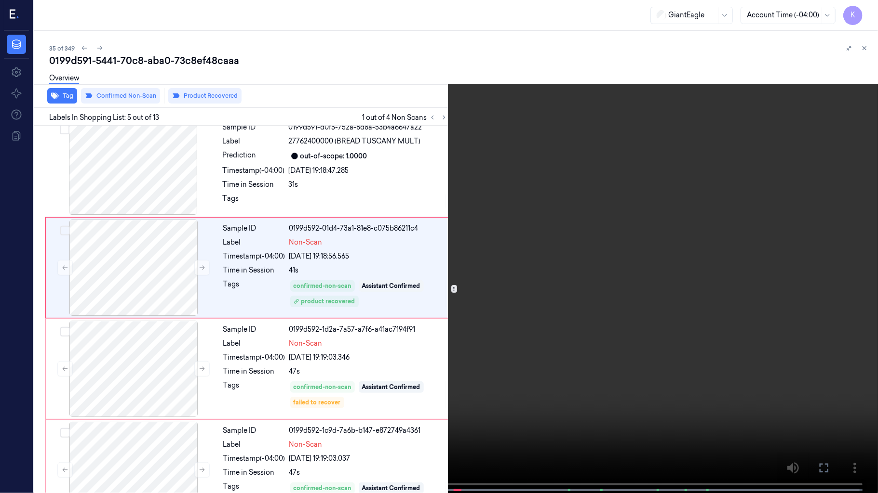
click at [586, 357] on video at bounding box center [439, 247] width 878 height 495
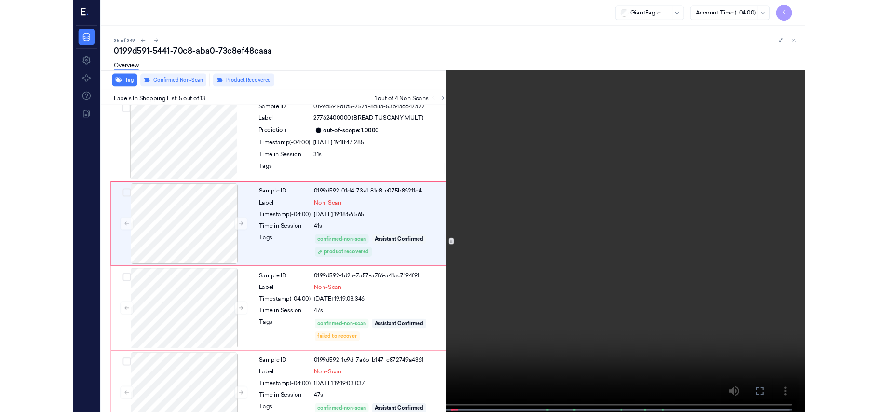
scroll to position [272, 0]
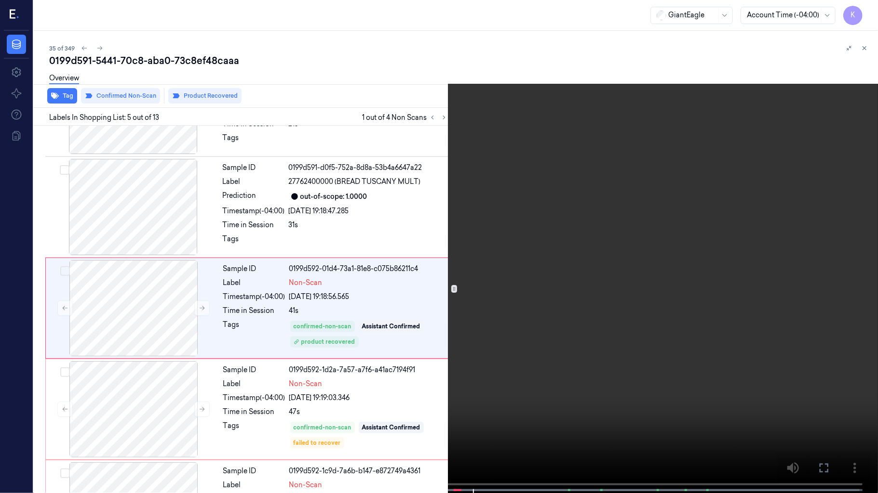
click at [385, 270] on video at bounding box center [439, 247] width 878 height 495
click at [630, 253] on video at bounding box center [439, 247] width 878 height 495
click at [532, 317] on video at bounding box center [439, 247] width 878 height 495
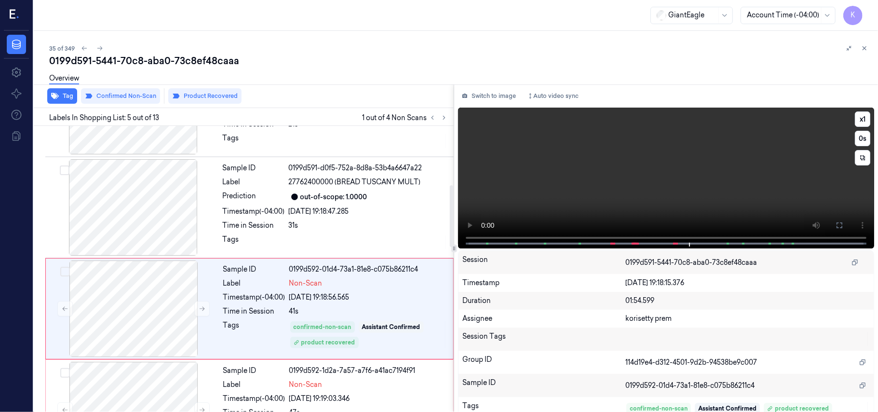
click at [548, 187] on video at bounding box center [666, 177] width 416 height 141
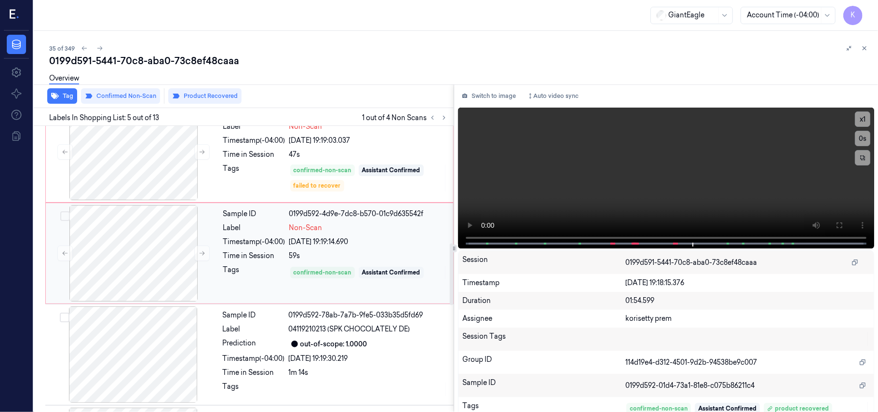
scroll to position [634, 0]
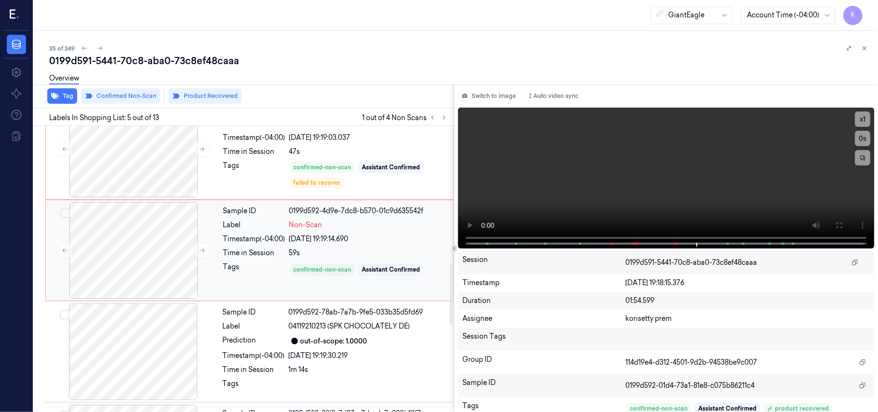
click at [306, 286] on div "Sample ID 0199d592-4d9e-7dc8-b570-01c9d635542f Label Non-Scan Timestamp (-04:00…" at bounding box center [335, 250] width 232 height 96
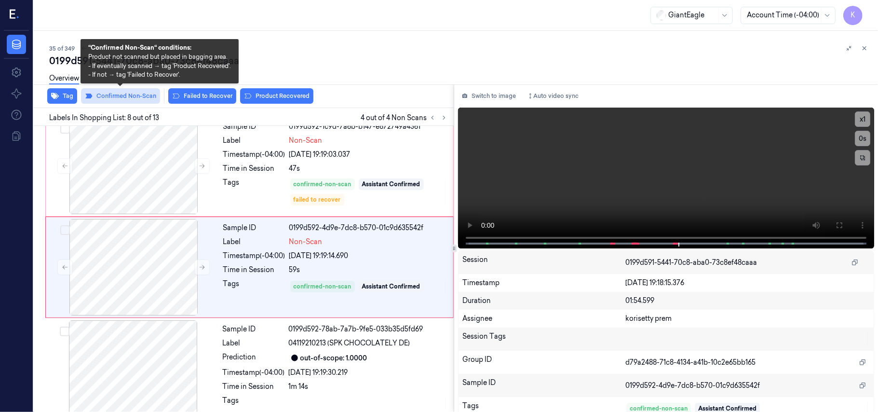
click at [115, 98] on button "Confirmed Non-Scan" at bounding box center [120, 95] width 79 height 15
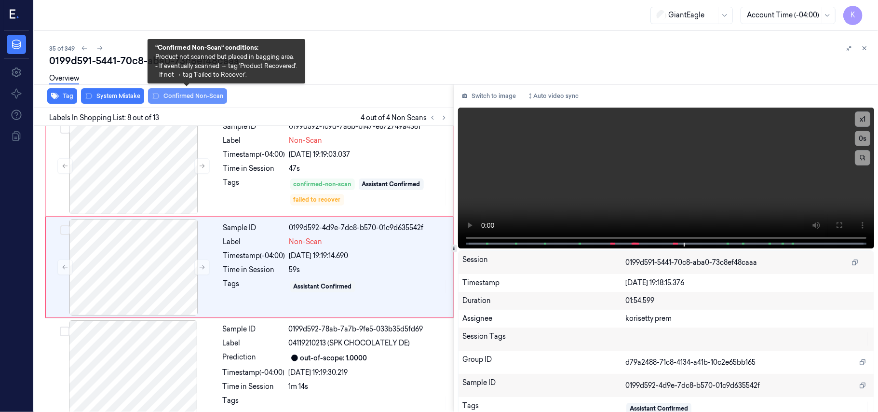
click at [189, 95] on button "Confirmed Non-Scan" at bounding box center [187, 95] width 79 height 15
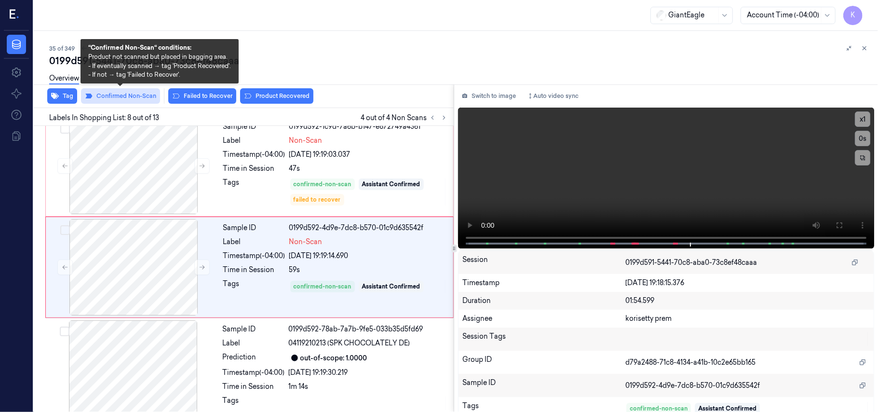
click at [124, 101] on button "Confirmed Non-Scan" at bounding box center [120, 95] width 79 height 15
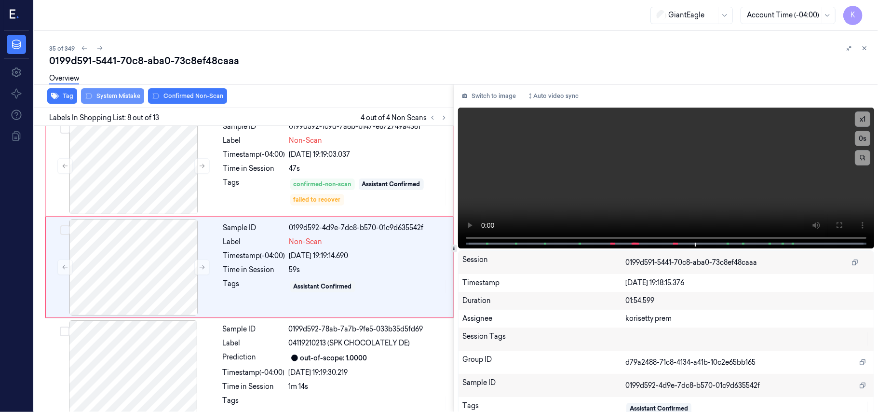
click at [124, 99] on button "System Mistake" at bounding box center [112, 95] width 63 height 15
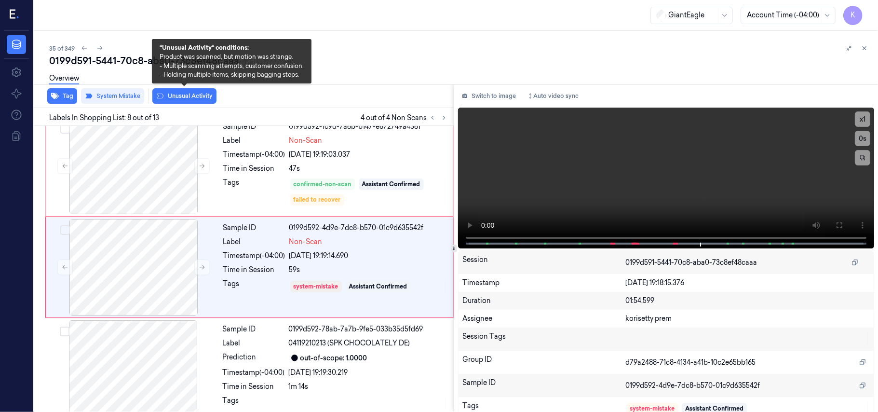
click at [193, 96] on button "Unusual Activity" at bounding box center [184, 95] width 64 height 15
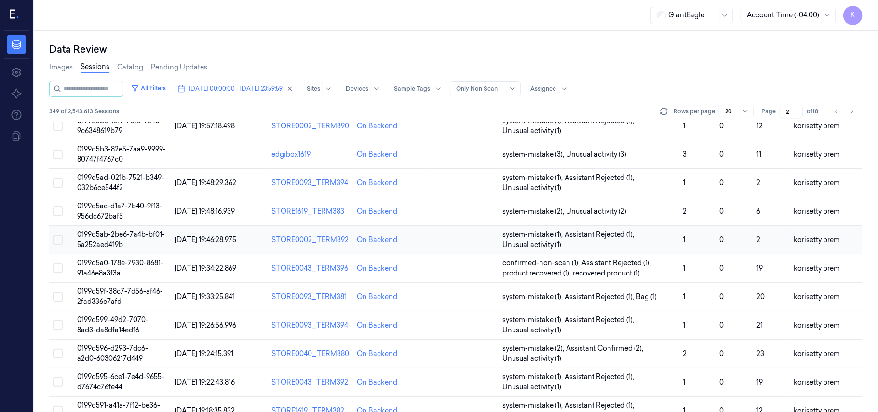
scroll to position [257, 0]
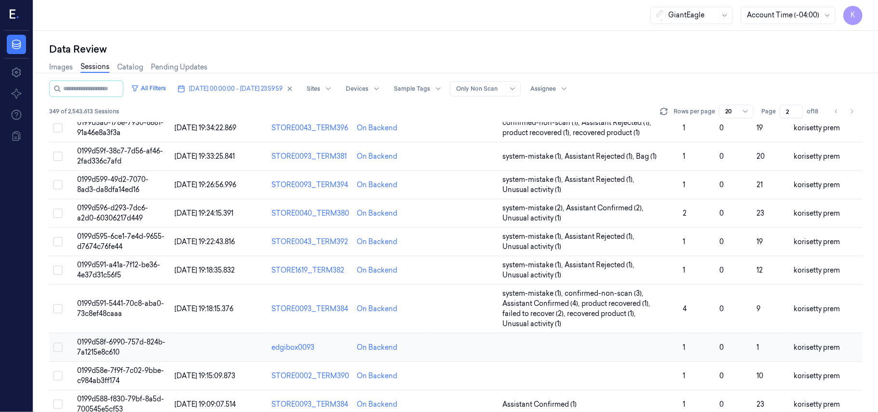
click at [568, 345] on td at bounding box center [588, 347] width 181 height 28
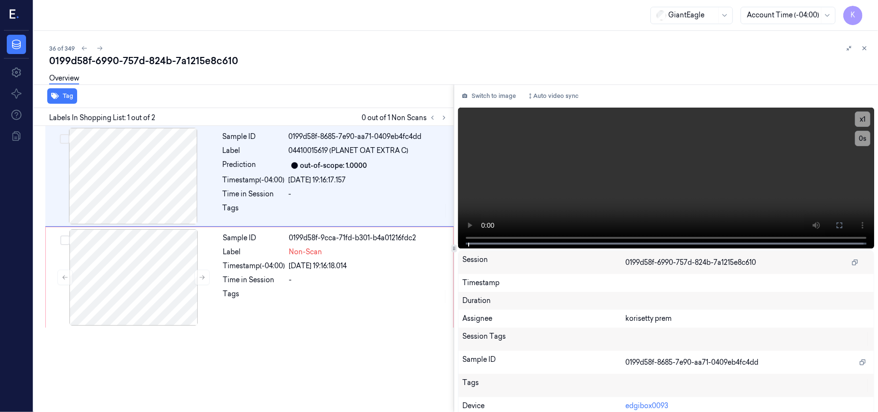
click at [340, 61] on div "0199d58f-6990-757d-824b-7a1215e8c610" at bounding box center [459, 60] width 821 height 13
click at [583, 177] on video at bounding box center [666, 177] width 416 height 141
click at [833, 228] on button at bounding box center [838, 224] width 15 height 15
click at [99, 282] on div at bounding box center [134, 277] width 172 height 96
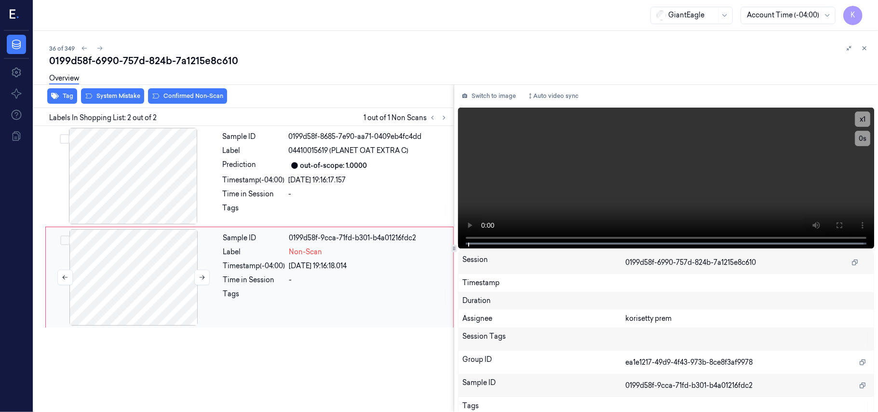
click at [99, 271] on div at bounding box center [134, 277] width 172 height 96
click at [199, 276] on icon at bounding box center [202, 277] width 7 height 7
click at [198, 278] on button at bounding box center [201, 276] width 15 height 15
click at [199, 278] on icon at bounding box center [202, 277] width 7 height 7
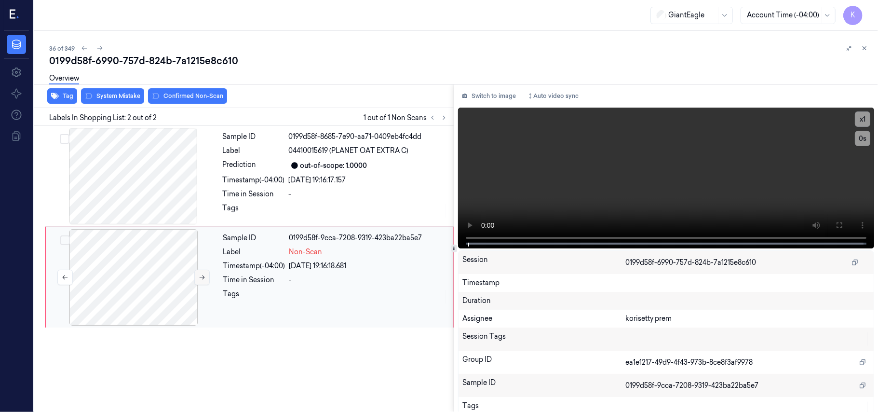
click at [199, 278] on icon at bounding box center [202, 277] width 7 height 7
click at [683, 171] on video at bounding box center [666, 177] width 416 height 141
click at [210, 280] on div at bounding box center [134, 277] width 172 height 96
click at [835, 226] on icon at bounding box center [839, 225] width 8 height 8
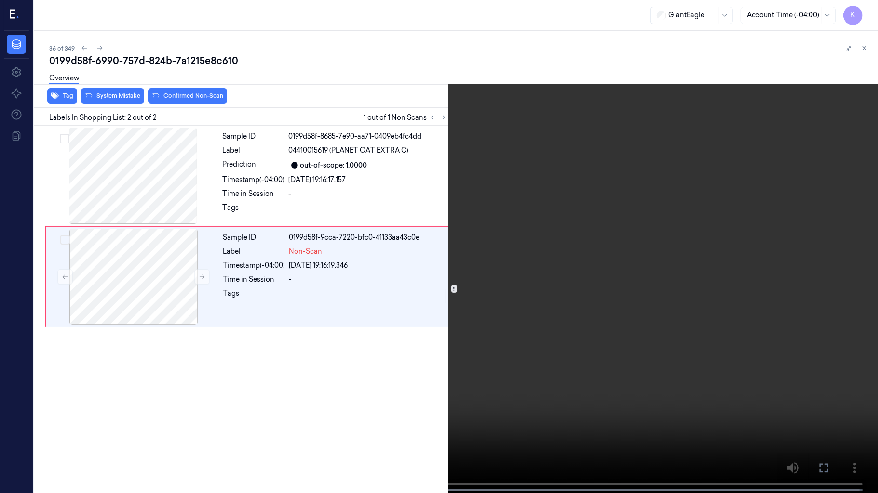
click at [525, 369] on video at bounding box center [439, 247] width 878 height 495
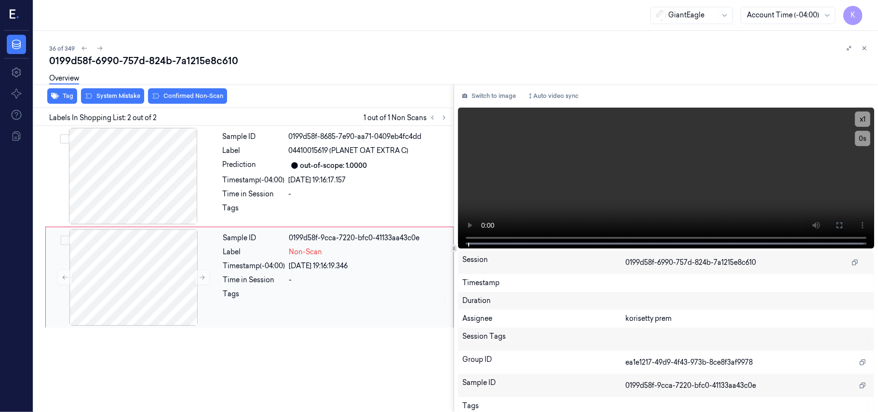
click at [276, 282] on div "Time in Session" at bounding box center [254, 280] width 62 height 10
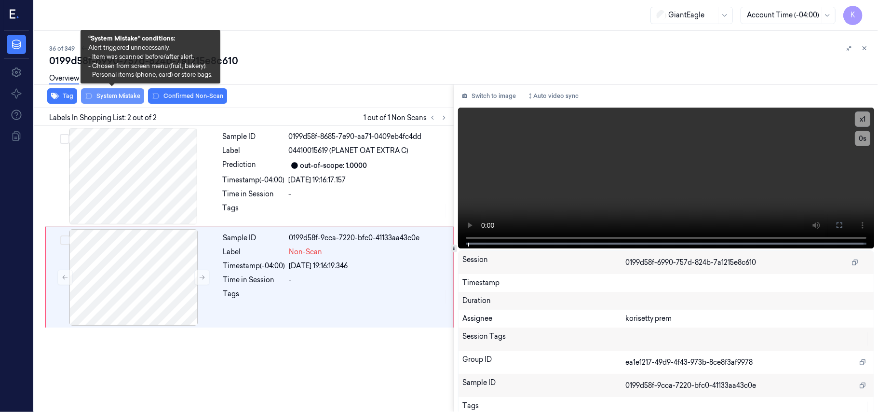
click at [124, 95] on button "System Mistake" at bounding box center [112, 95] width 63 height 15
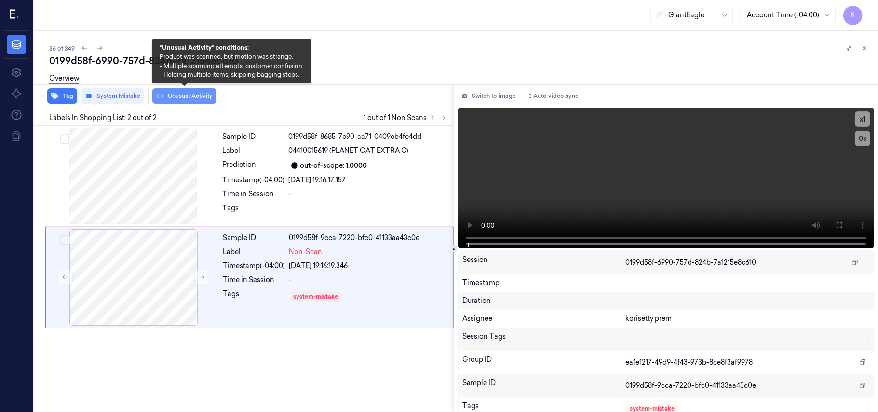
click at [179, 95] on button "Unusual Activity" at bounding box center [184, 95] width 64 height 15
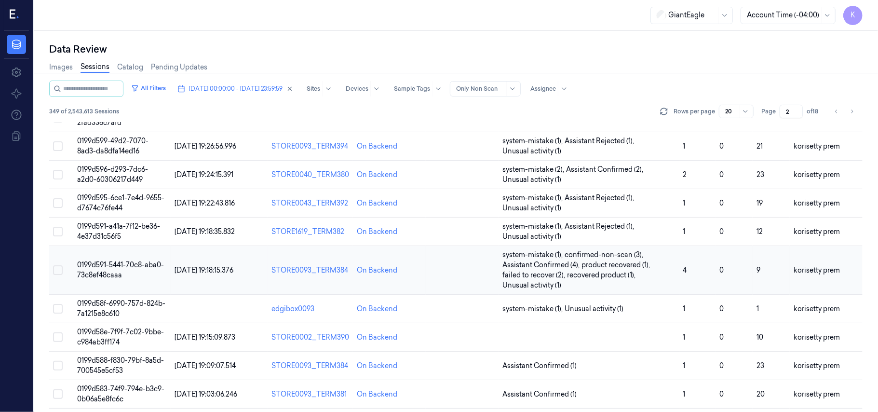
scroll to position [330, 0]
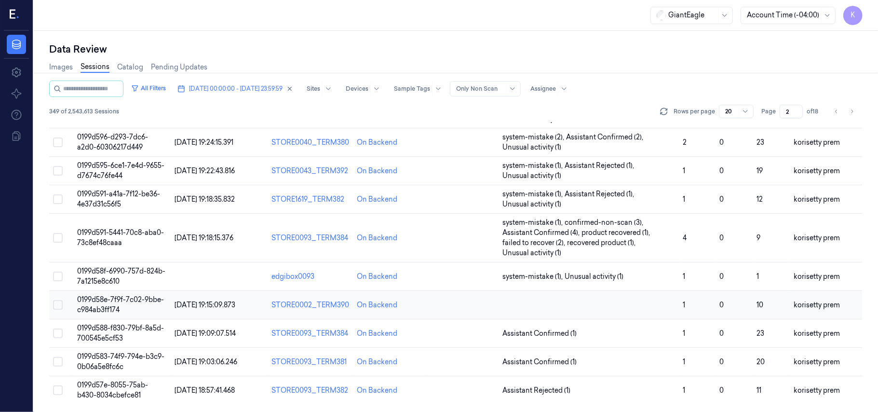
click at [525, 301] on td at bounding box center [588, 305] width 181 height 28
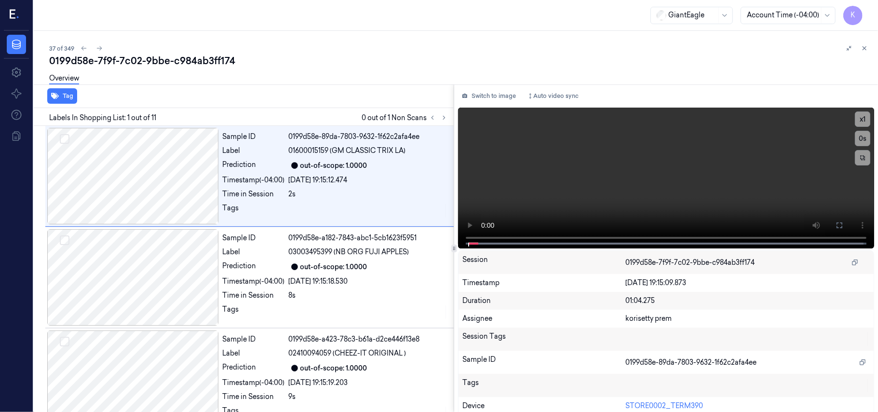
click at [365, 72] on div "Overview" at bounding box center [459, 79] width 821 height 25
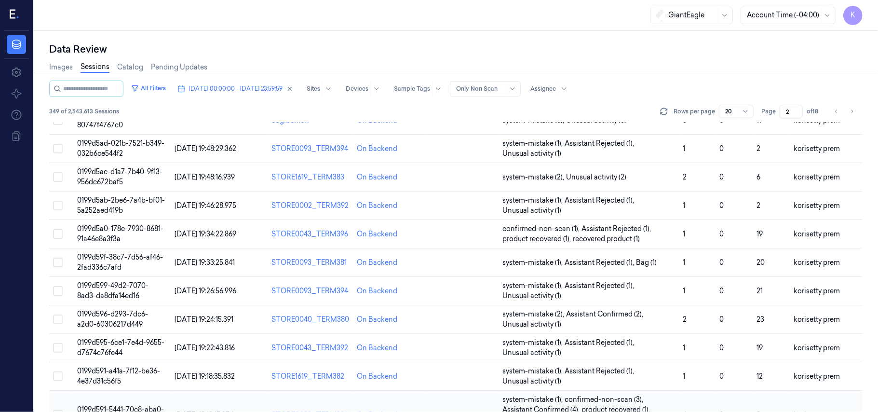
scroll to position [321, 0]
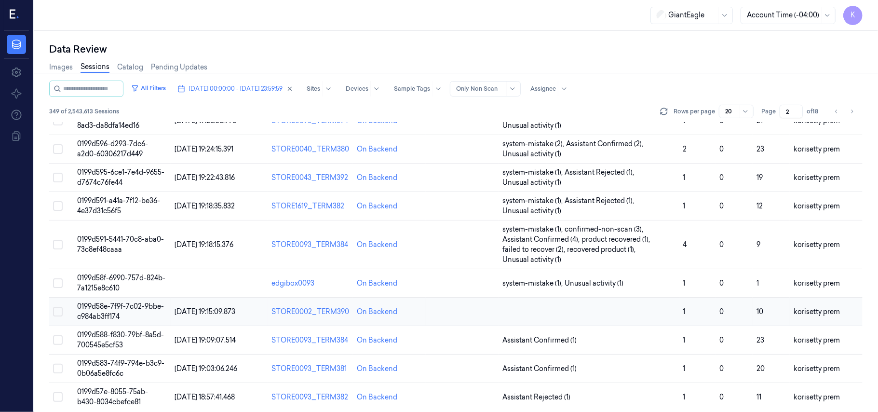
click at [570, 307] on td at bounding box center [588, 311] width 181 height 28
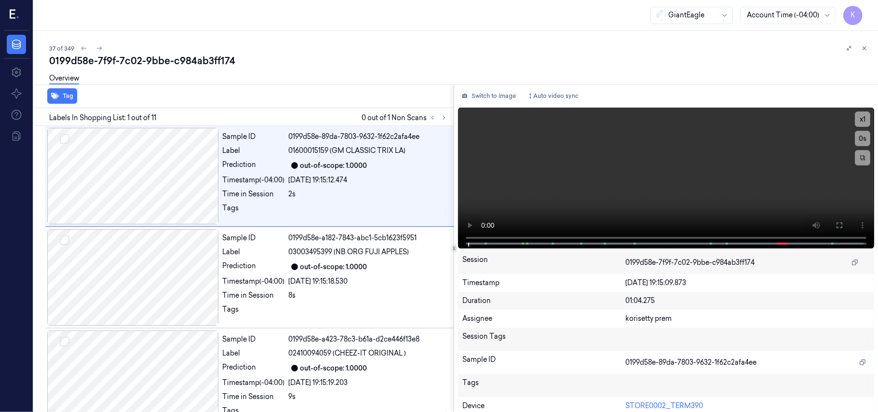
click at [390, 51] on div "37 of 349" at bounding box center [459, 48] width 821 height 12
click at [444, 118] on icon at bounding box center [443, 117] width 7 height 7
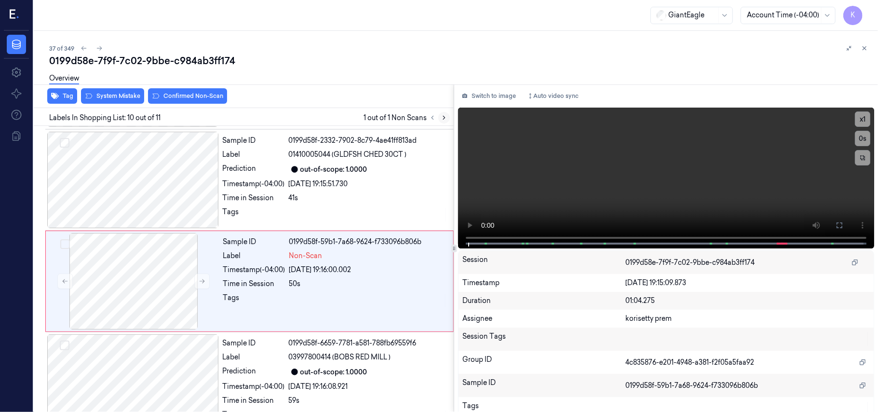
scroll to position [820, 0]
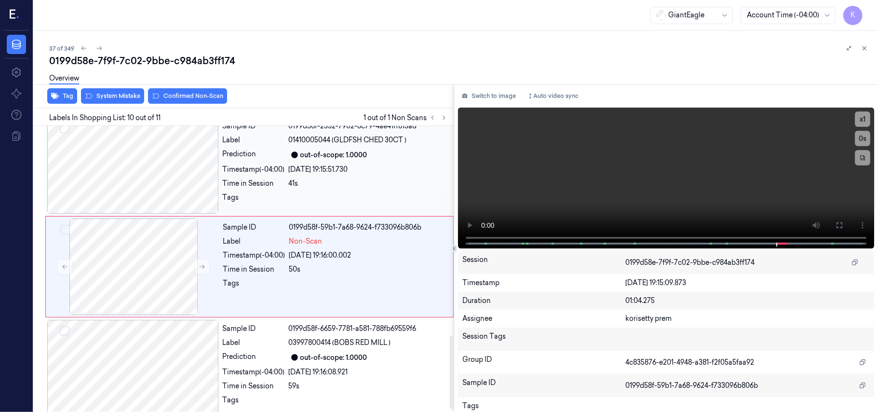
click at [351, 166] on div "Sample ID 0199d58f-2332-7902-8c79-4ae41ff813ad Label 01410005044 (GLDFSH CHED 3…" at bounding box center [335, 165] width 233 height 96
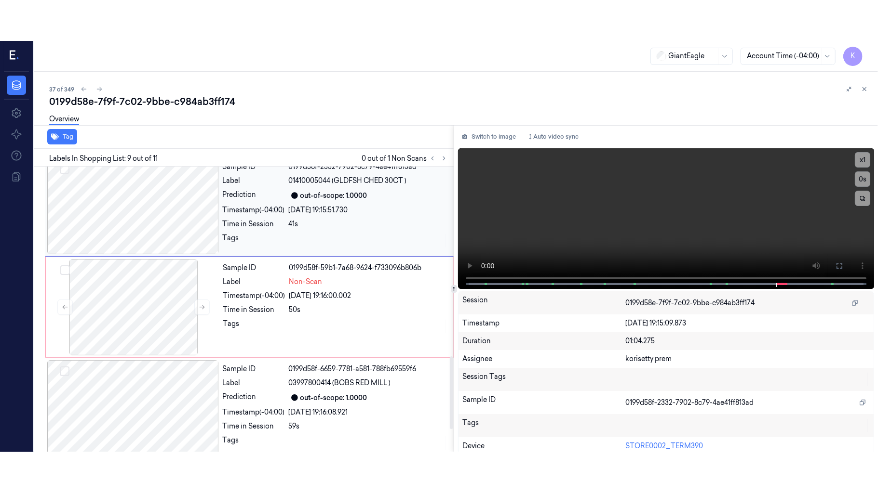
scroll to position [719, 0]
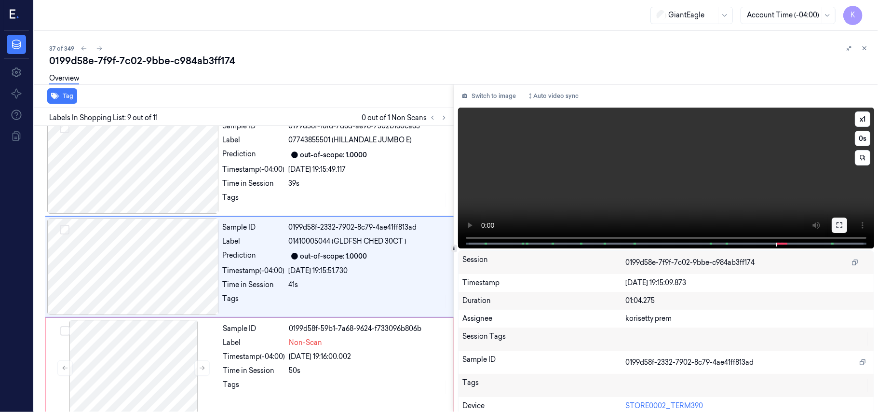
click at [841, 222] on button at bounding box center [838, 224] width 15 height 15
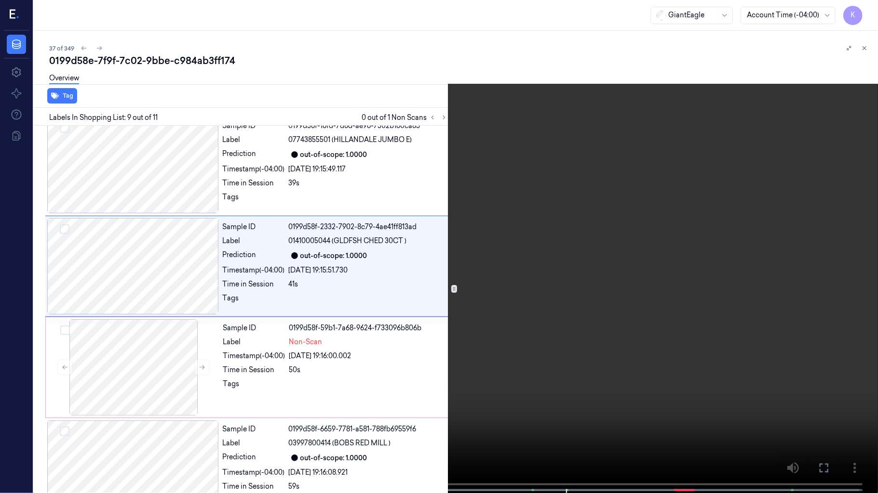
click at [664, 297] on video at bounding box center [439, 247] width 878 height 495
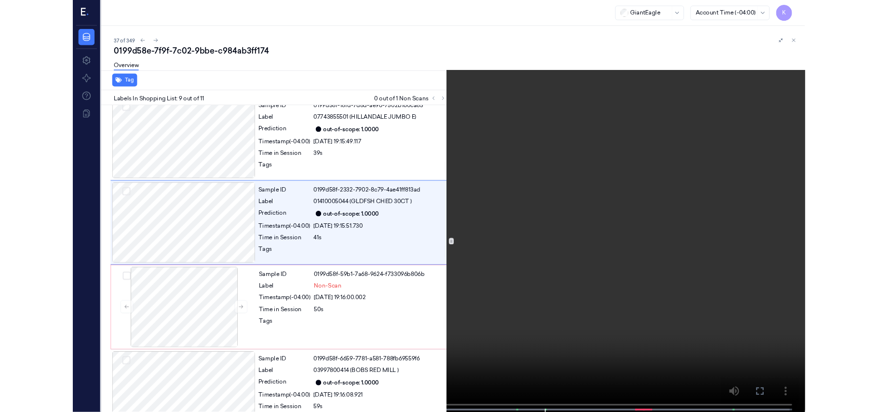
scroll to position [678, 0]
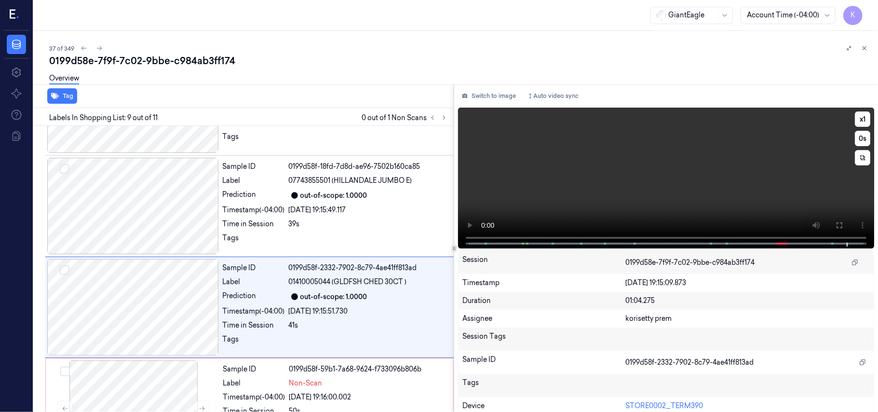
click at [653, 162] on video at bounding box center [666, 177] width 416 height 141
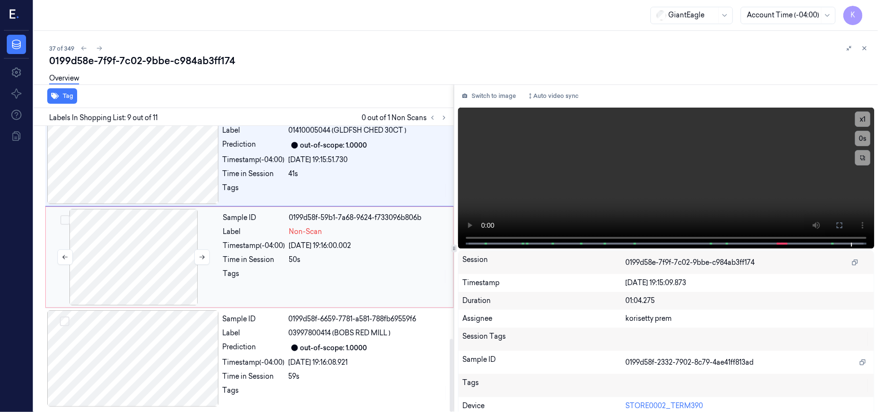
click at [114, 251] on div at bounding box center [134, 257] width 172 height 96
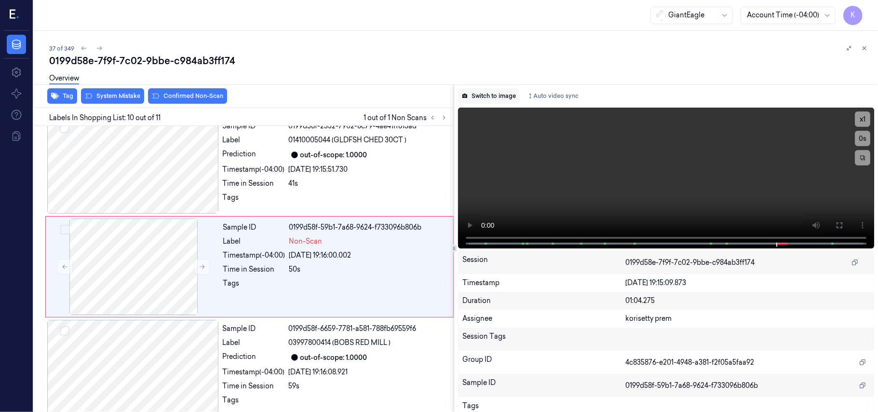
click at [492, 97] on button "Switch to image" at bounding box center [489, 95] width 62 height 15
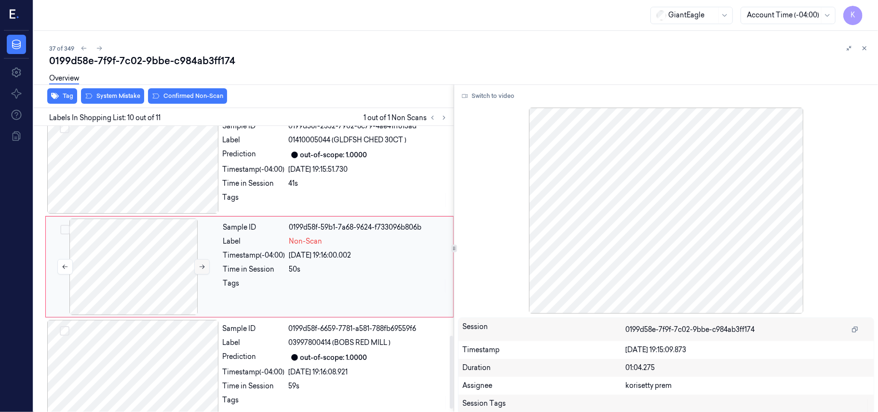
click at [197, 274] on button at bounding box center [201, 266] width 15 height 15
click at [201, 274] on button at bounding box center [201, 266] width 15 height 15
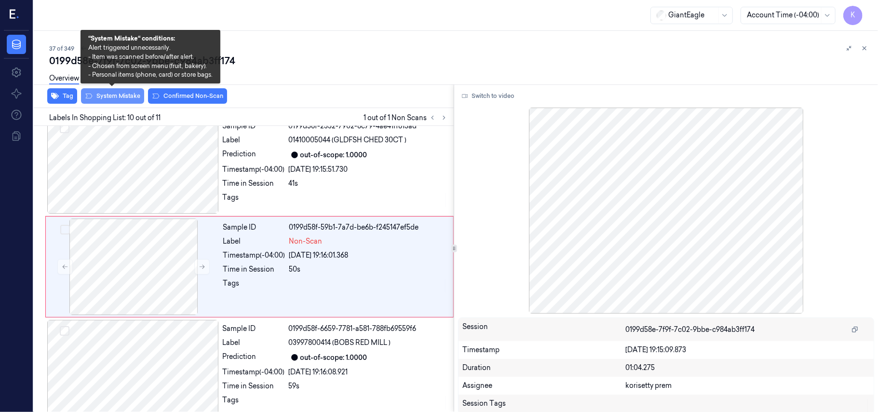
click at [133, 96] on button "System Mistake" at bounding box center [112, 95] width 63 height 15
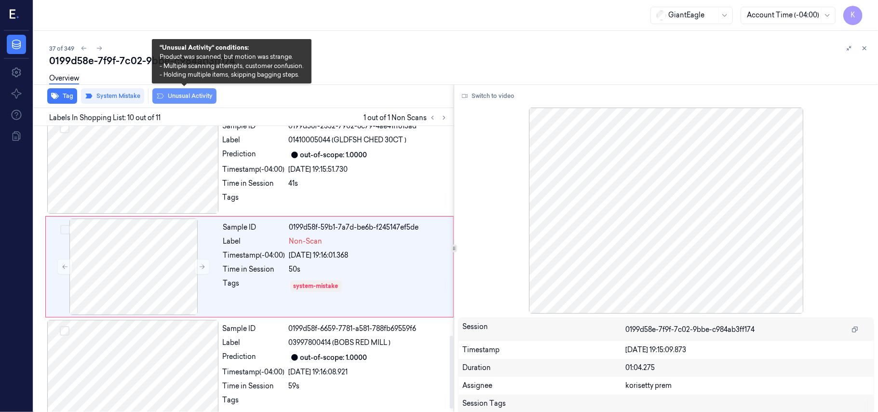
click at [191, 95] on button "Unusual Activity" at bounding box center [184, 95] width 64 height 15
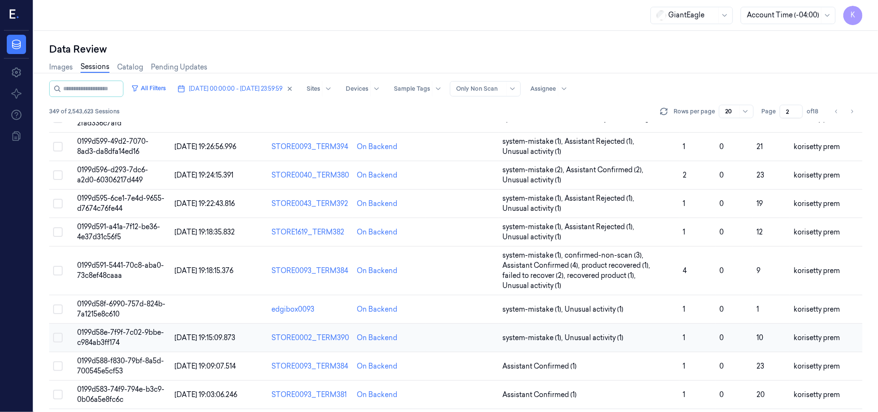
scroll to position [330, 0]
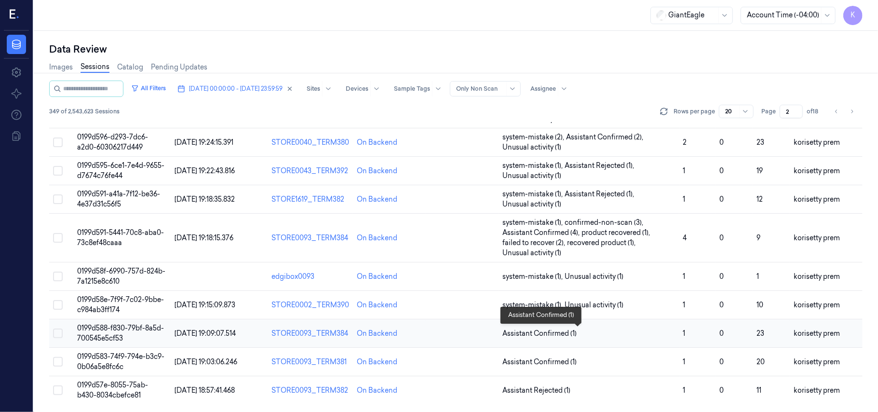
click at [603, 336] on span "Assistant Confirmed (1)" at bounding box center [588, 333] width 173 height 10
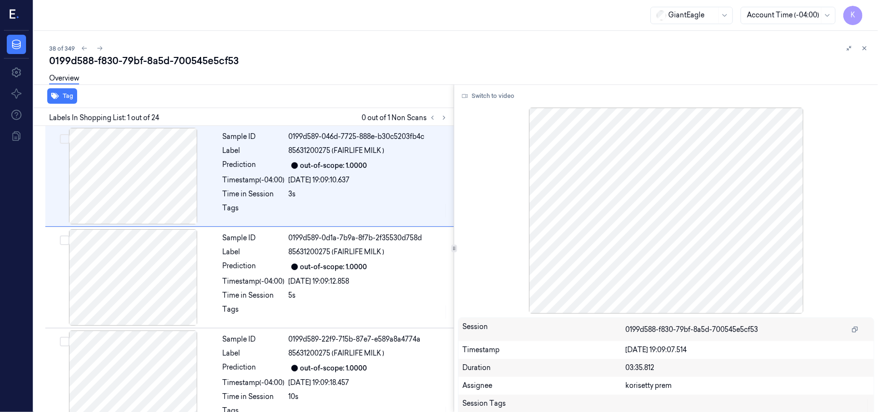
click at [426, 64] on div "0199d588-f830-79bf-8a5d-700545e5cf53" at bounding box center [459, 60] width 821 height 13
click at [442, 119] on icon at bounding box center [443, 117] width 7 height 7
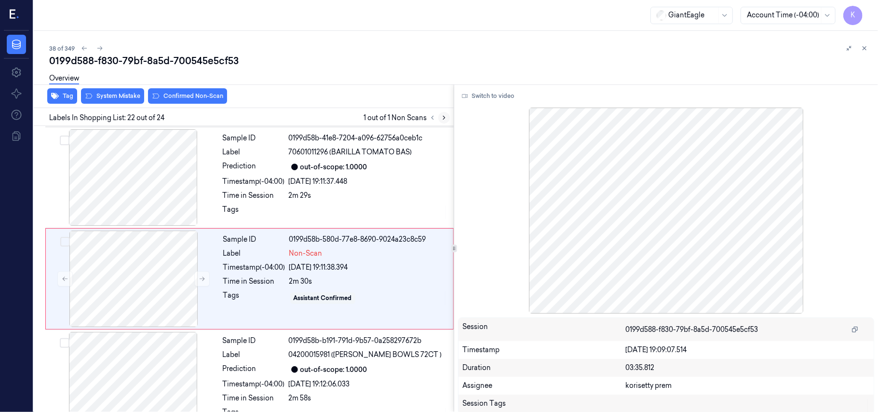
scroll to position [2038, 0]
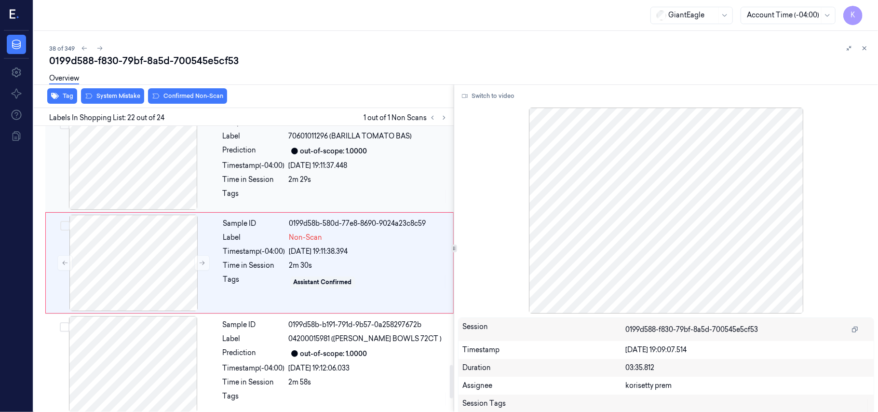
click at [369, 155] on div "out-of-scope: 1.0000" at bounding box center [368, 151] width 159 height 12
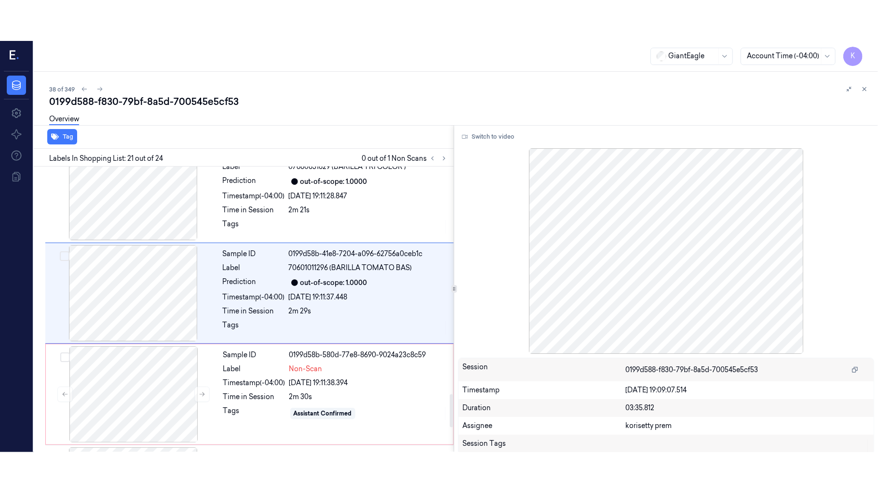
scroll to position [1937, 0]
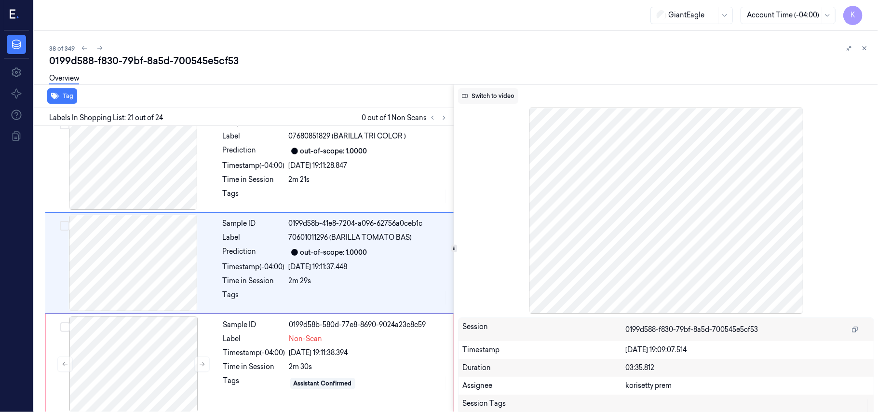
click at [490, 97] on button "Switch to video" at bounding box center [488, 95] width 60 height 15
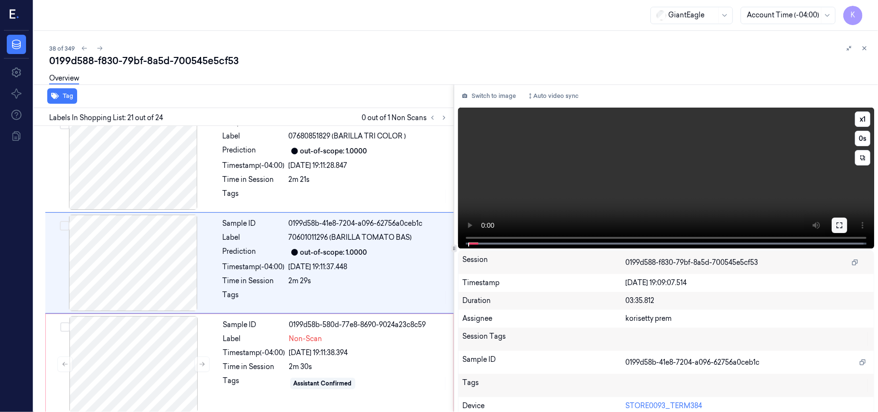
click at [835, 224] on icon at bounding box center [839, 225] width 8 height 8
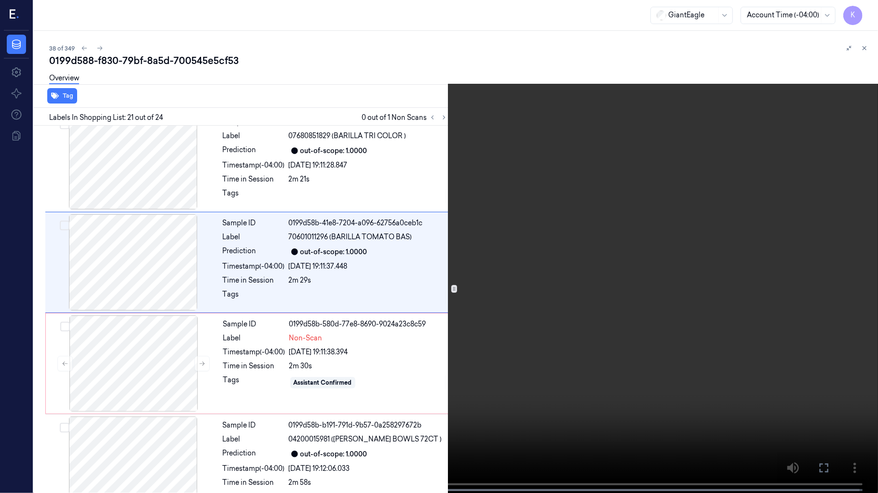
click at [375, 304] on video at bounding box center [439, 247] width 878 height 495
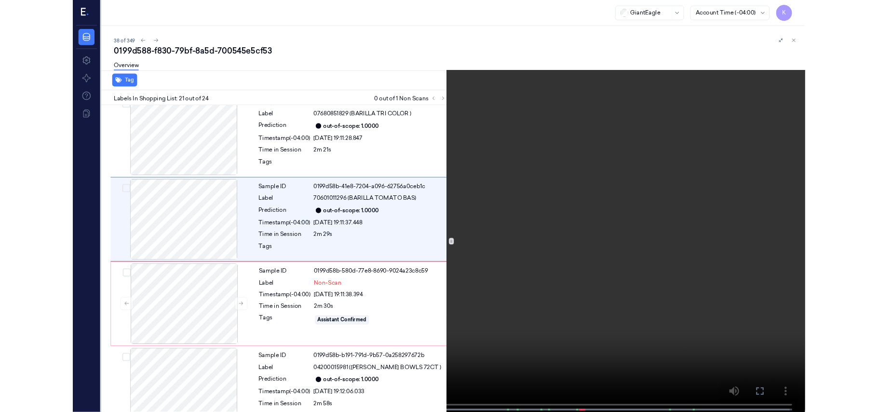
scroll to position [1897, 0]
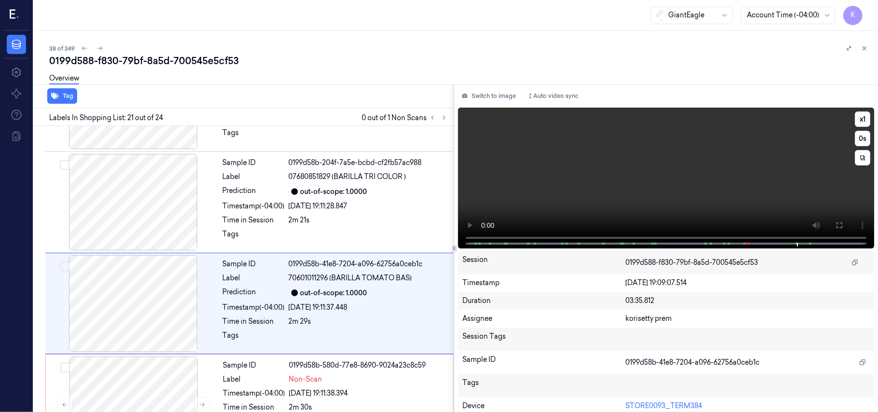
click at [570, 186] on video at bounding box center [666, 177] width 416 height 141
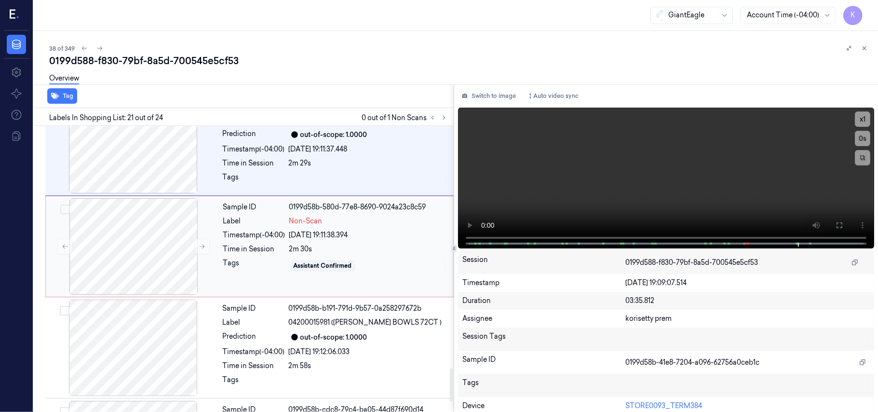
scroll to position [2065, 0]
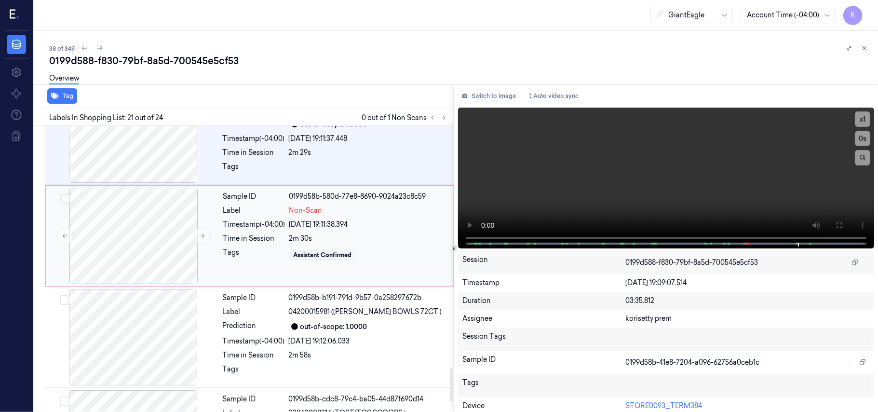
click at [319, 215] on span "Non-Scan" at bounding box center [305, 210] width 33 height 10
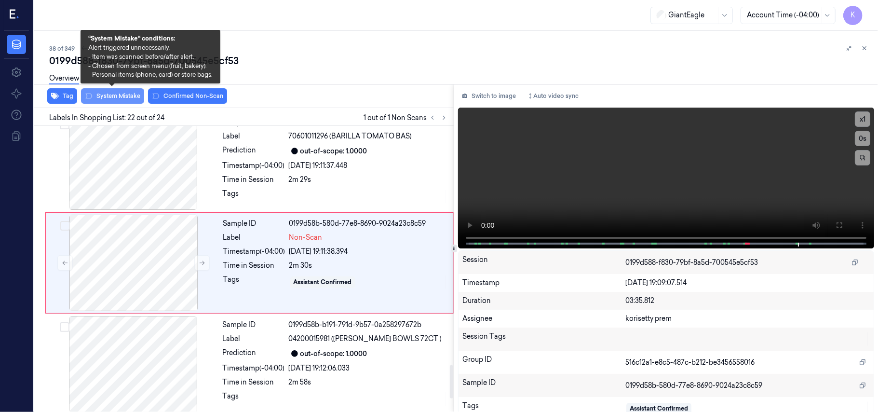
click at [114, 97] on button "System Mistake" at bounding box center [112, 95] width 63 height 15
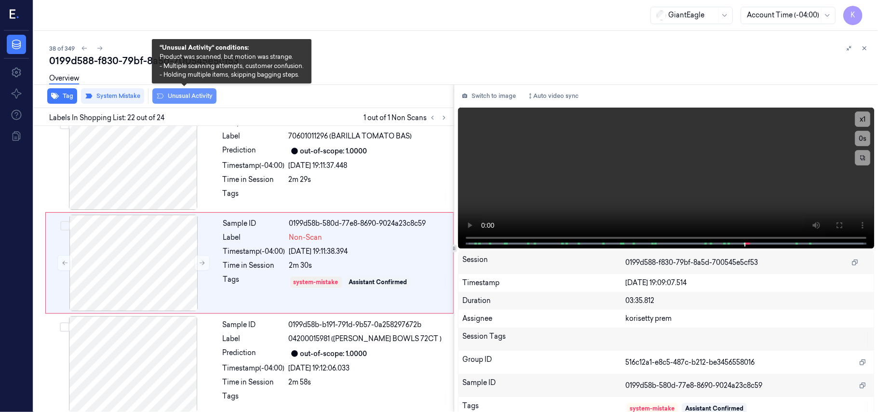
click at [197, 93] on button "Unusual Activity" at bounding box center [184, 95] width 64 height 15
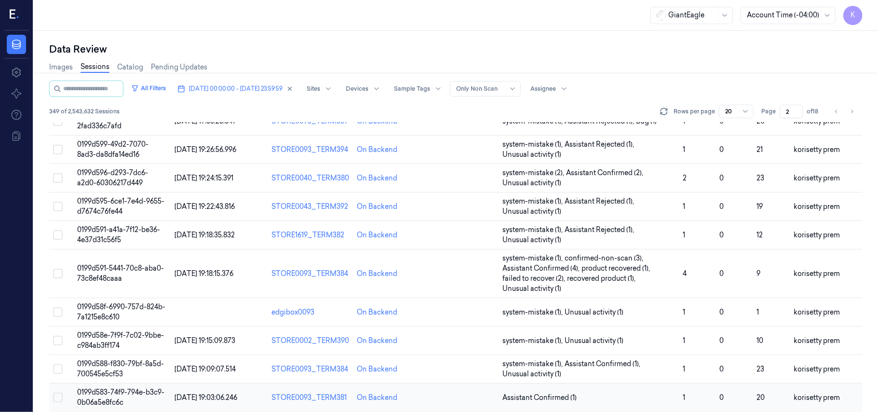
scroll to position [330, 0]
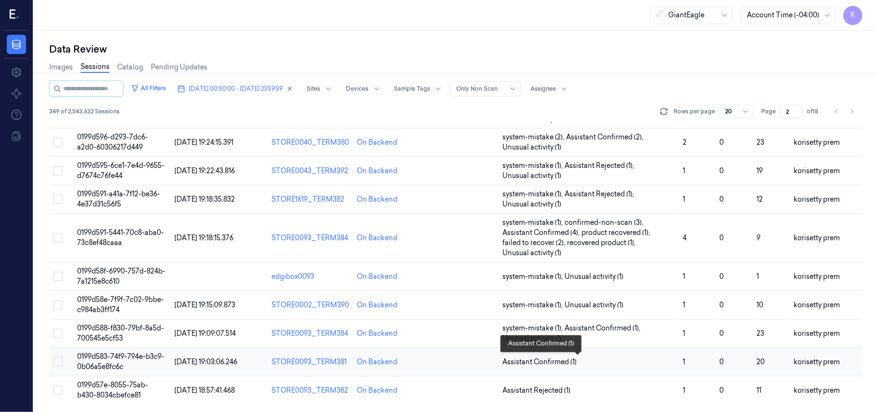
click at [626, 361] on span "Assistant Confirmed (1)" at bounding box center [588, 362] width 173 height 10
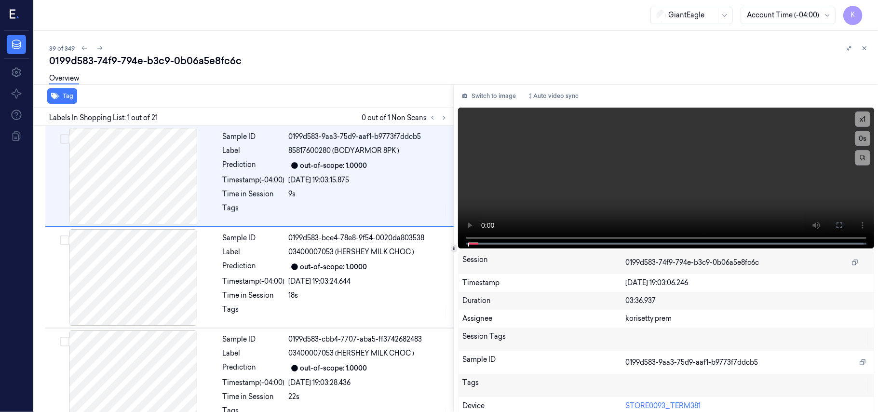
click at [466, 67] on div "Overview" at bounding box center [459, 79] width 821 height 25
click at [440, 120] on button at bounding box center [444, 118] width 12 height 12
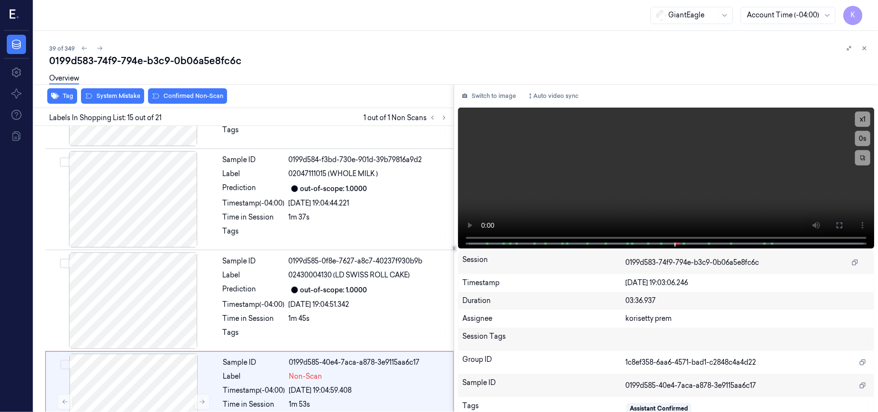
scroll to position [1328, 0]
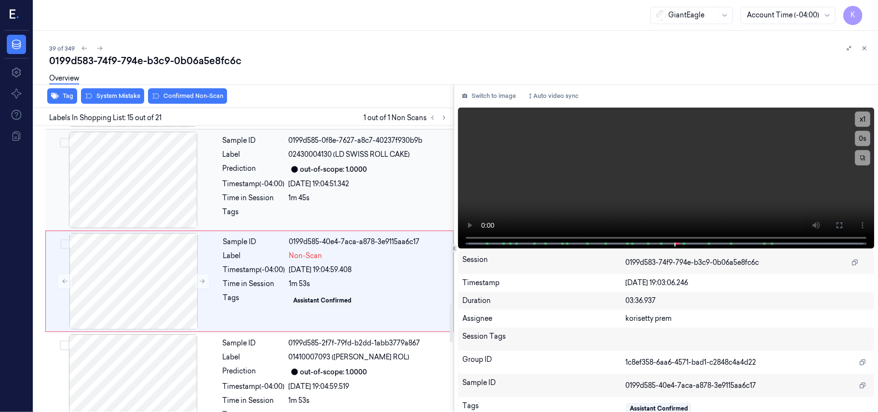
click at [295, 179] on div "[DATE] 19:04:51.342" at bounding box center [368, 184] width 159 height 10
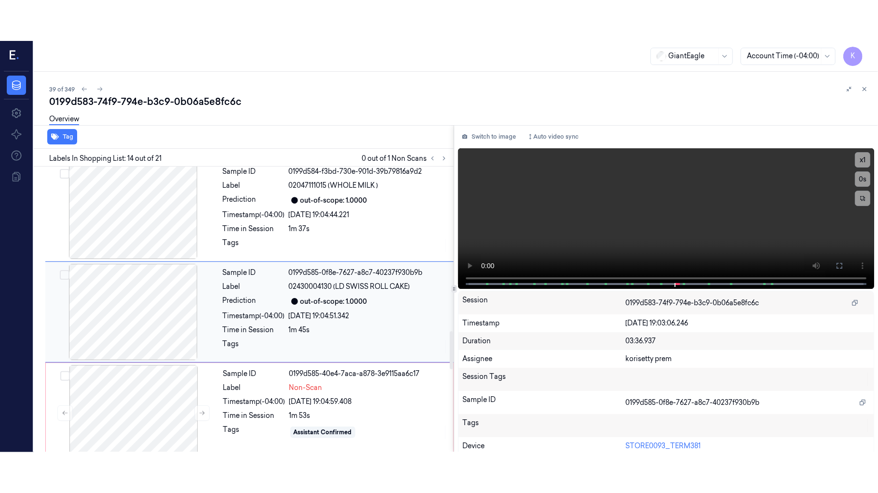
scroll to position [1226, 0]
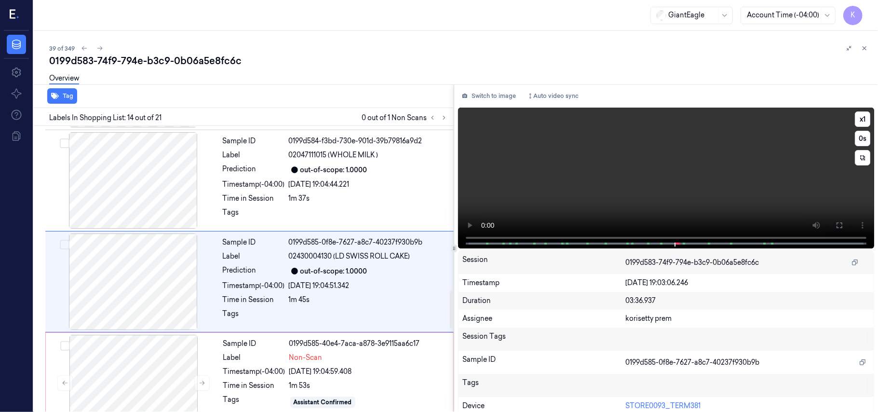
click at [629, 178] on video at bounding box center [666, 177] width 416 height 141
click at [831, 226] on button at bounding box center [838, 224] width 15 height 15
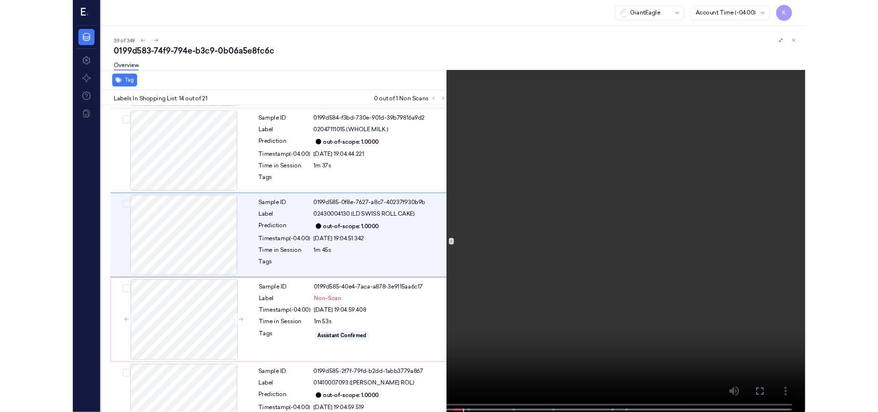
scroll to position [1186, 0]
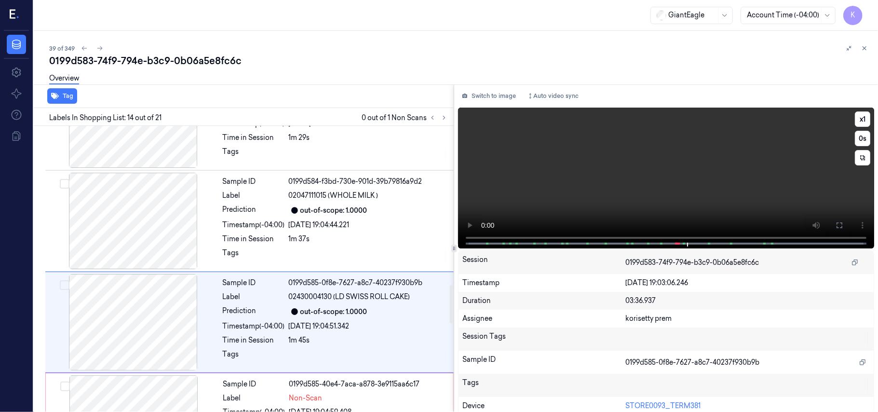
click at [595, 176] on video at bounding box center [666, 177] width 416 height 141
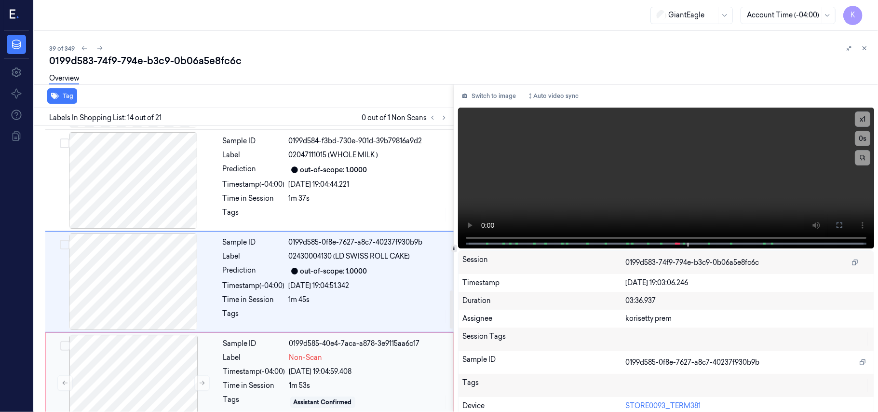
click at [312, 352] on span "Non-Scan" at bounding box center [305, 357] width 33 height 10
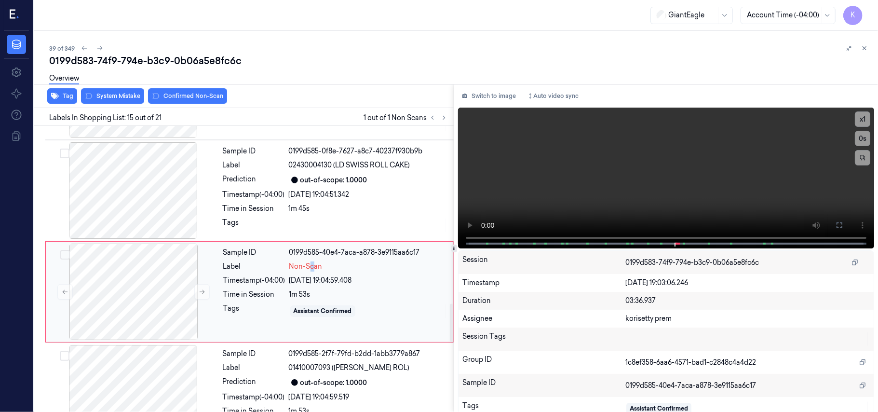
scroll to position [1328, 0]
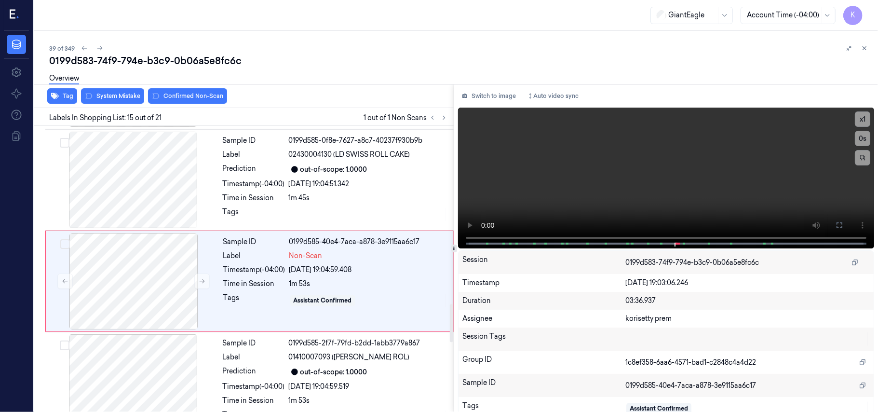
click at [123, 90] on div "Overview" at bounding box center [459, 79] width 821 height 25
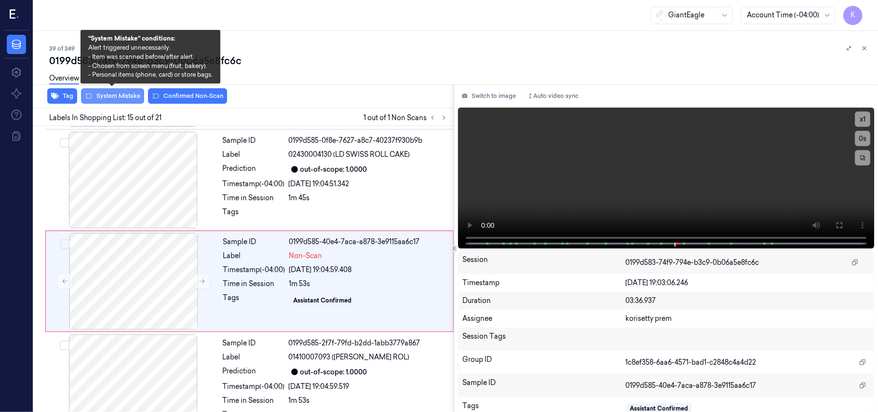
click at [127, 99] on button "System Mistake" at bounding box center [112, 95] width 63 height 15
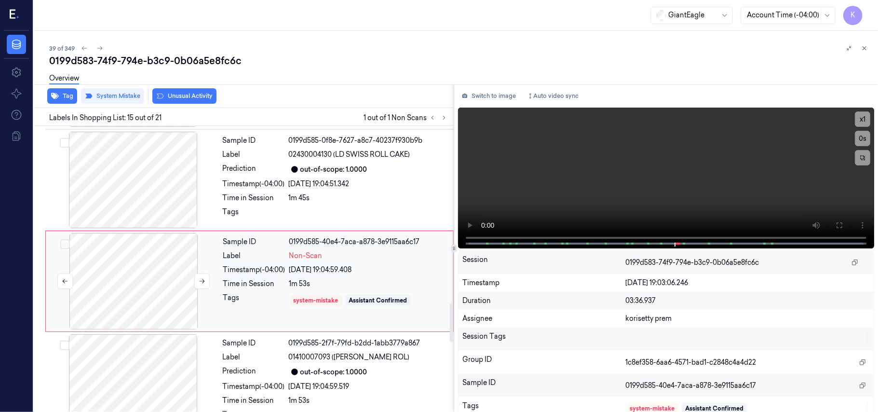
click at [213, 288] on div at bounding box center [134, 281] width 172 height 96
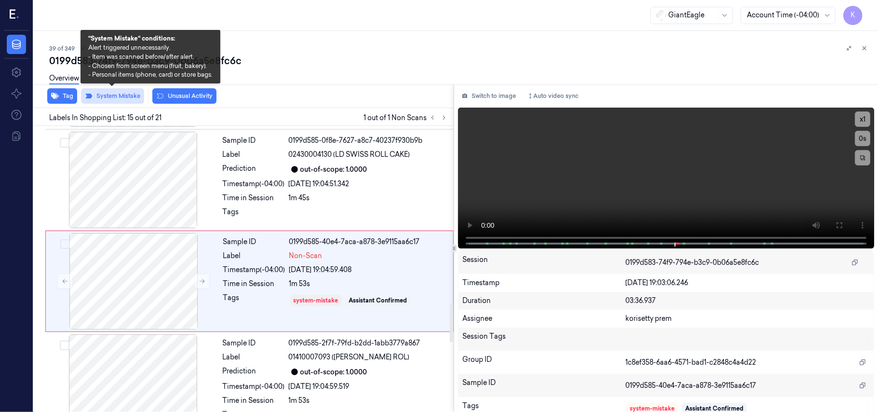
click at [112, 99] on button "System Mistake" at bounding box center [112, 95] width 63 height 15
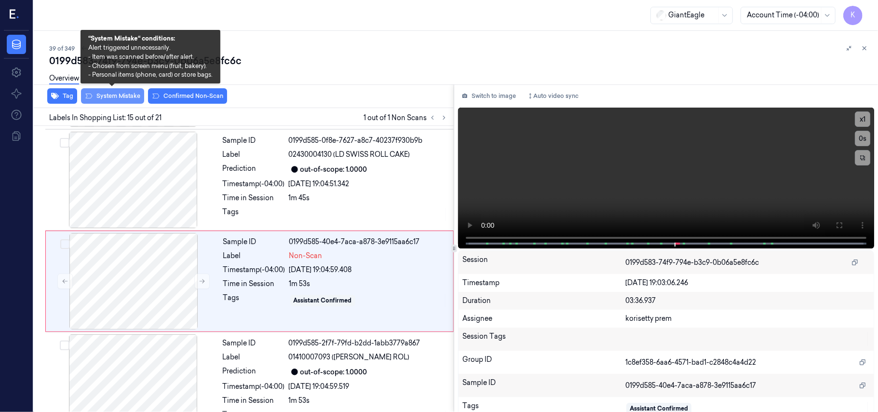
click at [112, 97] on button "System Mistake" at bounding box center [112, 95] width 63 height 15
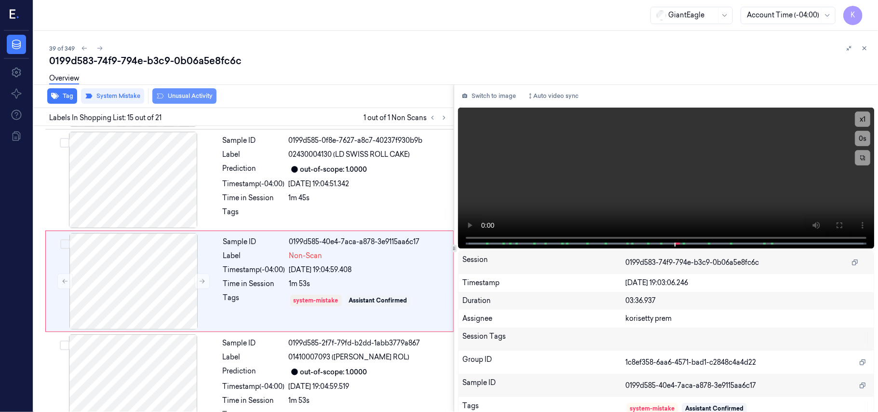
click at [171, 97] on button "Unusual Activity" at bounding box center [184, 95] width 64 height 15
click at [194, 272] on div at bounding box center [134, 281] width 172 height 96
click at [199, 278] on icon at bounding box center [202, 281] width 7 height 7
click at [588, 207] on video at bounding box center [666, 177] width 416 height 141
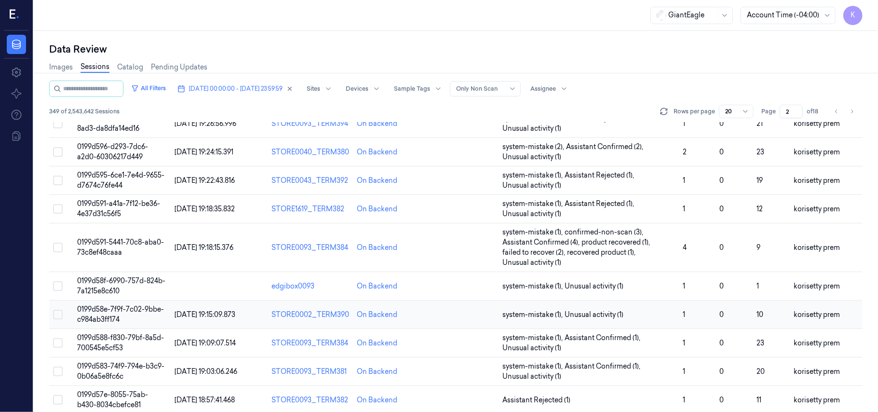
scroll to position [330, 0]
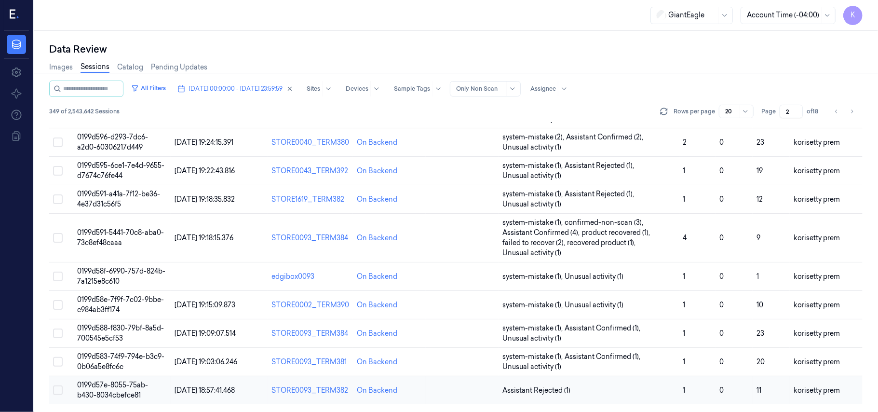
click at [664, 401] on td "Assistant Rejected (1)" at bounding box center [588, 390] width 181 height 28
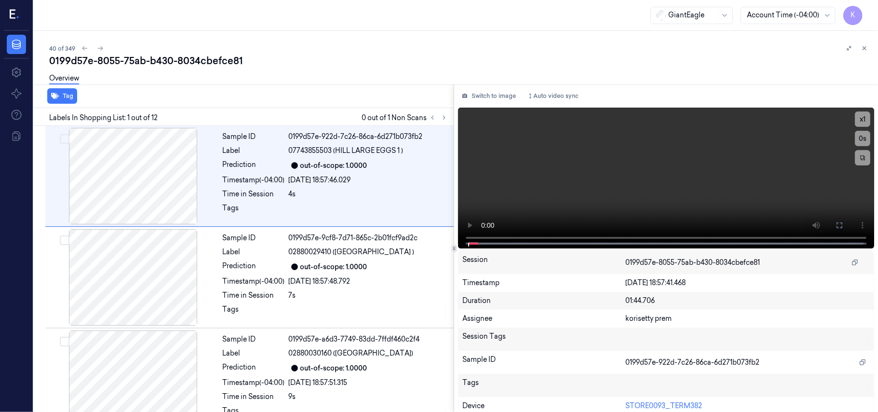
click at [305, 81] on div "Overview" at bounding box center [459, 79] width 821 height 25
click at [444, 116] on icon at bounding box center [444, 117] width 2 height 3
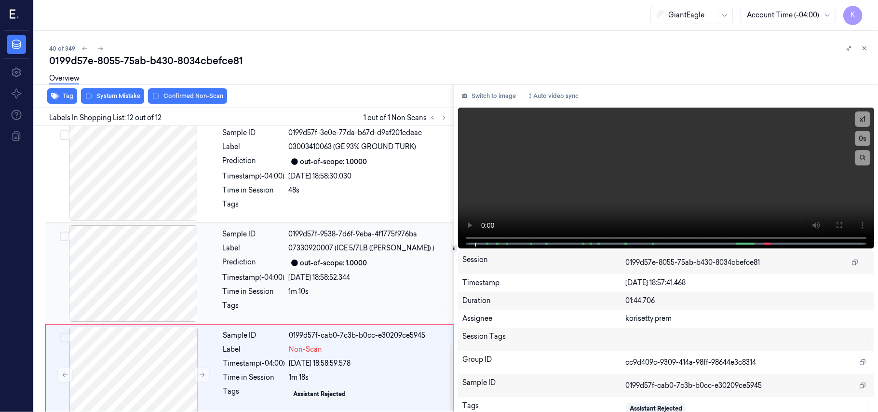
scroll to position [935, 0]
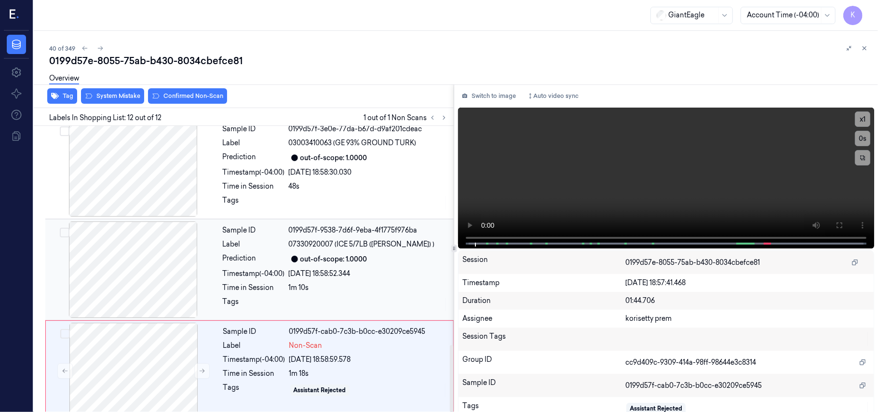
click at [320, 237] on div "Sample ID 0199d57f-9538-7d6f-9eba-4f1775f976ba Label 07330920007 (ICE 5/7LB ([P…" at bounding box center [335, 269] width 233 height 96
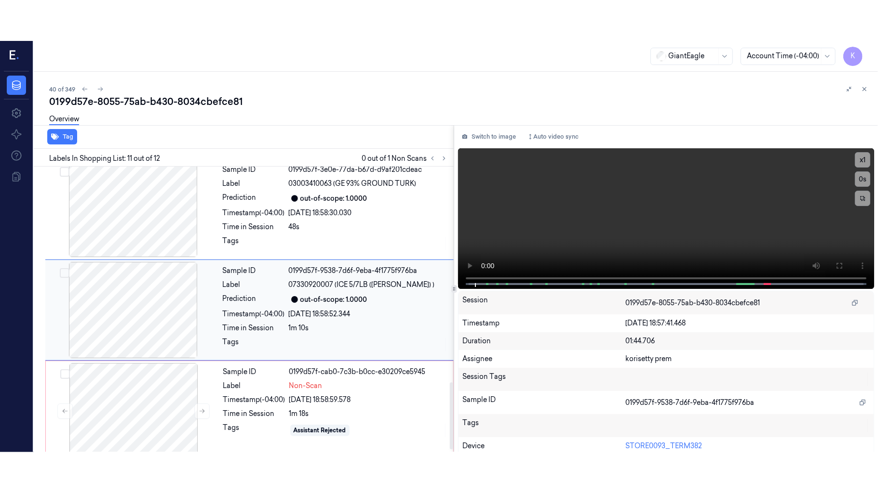
scroll to position [922, 0]
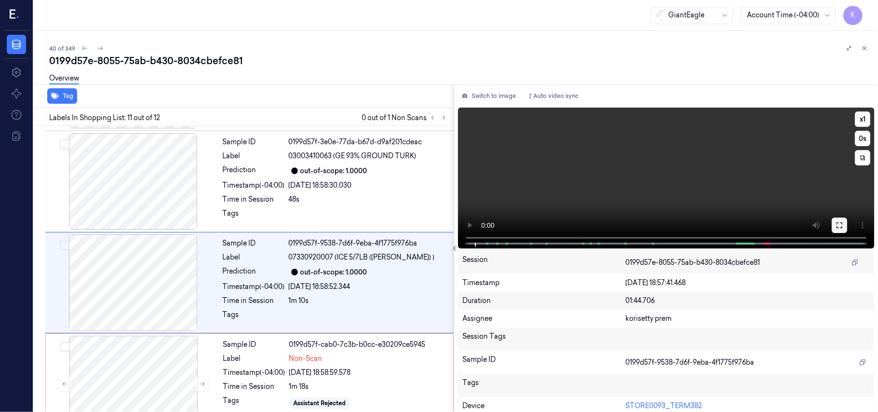
click at [840, 226] on button at bounding box center [838, 224] width 15 height 15
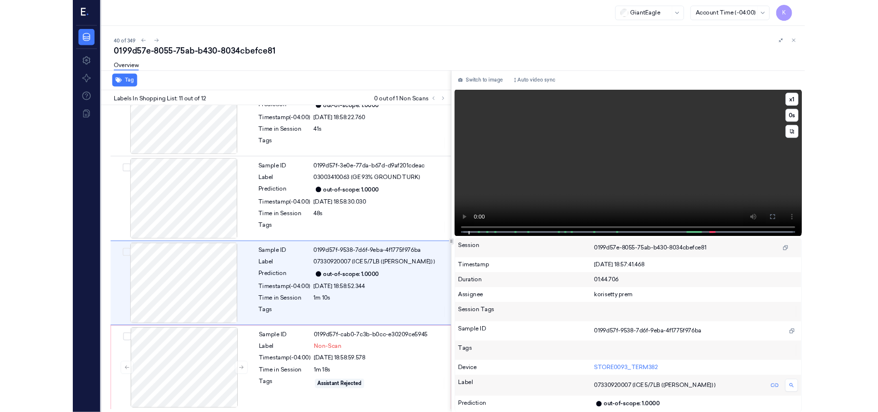
scroll to position [853, 0]
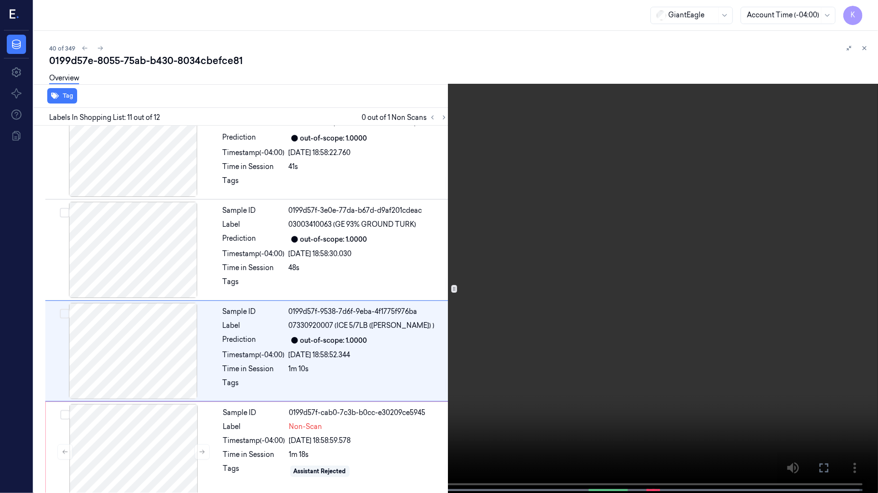
click at [631, 270] on video at bounding box center [439, 247] width 878 height 495
click at [591, 411] on span at bounding box center [590, 490] width 5 height 5
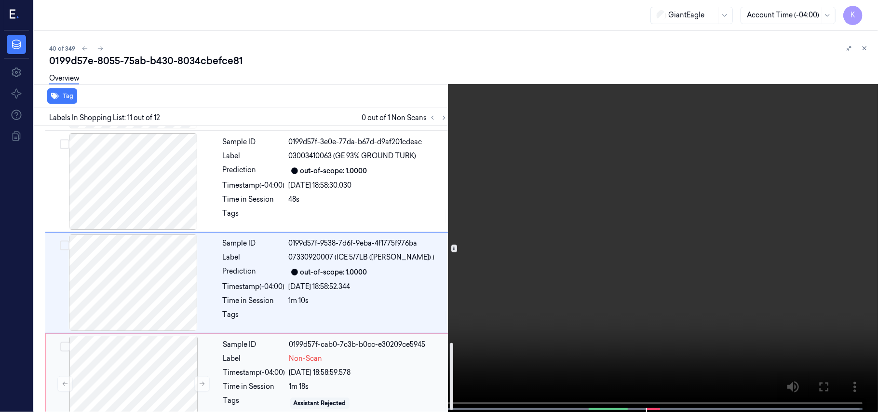
scroll to position [935, 0]
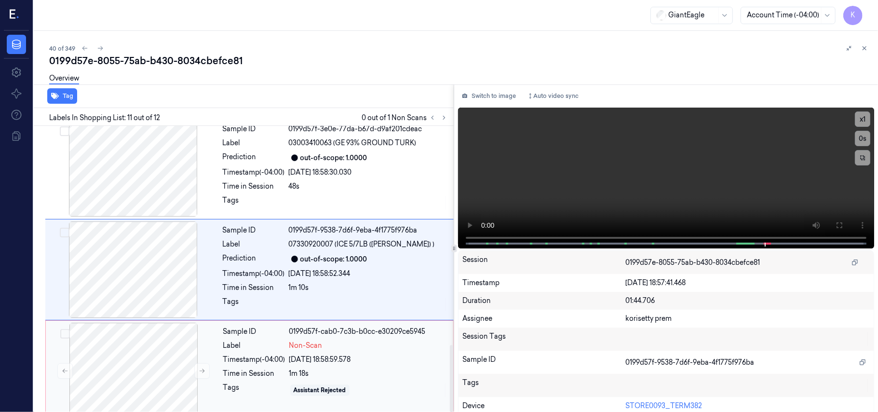
click at [293, 340] on div "Sample ID 0199d57f-cab0-7c3b-b0cc-e30209ce5945 Label Non-Scan Timestamp (-04:00…" at bounding box center [335, 370] width 232 height 96
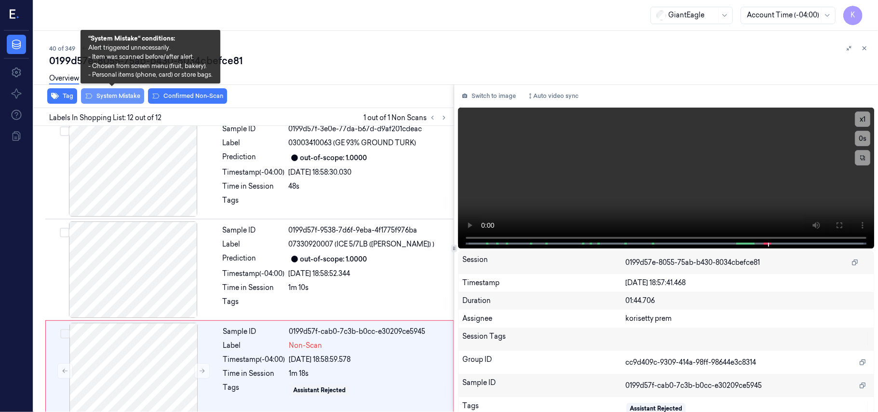
click at [131, 98] on button "System Mistake" at bounding box center [112, 95] width 63 height 15
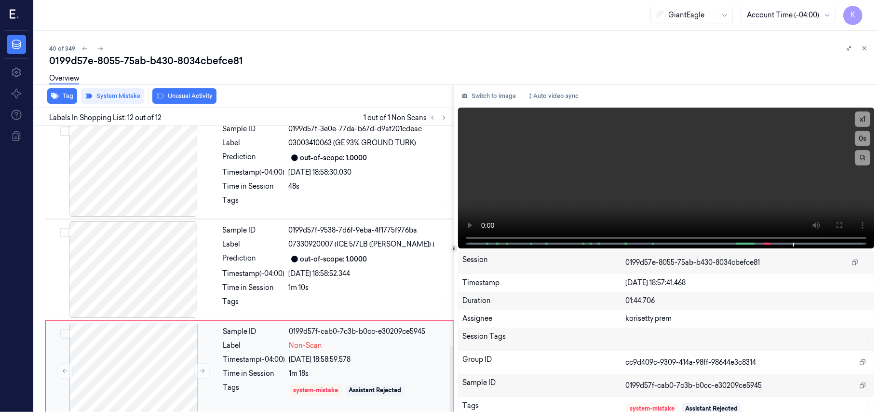
click at [315, 340] on div "Sample ID 0199d57f-cab0-7c3b-b0cc-e30209ce5945 Label Non-Scan Timestamp (-04:00…" at bounding box center [335, 370] width 232 height 96
click at [202, 99] on button "Unusual Activity" at bounding box center [184, 95] width 64 height 15
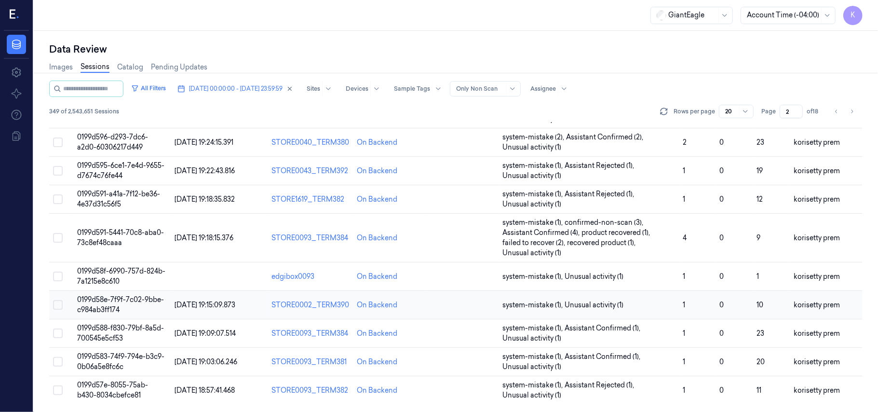
scroll to position [330, 0]
click at [547, 388] on span "system-mistake (1) ," at bounding box center [533, 385] width 62 height 10
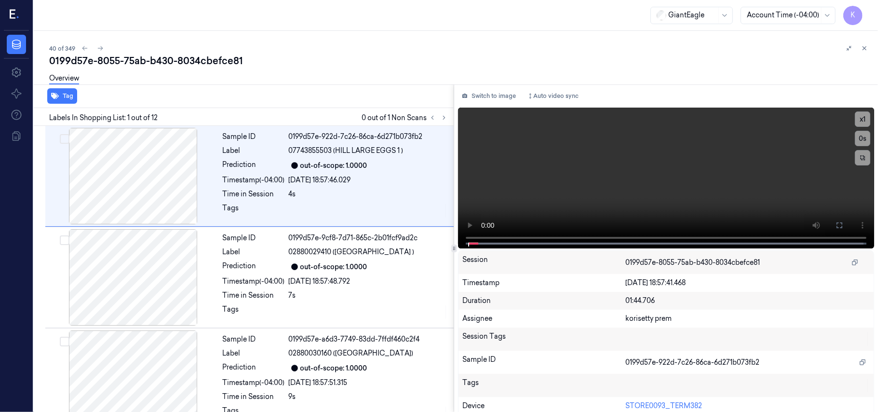
scroll to position [28, 0]
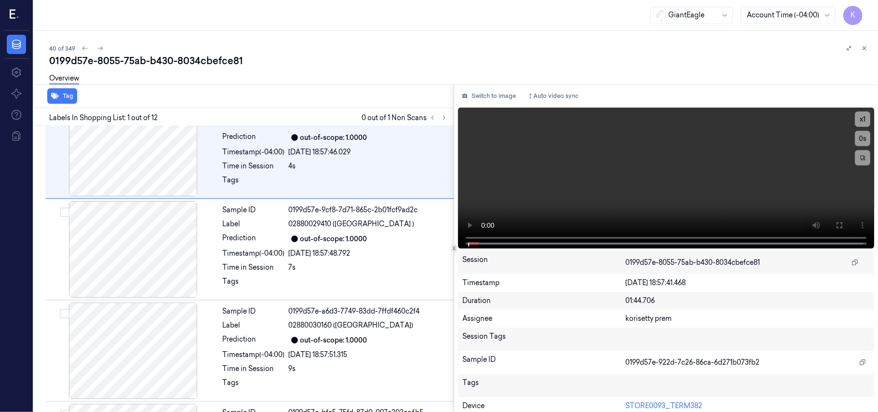
click at [361, 72] on div "Overview" at bounding box center [459, 79] width 821 height 25
